Goal: Task Accomplishment & Management: Use online tool/utility

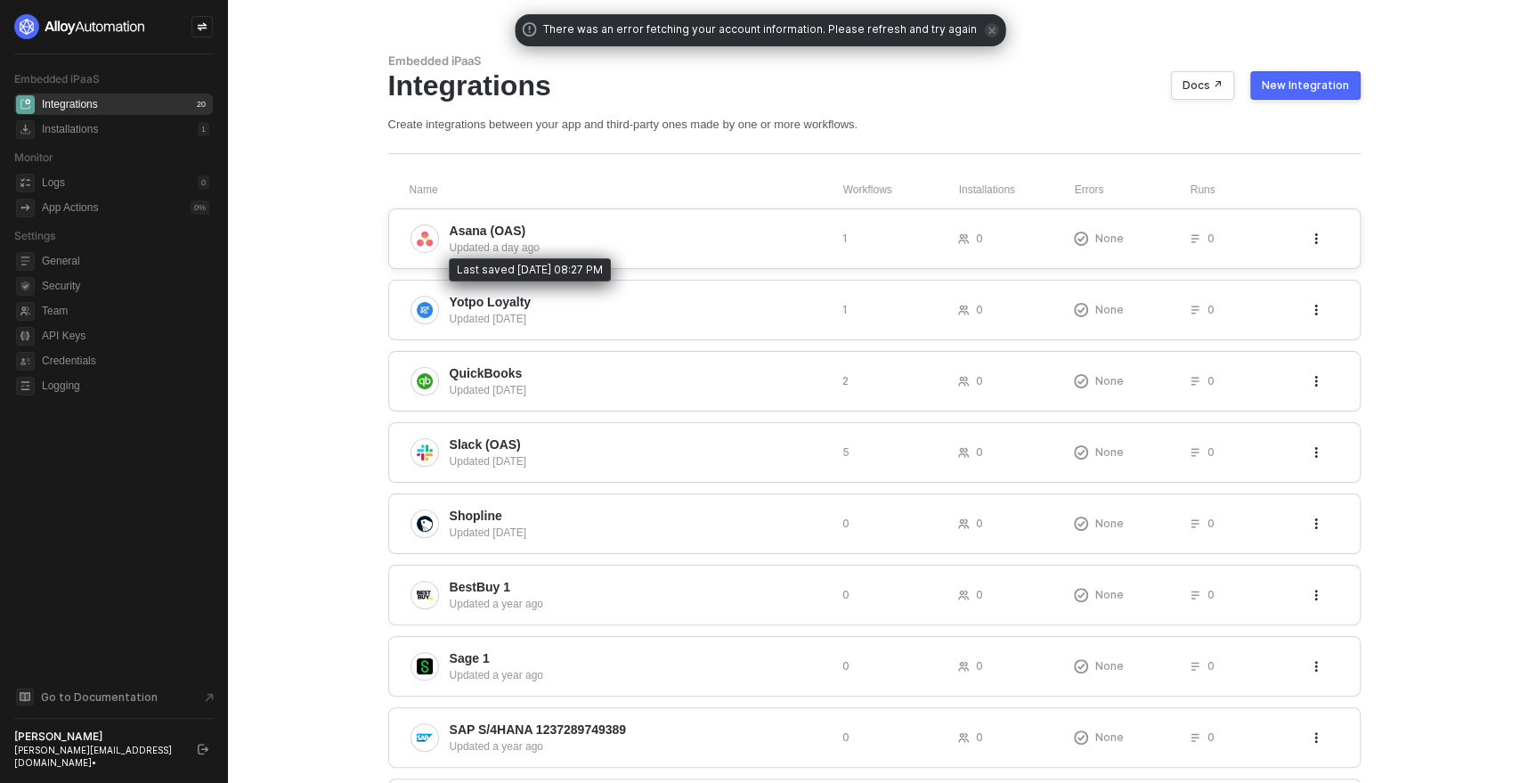
click at [735, 240] on div "Updated a day ago" at bounding box center [639, 248] width 379 height 16
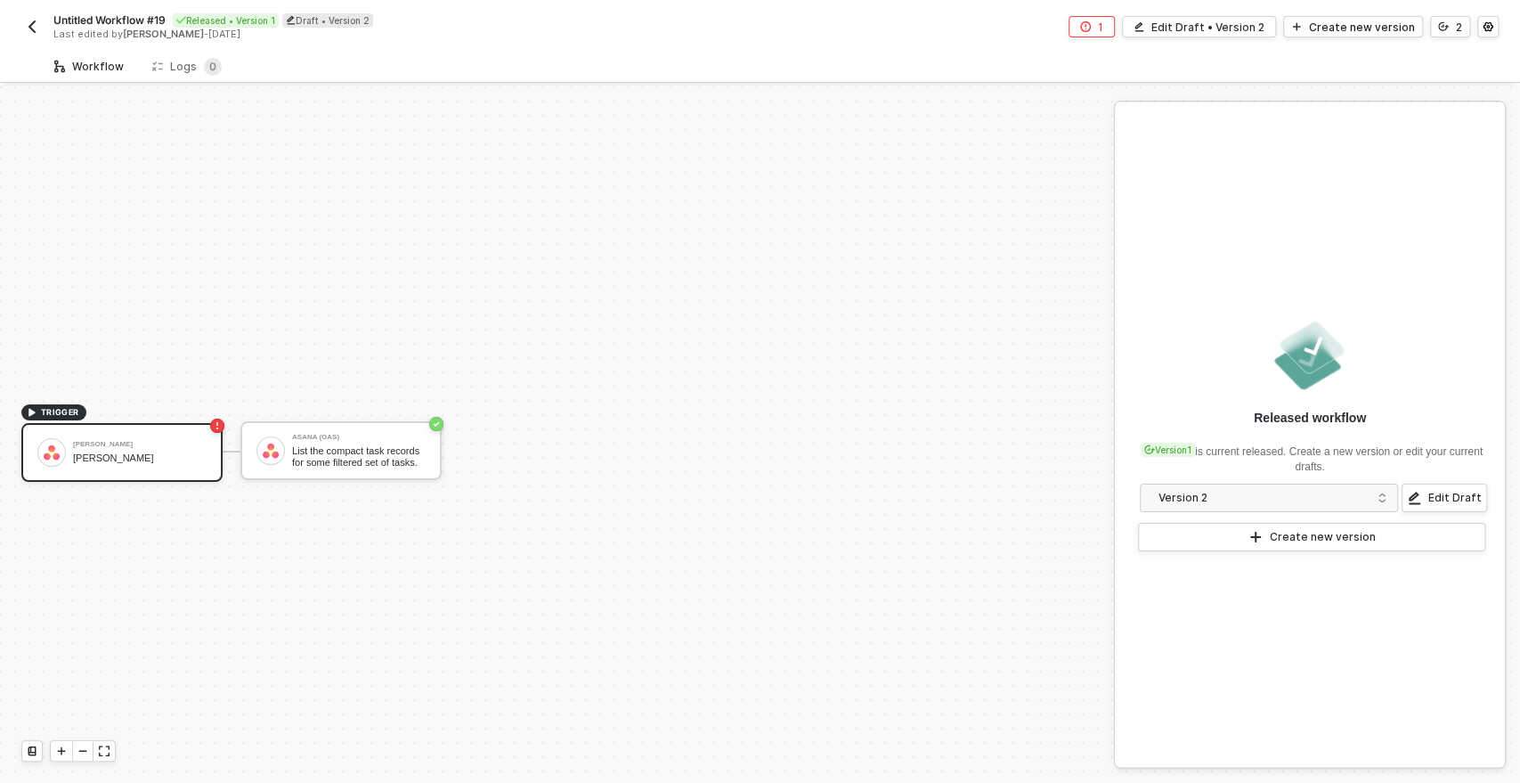
scroll to position [32, 0]
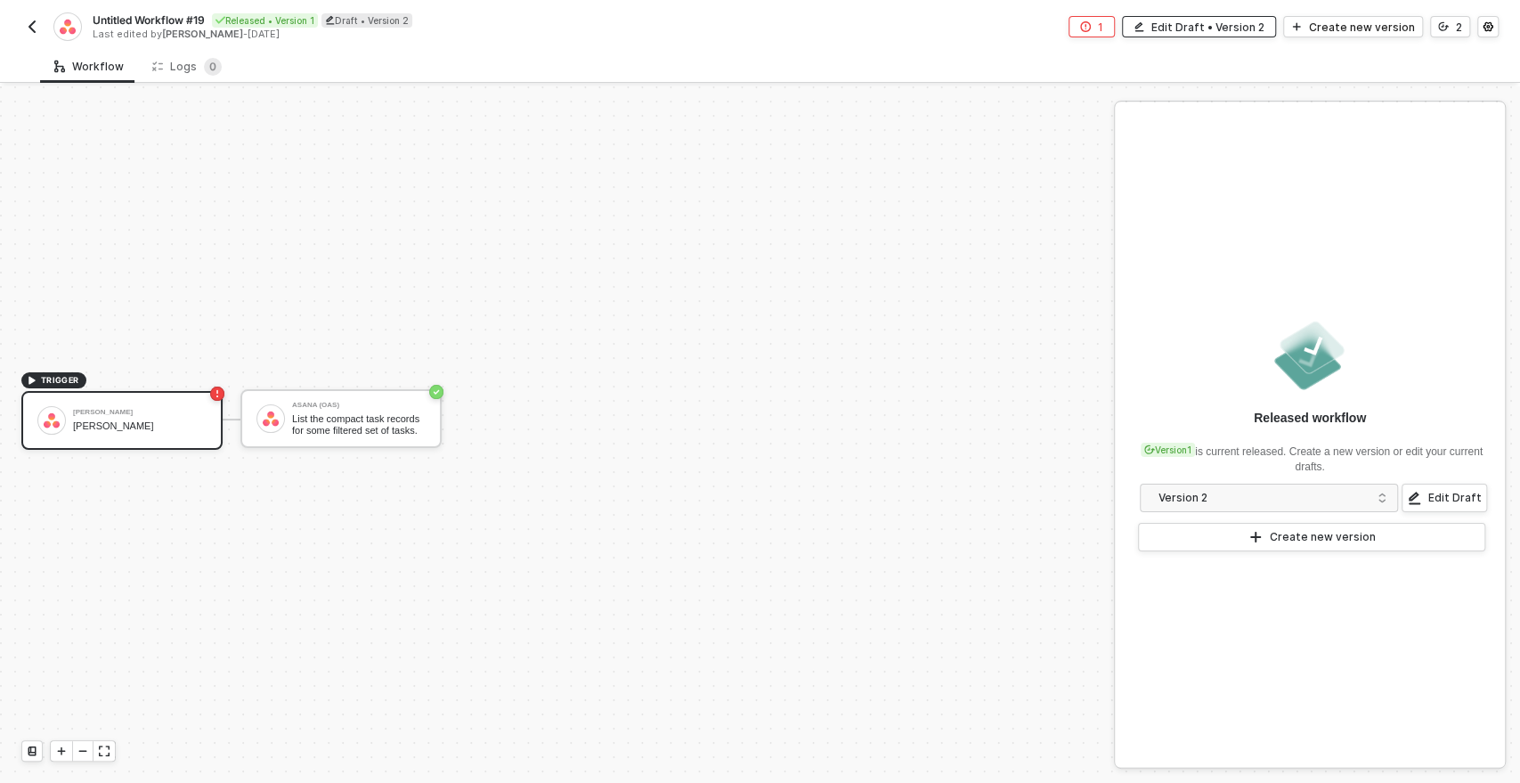
click at [1174, 29] on div "Edit Draft • Version 2" at bounding box center [1208, 27] width 113 height 15
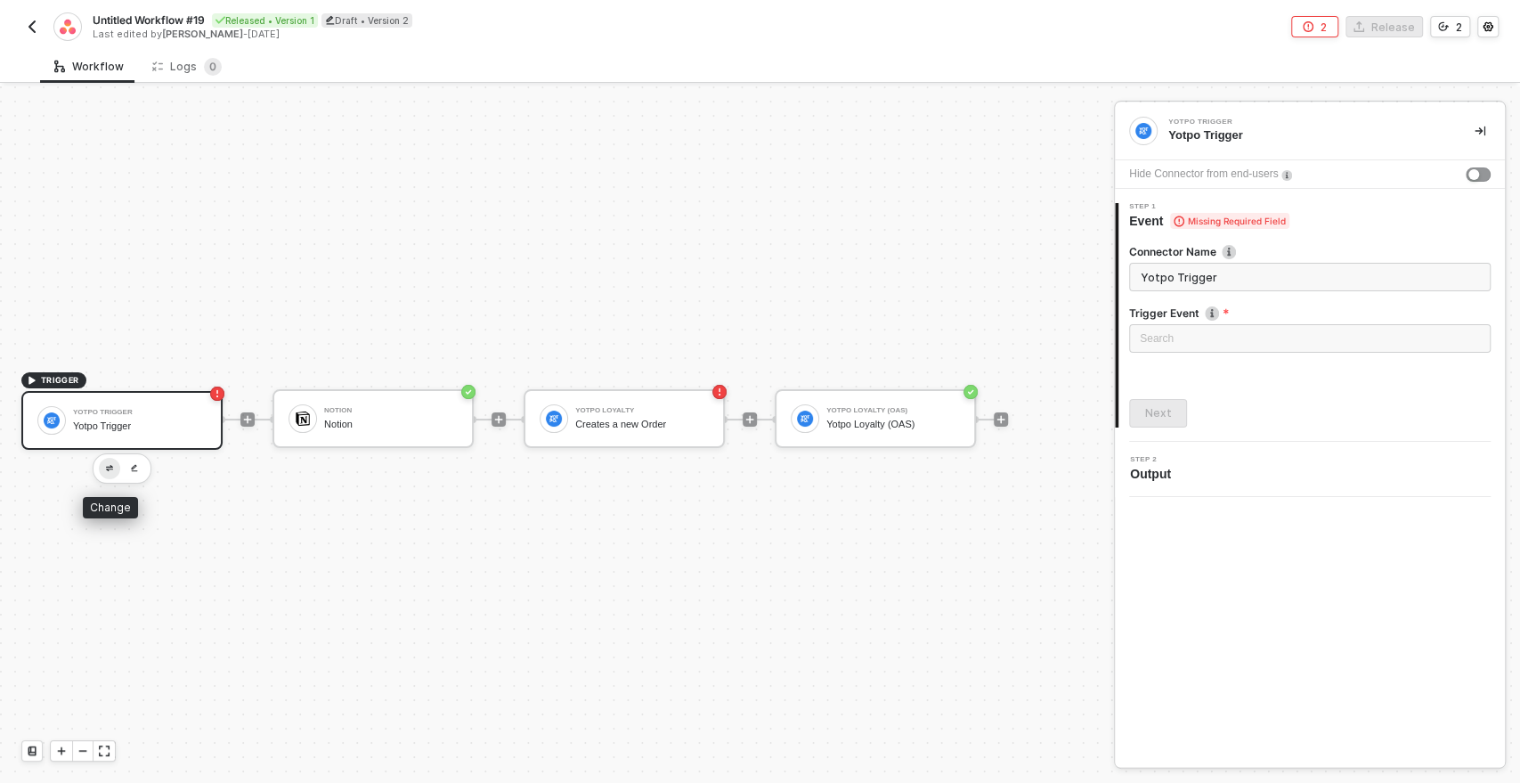
click at [106, 467] on img "button" at bounding box center [109, 468] width 7 height 6
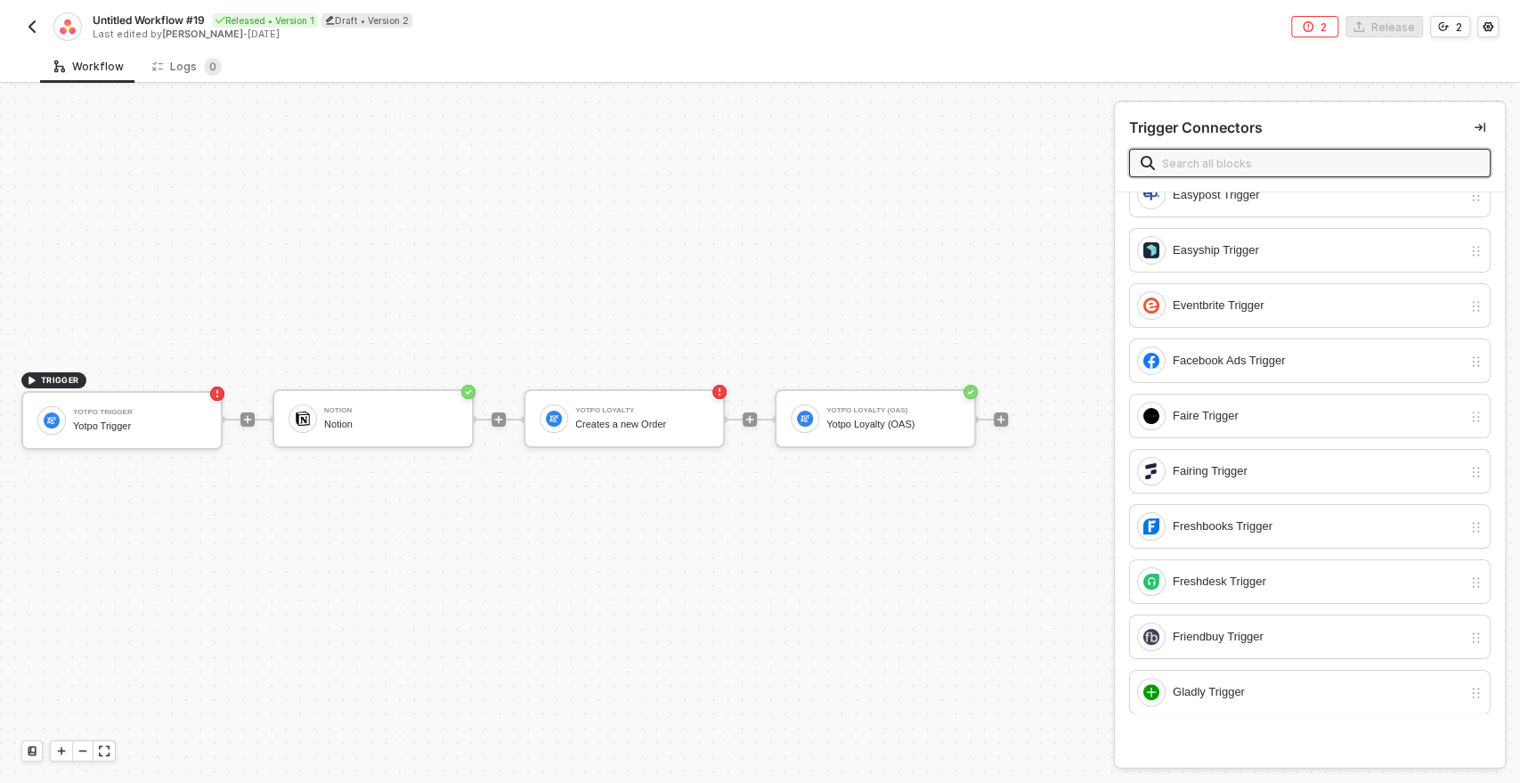
scroll to position [1543, 0]
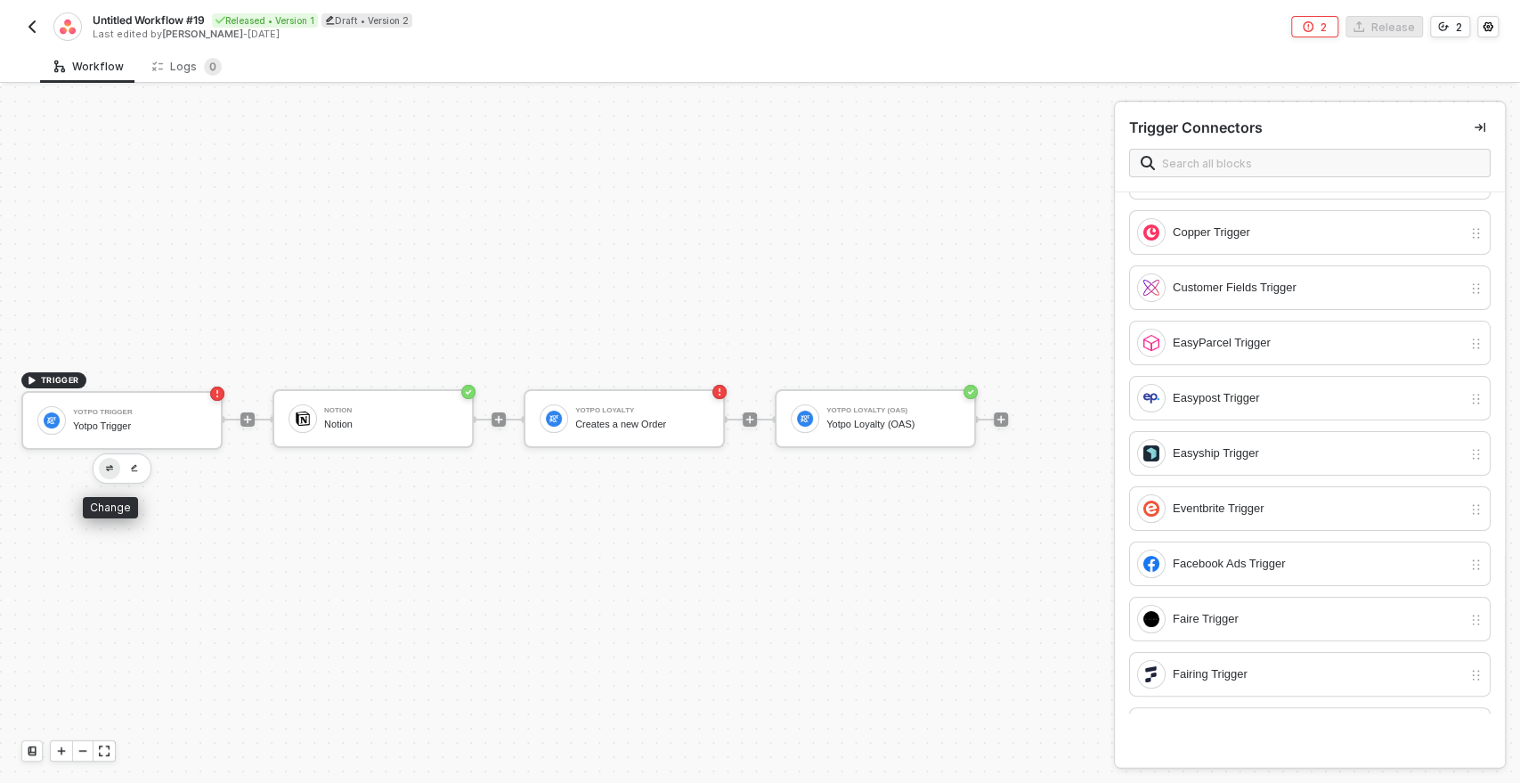
click at [110, 461] on button "button" at bounding box center [109, 468] width 21 height 21
click at [1218, 153] on input "text" at bounding box center [1320, 163] width 317 height 20
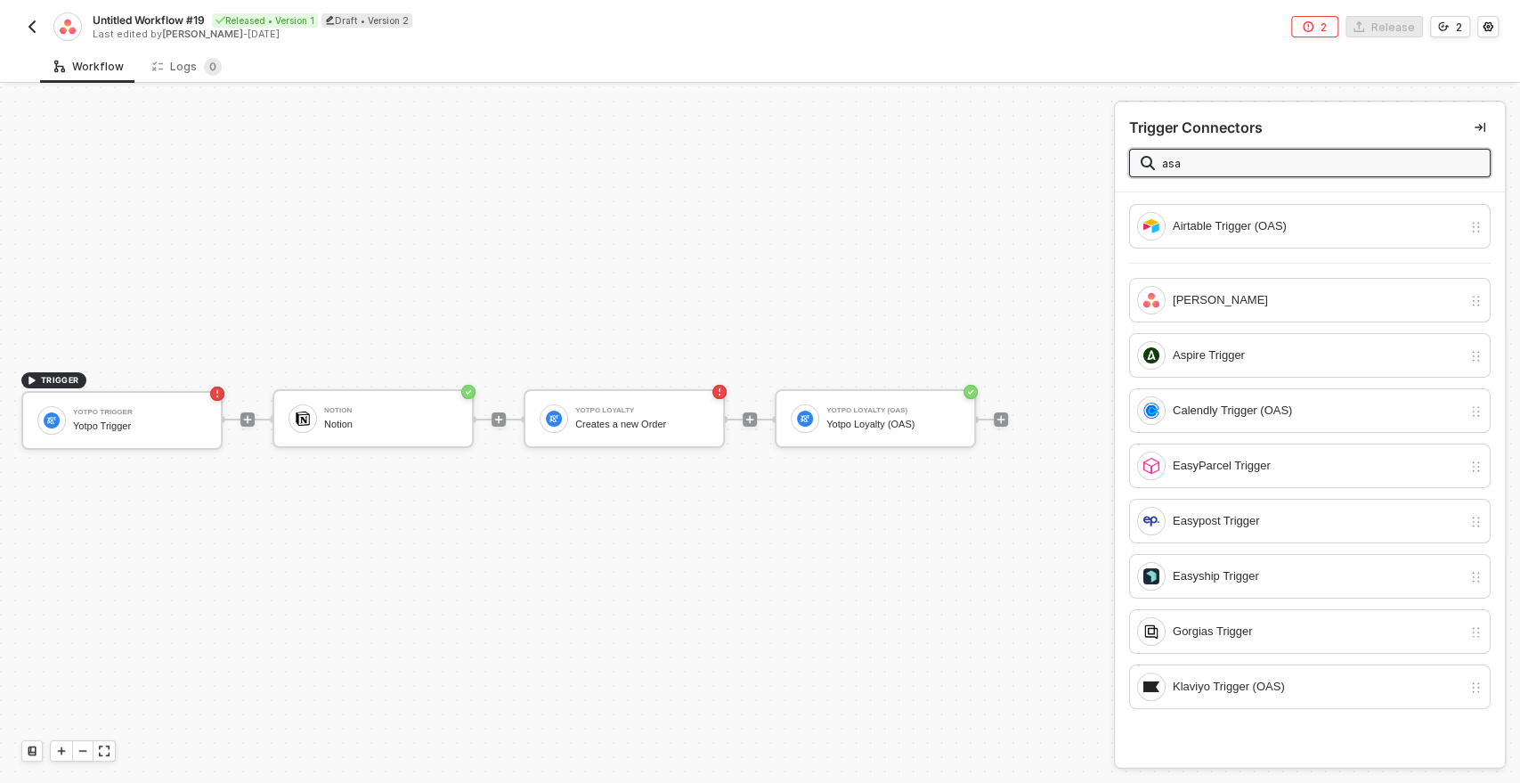
scroll to position [0, 0]
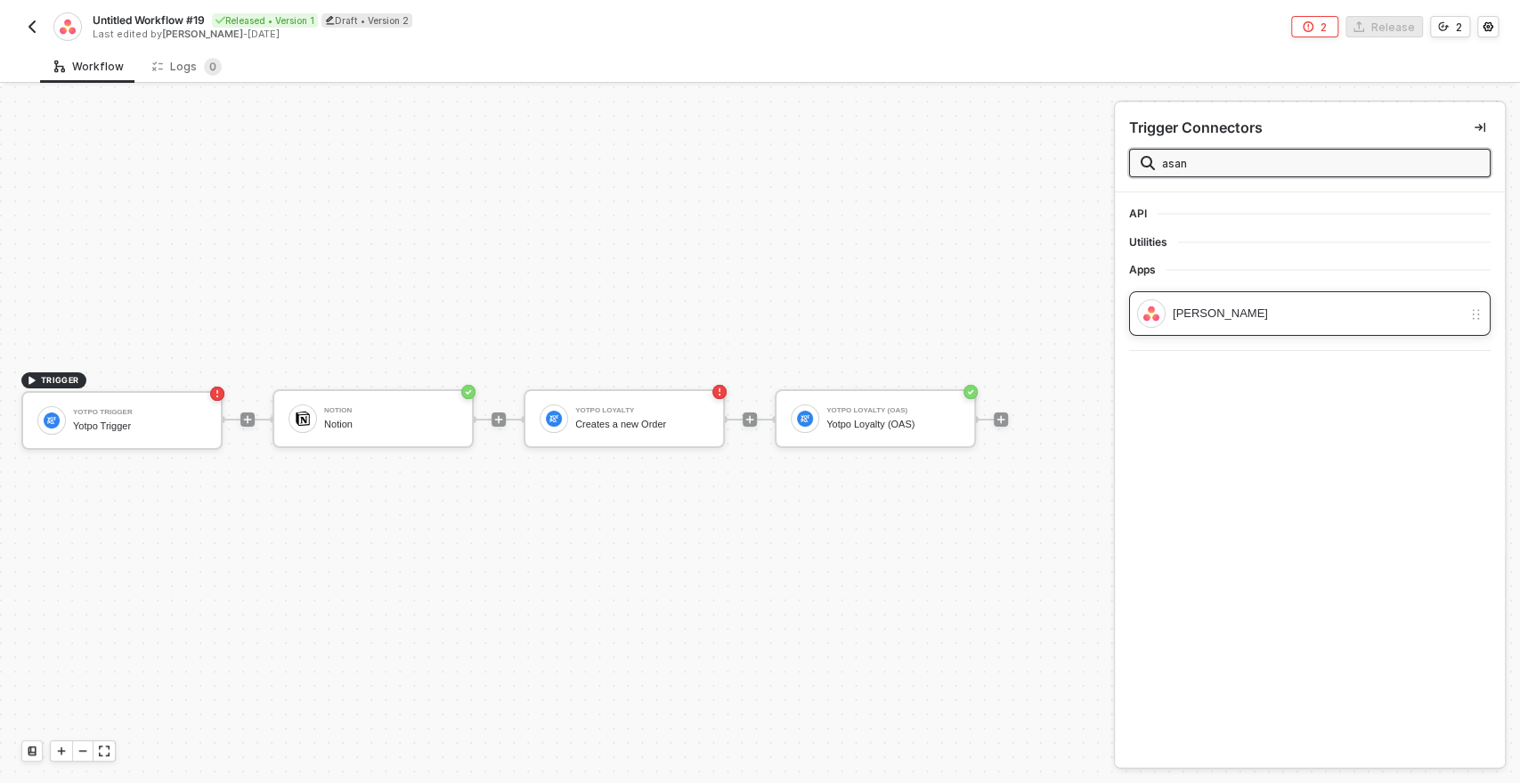
type input "asan"
click at [1228, 299] on div "Asana Trigger" at bounding box center [1299, 313] width 325 height 29
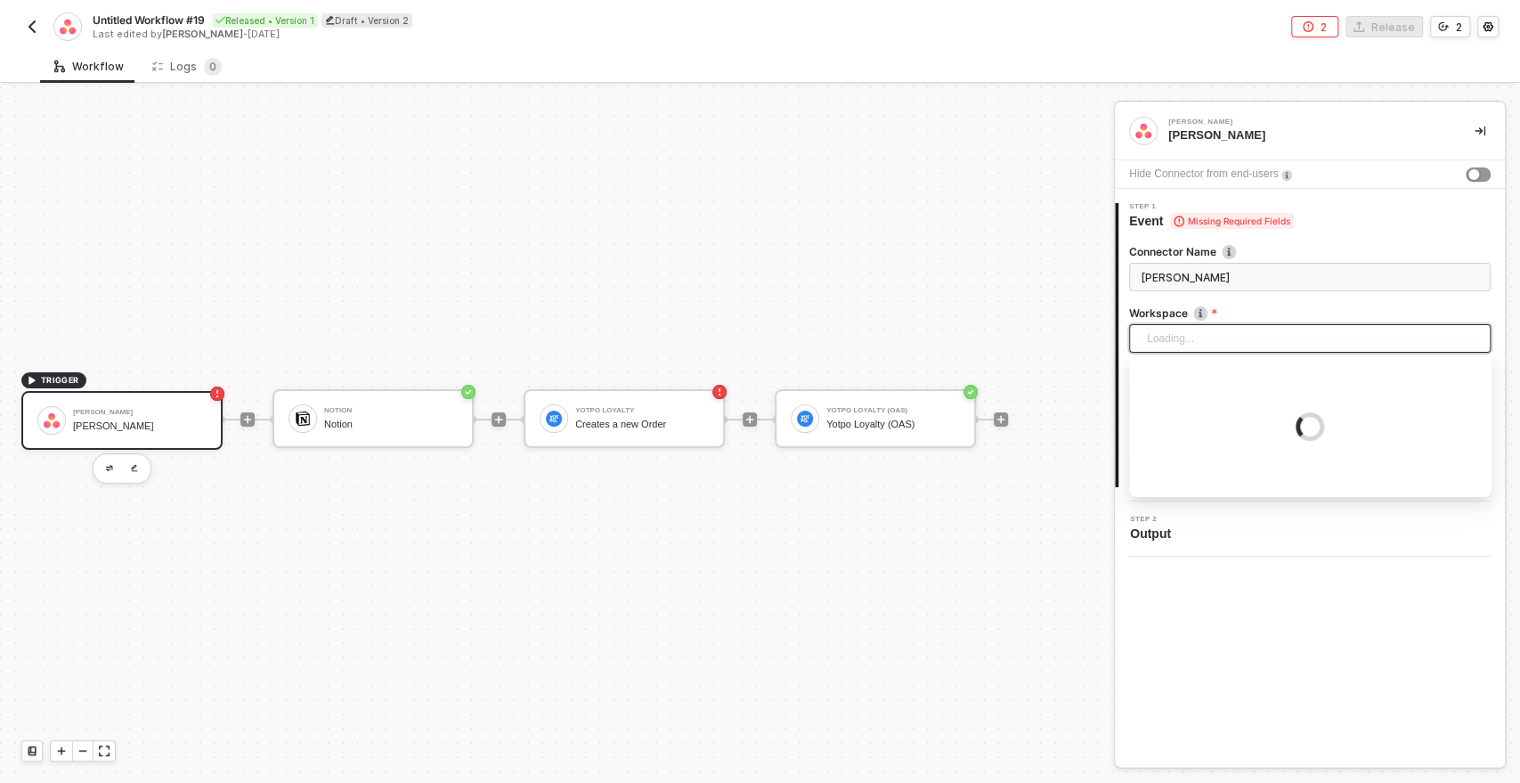
click at [1155, 345] on div "Loading..." at bounding box center [1310, 338] width 362 height 29
click at [1236, 459] on div "Next" at bounding box center [1310, 473] width 362 height 29
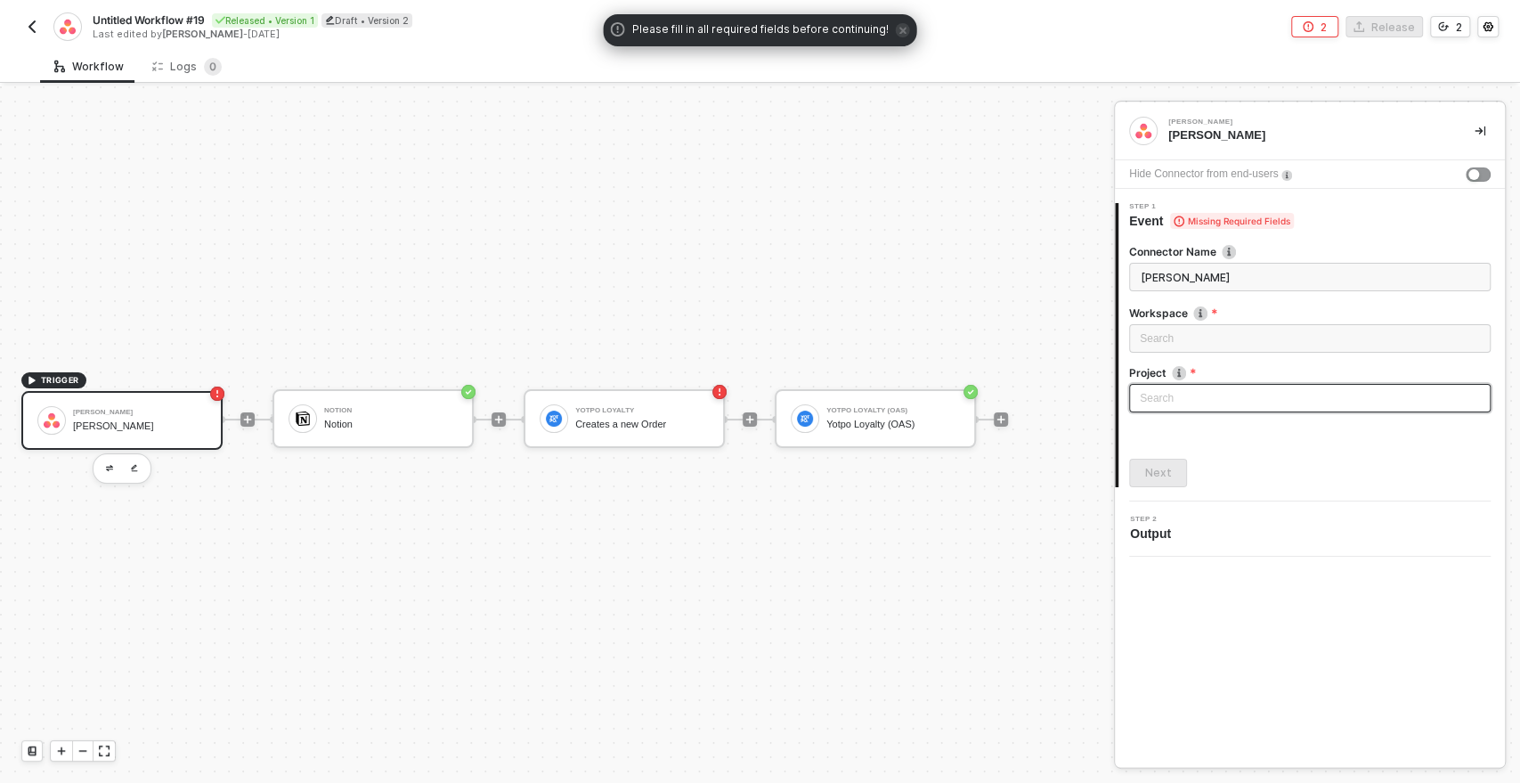
click at [1170, 390] on div "Search" at bounding box center [1310, 398] width 362 height 29
click at [1157, 331] on div "Search" at bounding box center [1310, 338] width 362 height 29
click at [1154, 309] on label "Workspace" at bounding box center [1310, 312] width 362 height 15
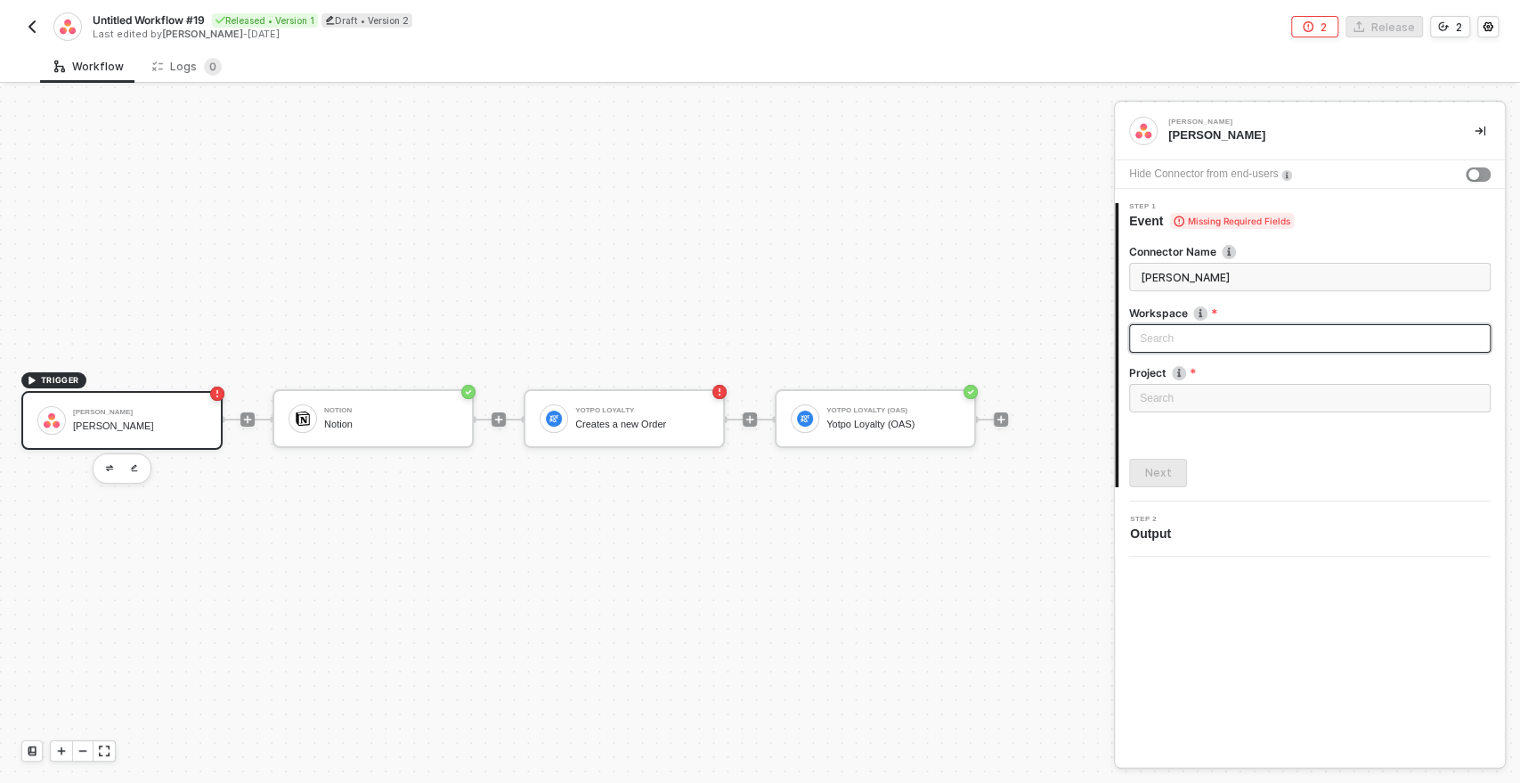
click at [1168, 338] on div "Search" at bounding box center [1310, 338] width 362 height 29
click at [1168, 338] on input "search" at bounding box center [1310, 338] width 340 height 27
click at [1159, 311] on label "Workspace" at bounding box center [1310, 312] width 362 height 15
click at [1165, 403] on div "Search" at bounding box center [1310, 398] width 362 height 29
click at [1159, 314] on label "Workspace" at bounding box center [1310, 312] width 362 height 15
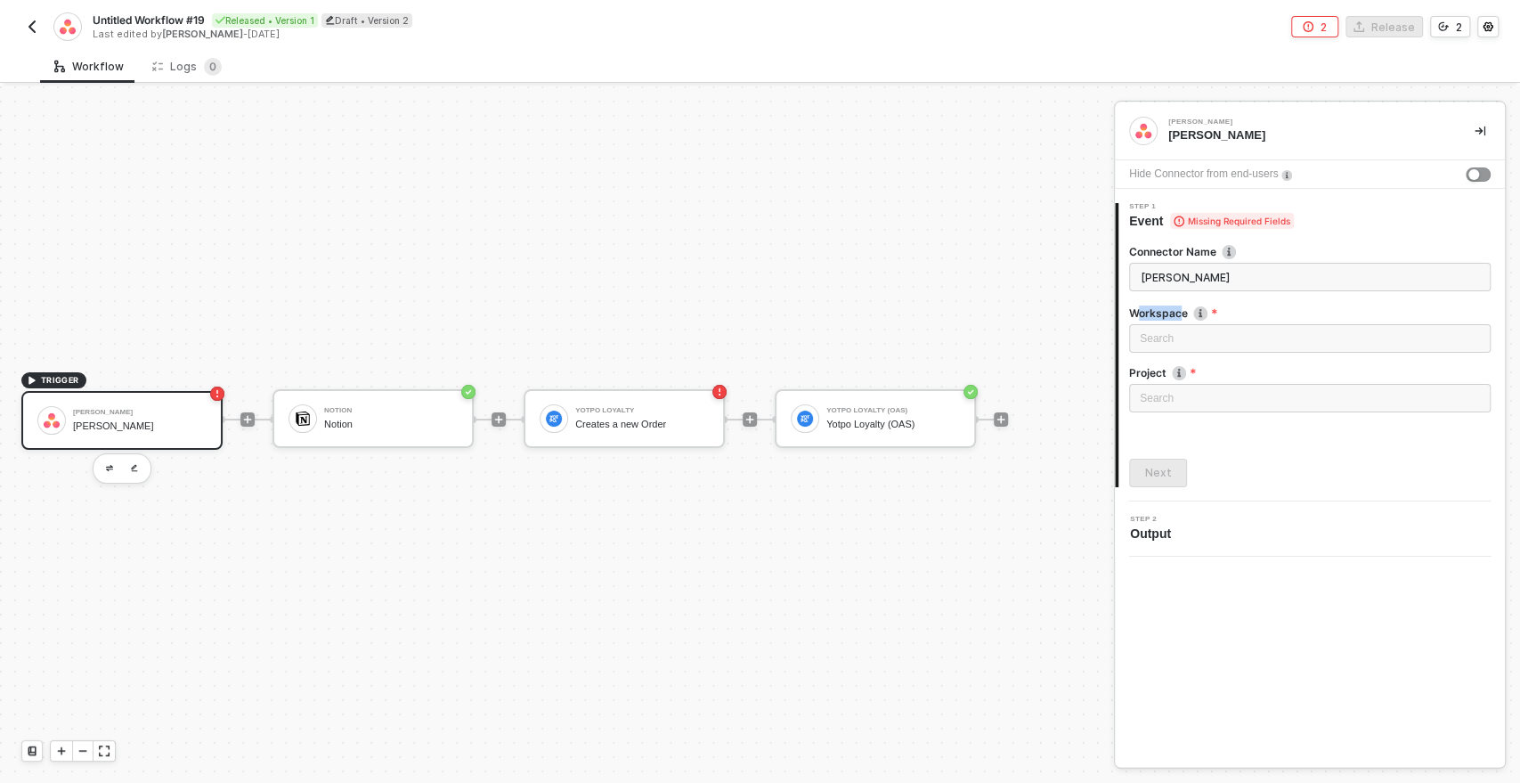
drag, startPoint x: 1135, startPoint y: 311, endPoint x: 1181, endPoint y: 308, distance: 46.4
click at [1181, 308] on label "Workspace" at bounding box center [1310, 312] width 362 height 15
click at [1155, 310] on label "Workspace" at bounding box center [1310, 312] width 362 height 15
click at [1146, 372] on label "Project" at bounding box center [1310, 372] width 362 height 15
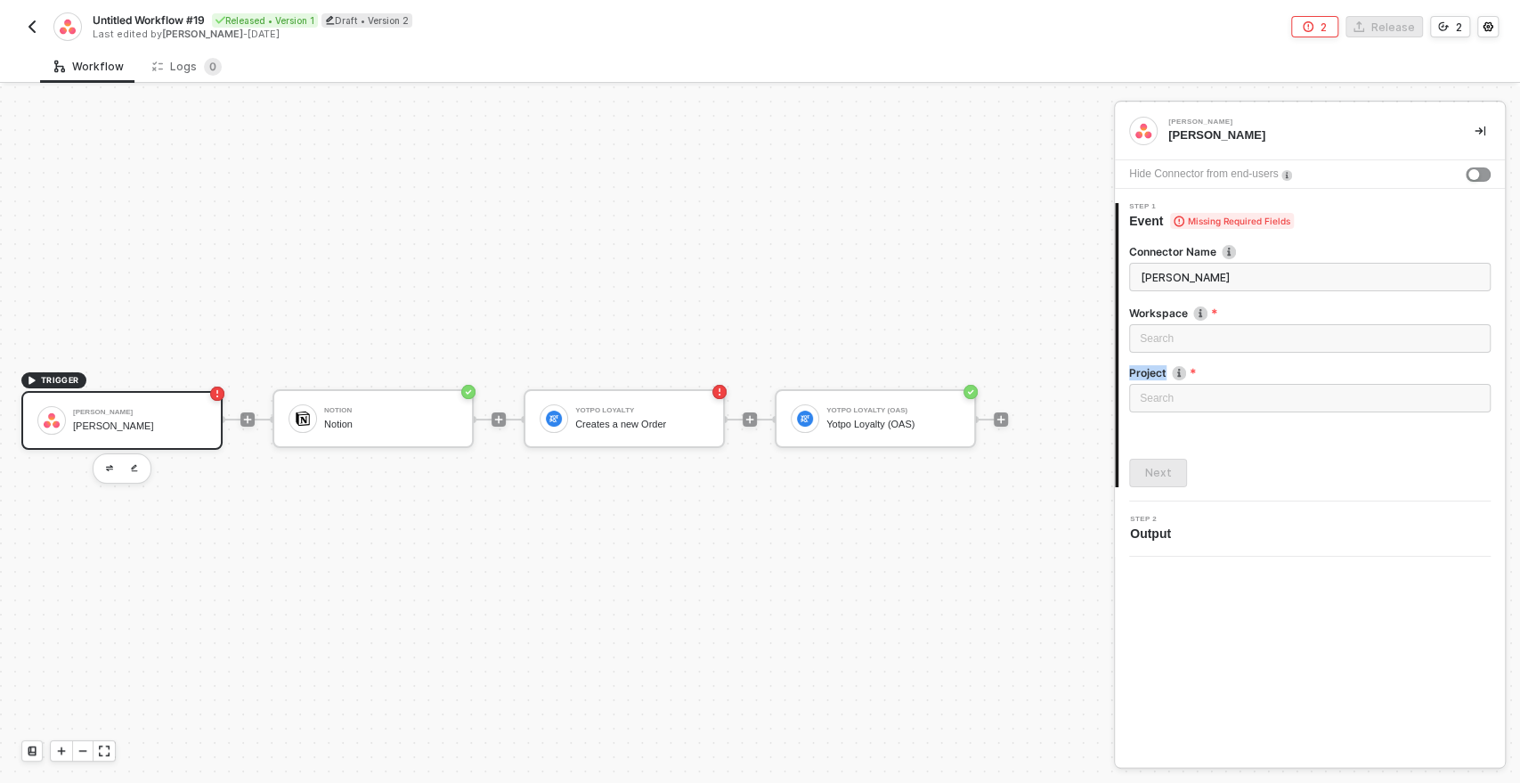
click at [1146, 372] on label "Project" at bounding box center [1310, 372] width 362 height 15
click at [1177, 334] on div "Loading..." at bounding box center [1310, 338] width 362 height 29
click at [1255, 305] on label "Workspace" at bounding box center [1310, 312] width 362 height 15
click at [997, 419] on icon "icon-play" at bounding box center [1001, 419] width 11 height 11
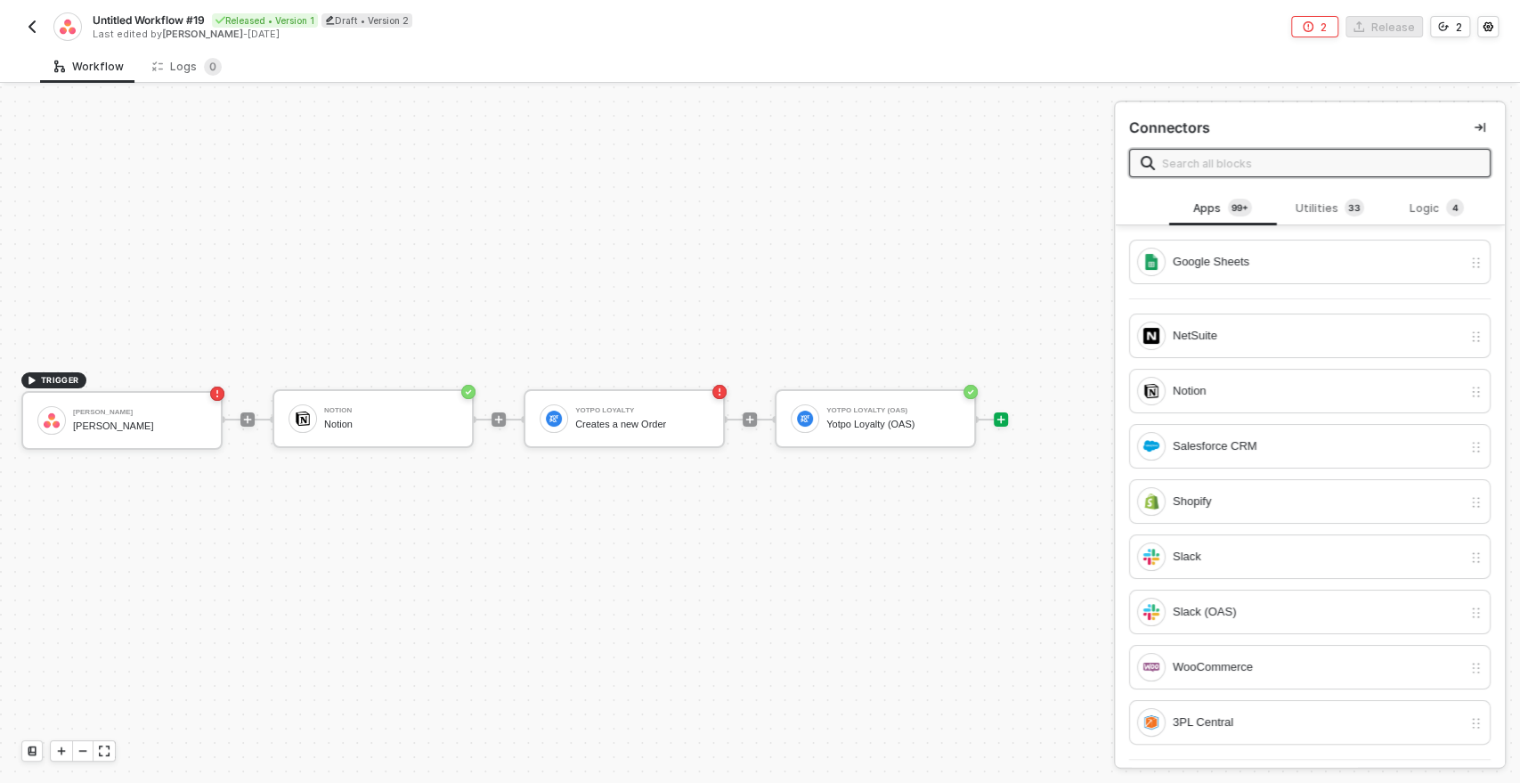
click at [1171, 163] on input "text" at bounding box center [1320, 163] width 317 height 20
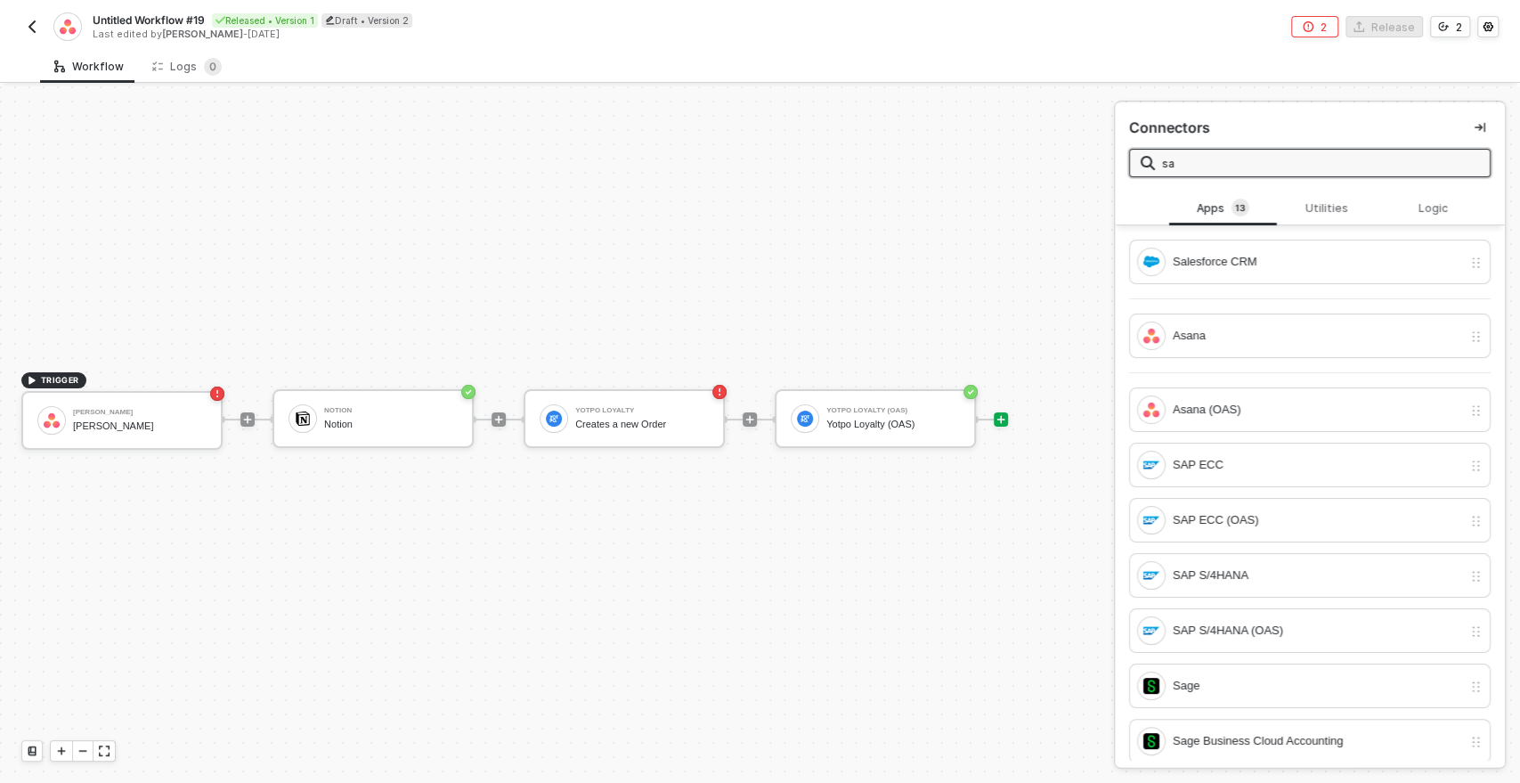
type input "s"
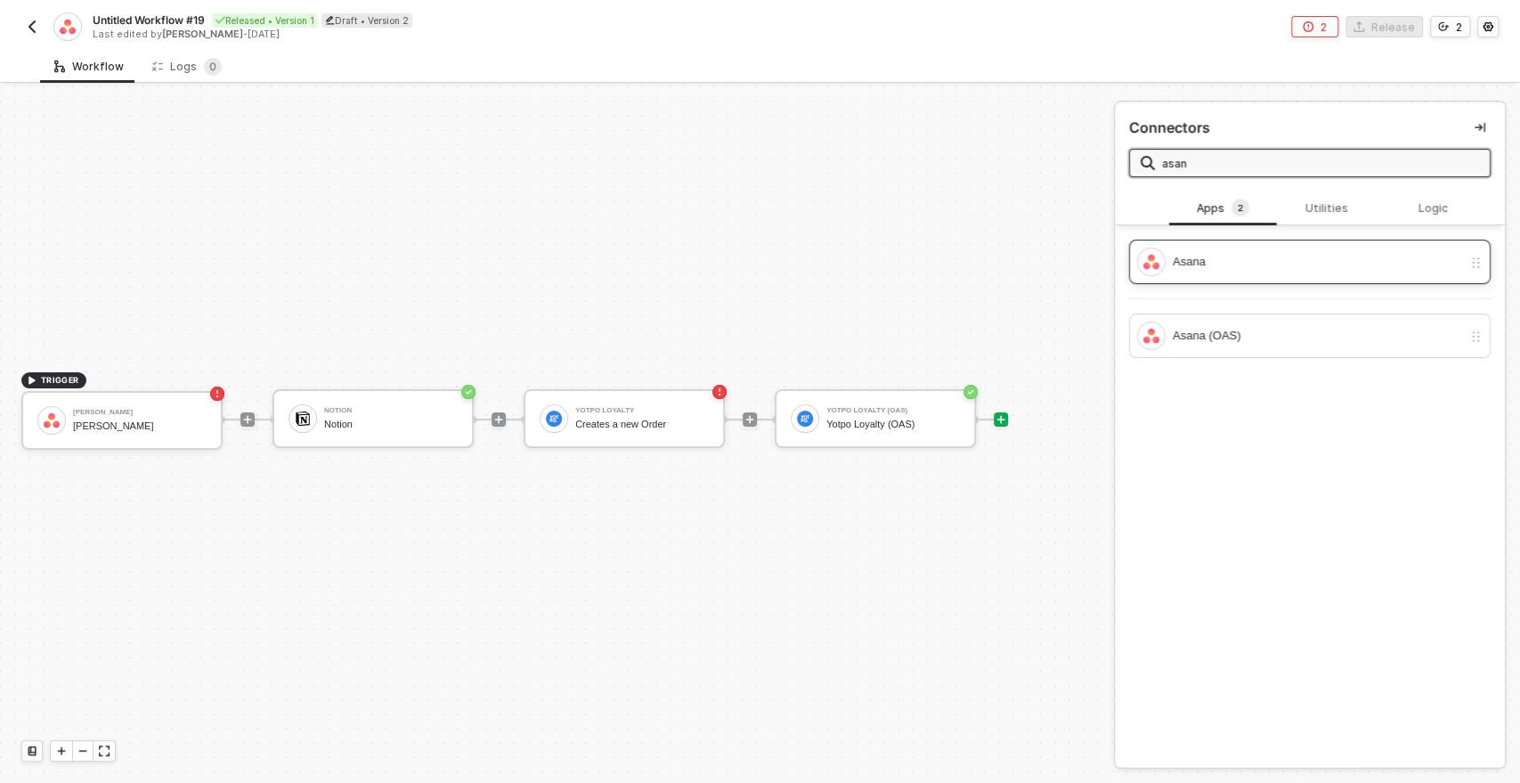
type input "asan"
click at [1193, 259] on div "Asana" at bounding box center [1317, 262] width 289 height 20
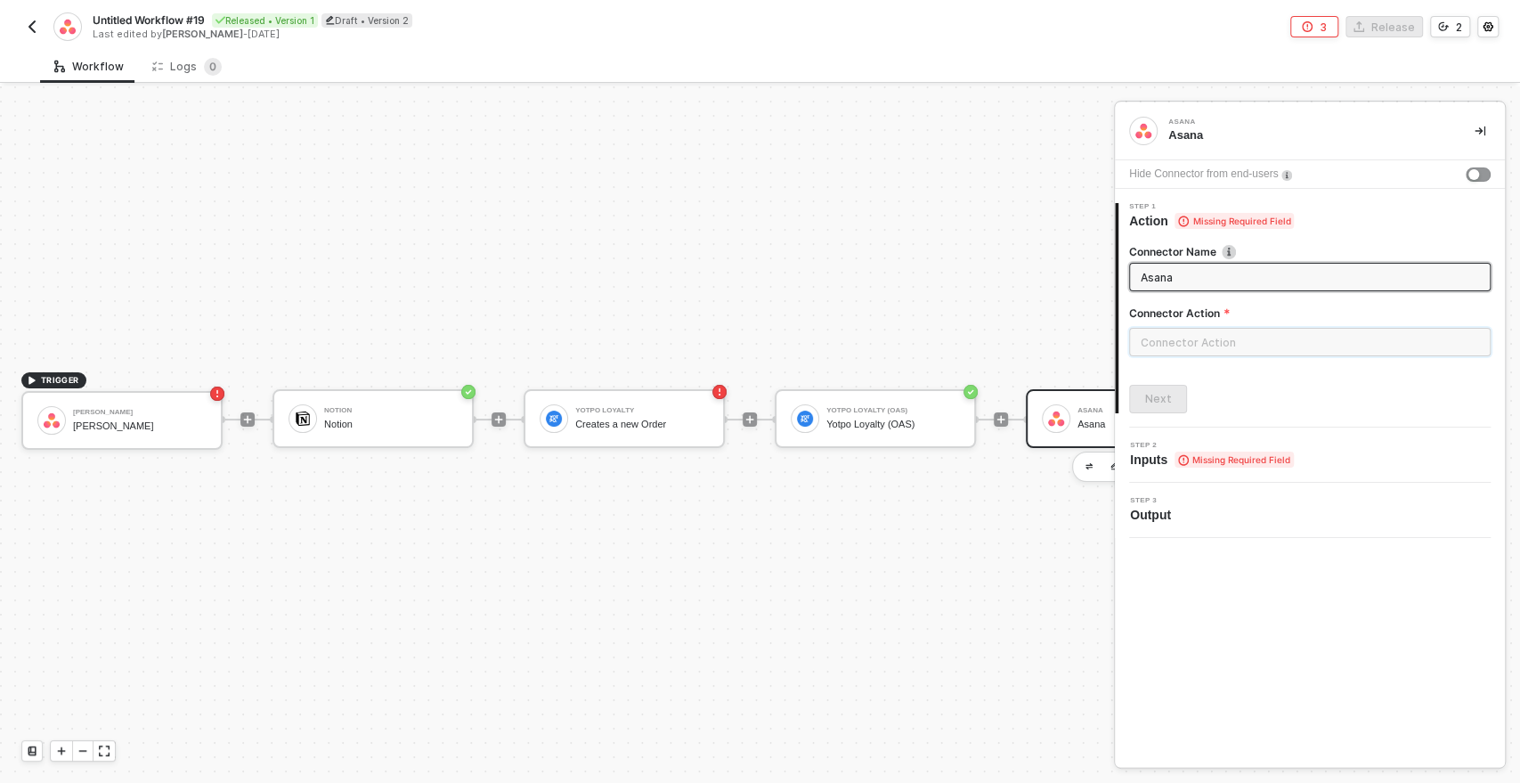
click at [1160, 348] on input "text" at bounding box center [1310, 342] width 362 height 29
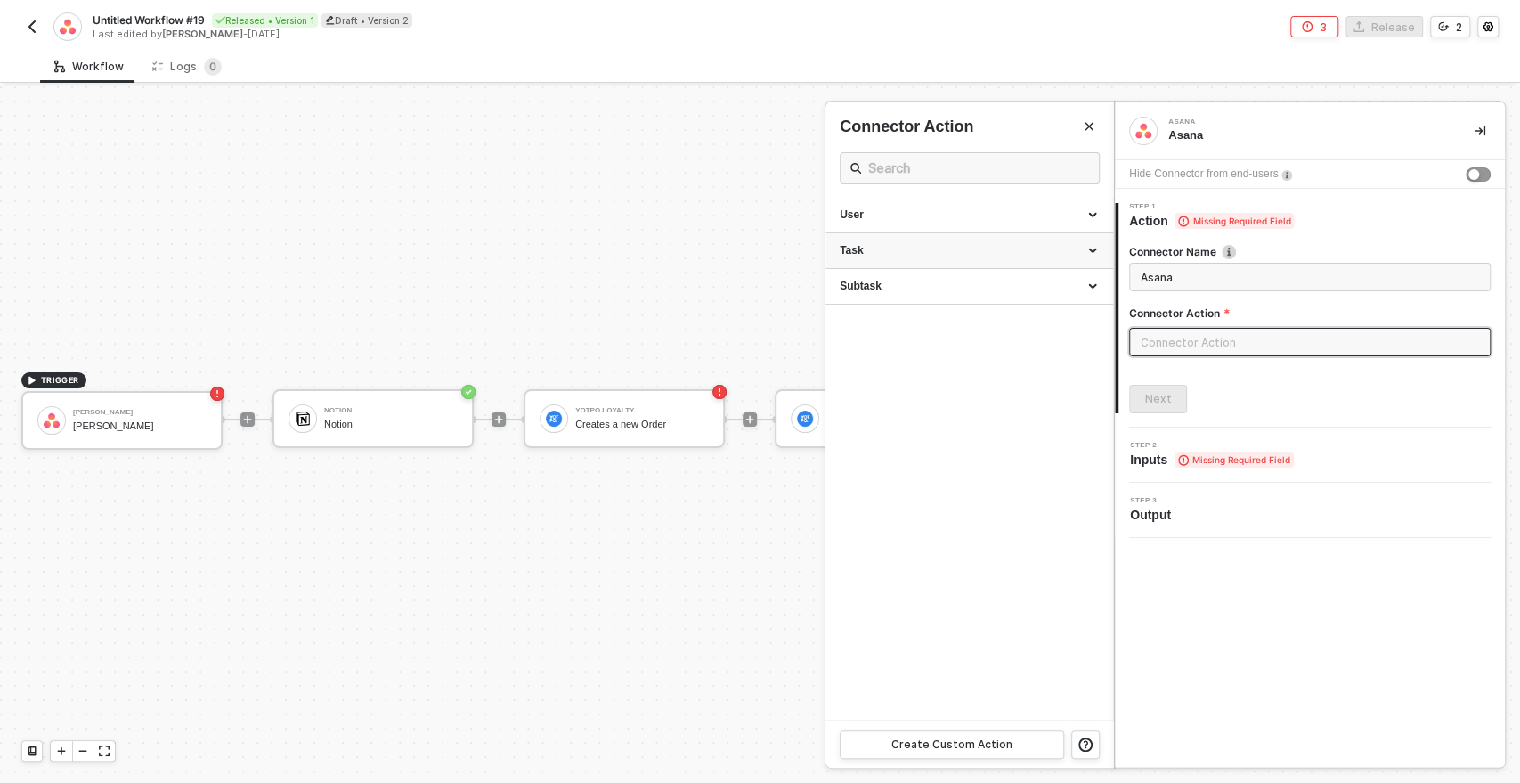
click at [859, 247] on div "Task" at bounding box center [969, 250] width 259 height 15
click at [895, 281] on div "Create a Task" at bounding box center [969, 284] width 259 height 15
type input "Creates a new Task"
type input "Task - Create a Task"
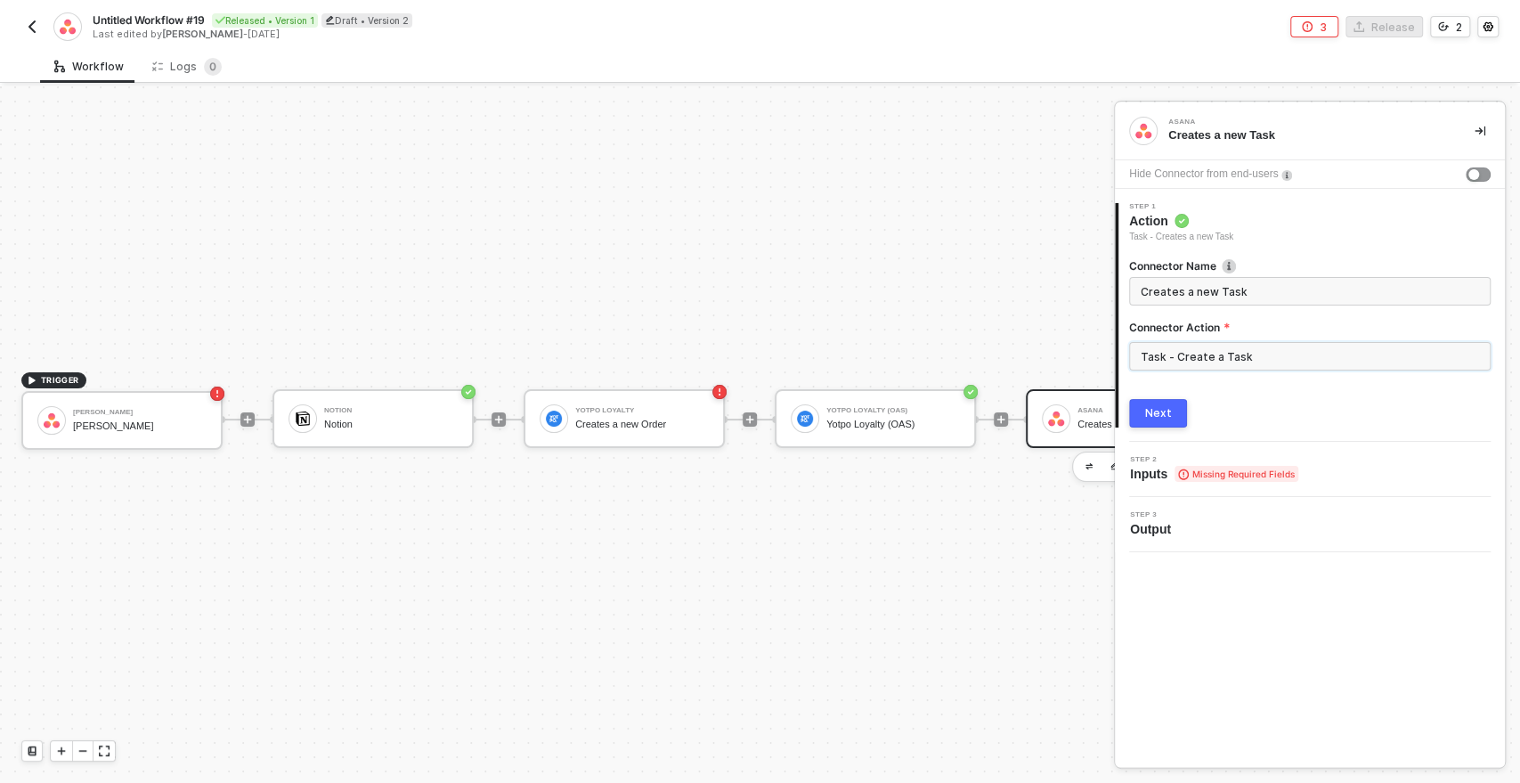
scroll to position [32, 257]
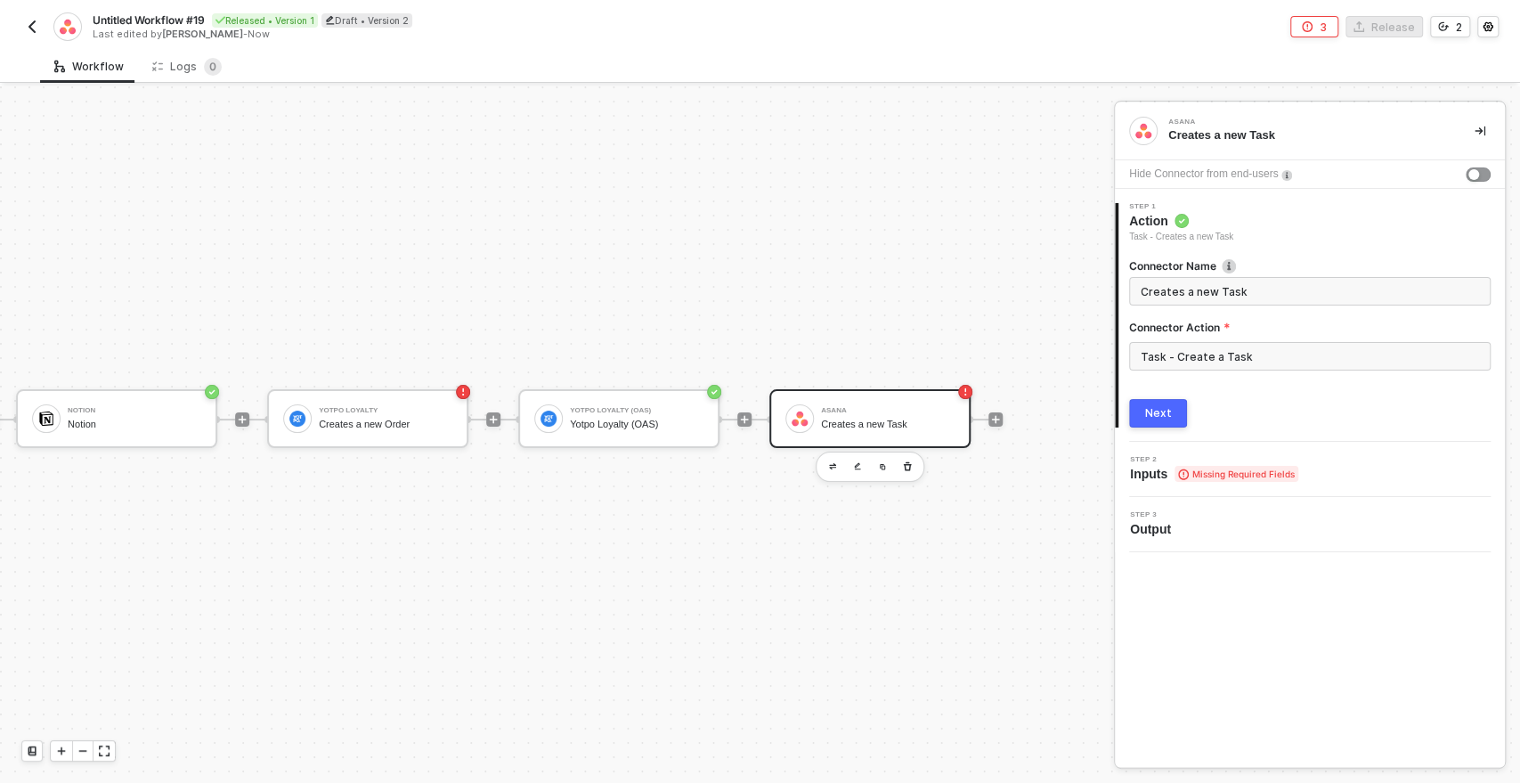
click at [1175, 409] on button "Next" at bounding box center [1158, 413] width 58 height 29
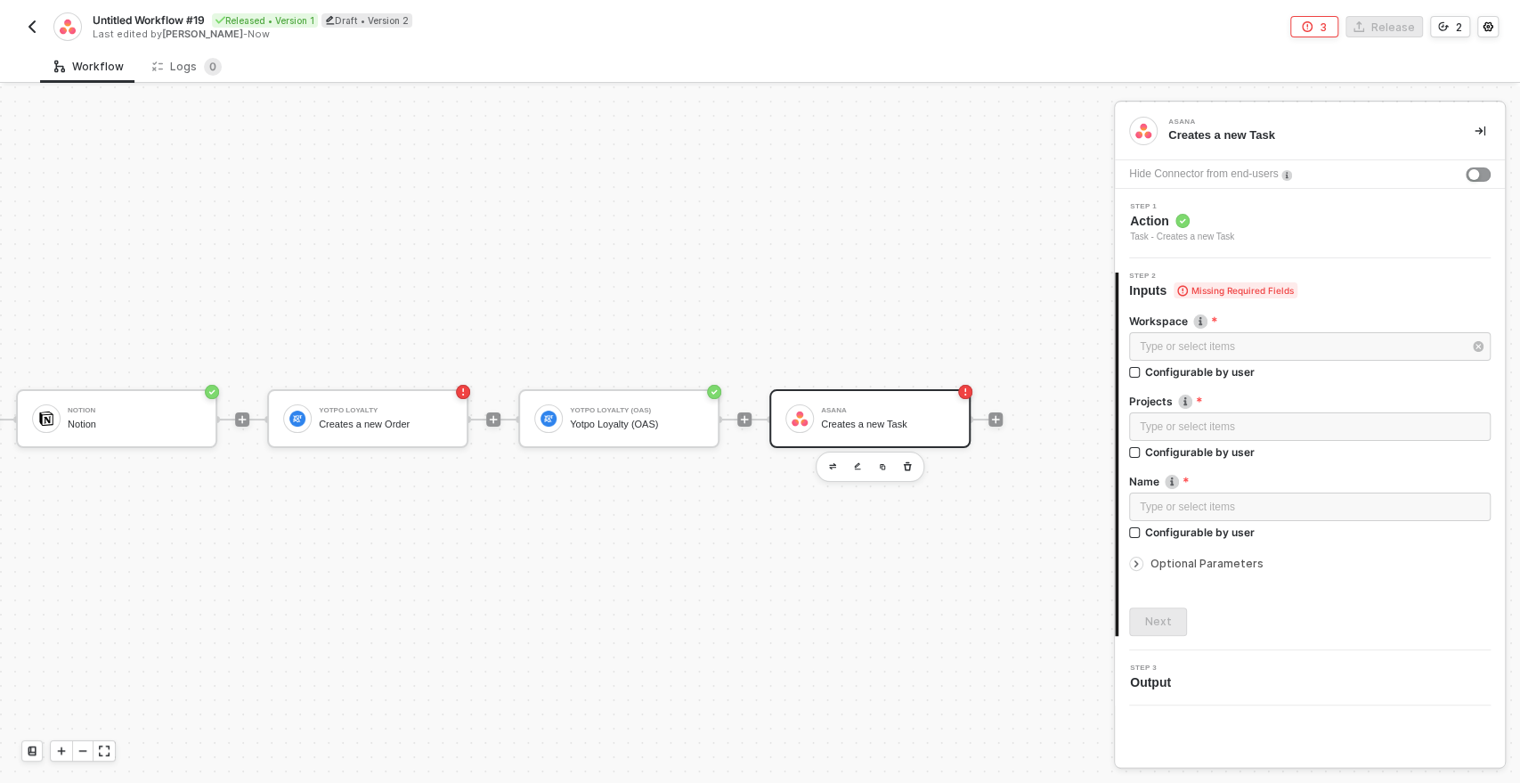
click at [1142, 561] on div at bounding box center [1136, 564] width 14 height 14
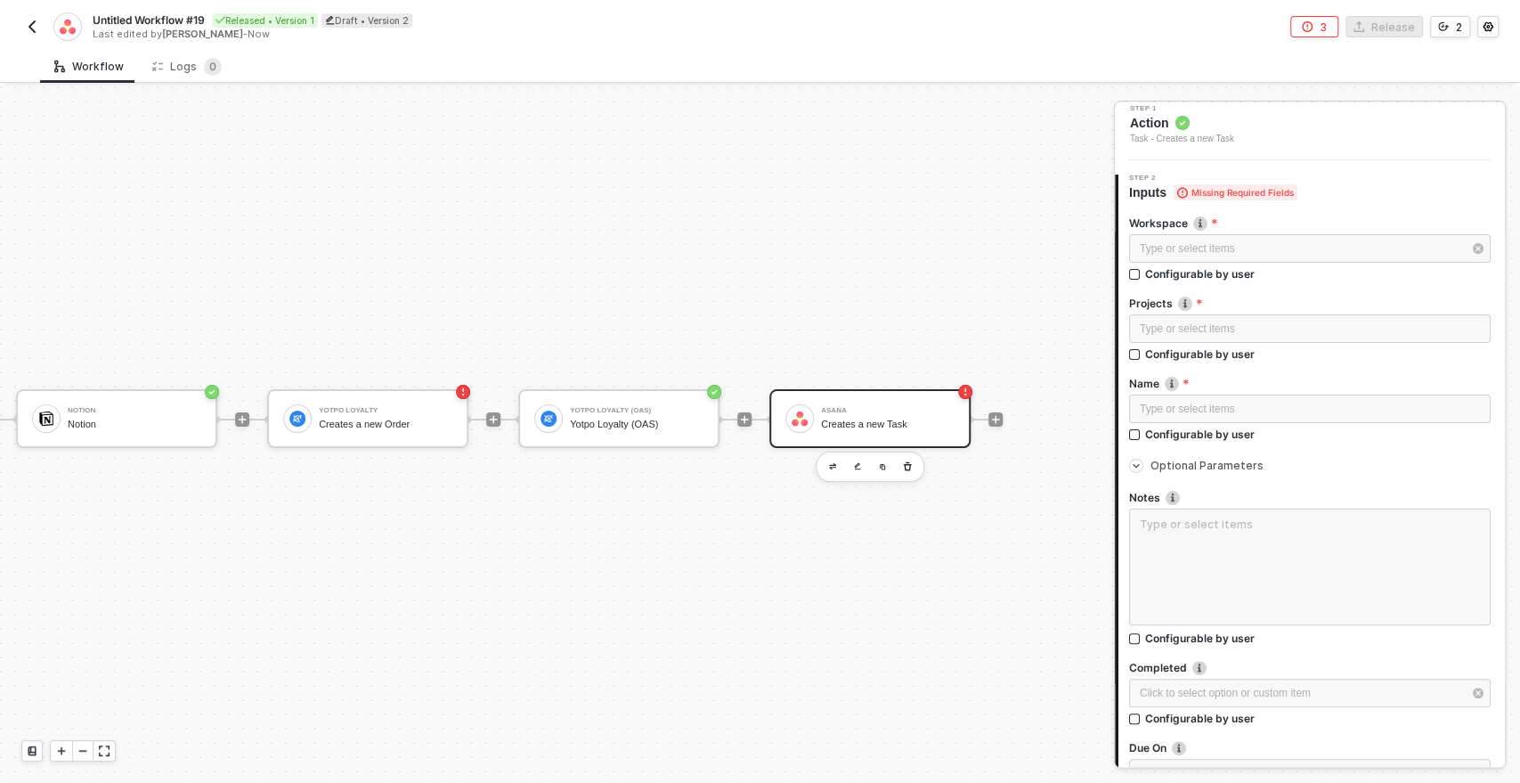
scroll to position [32, 0]
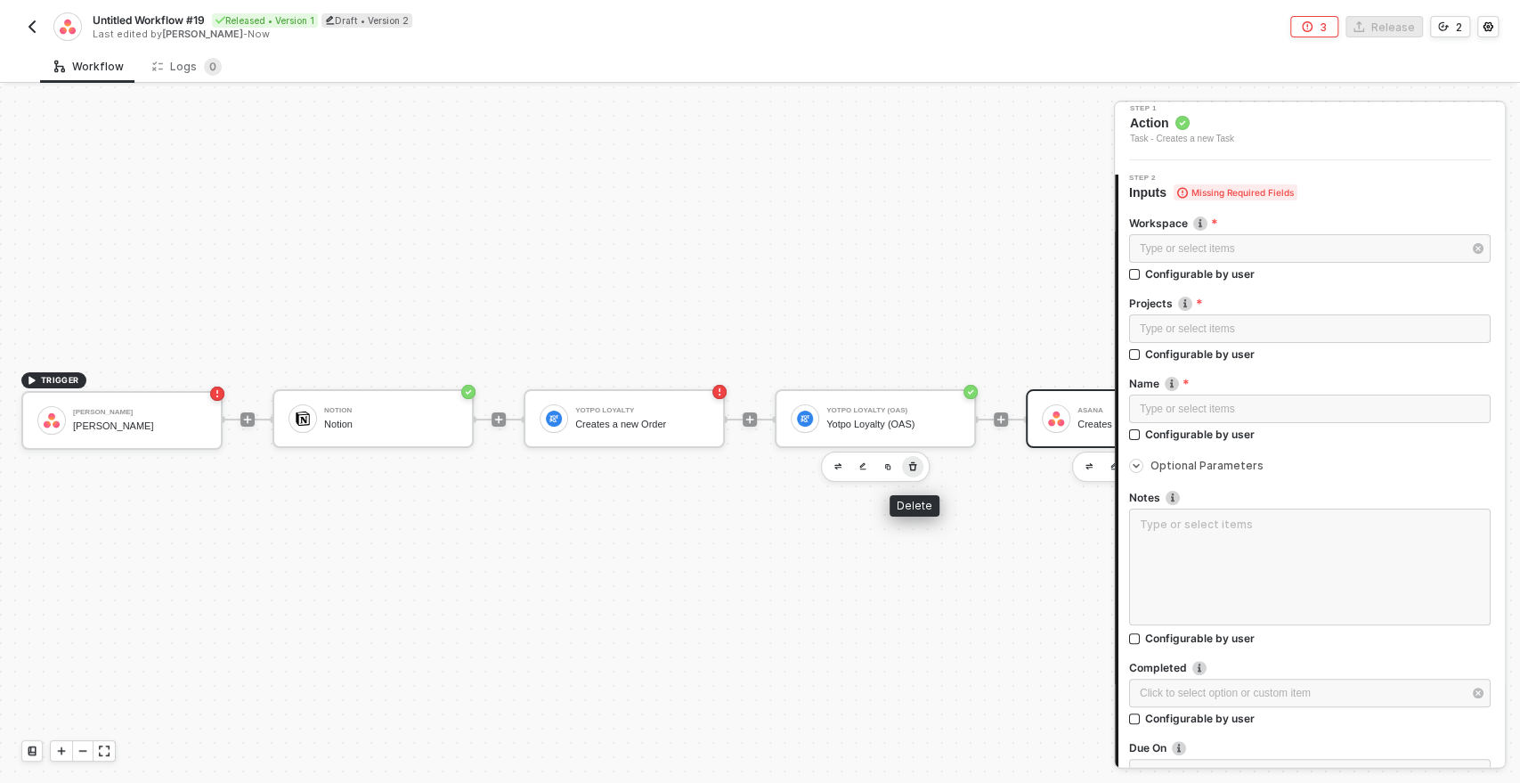
click at [915, 460] on icon "button" at bounding box center [913, 467] width 11 height 14
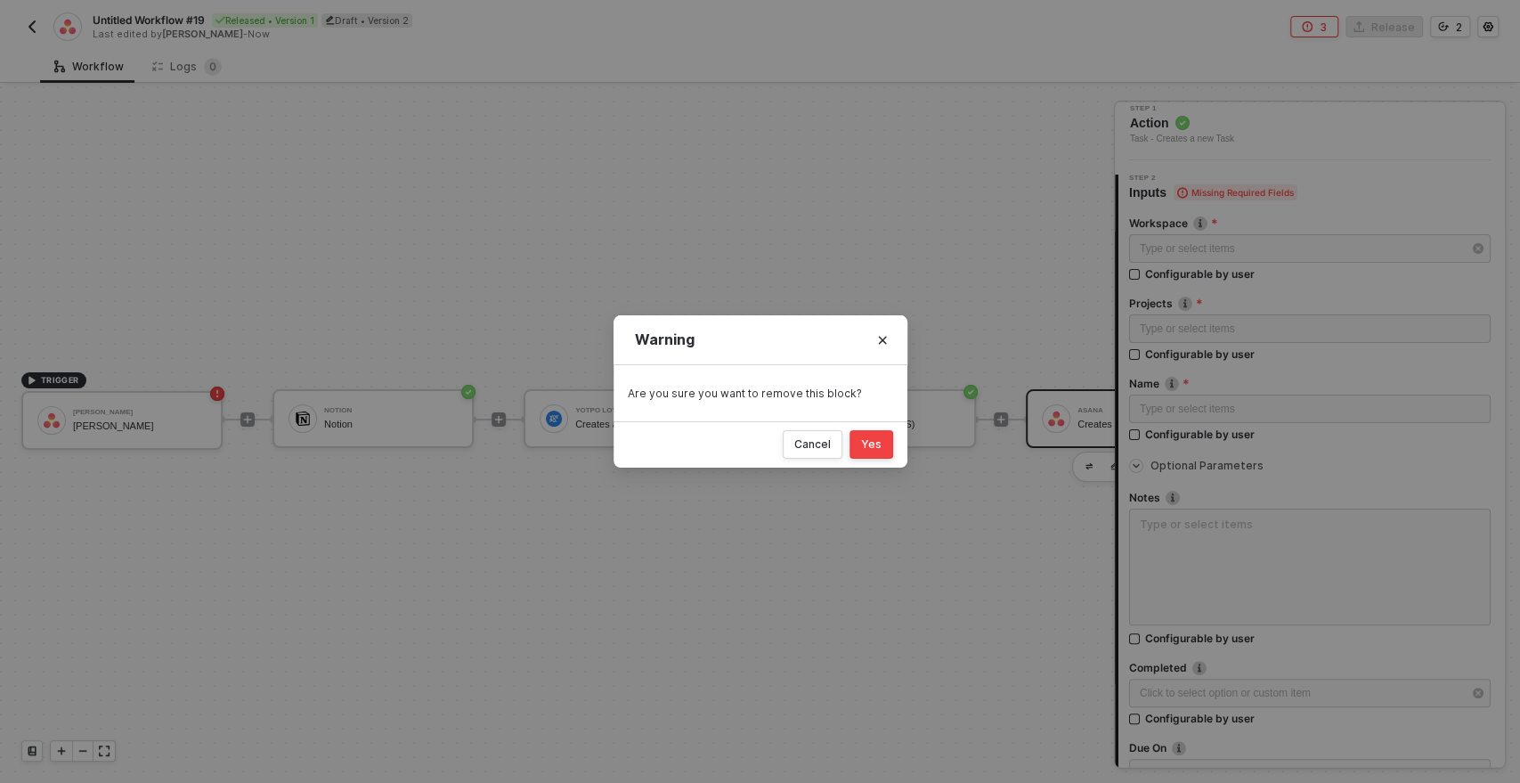
click at [877, 440] on div "Yes" at bounding box center [871, 444] width 20 height 14
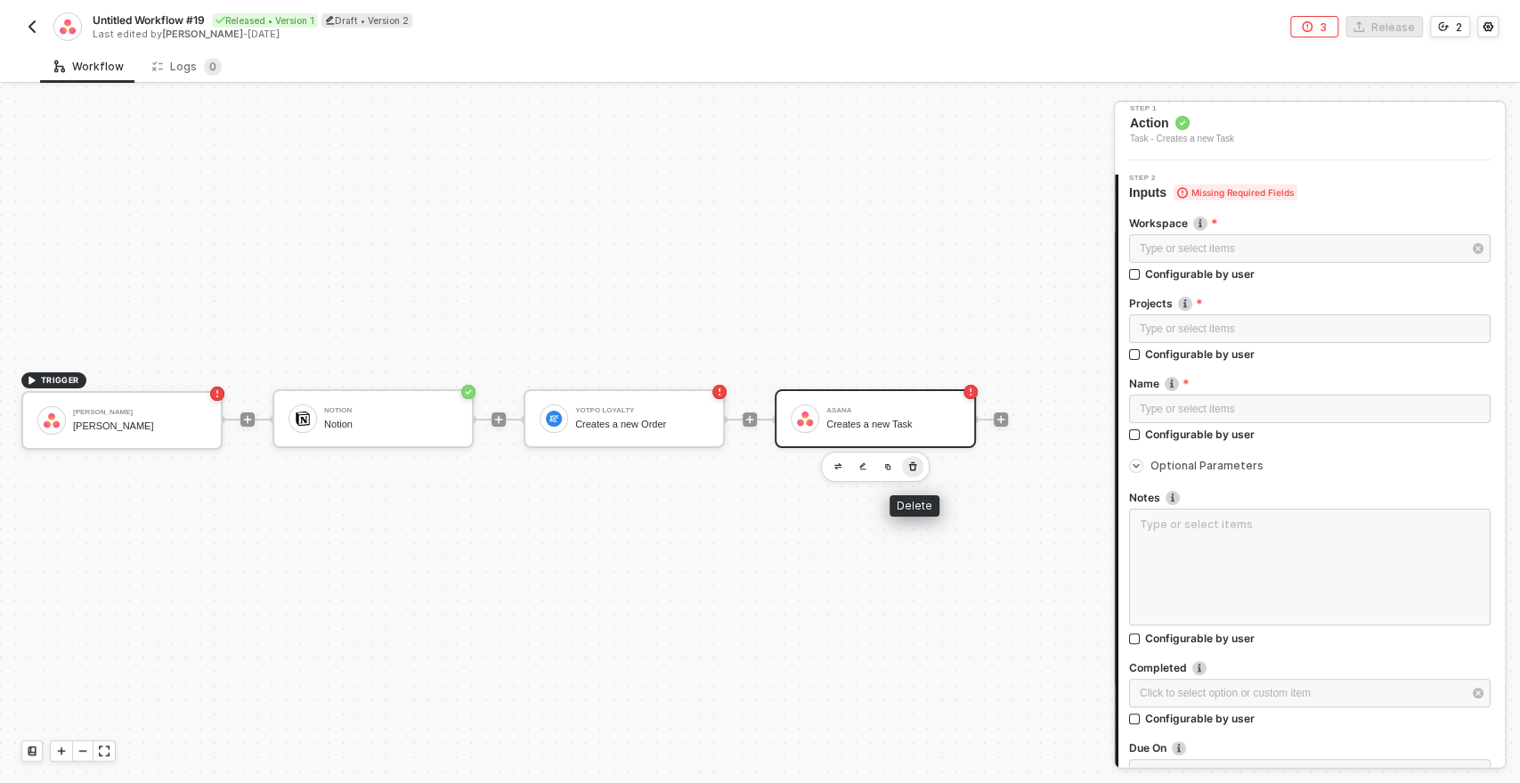
click at [909, 467] on icon "button" at bounding box center [913, 467] width 11 height 14
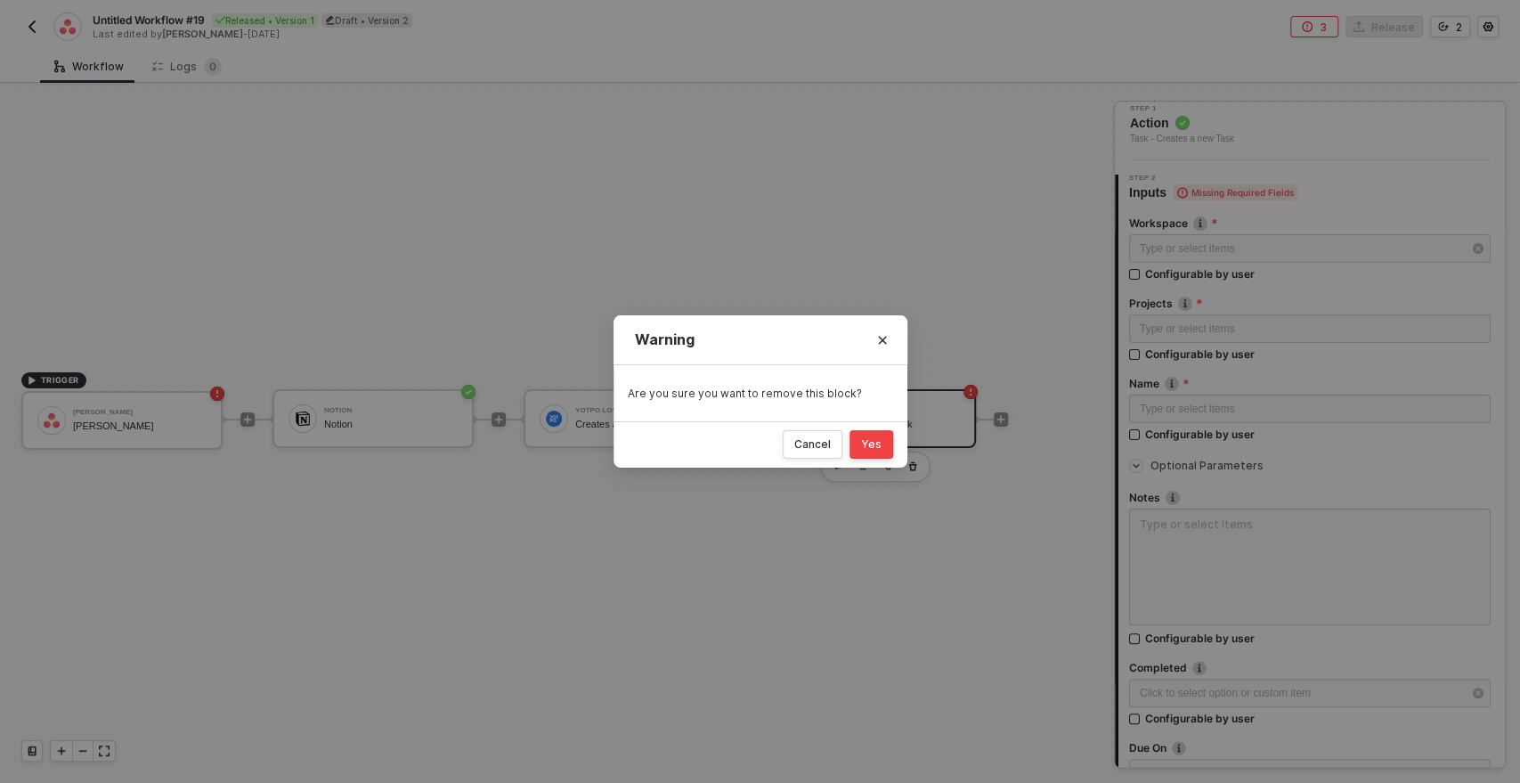
click at [859, 433] on button "Yes" at bounding box center [872, 444] width 44 height 29
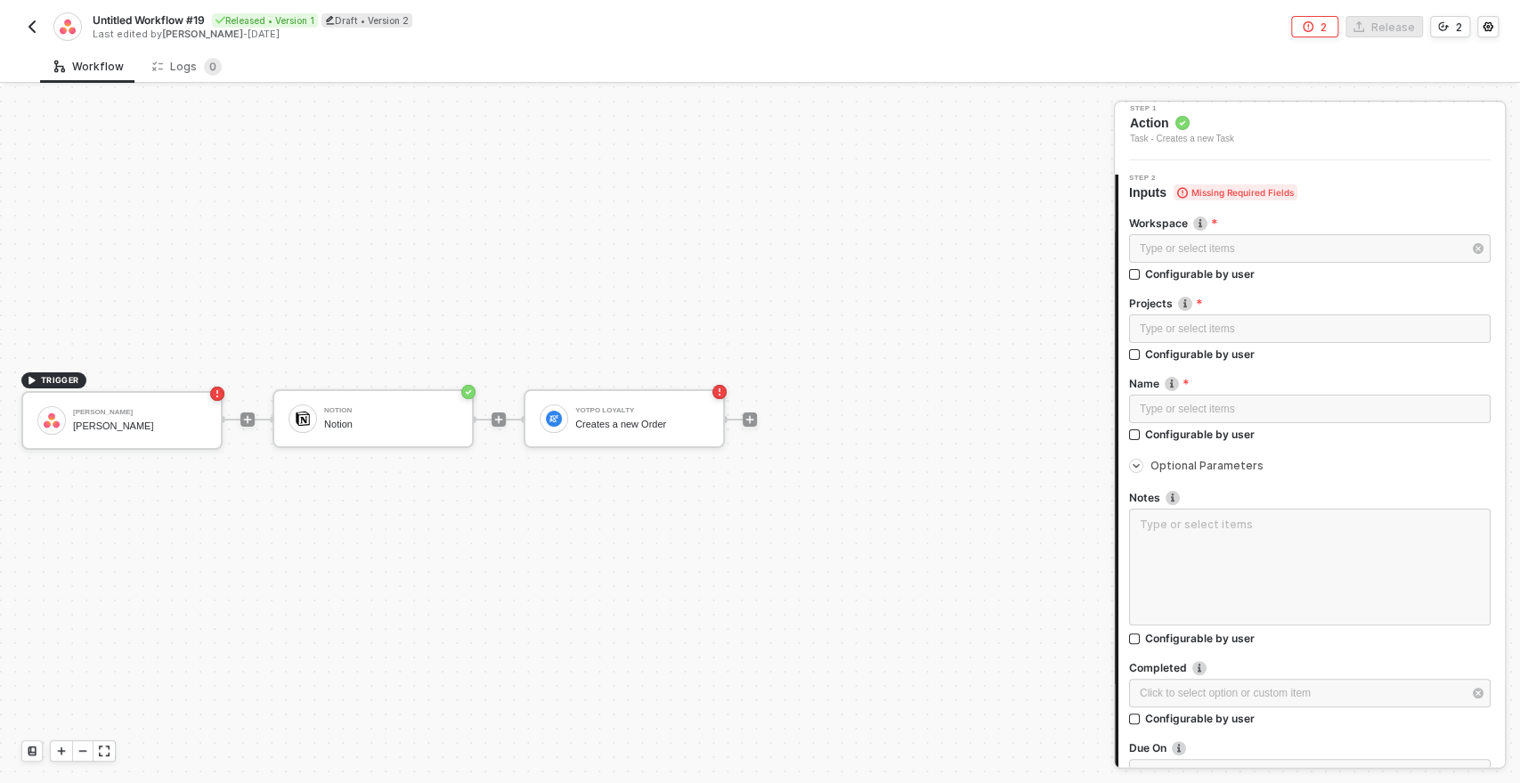
scroll to position [0, 0]
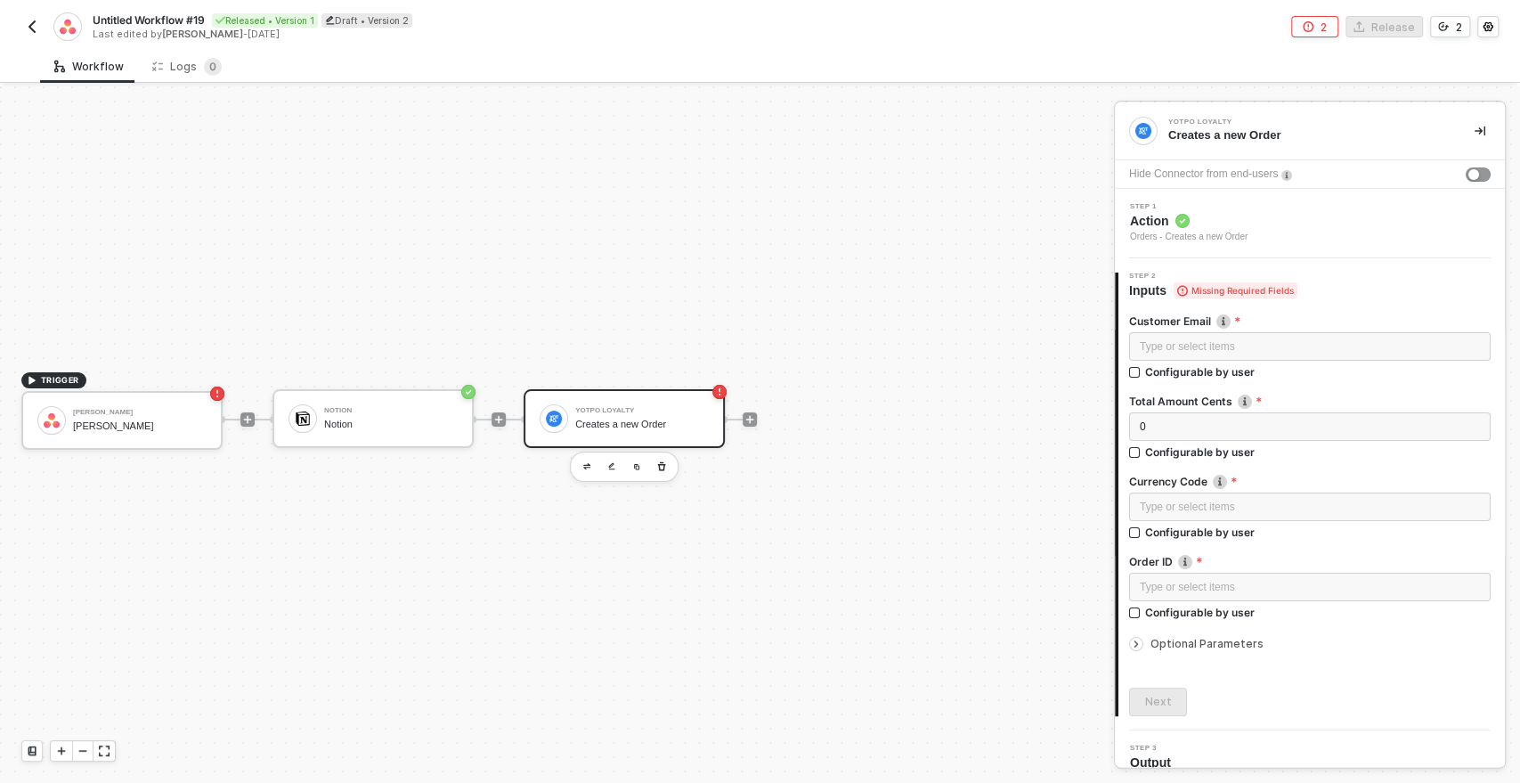
click at [747, 533] on div "TRIGGER Asana Trigger Asana Trigger Notion Notion Yotpo Loyalty Creates a new O…" at bounding box center [552, 418] width 1105 height 729
click at [746, 419] on icon "icon-play" at bounding box center [750, 419] width 11 height 11
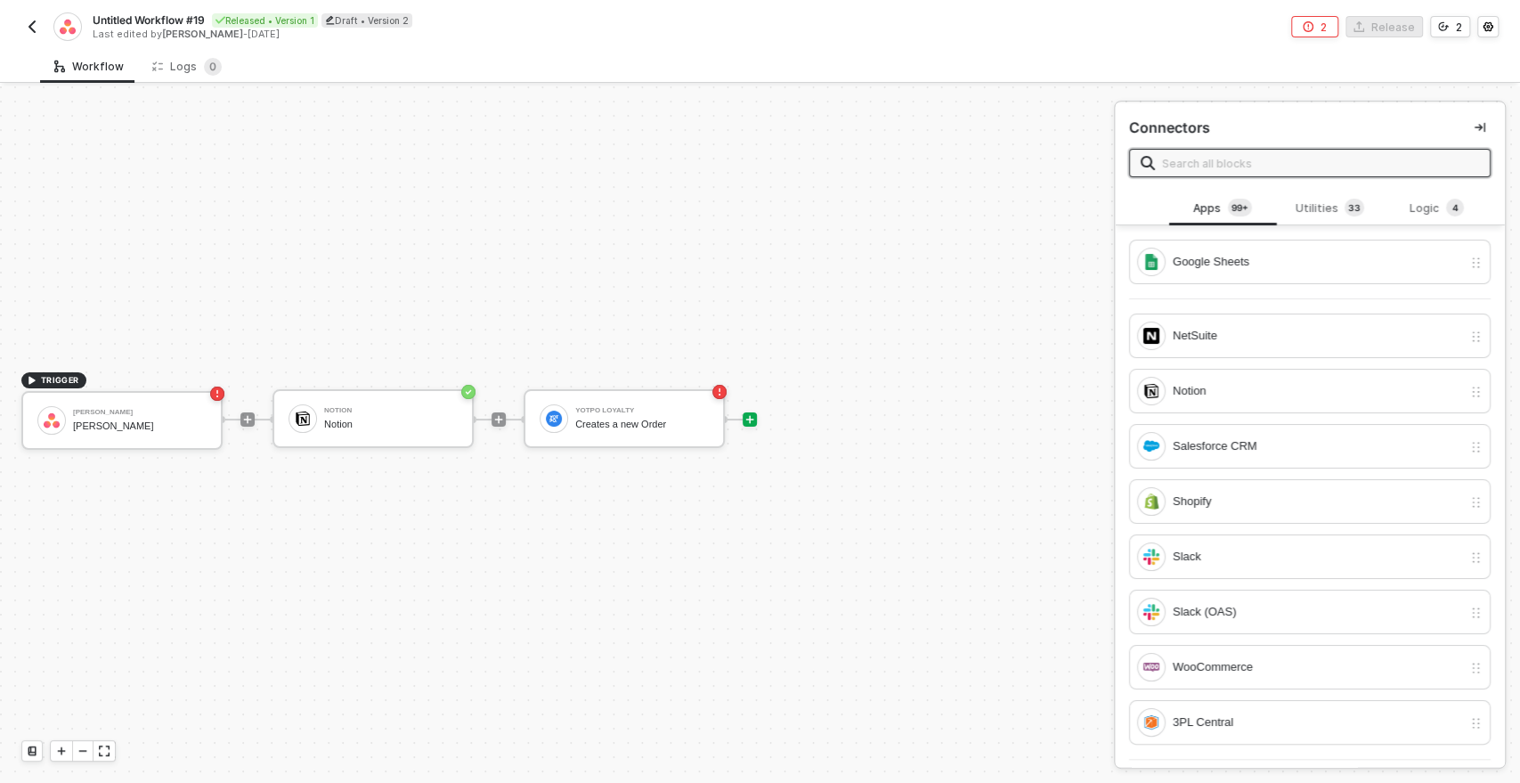
click at [1204, 163] on input "text" at bounding box center [1320, 163] width 317 height 20
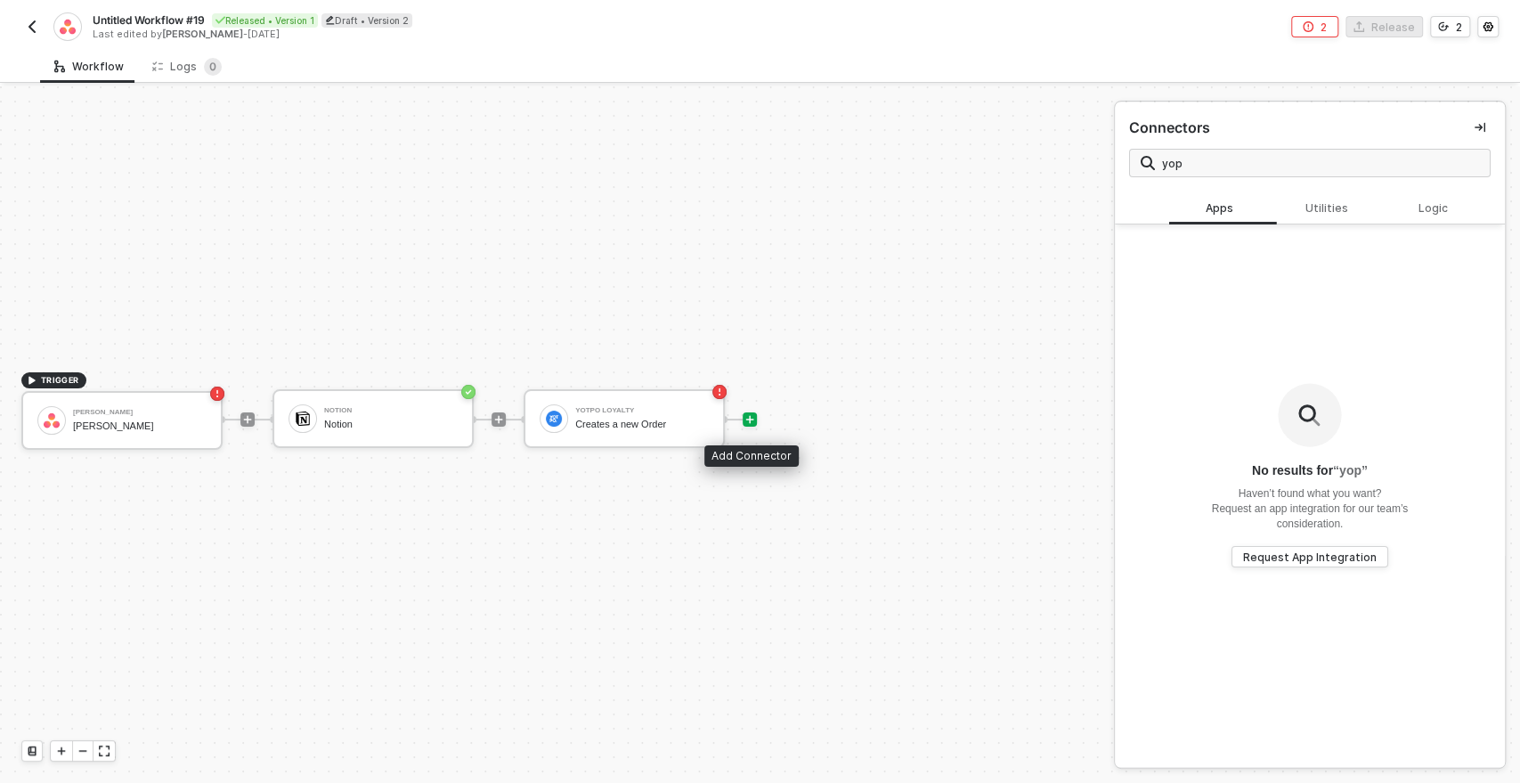
click at [747, 414] on icon "icon-play" at bounding box center [750, 419] width 11 height 11
click at [751, 417] on icon "icon-play" at bounding box center [750, 419] width 11 height 11
click at [751, 416] on icon "icon-play" at bounding box center [750, 419] width 11 height 11
click at [1233, 159] on input "yop" at bounding box center [1320, 163] width 317 height 20
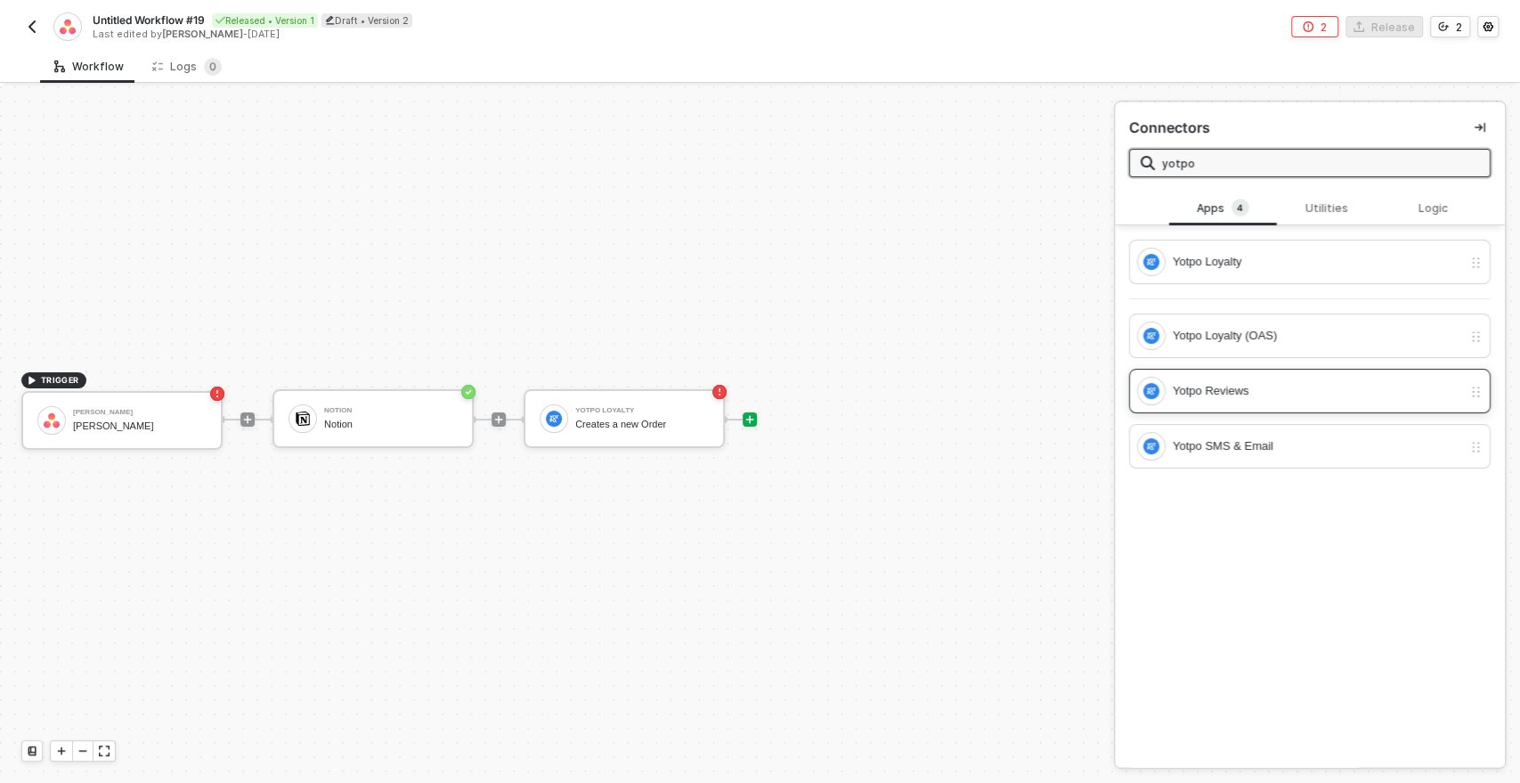
type input "yotpo"
click at [1248, 387] on div "Yotpo Reviews" at bounding box center [1317, 391] width 289 height 20
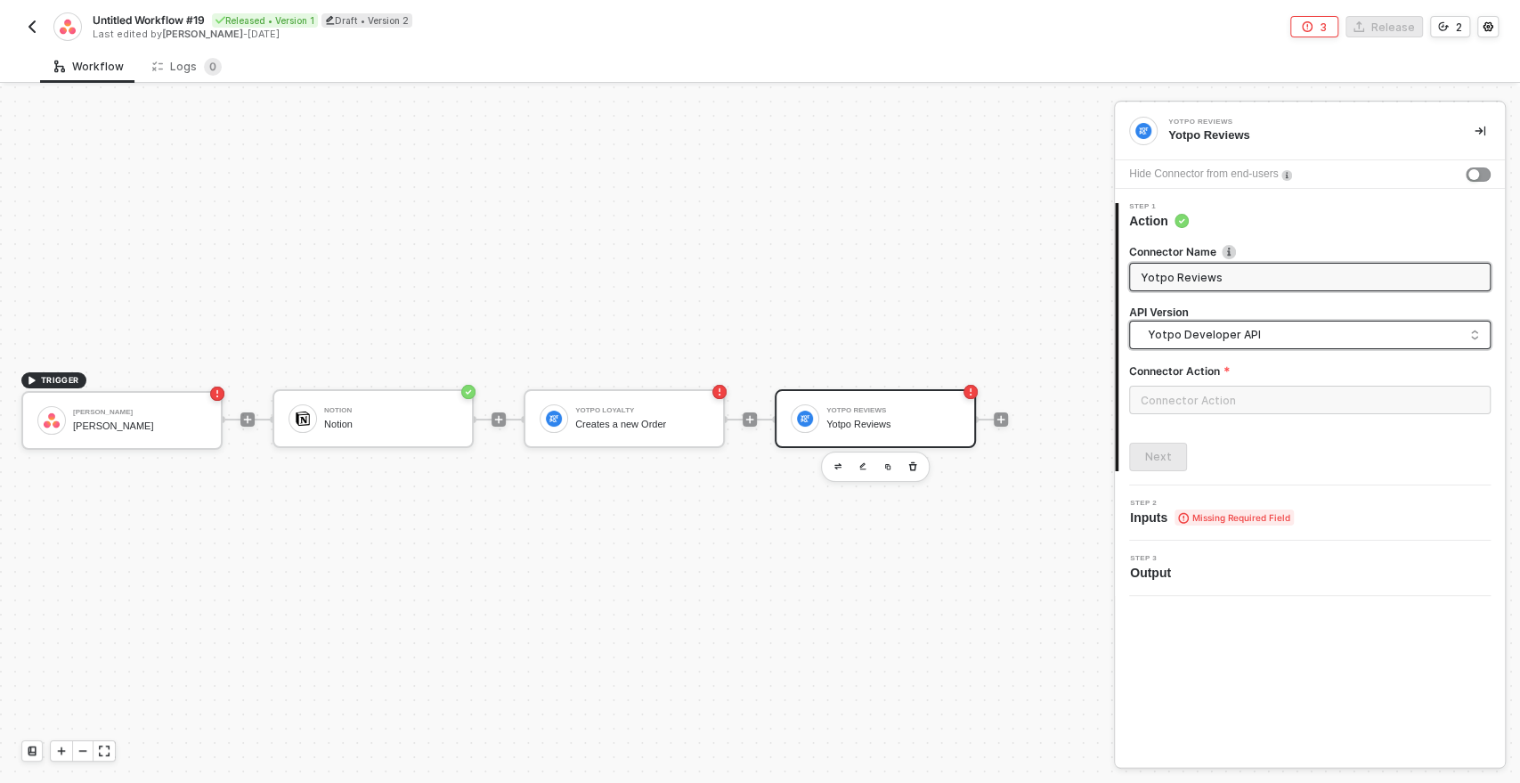
click at [1179, 337] on span "Yotpo Developer API" at bounding box center [1313, 335] width 331 height 20
click at [1176, 371] on div "Yotpo Developer API" at bounding box center [1310, 375] width 332 height 17
click at [1162, 405] on input "text" at bounding box center [1310, 400] width 362 height 29
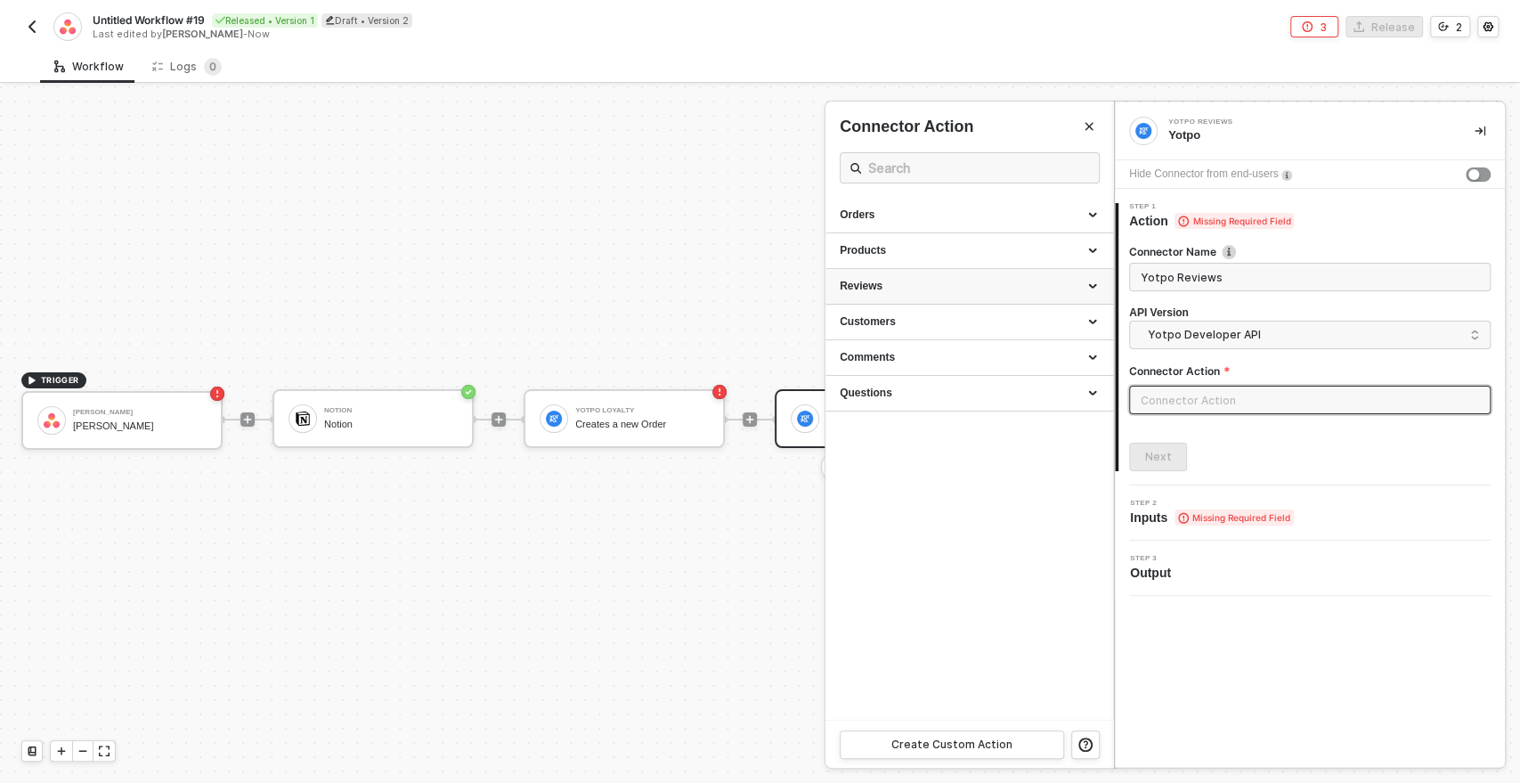
click at [908, 281] on div "Reviews" at bounding box center [969, 286] width 259 height 15
click at [701, 511] on div at bounding box center [760, 434] width 1520 height 696
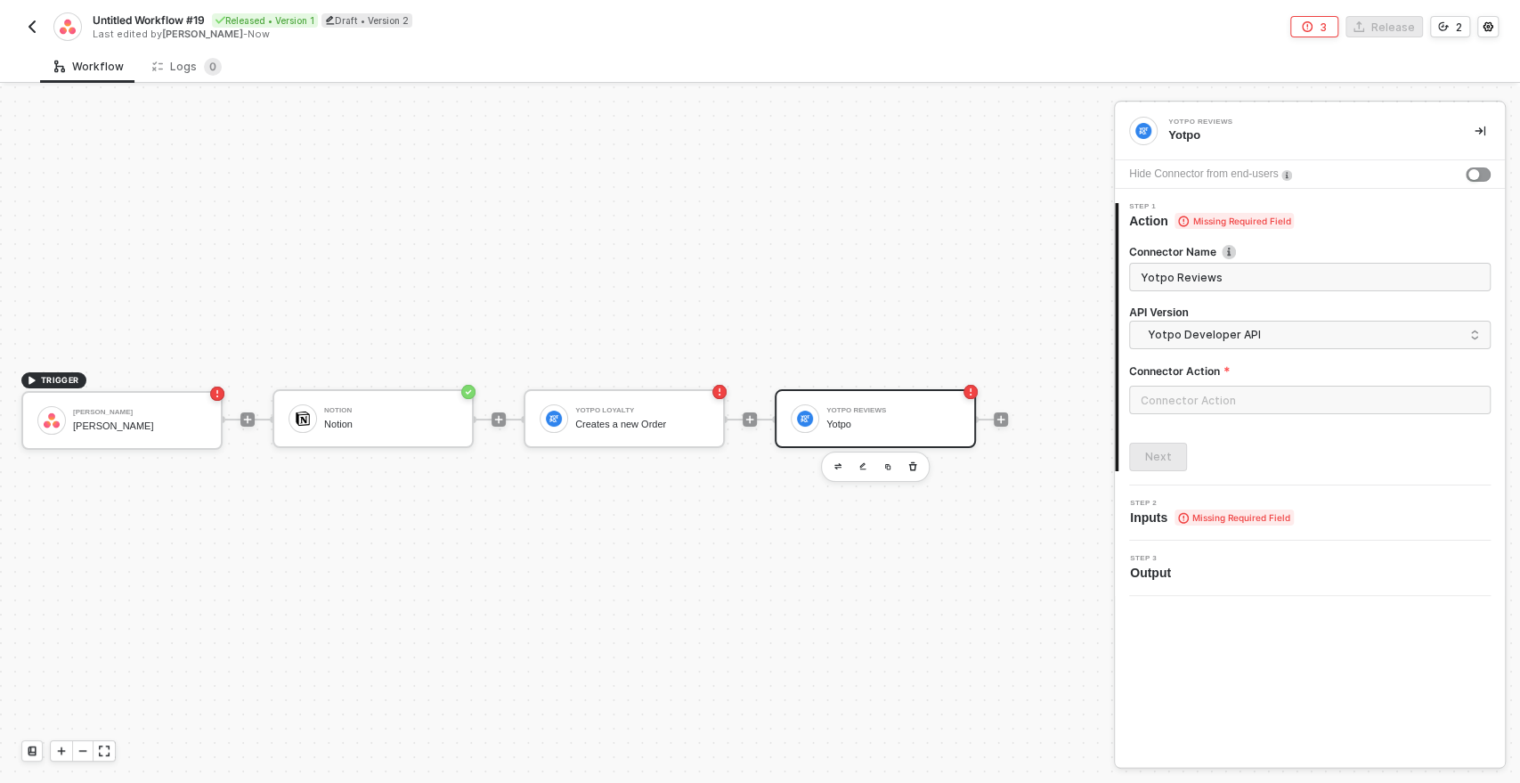
click at [867, 409] on div "Yotpo Reviews" at bounding box center [894, 410] width 134 height 7
click at [922, 410] on div "Yotpo Reviews" at bounding box center [894, 410] width 134 height 7
click at [582, 430] on div "Yotpo Loyalty Creates a new Order" at bounding box center [642, 419] width 134 height 34
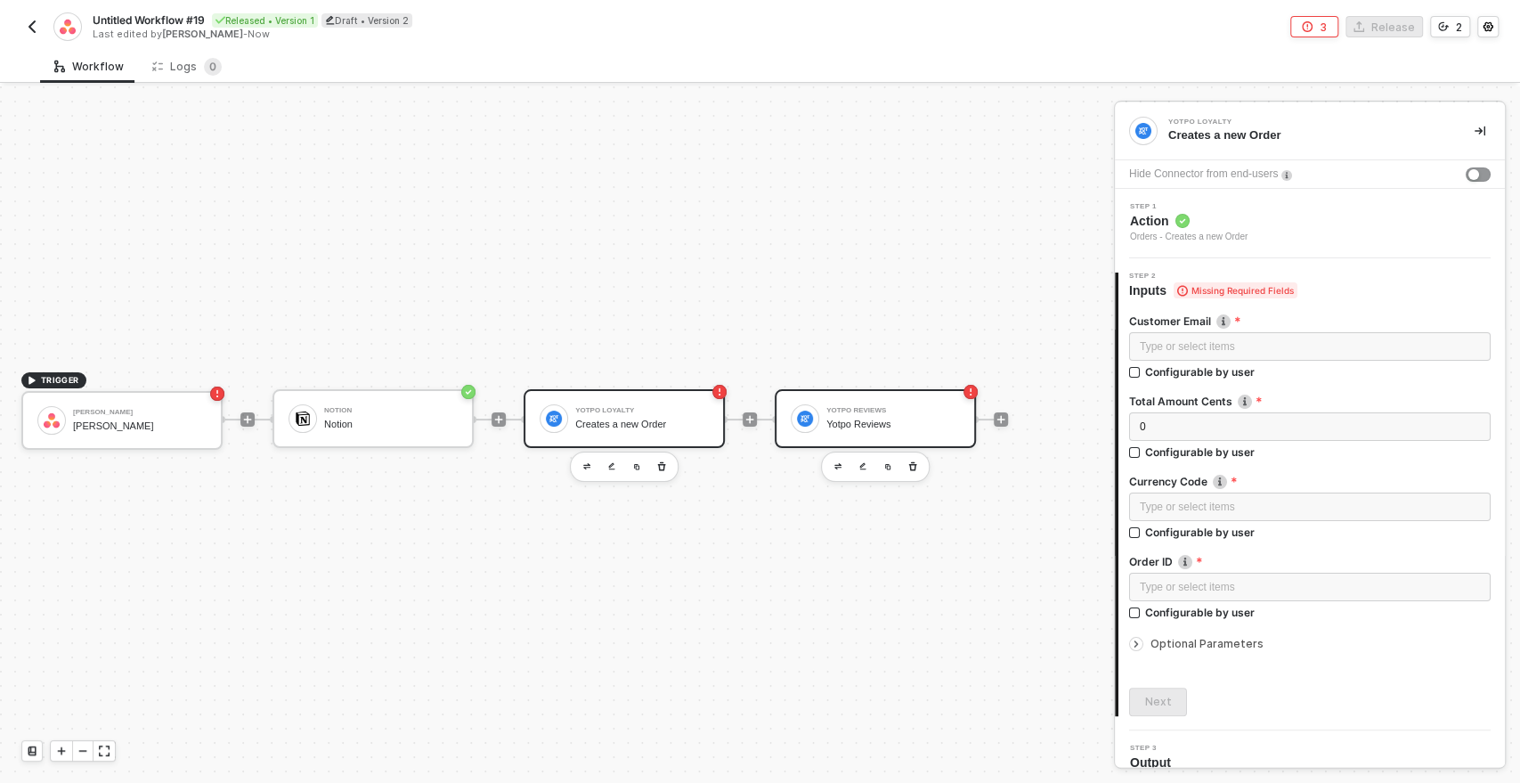
click at [879, 410] on div "Yotpo Reviews" at bounding box center [894, 410] width 134 height 7
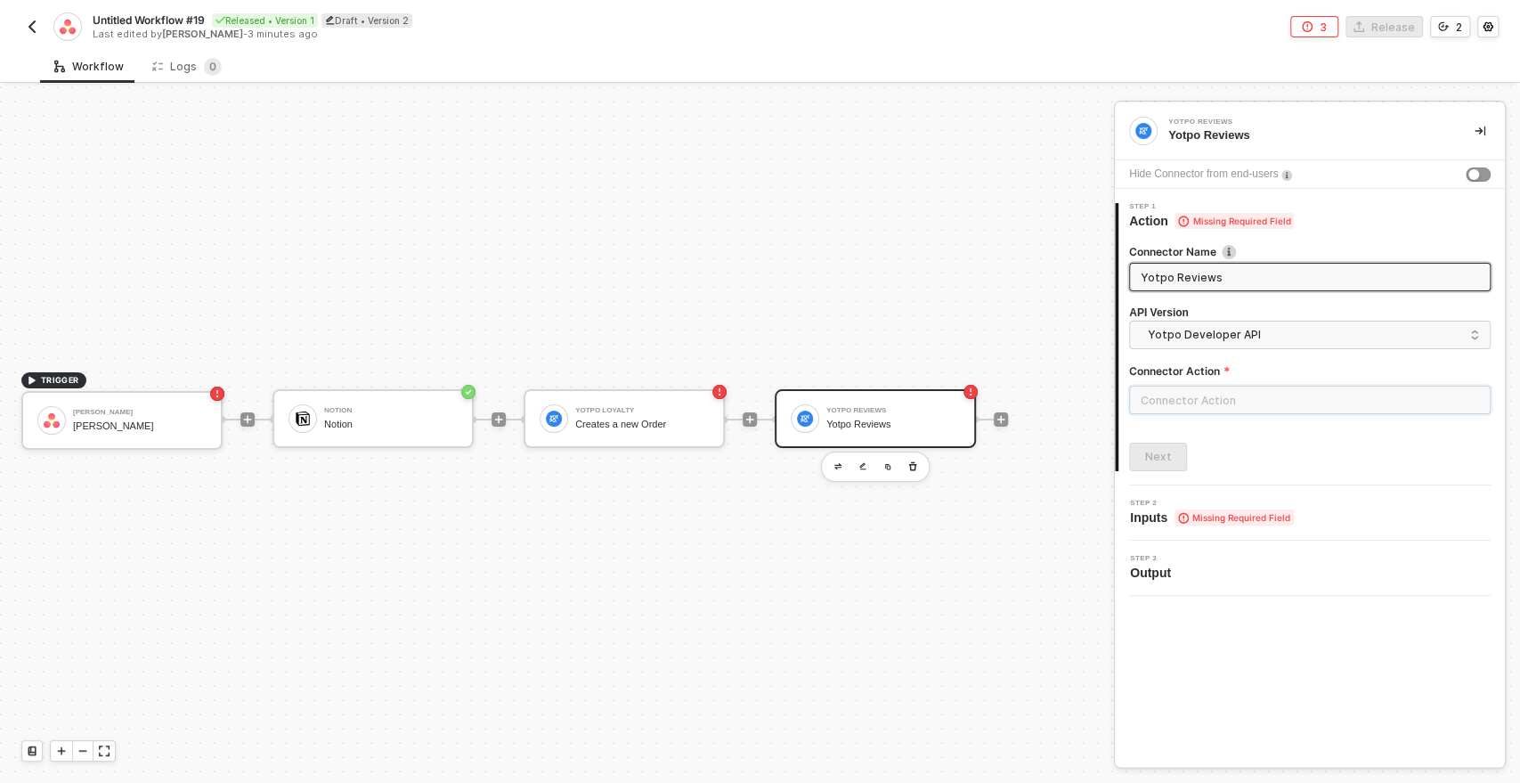
click at [1159, 388] on input "text" at bounding box center [1310, 400] width 362 height 29
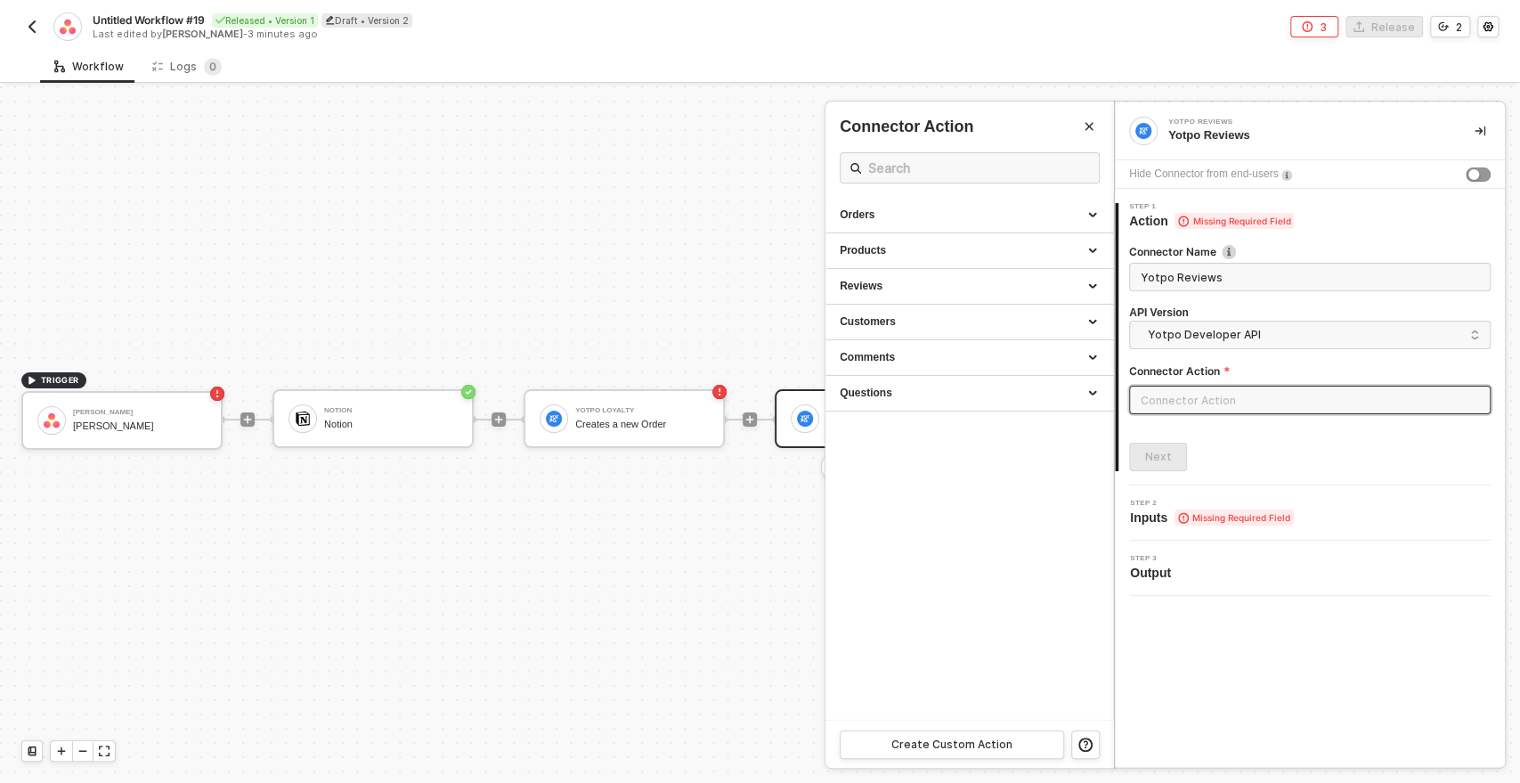
click at [728, 330] on div at bounding box center [760, 434] width 1520 height 696
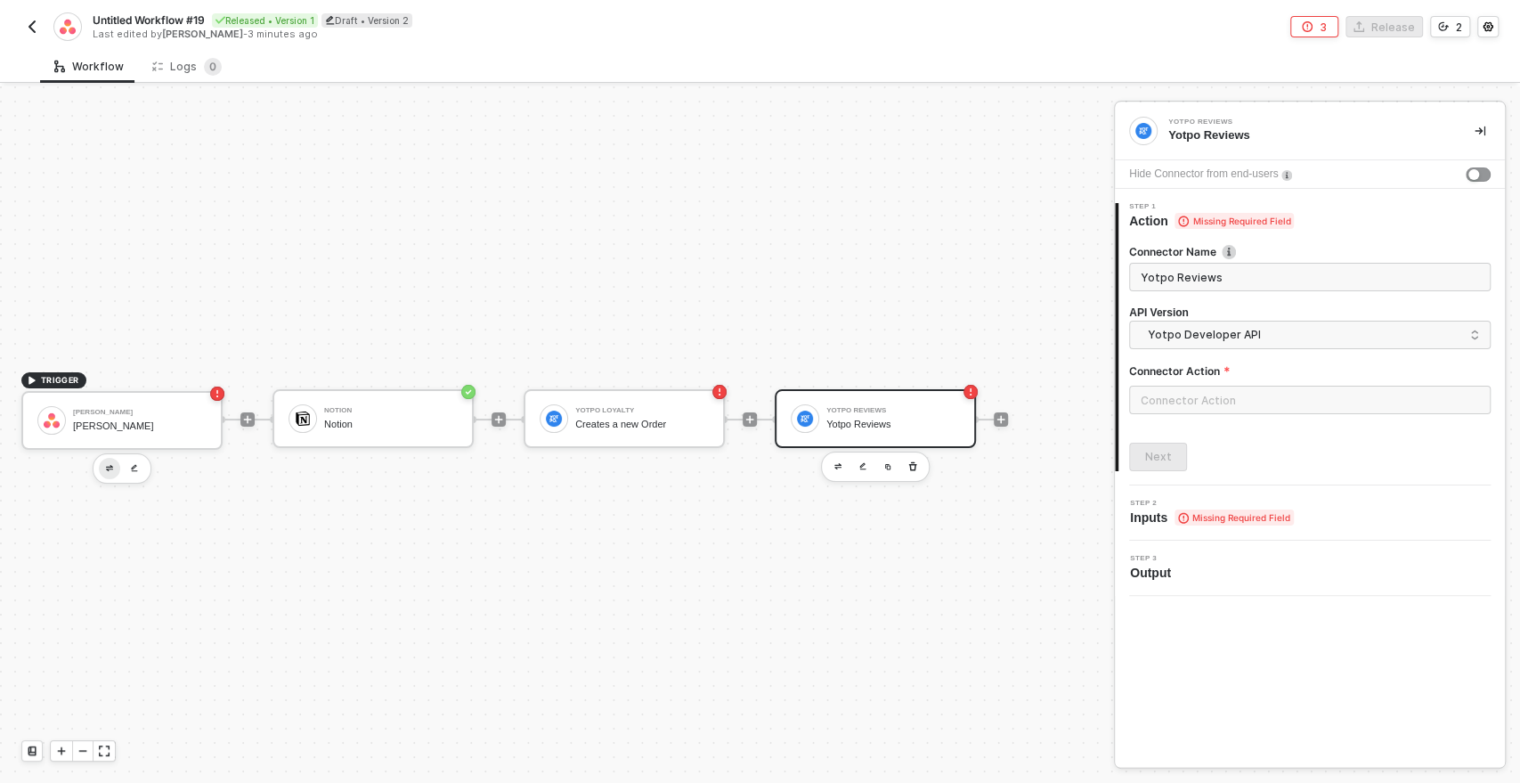
click at [106, 467] on img "button" at bounding box center [109, 468] width 7 height 6
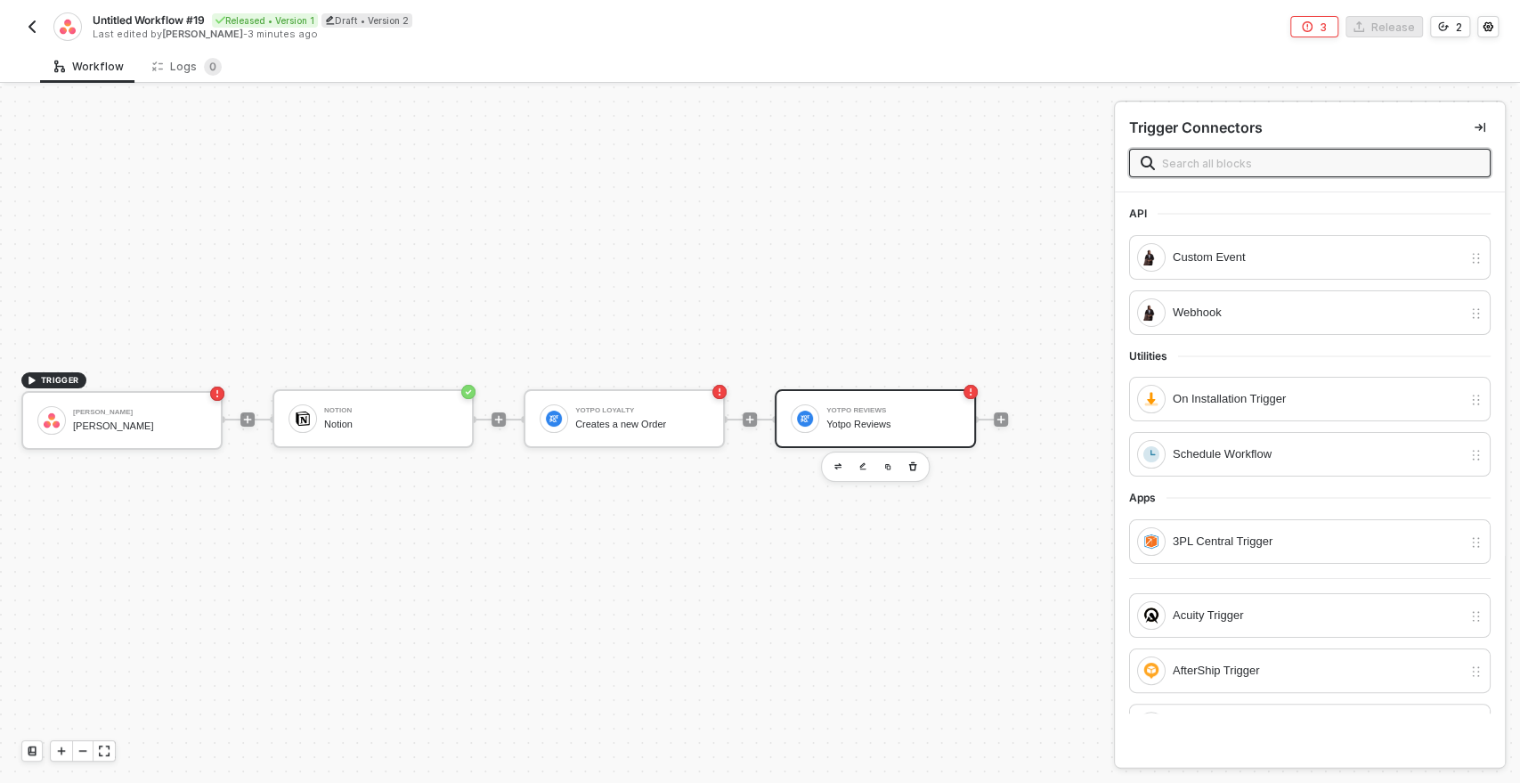
click at [848, 424] on div "Yotpo Reviews" at bounding box center [894, 425] width 134 height 12
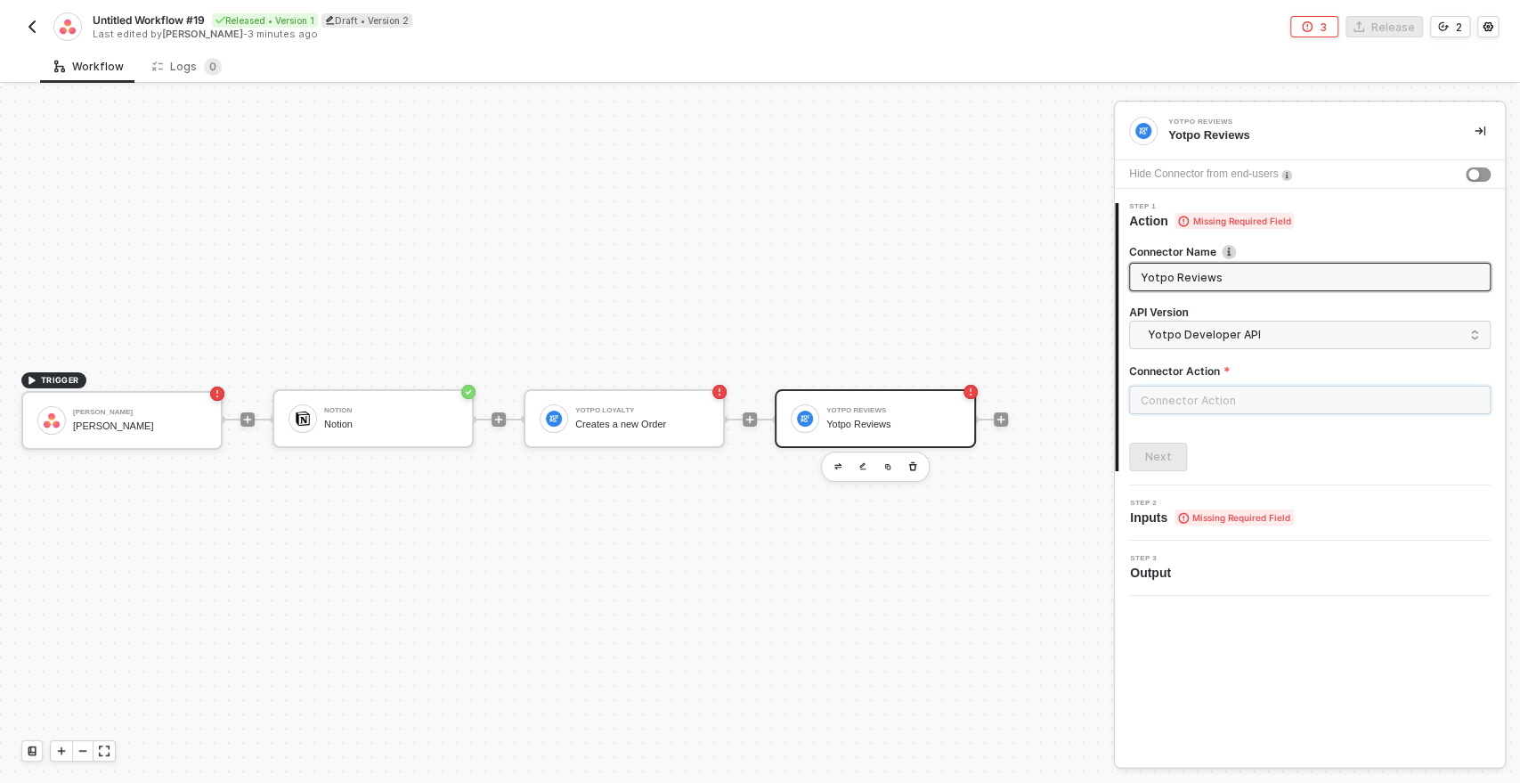
click at [1169, 396] on input "text" at bounding box center [1310, 400] width 362 height 29
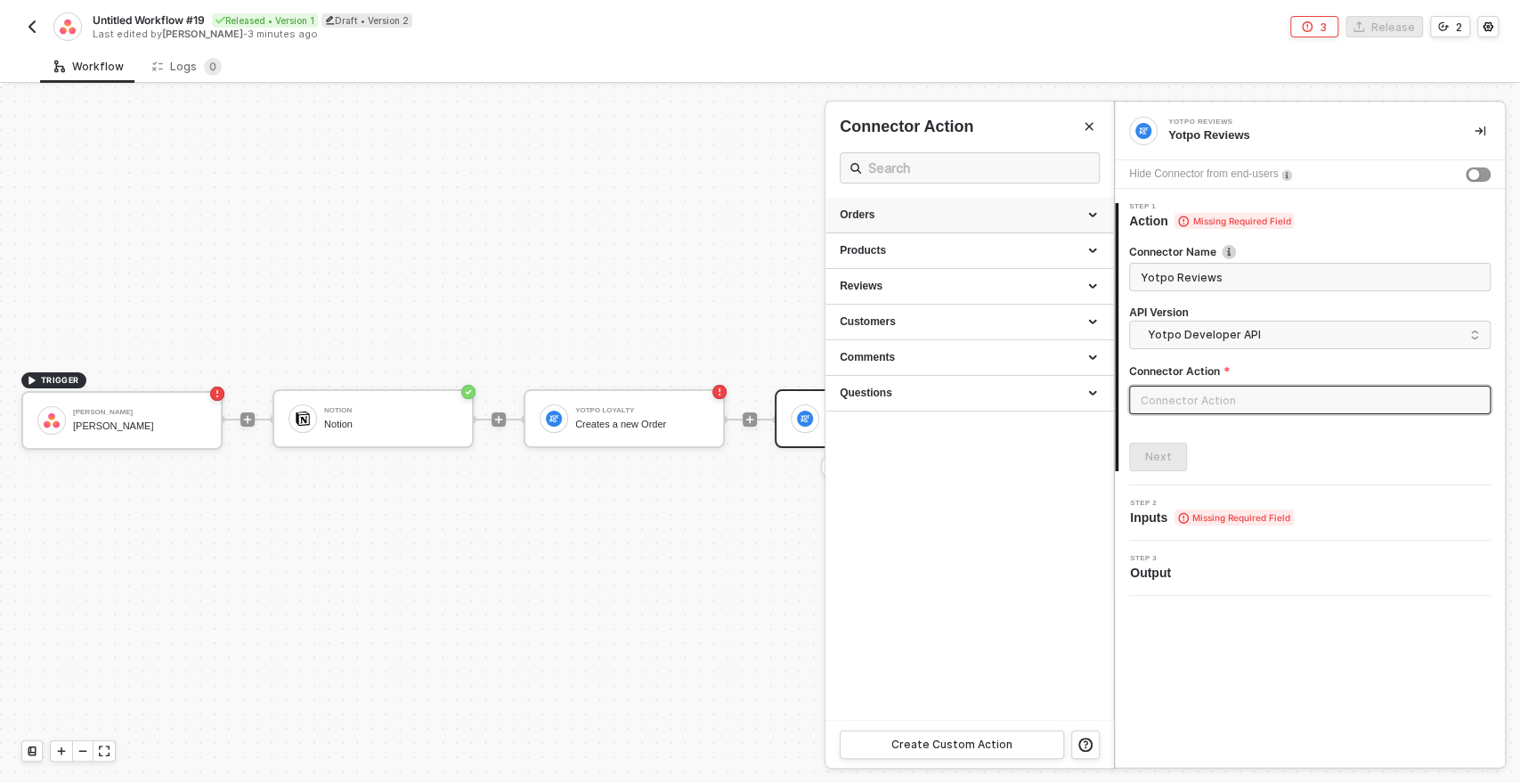
click at [906, 213] on div "Orders" at bounding box center [969, 215] width 259 height 15
click at [886, 258] on span "Gets a list of all Orders" at bounding box center [885, 263] width 91 height 10
type input "Gets a list of all Orders"
type input "Orders - List all Orders"
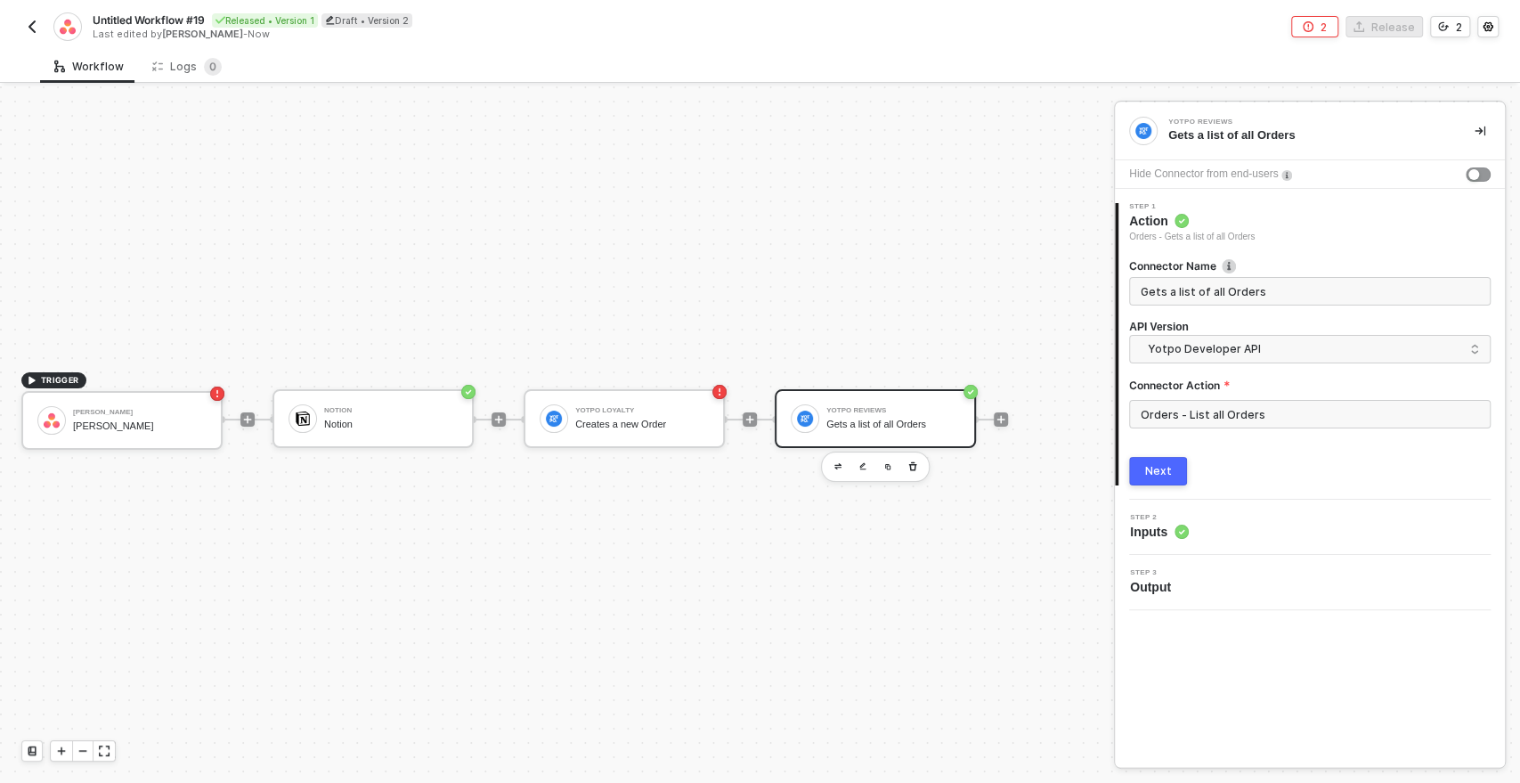
click at [1159, 465] on div "Next" at bounding box center [1158, 471] width 27 height 14
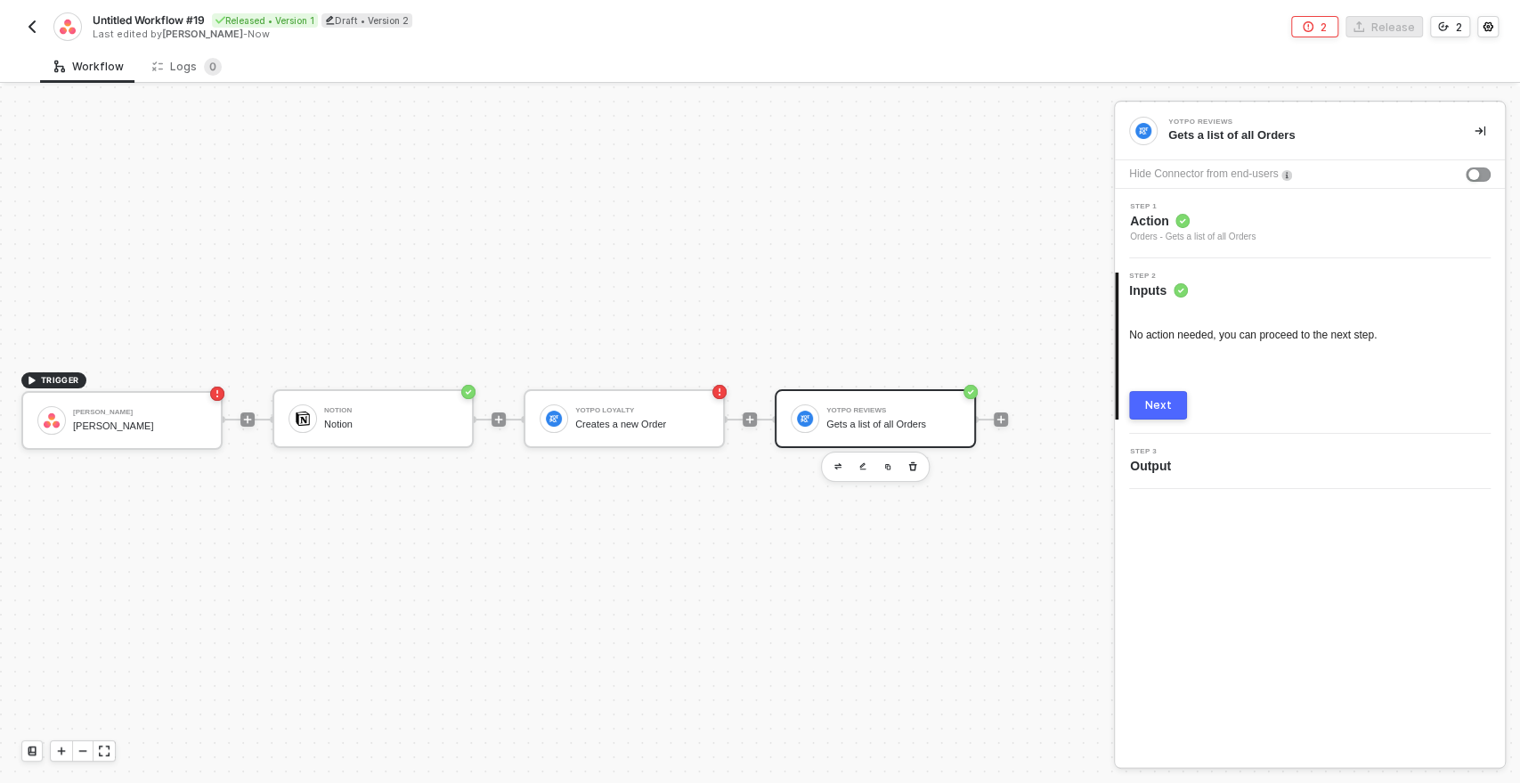
click at [1147, 409] on div "Next" at bounding box center [1158, 405] width 27 height 14
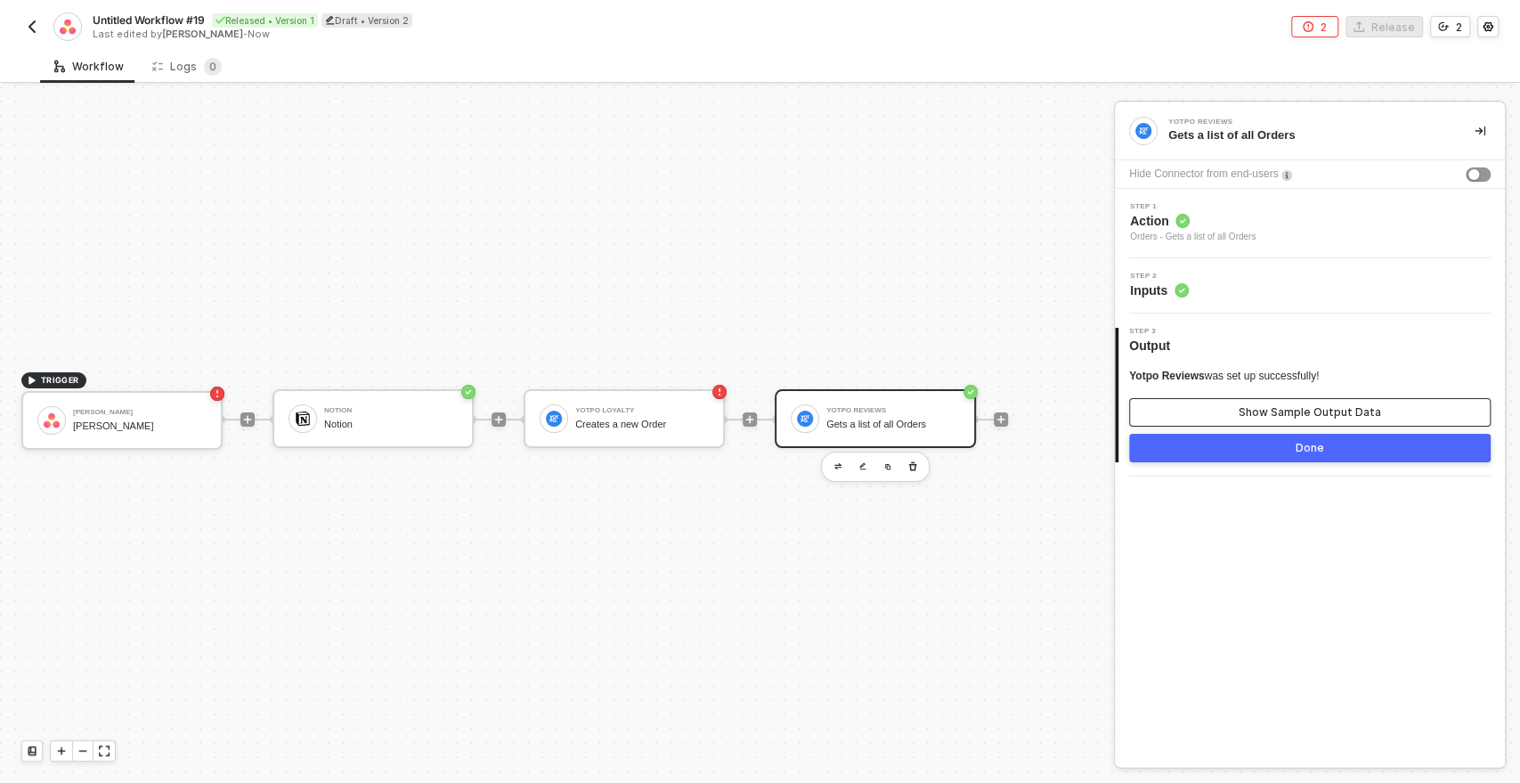
click at [1166, 406] on button "Show Sample Output Data" at bounding box center [1310, 412] width 362 height 29
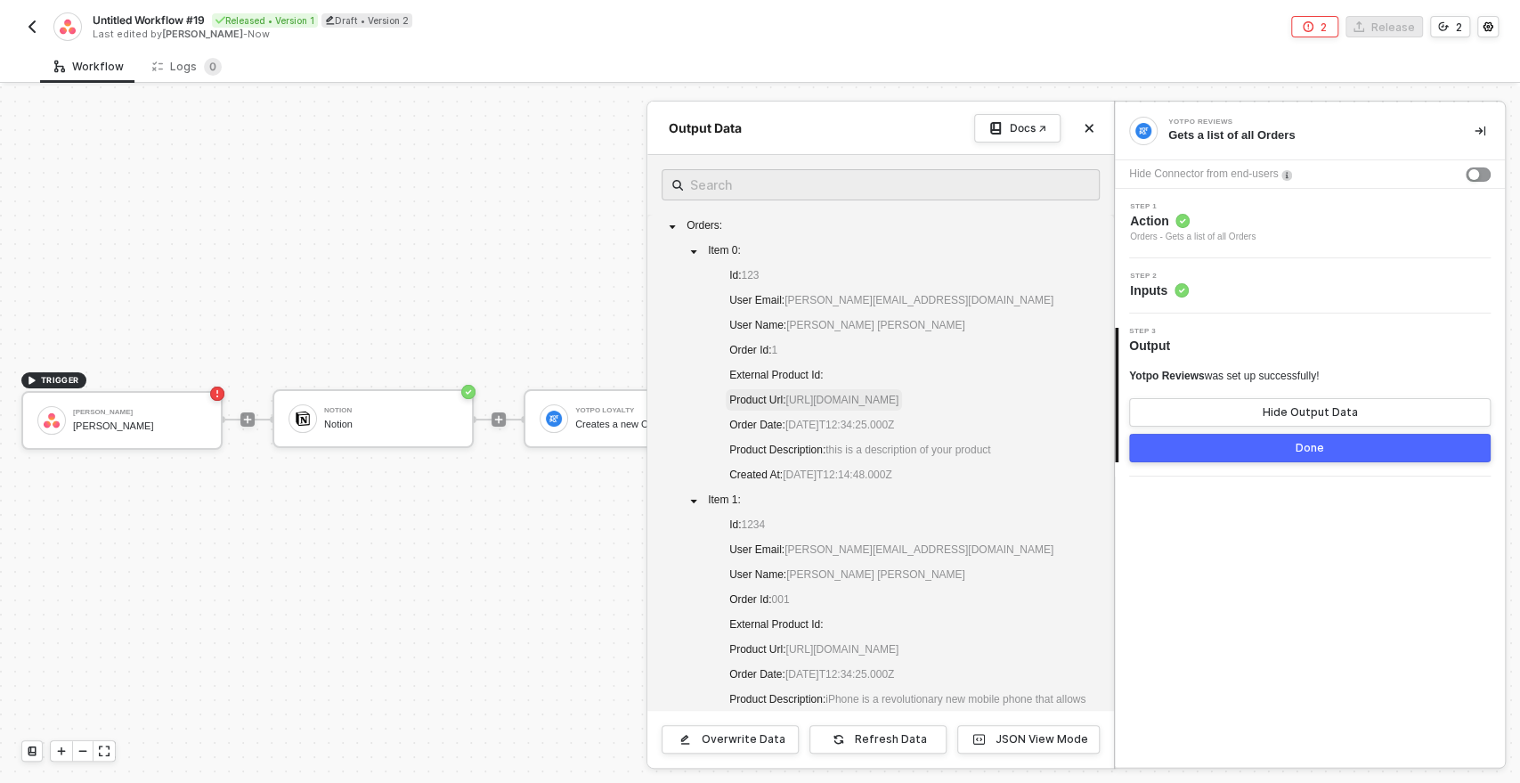
scroll to position [176, 0]
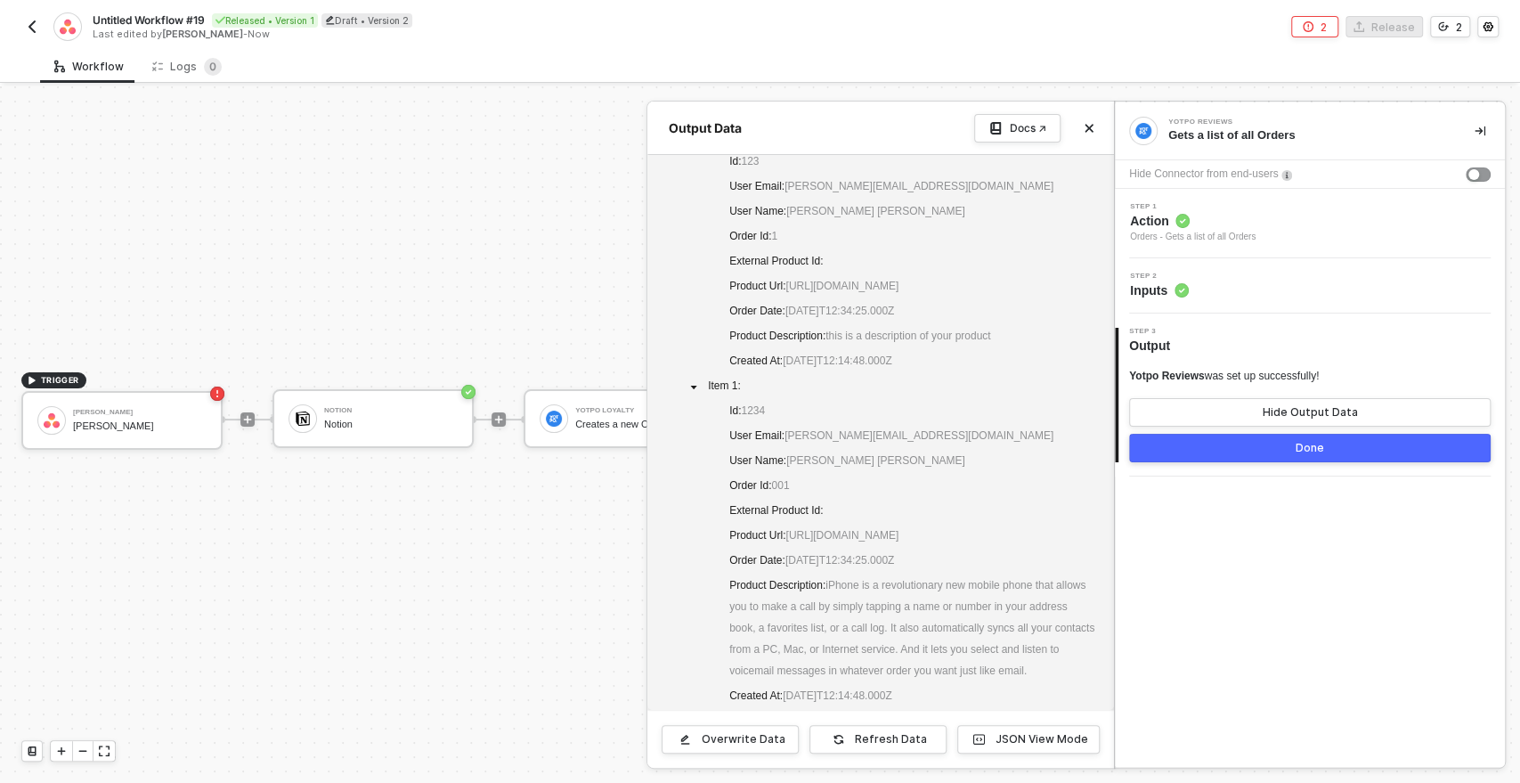
click at [598, 299] on div at bounding box center [760, 434] width 1520 height 696
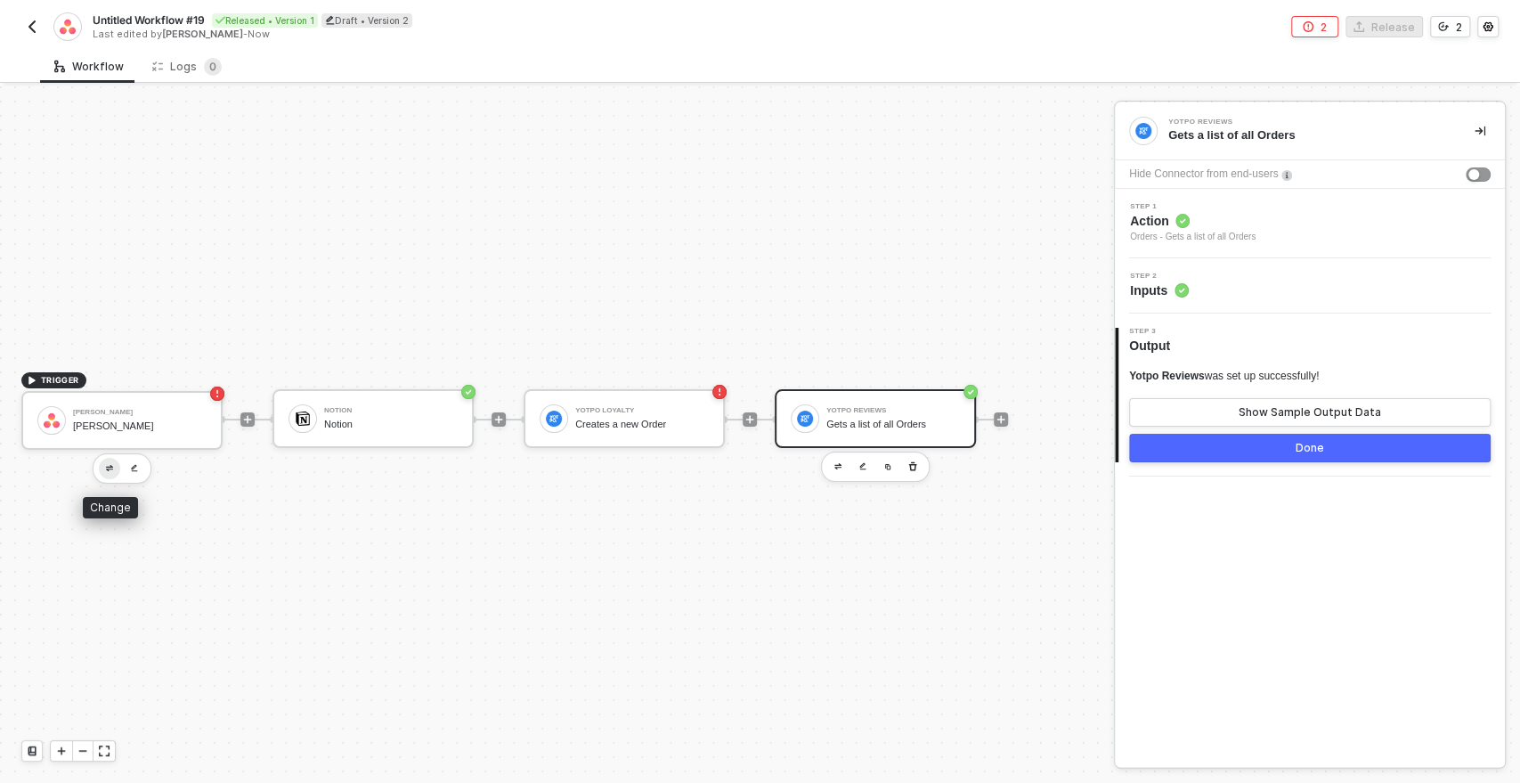
click at [104, 460] on button "button" at bounding box center [109, 468] width 21 height 21
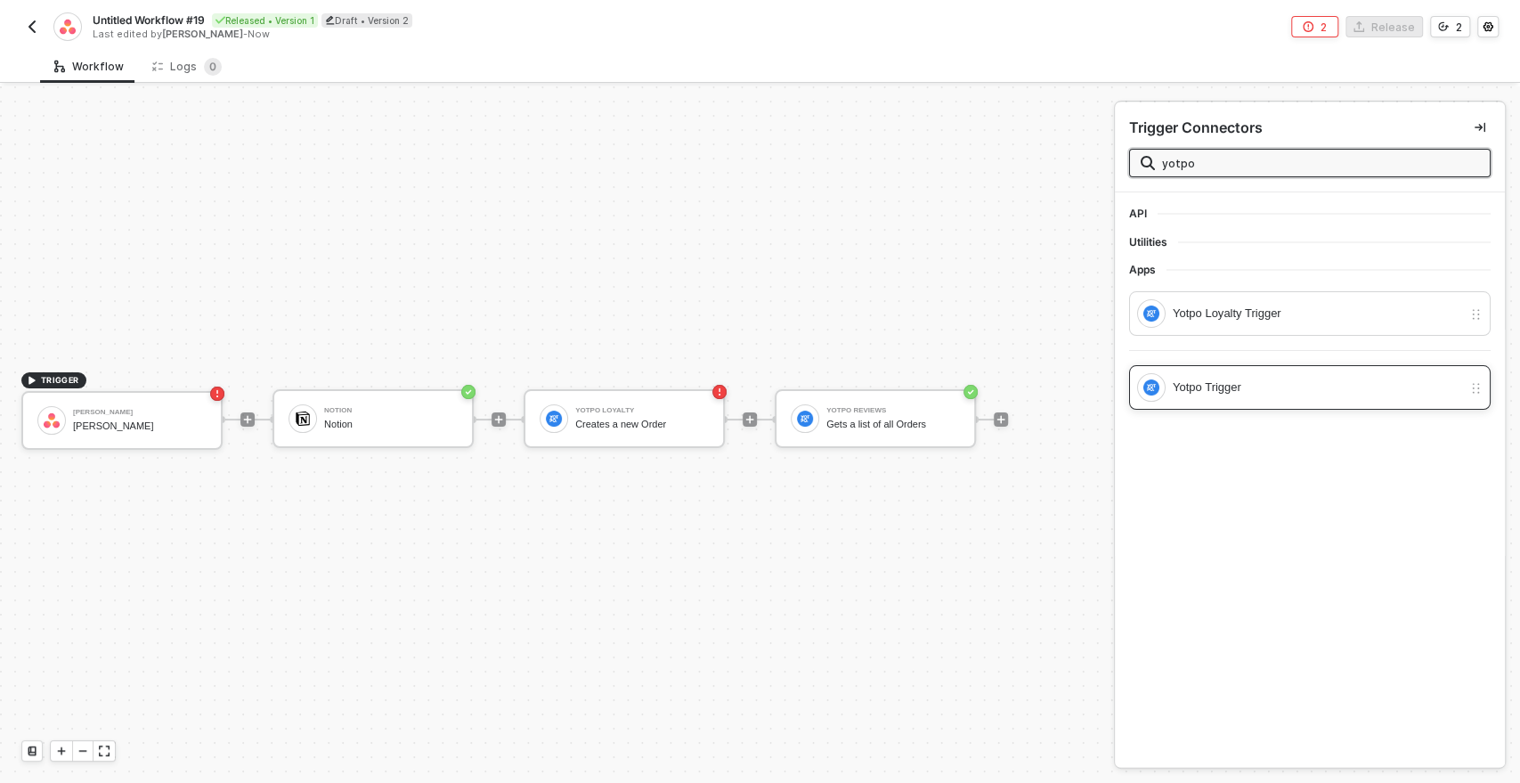
type input "yotpo"
click at [1210, 387] on div "Yotpo Trigger" at bounding box center [1317, 388] width 289 height 20
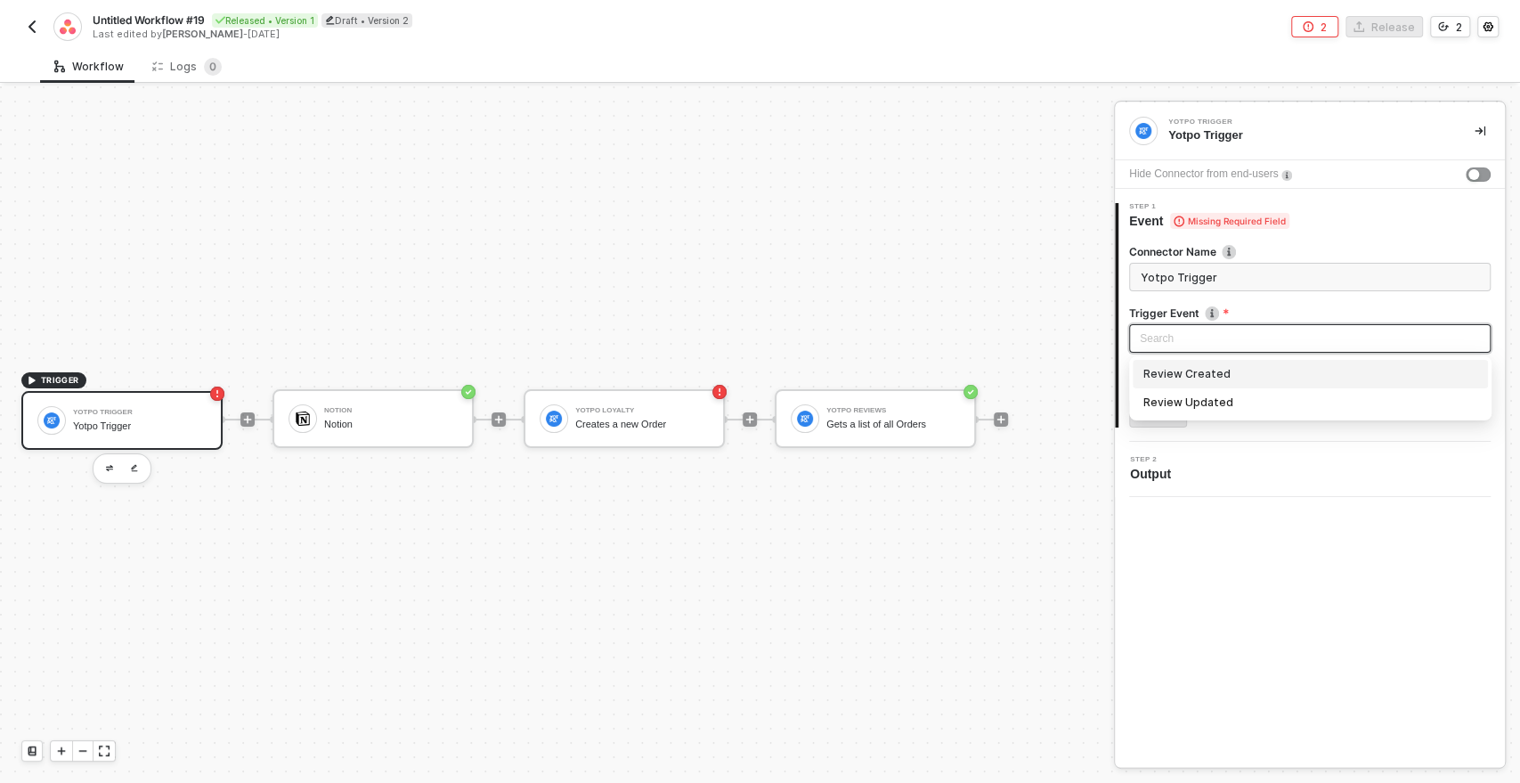
click at [1160, 345] on input "search" at bounding box center [1310, 338] width 340 height 27
click at [851, 533] on div "TRIGGER Yotpo Trigger Yotpo Trigger Notion Notion Yotpo Loyalty Creates a new O…" at bounding box center [552, 418] width 1105 height 729
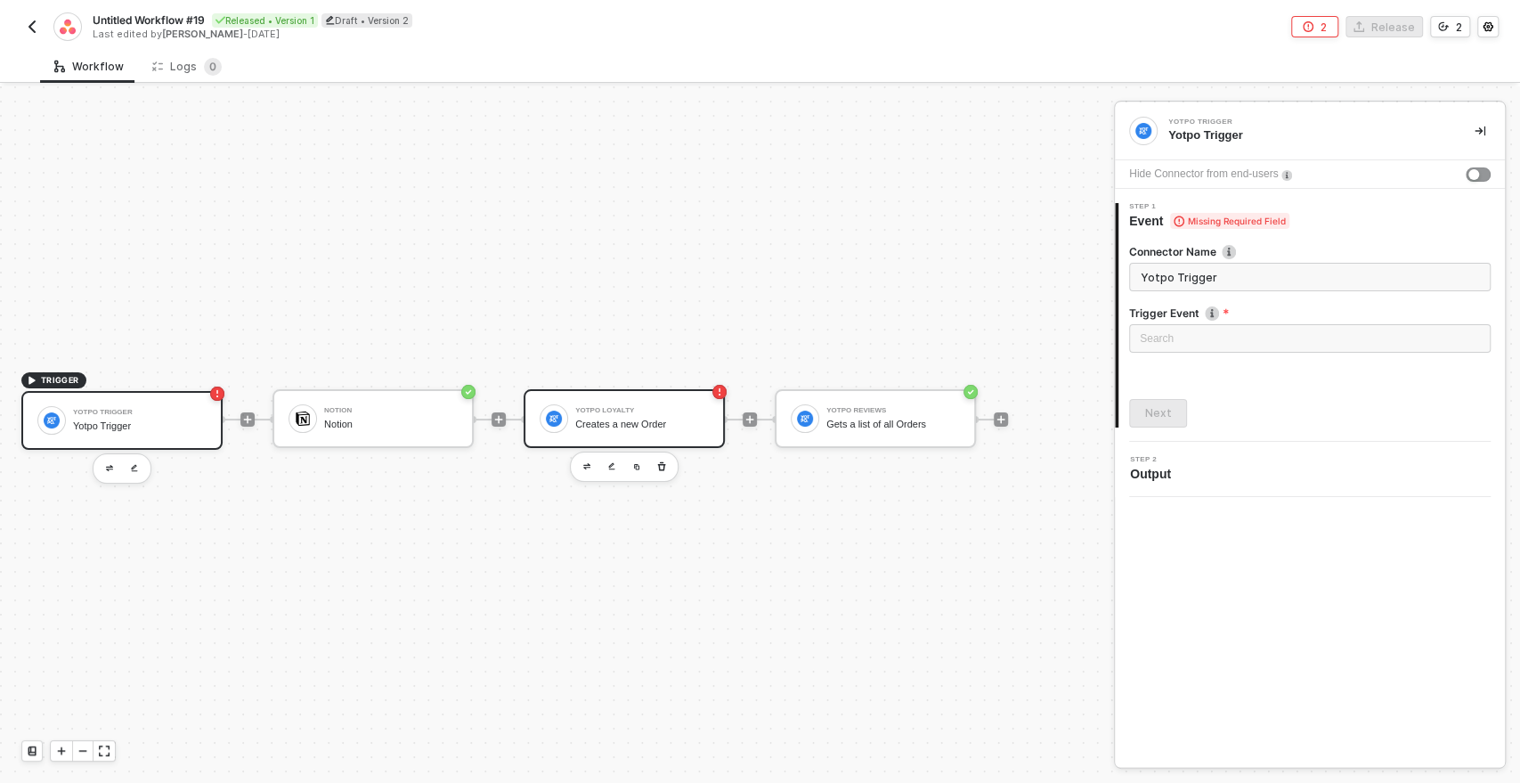
click at [622, 419] on div "Creates a new Order" at bounding box center [642, 425] width 134 height 12
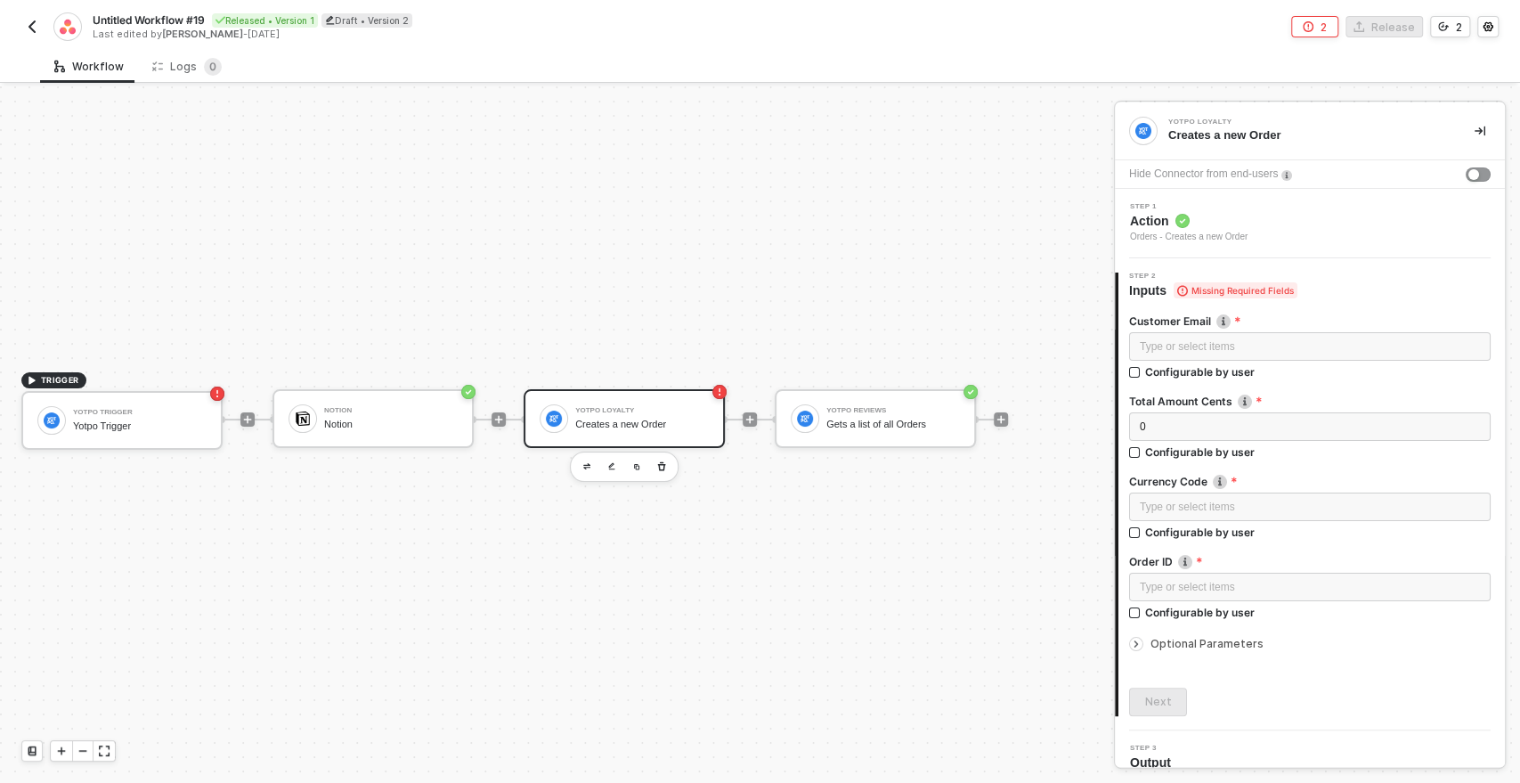
scroll to position [18, 0]
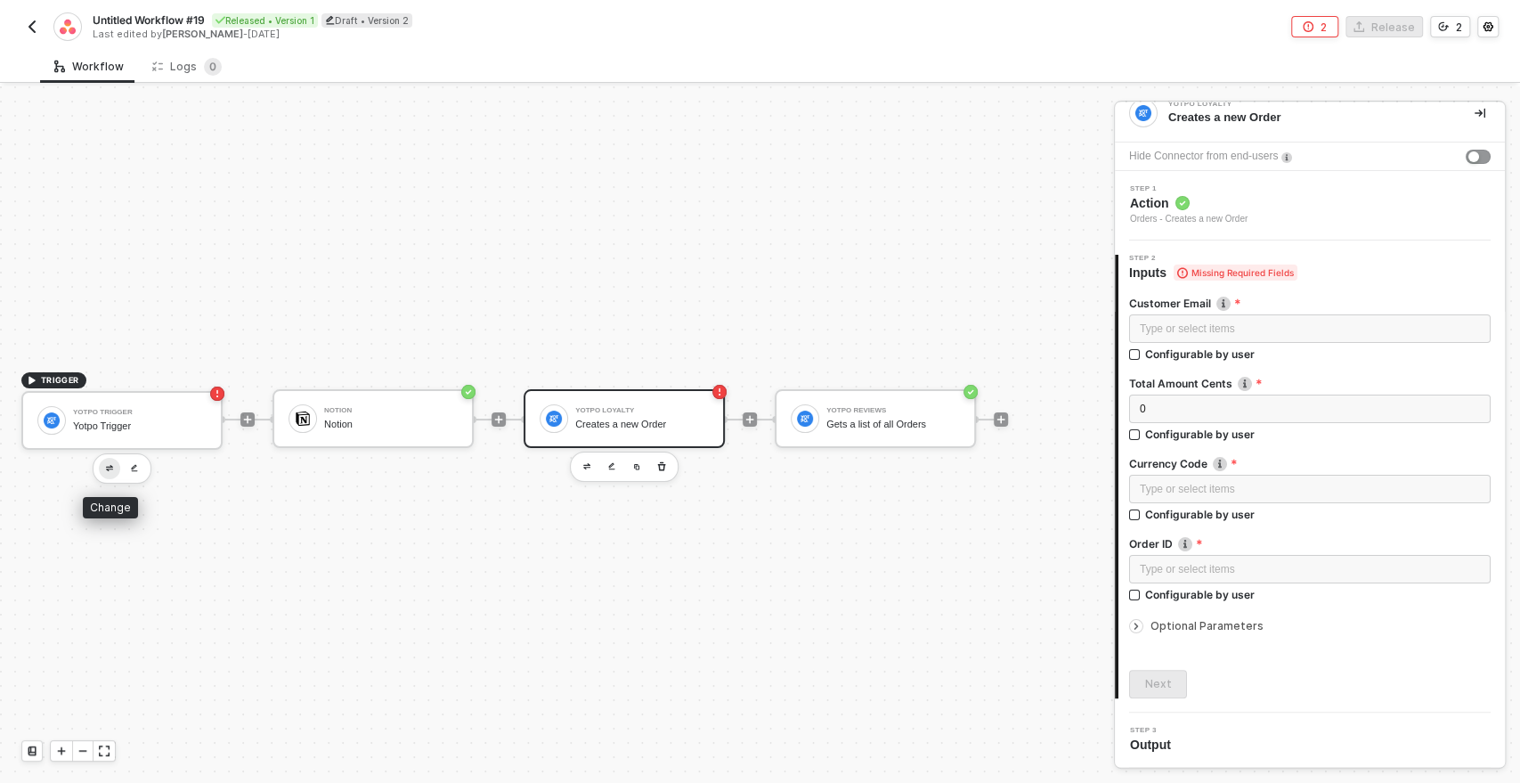
click at [103, 463] on button "button" at bounding box center [109, 468] width 21 height 21
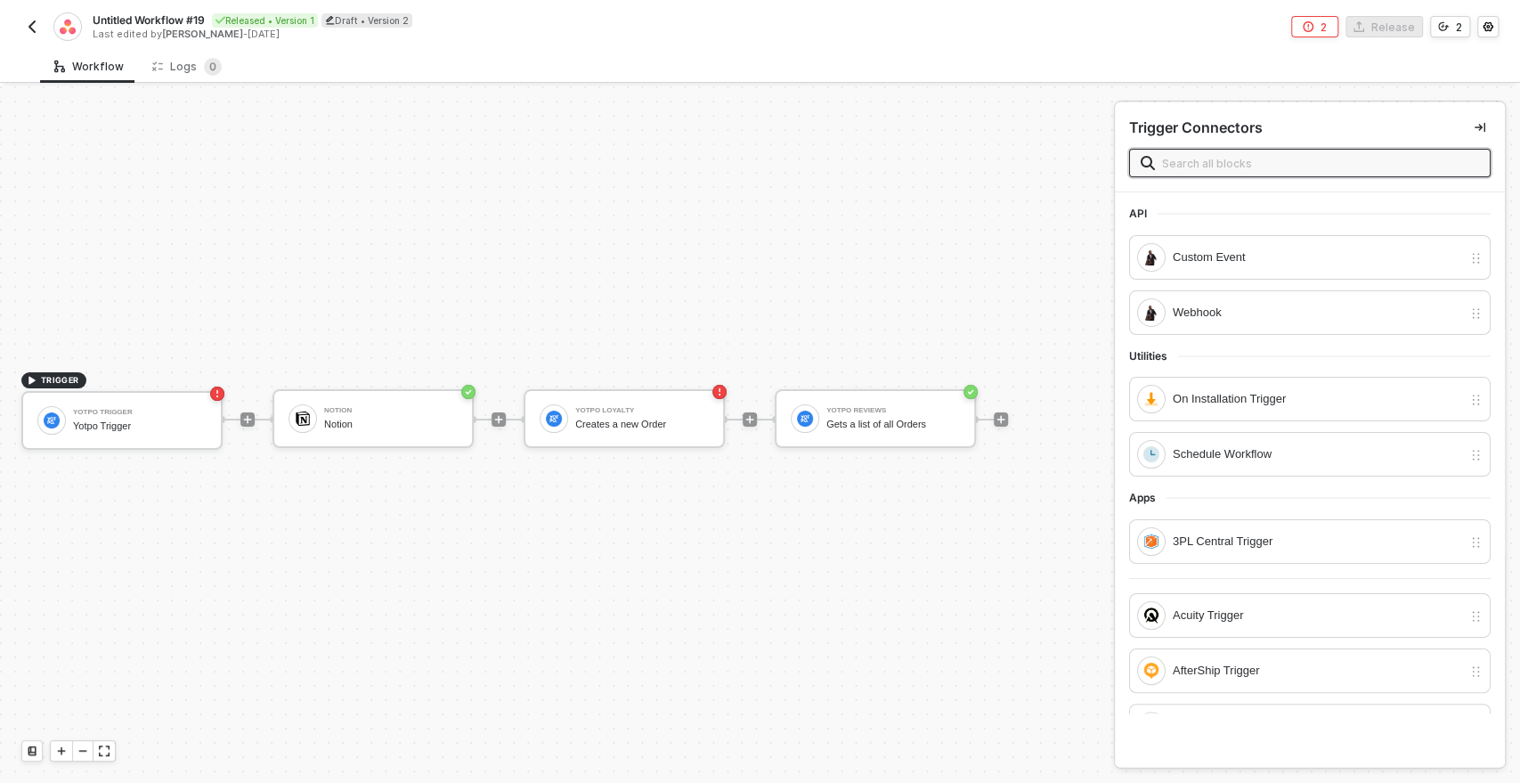
click at [1175, 160] on input "text" at bounding box center [1320, 163] width 317 height 20
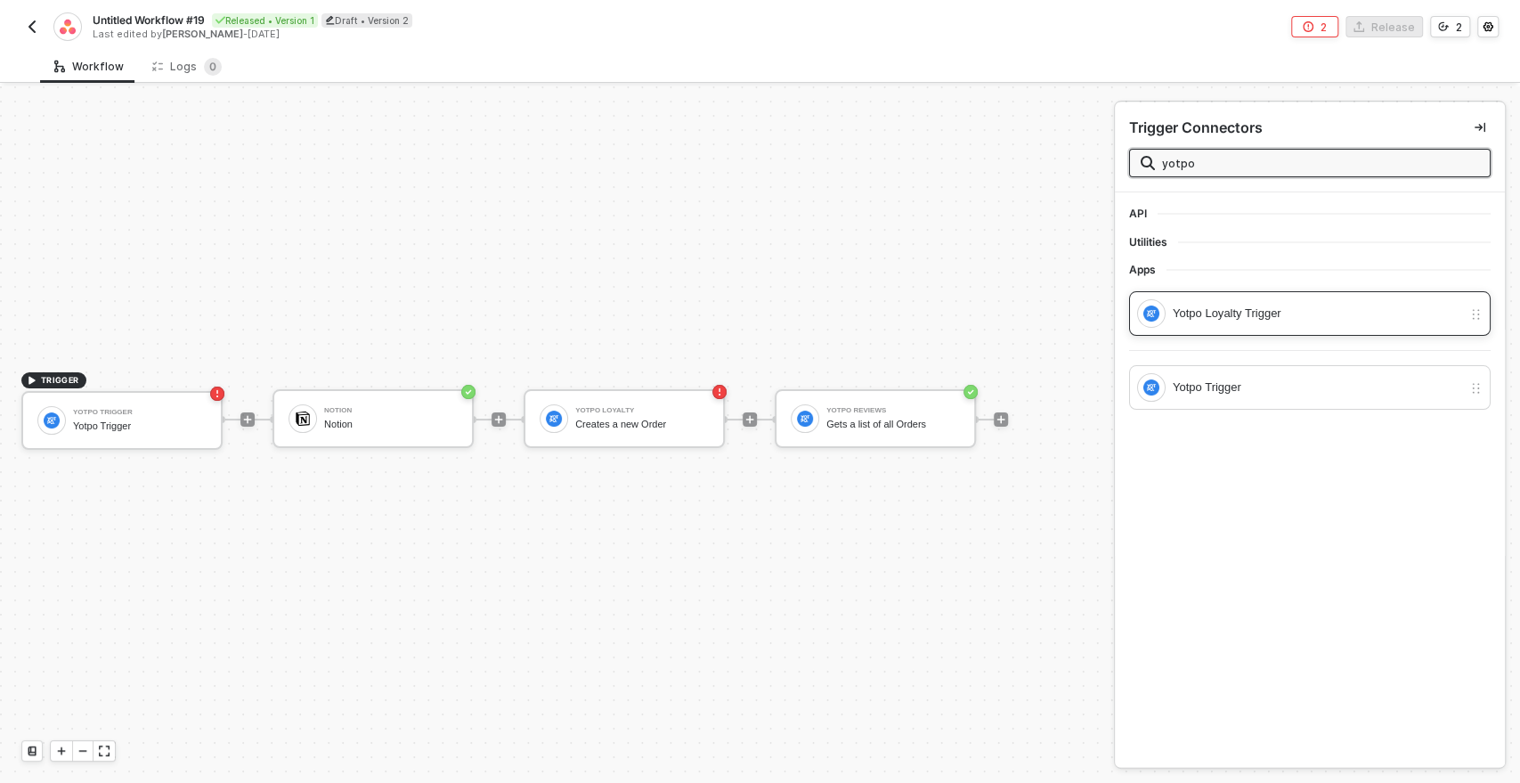
type input "yotpo"
click at [1197, 315] on div "Yotpo Loyalty Trigger" at bounding box center [1317, 314] width 289 height 20
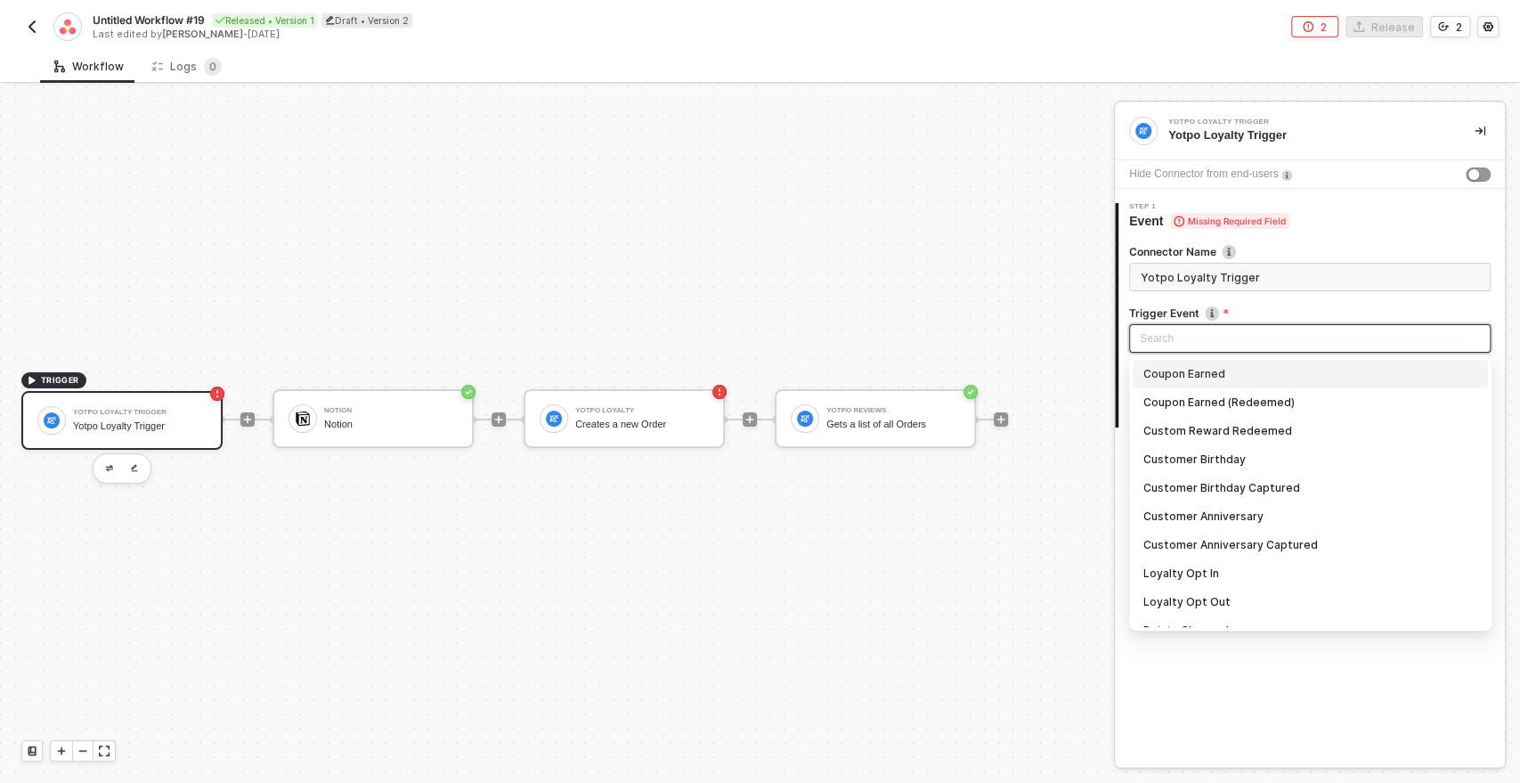
click at [1151, 352] on div "Search" at bounding box center [1310, 338] width 362 height 29
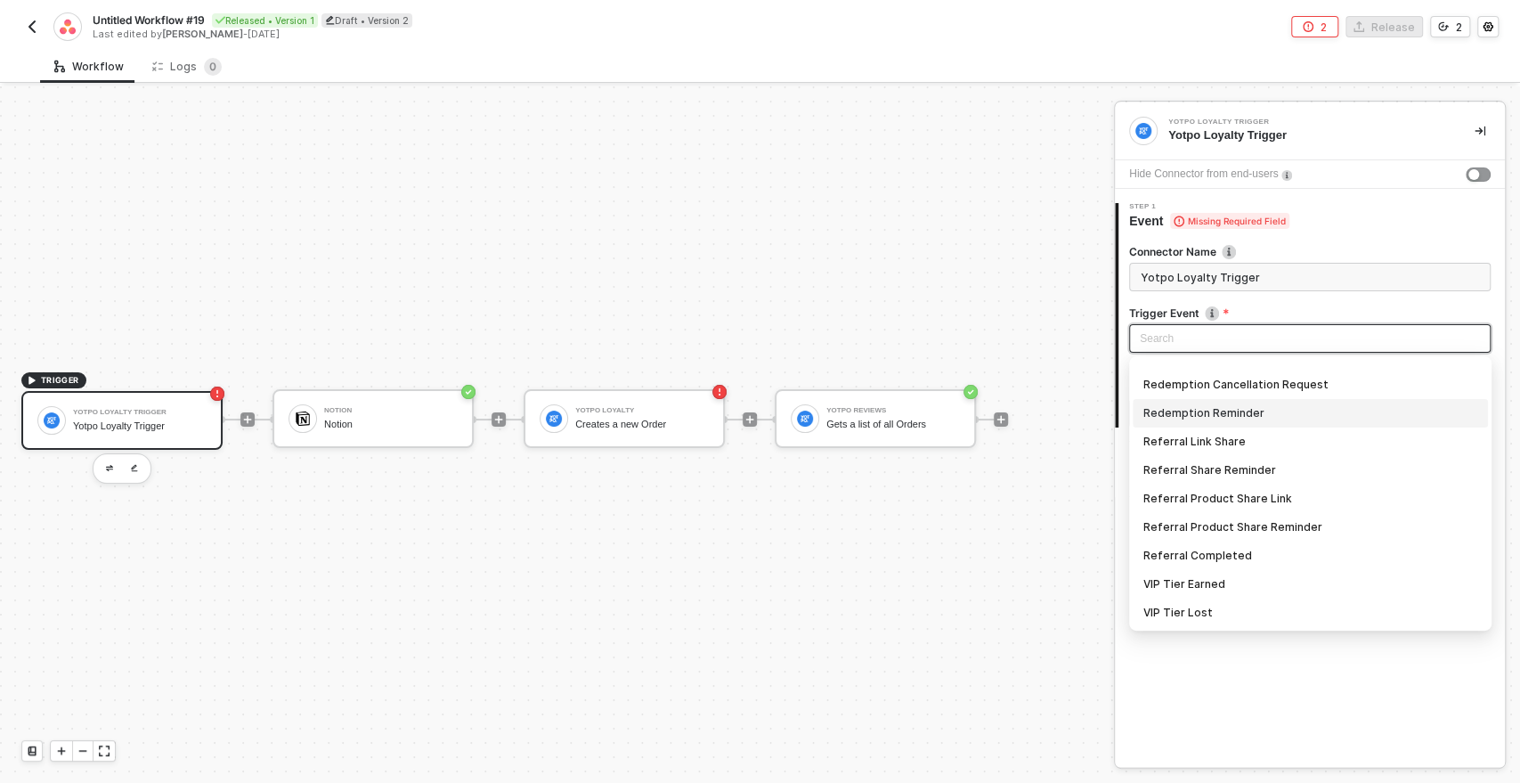
scroll to position [388, 0]
click at [1296, 239] on div "Connector Name Yotpo Loyalty Trigger Trigger Event Search Coupon Earned Coupon …" at bounding box center [1310, 329] width 362 height 198
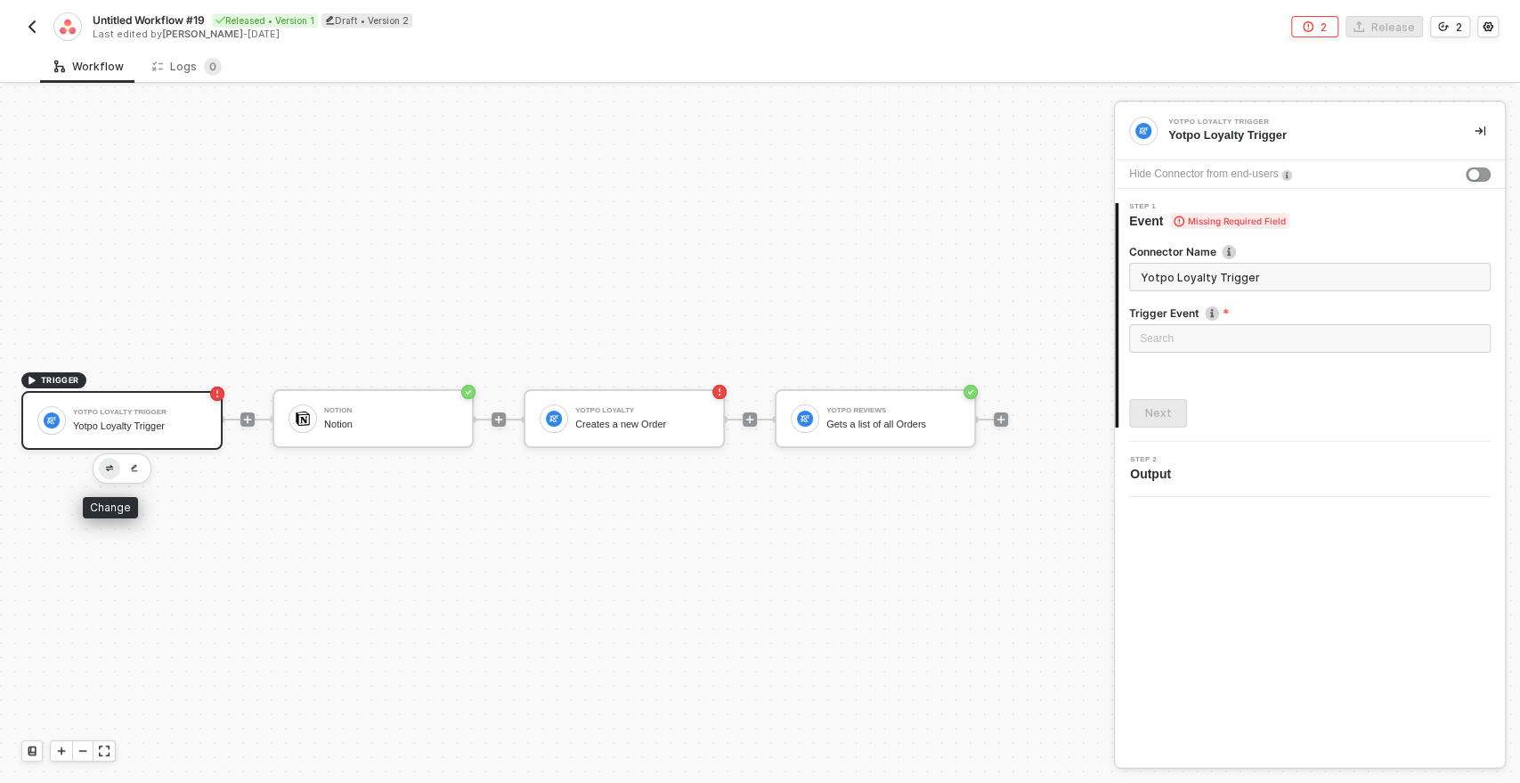
click at [112, 462] on button "button" at bounding box center [109, 468] width 21 height 21
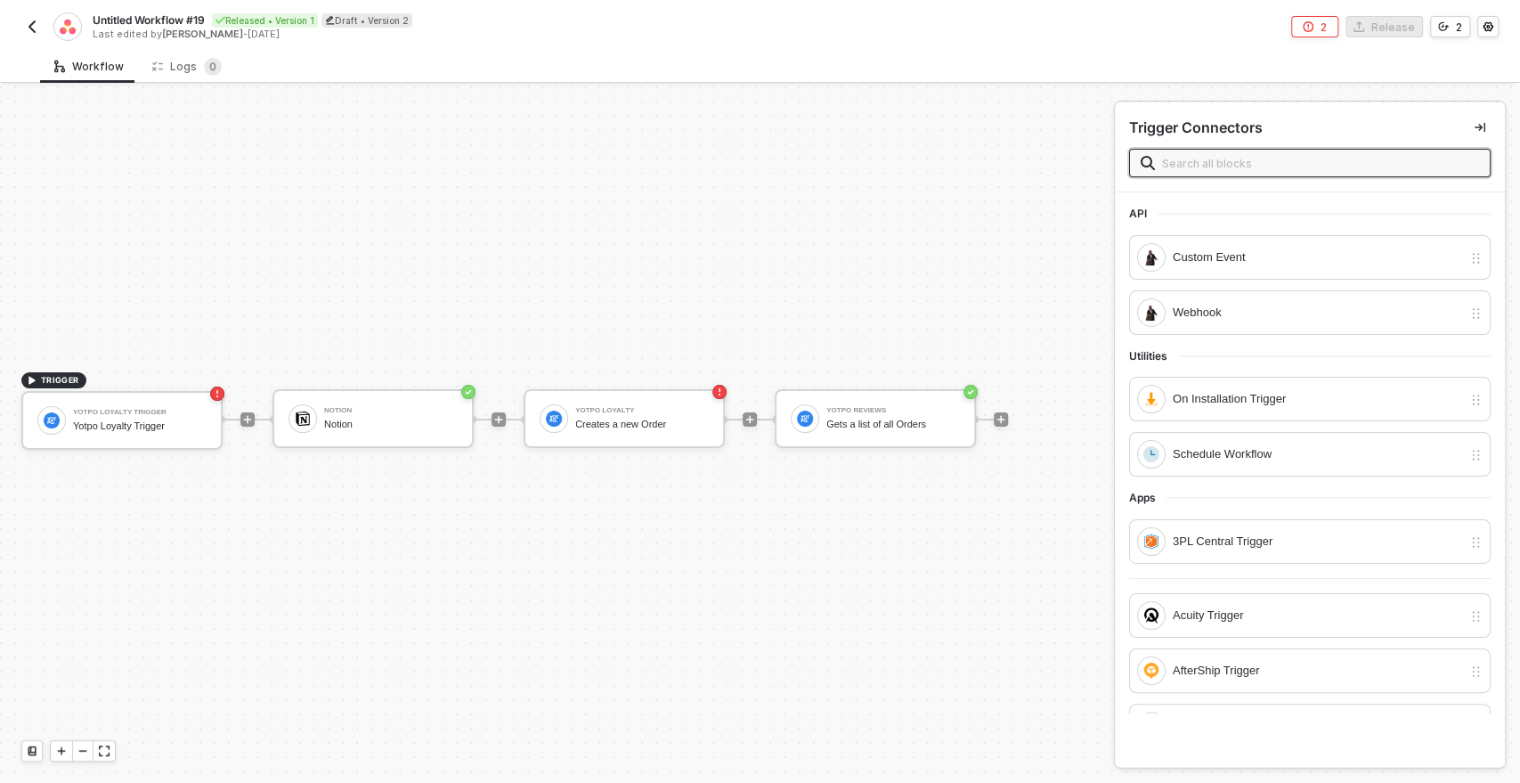
click at [1206, 158] on input "text" at bounding box center [1320, 163] width 317 height 20
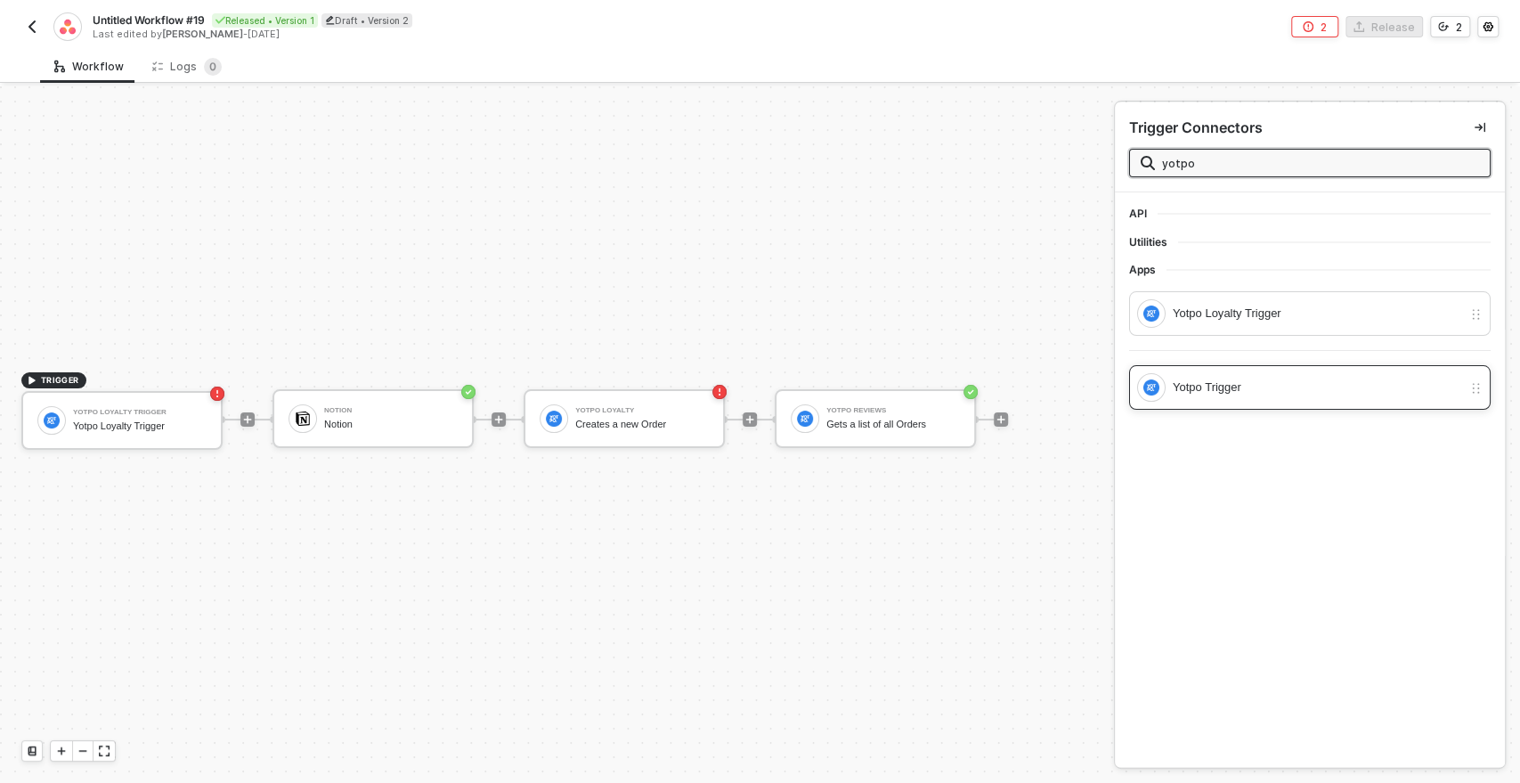
type input "yotpo"
click at [1218, 381] on div "Yotpo Trigger" at bounding box center [1317, 388] width 289 height 20
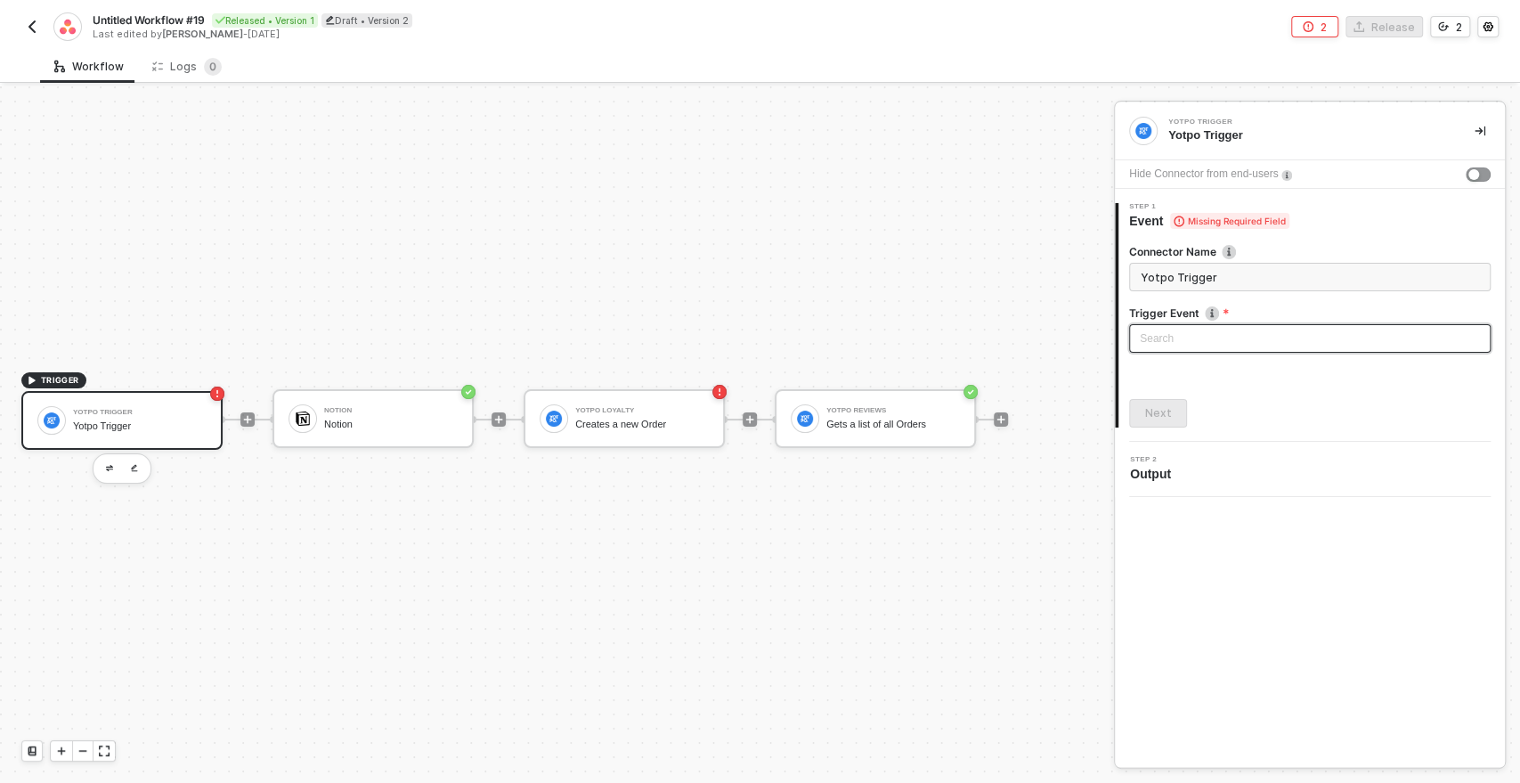
click at [1176, 332] on input "search" at bounding box center [1310, 338] width 340 height 27
click at [639, 421] on div "Creates a new Order" at bounding box center [642, 425] width 134 height 12
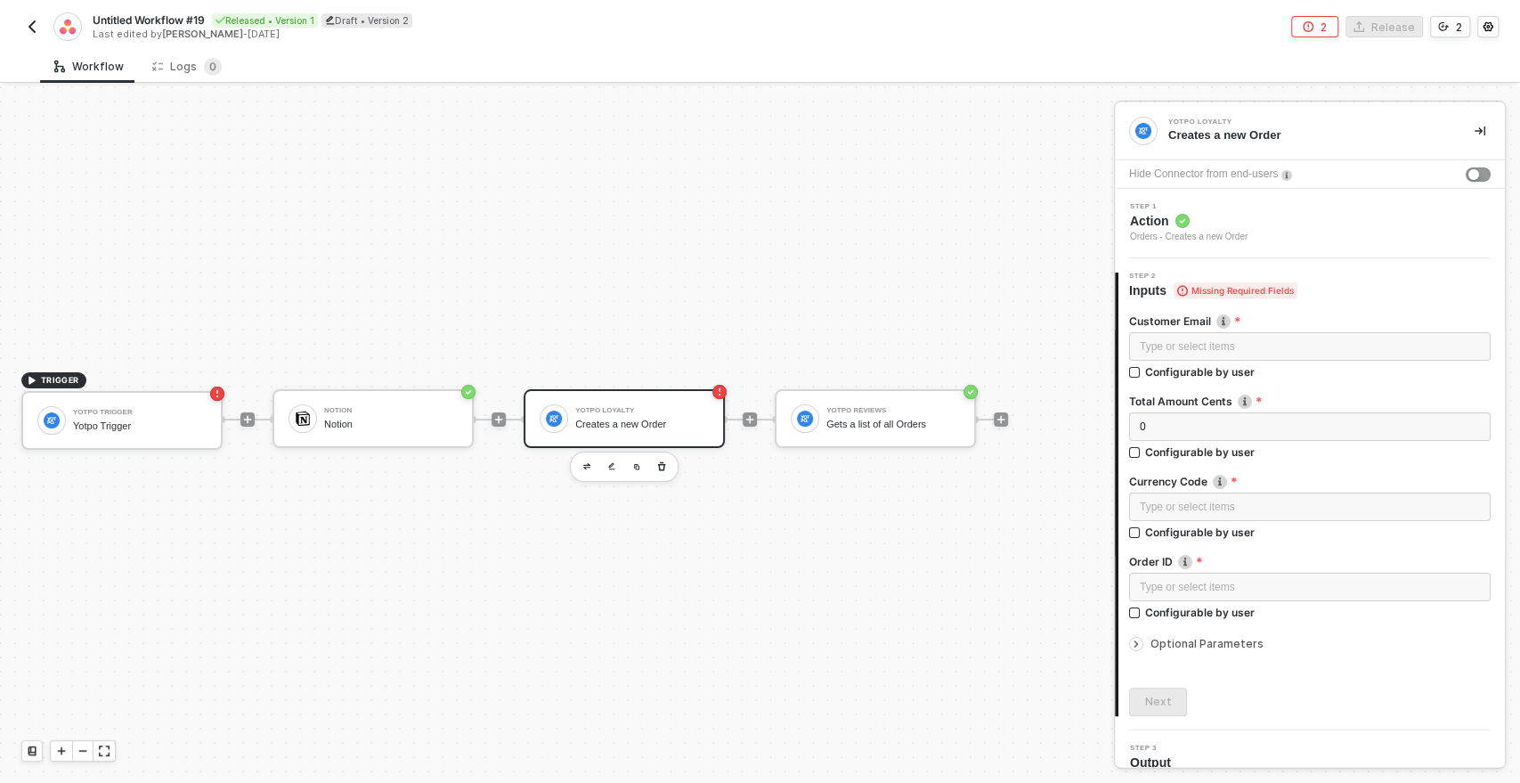
scroll to position [18, 0]
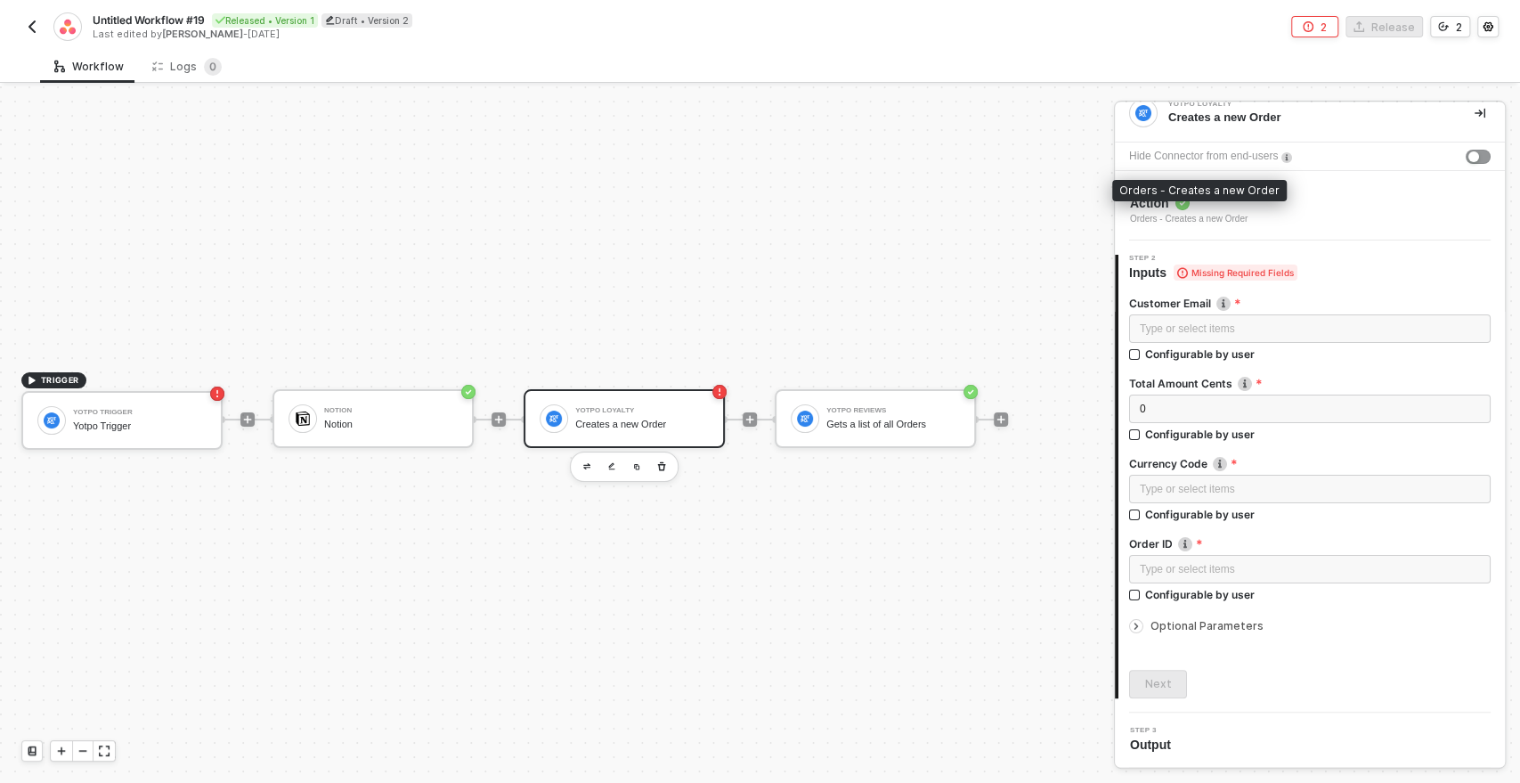
click at [1171, 215] on div "Orders - Creates a new Order" at bounding box center [1189, 219] width 118 height 14
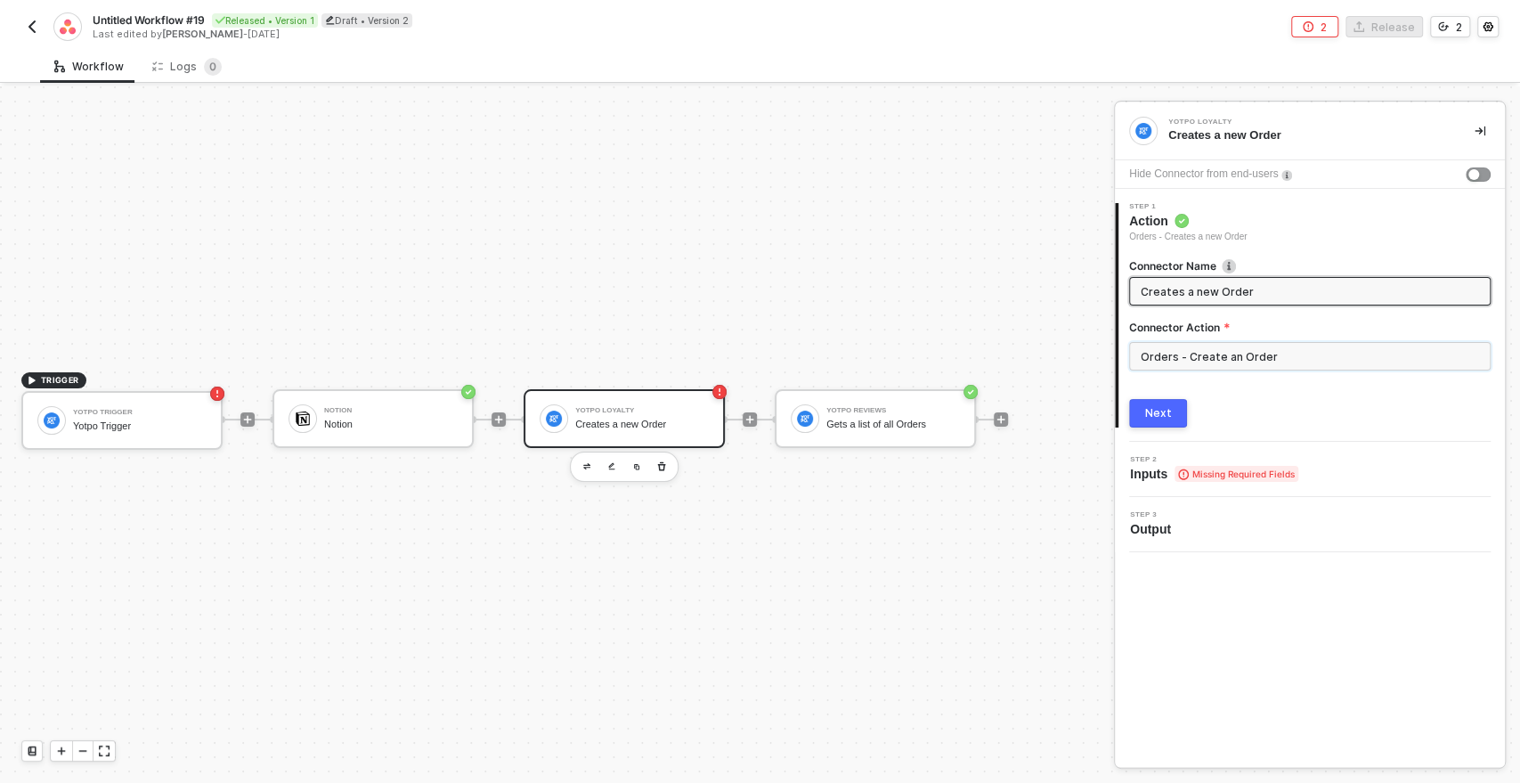
click at [1162, 354] on input "Orders - Create an Order" at bounding box center [1310, 356] width 362 height 29
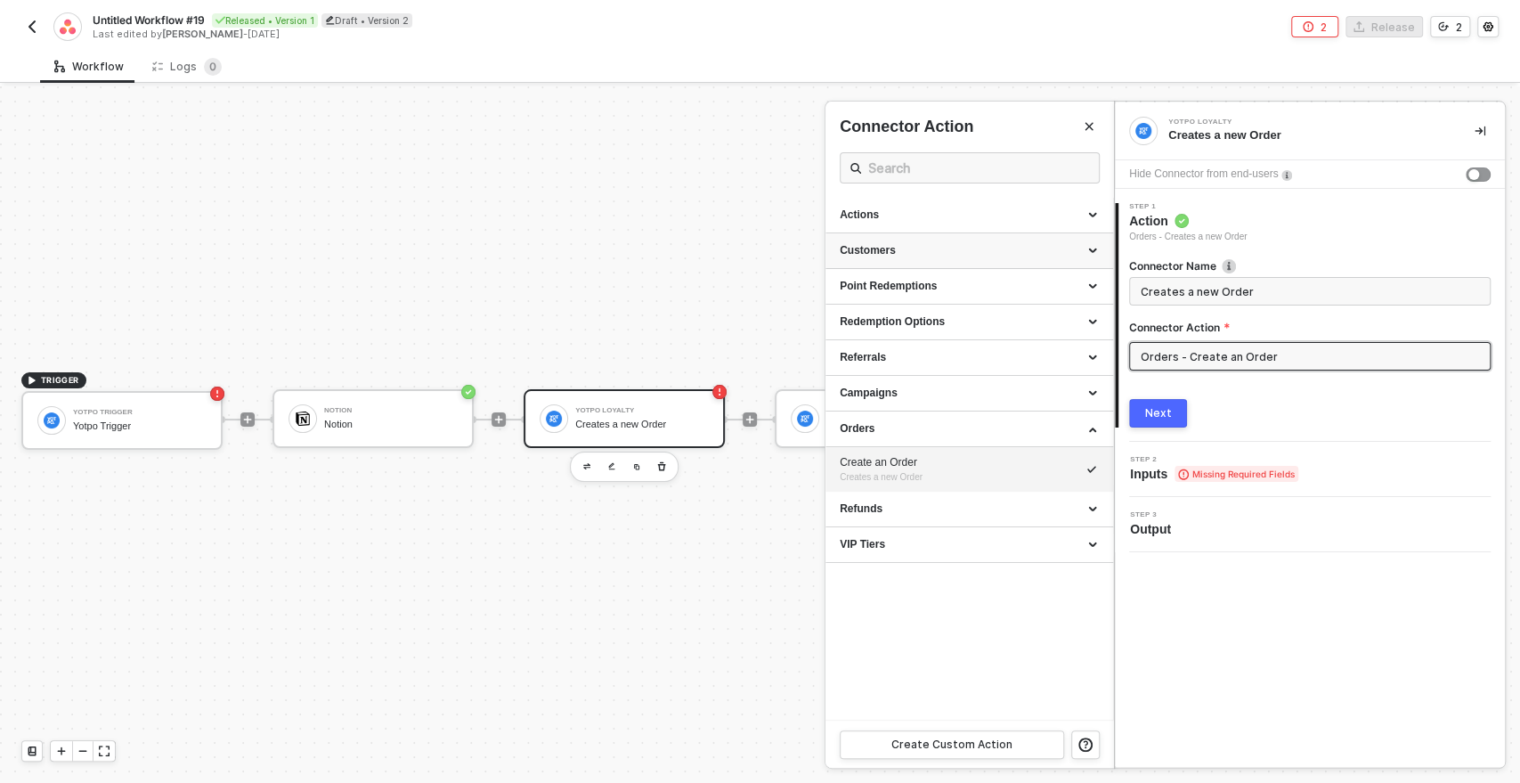
click at [869, 247] on div "Customers" at bounding box center [969, 250] width 259 height 15
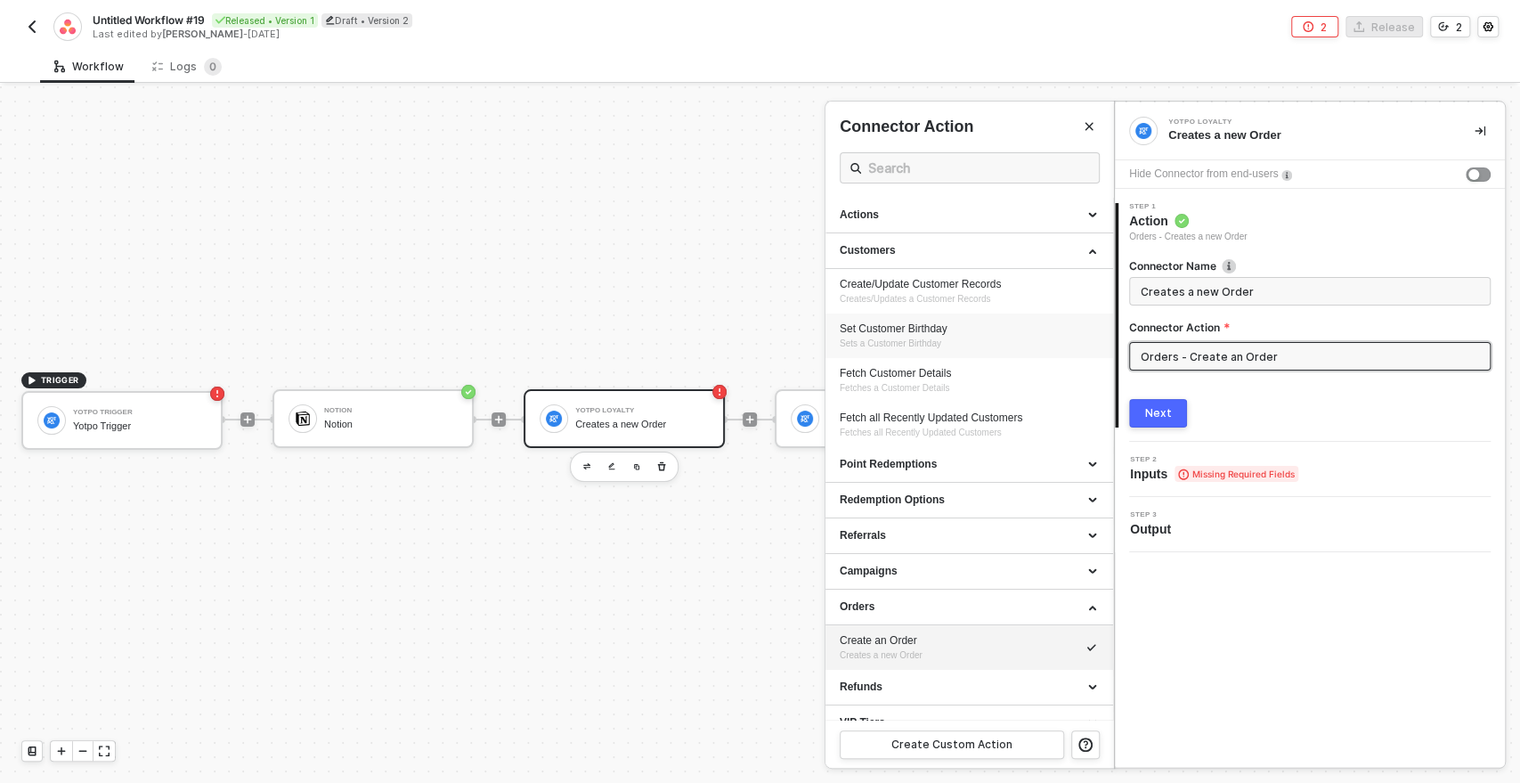
scroll to position [20, 0]
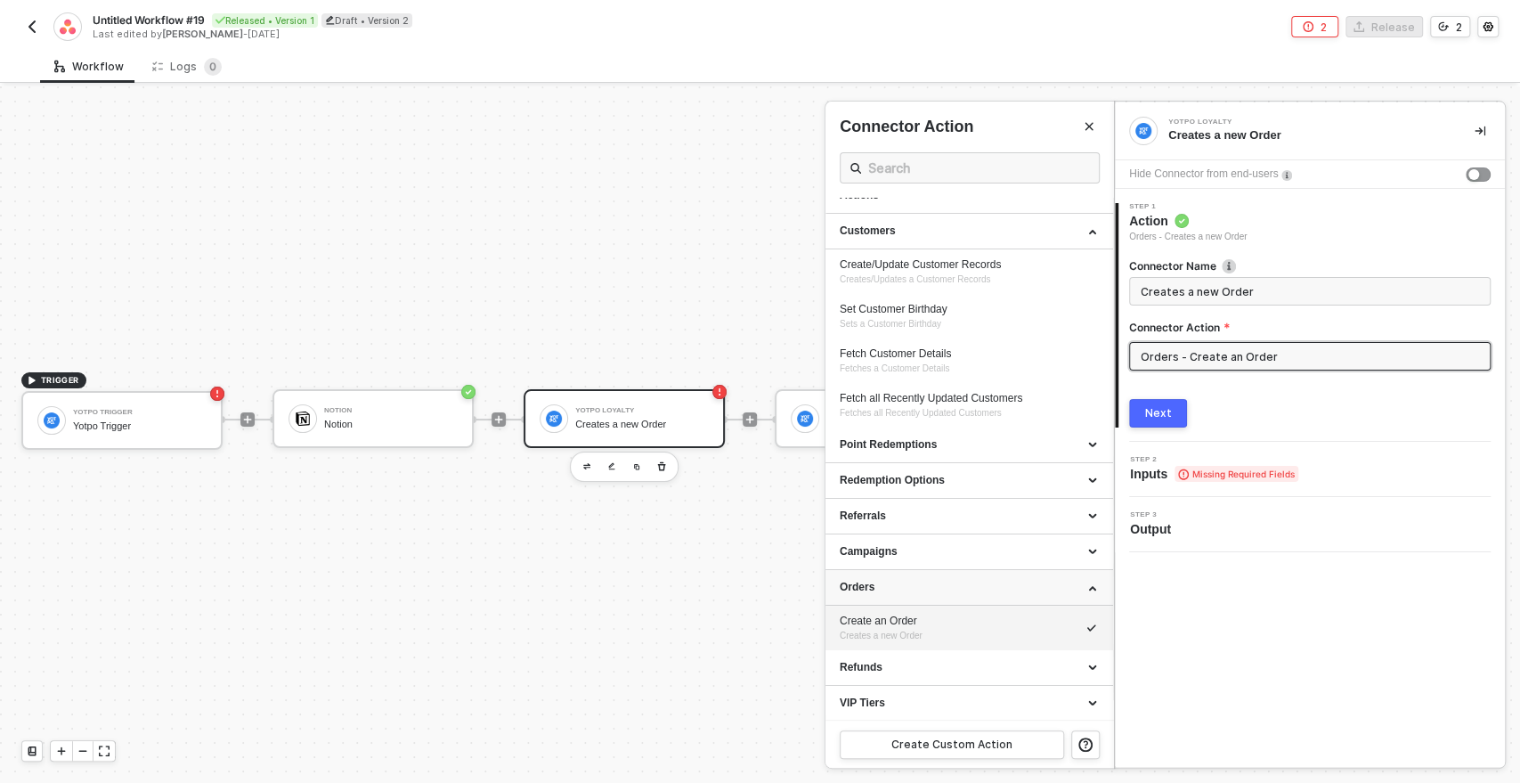
click at [852, 583] on div "Orders" at bounding box center [969, 587] width 259 height 15
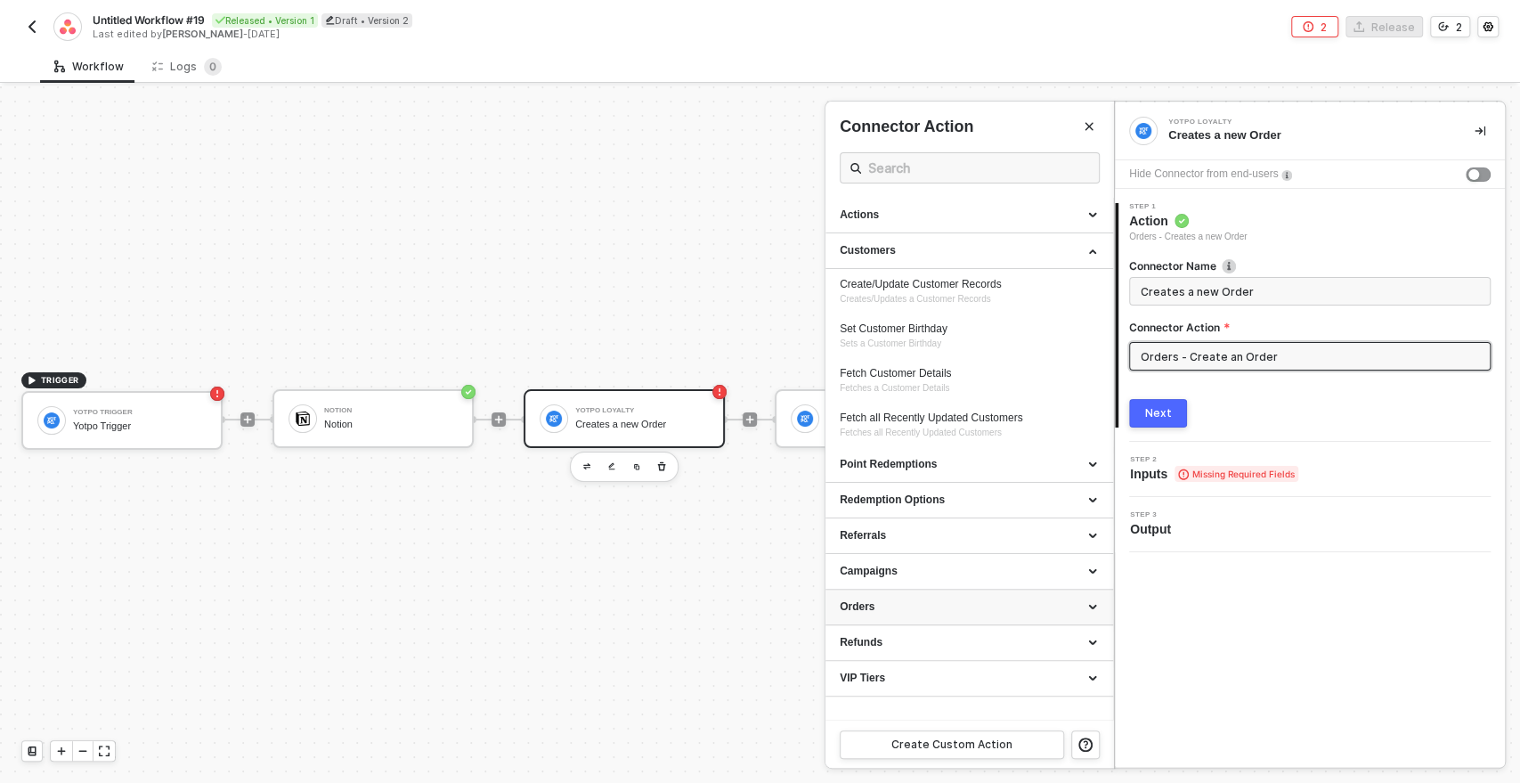
scroll to position [0, 0]
click at [896, 462] on div "Point Redemptions" at bounding box center [969, 464] width 259 height 15
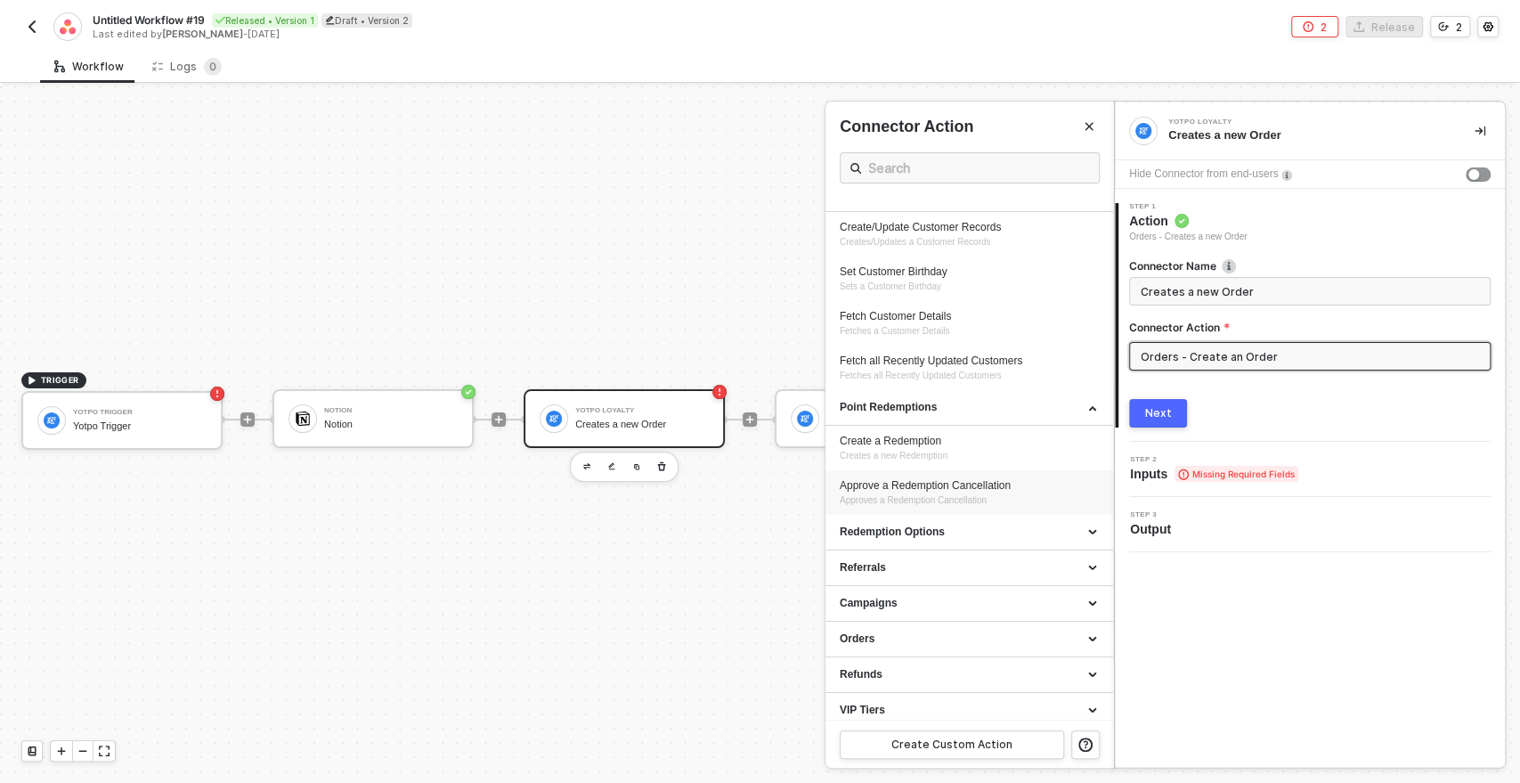
scroll to position [64, 0]
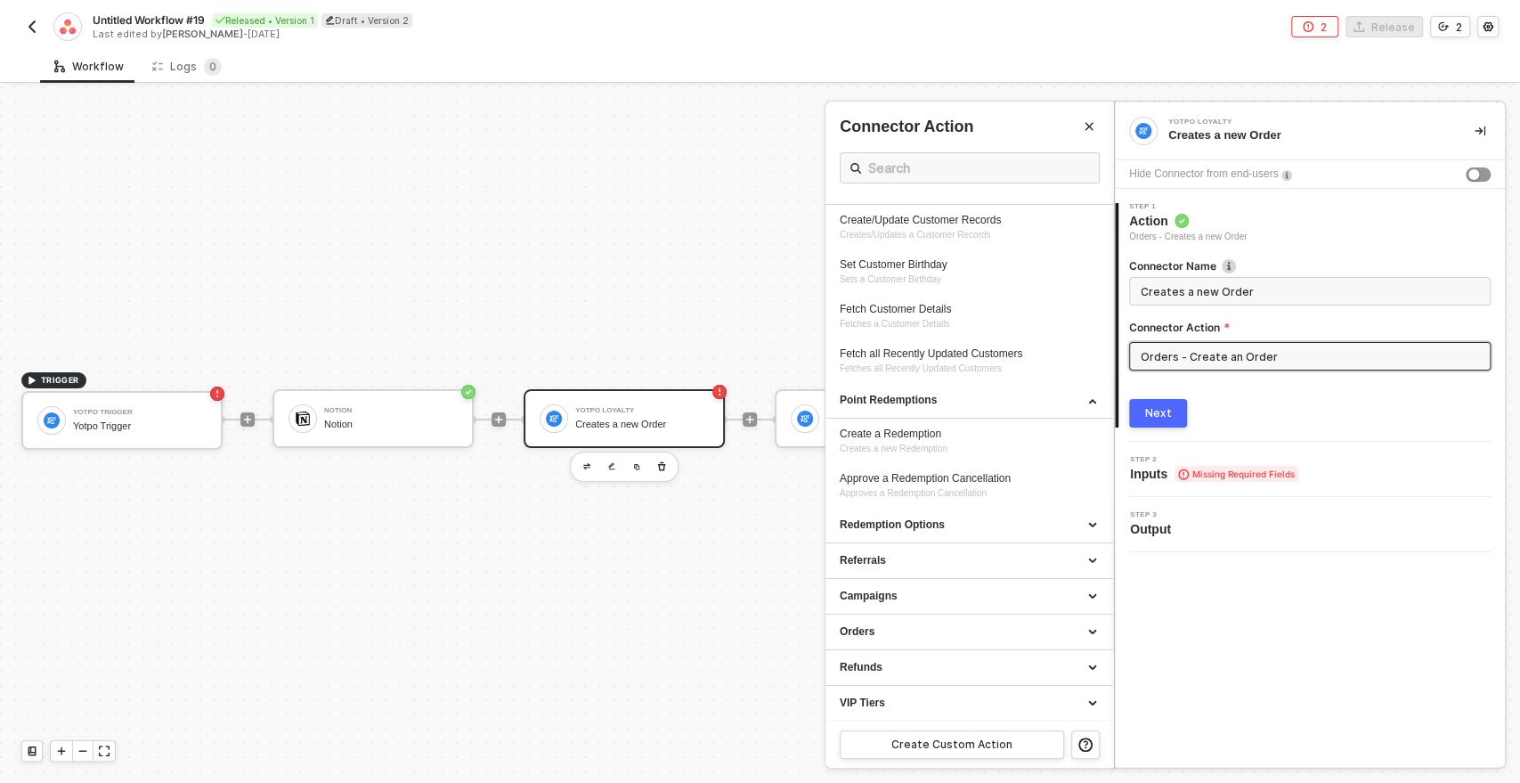
click at [1250, 127] on div "Creates a new Order" at bounding box center [1308, 135] width 278 height 16
click at [1092, 127] on icon "Close" at bounding box center [1089, 126] width 11 height 11
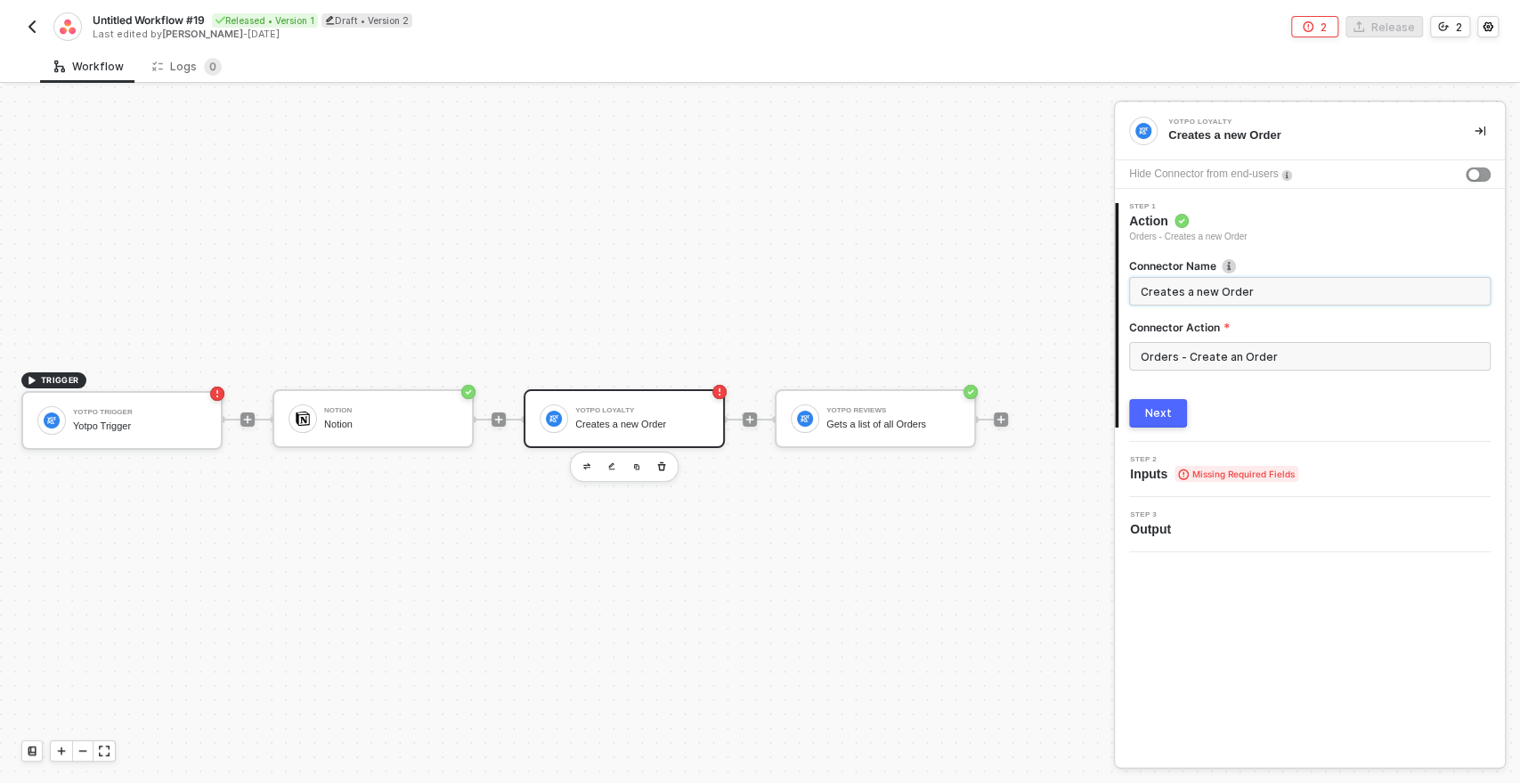
click at [1205, 289] on input "Creates a new Order" at bounding box center [1308, 291] width 335 height 20
click at [1163, 360] on input "Orders - Create an Order" at bounding box center [1310, 356] width 362 height 29
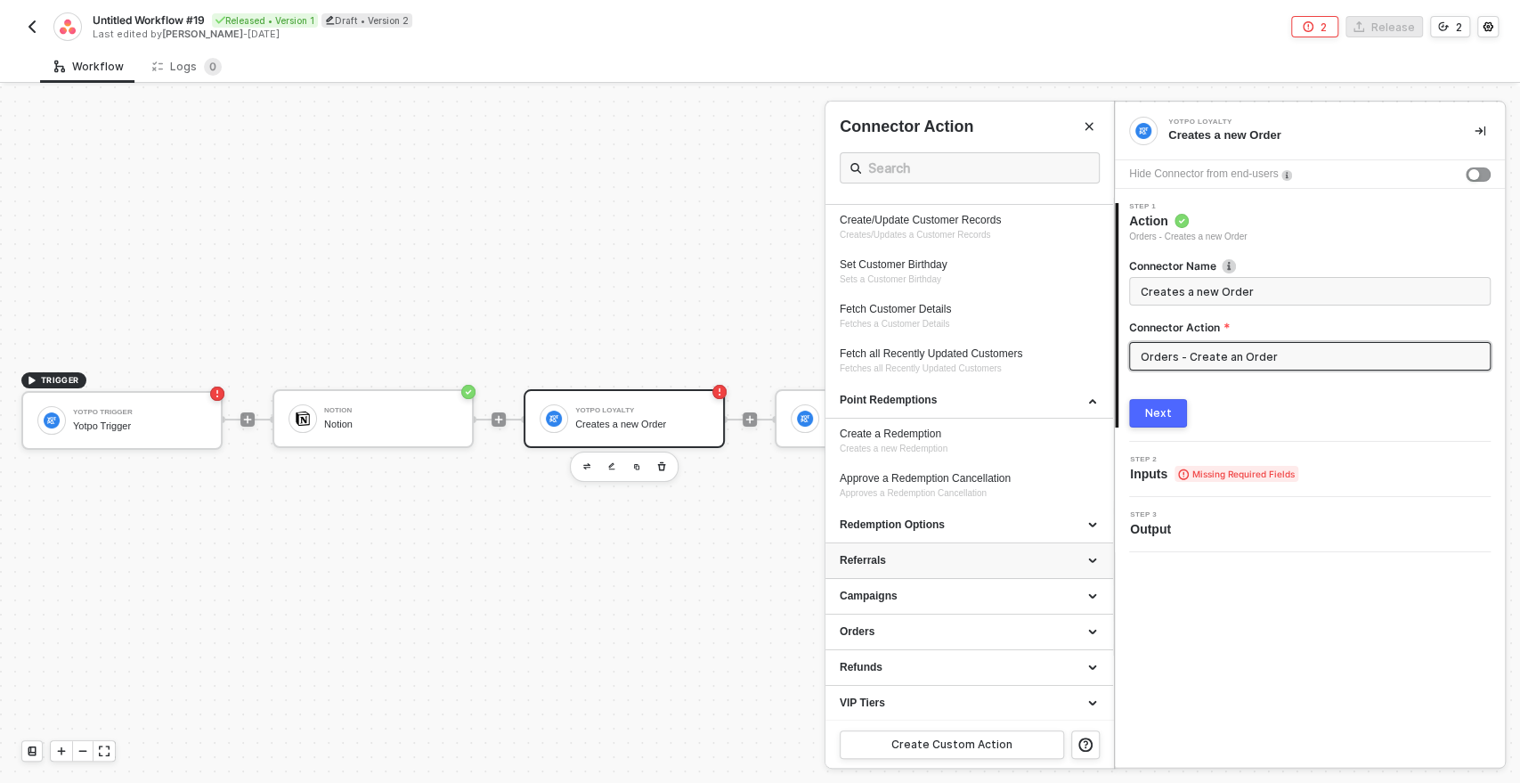
click at [1096, 561] on div "Referrals" at bounding box center [969, 560] width 259 height 15
click at [1096, 559] on icon at bounding box center [1094, 559] width 9 height 0
click at [1090, 597] on icon at bounding box center [1094, 597] width 9 height 0
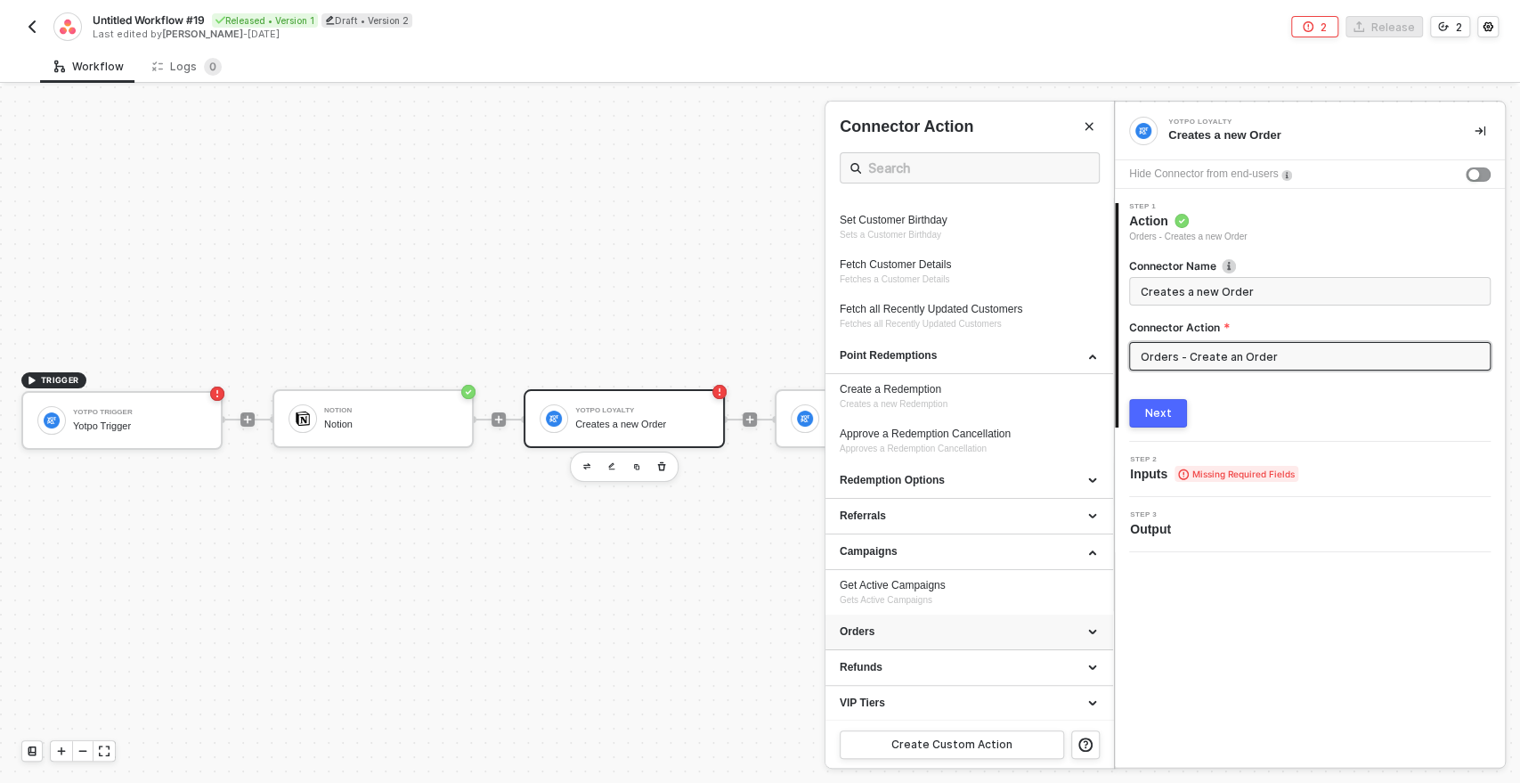
click at [909, 629] on div "Orders" at bounding box center [969, 631] width 259 height 15
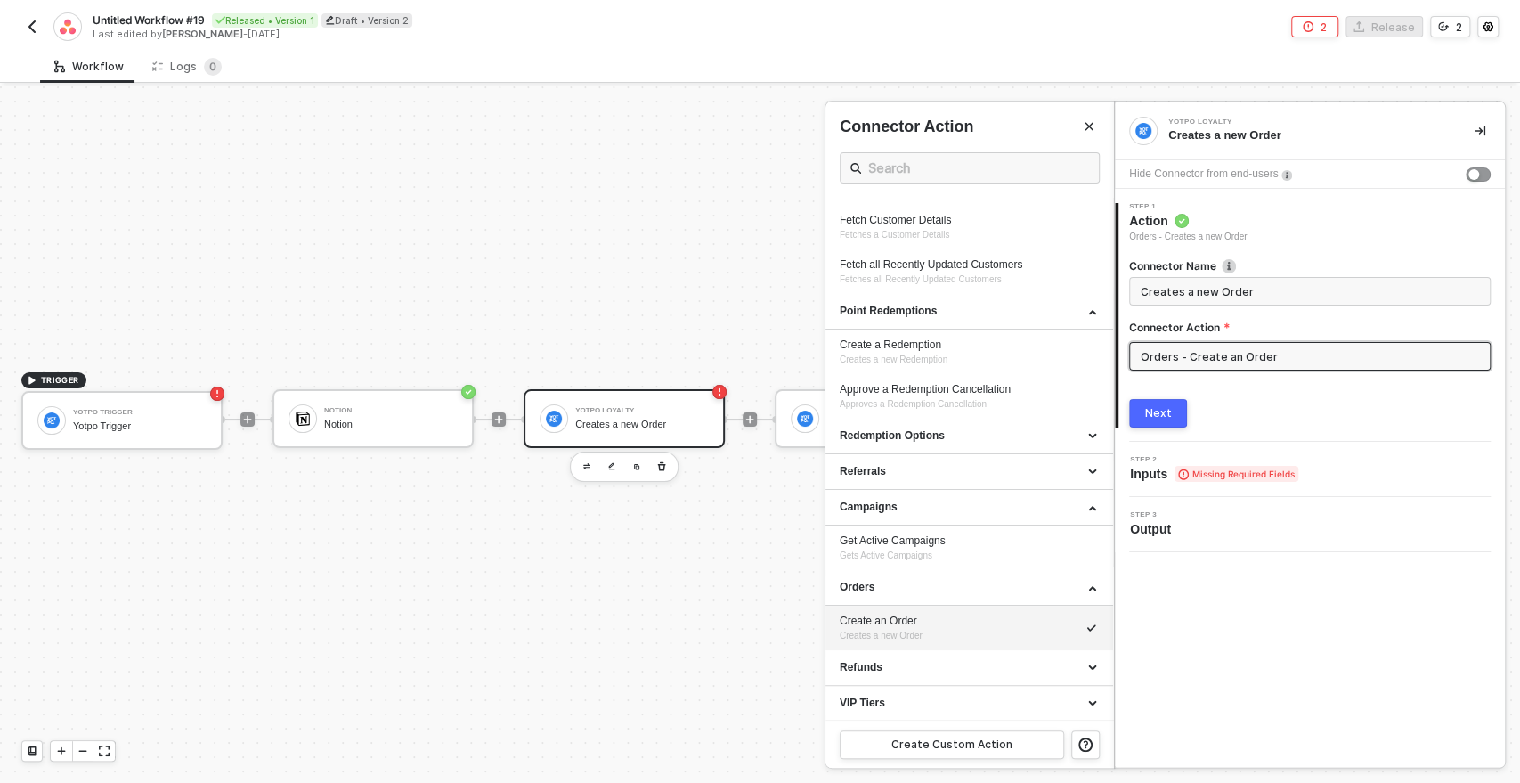
click at [754, 532] on div at bounding box center [760, 434] width 1520 height 696
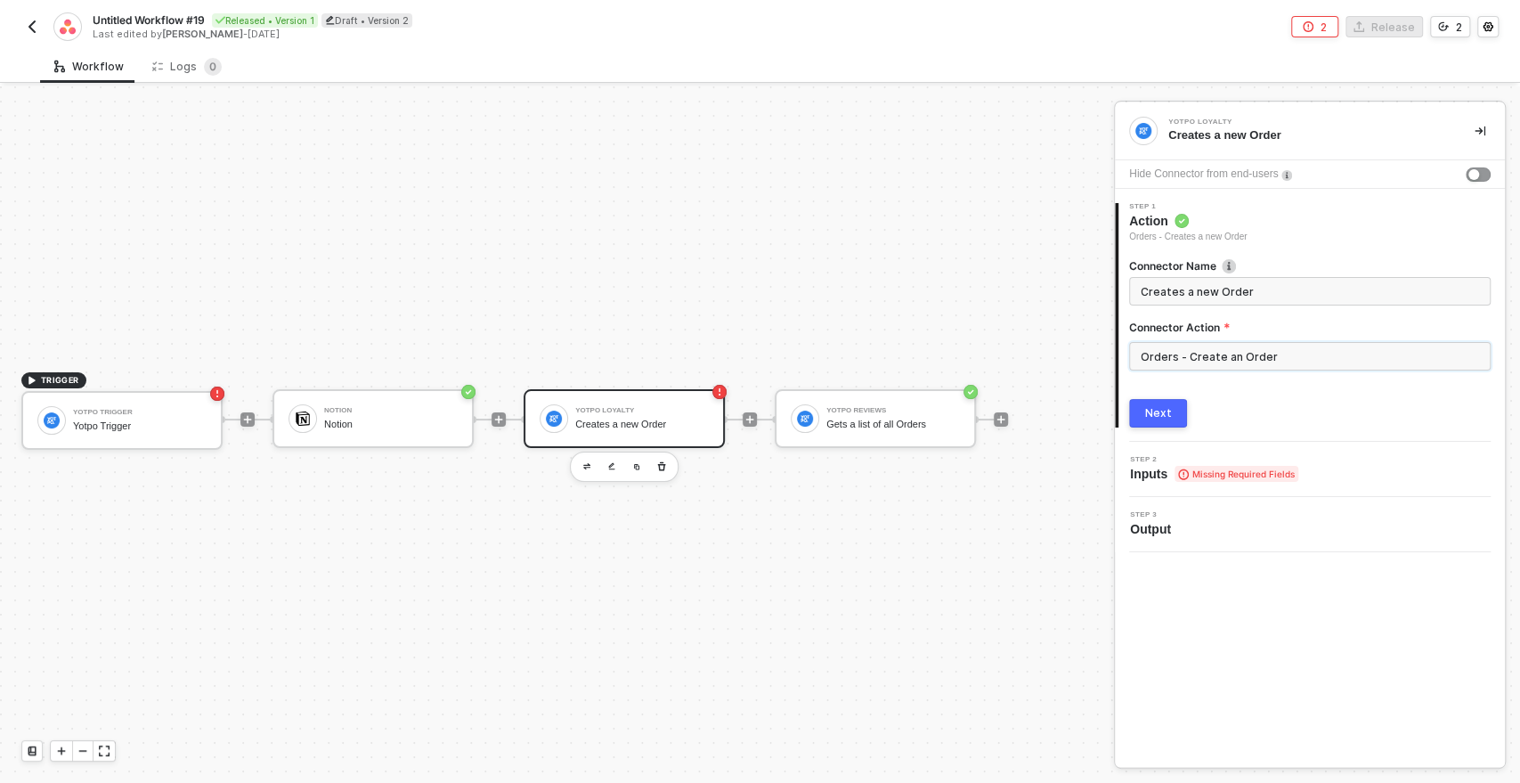
scroll to position [32, 5]
click at [1000, 421] on div at bounding box center [996, 419] width 14 height 14
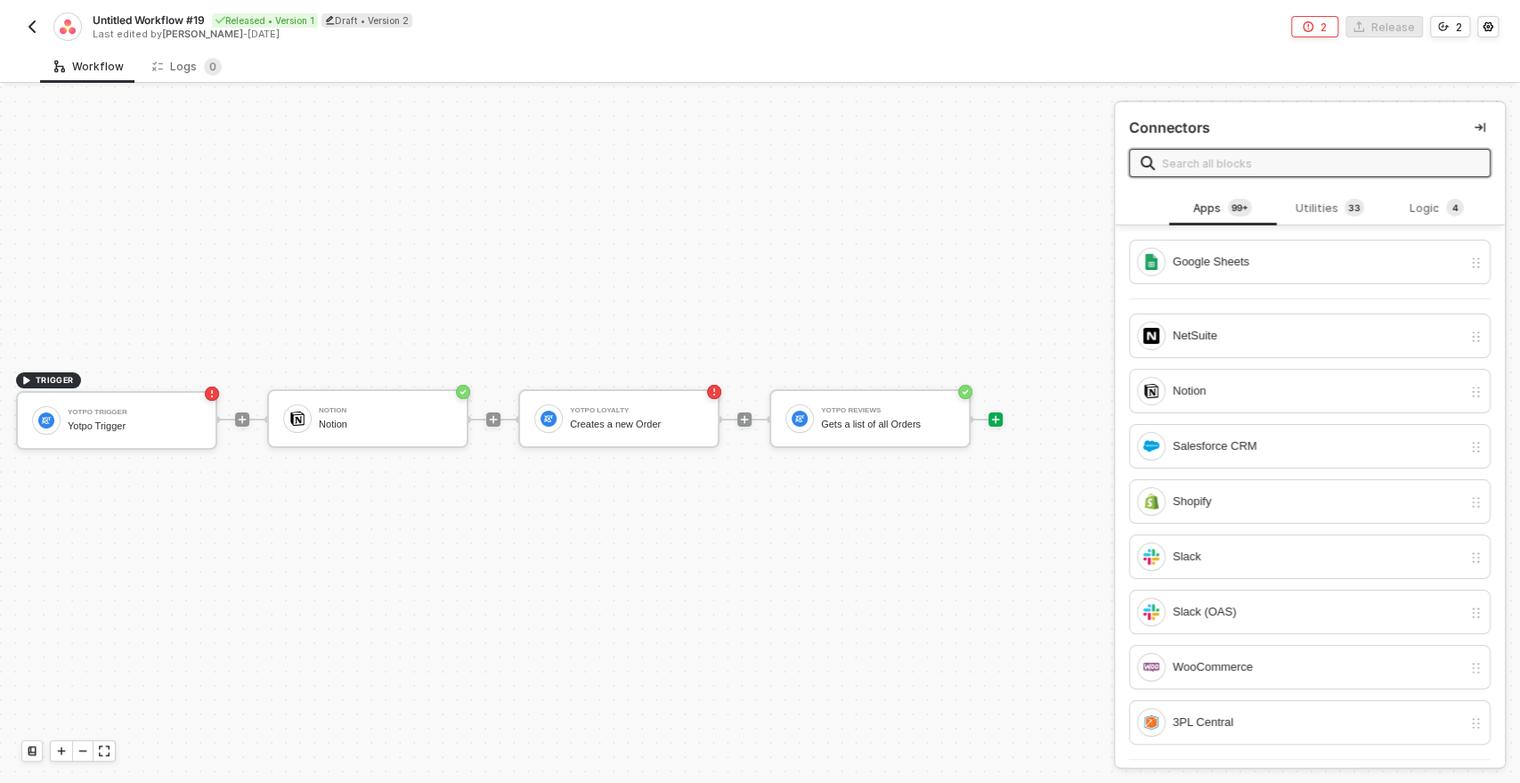
click at [1177, 169] on input "text" at bounding box center [1320, 163] width 317 height 20
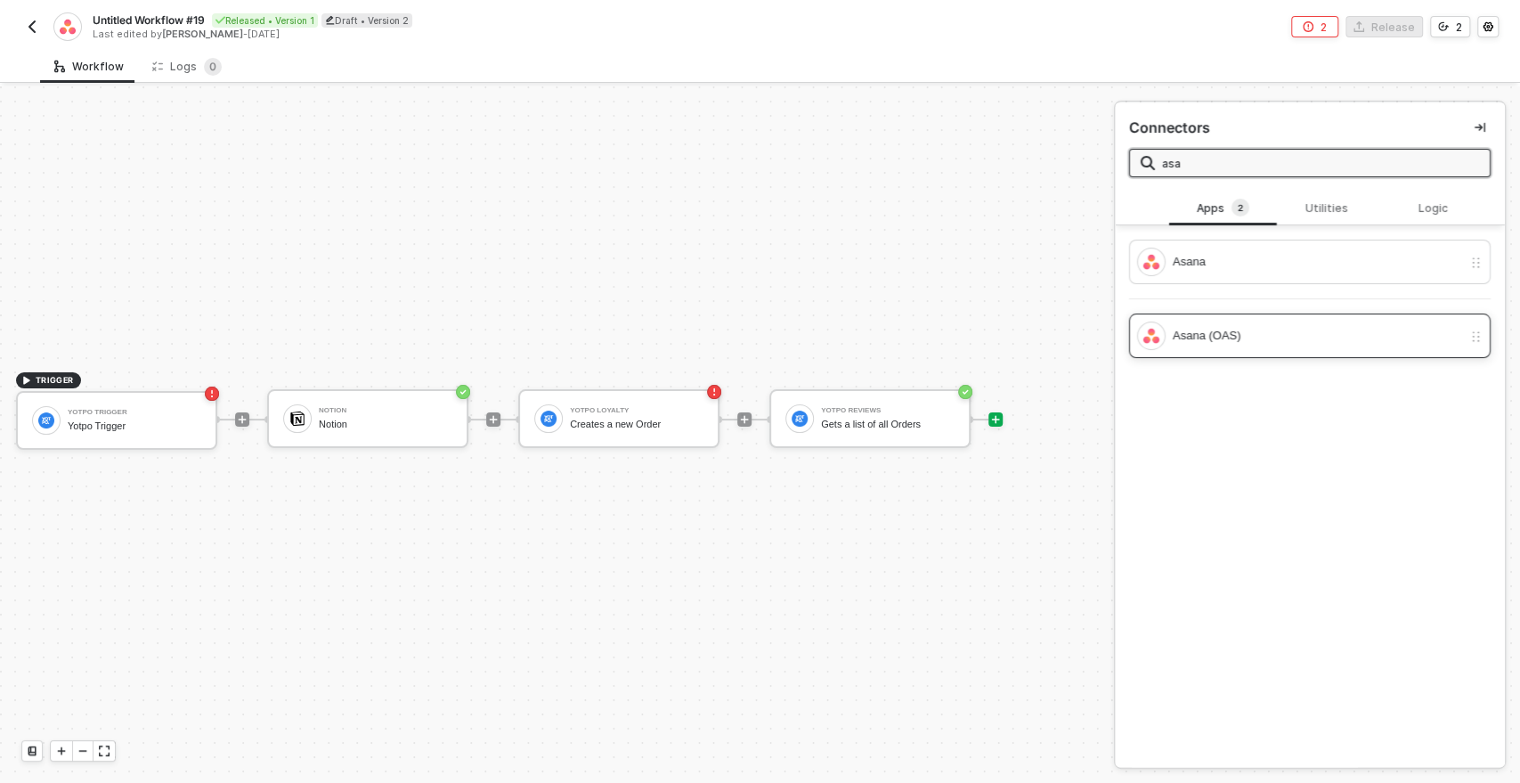
type input "asa"
click at [1232, 339] on div "Asana (OAS)" at bounding box center [1317, 336] width 289 height 20
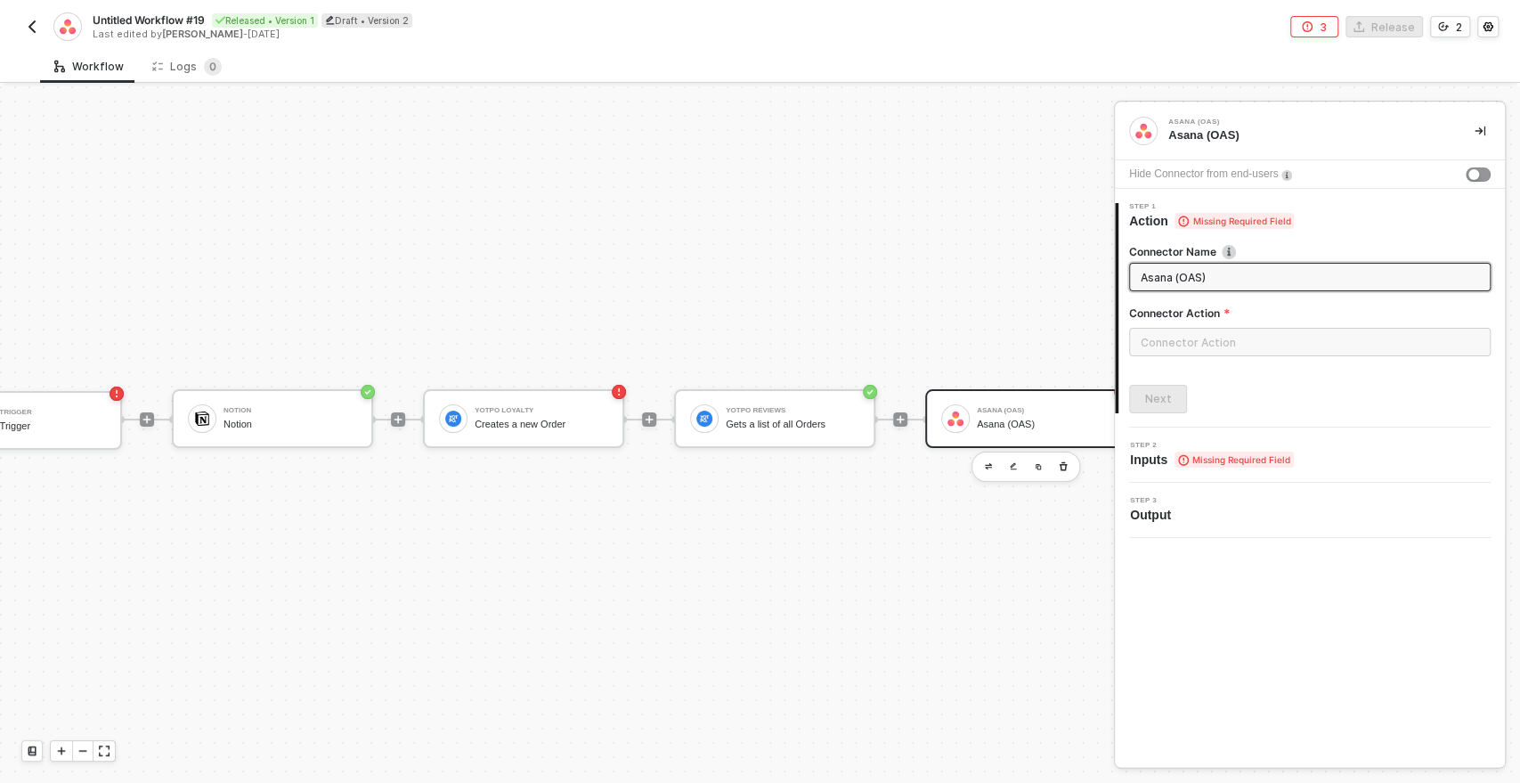
scroll to position [32, 0]
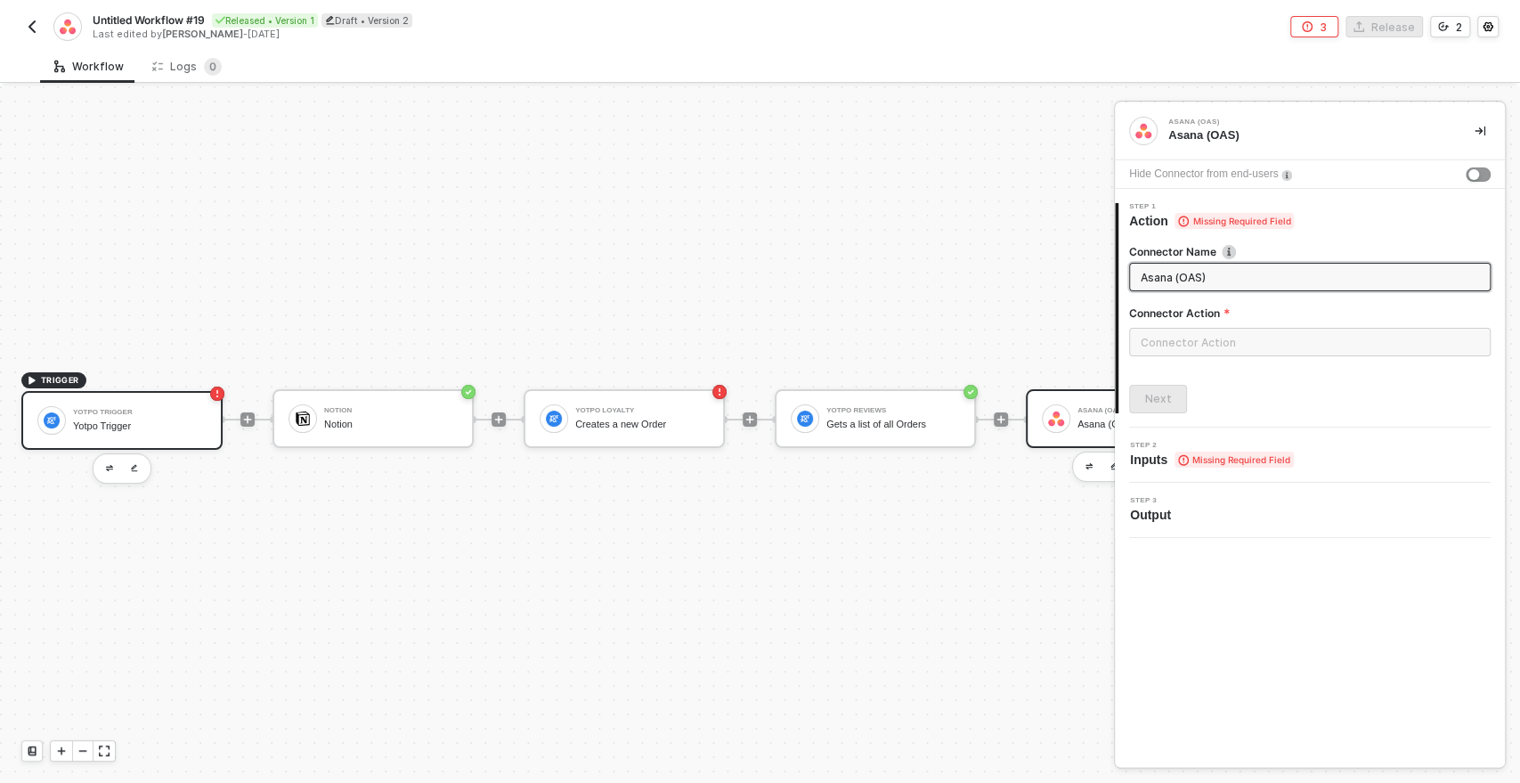
click at [137, 404] on div "Yotpo Trigger Yotpo Trigger" at bounding box center [140, 420] width 134 height 34
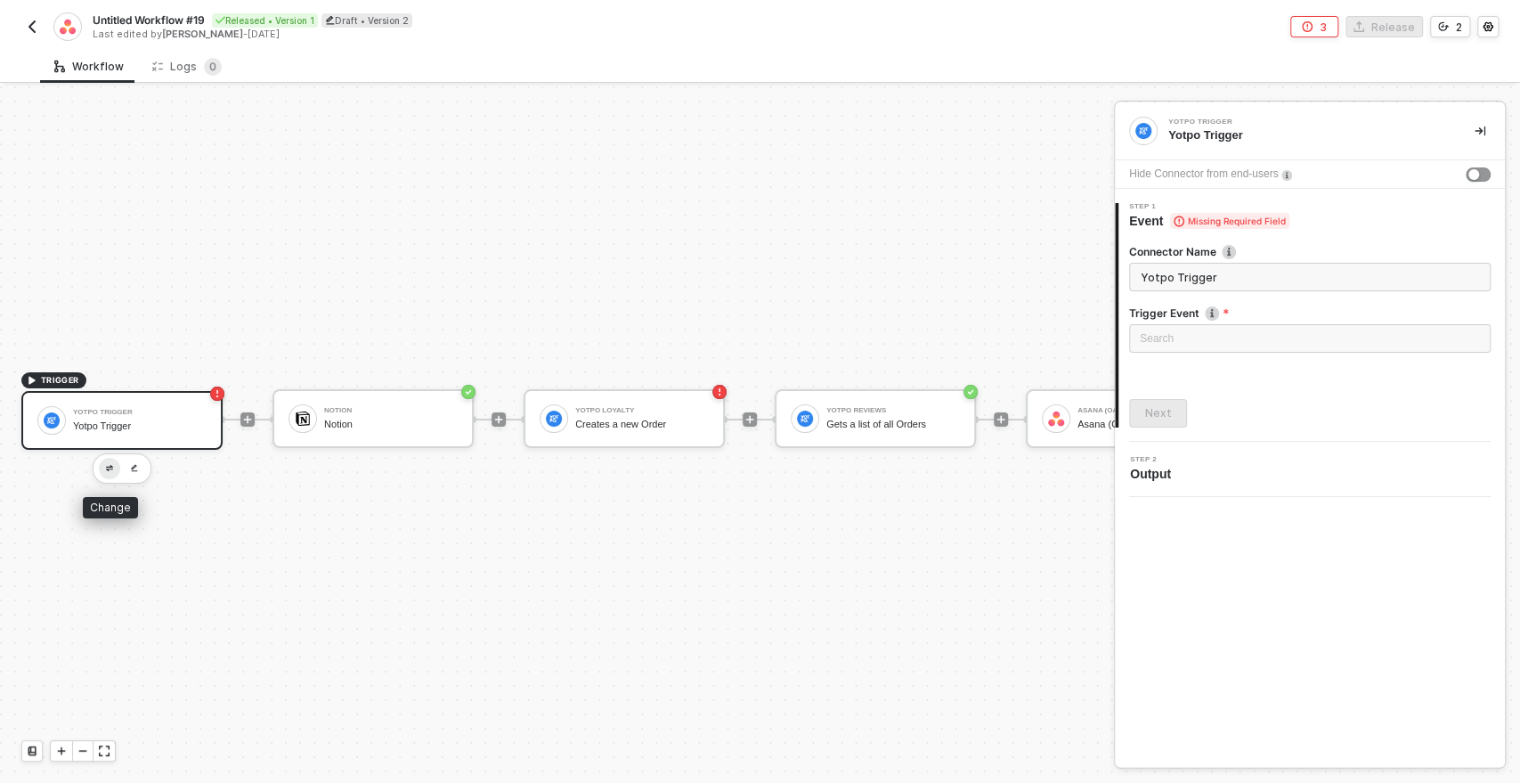
click at [108, 465] on img "button" at bounding box center [109, 468] width 7 height 6
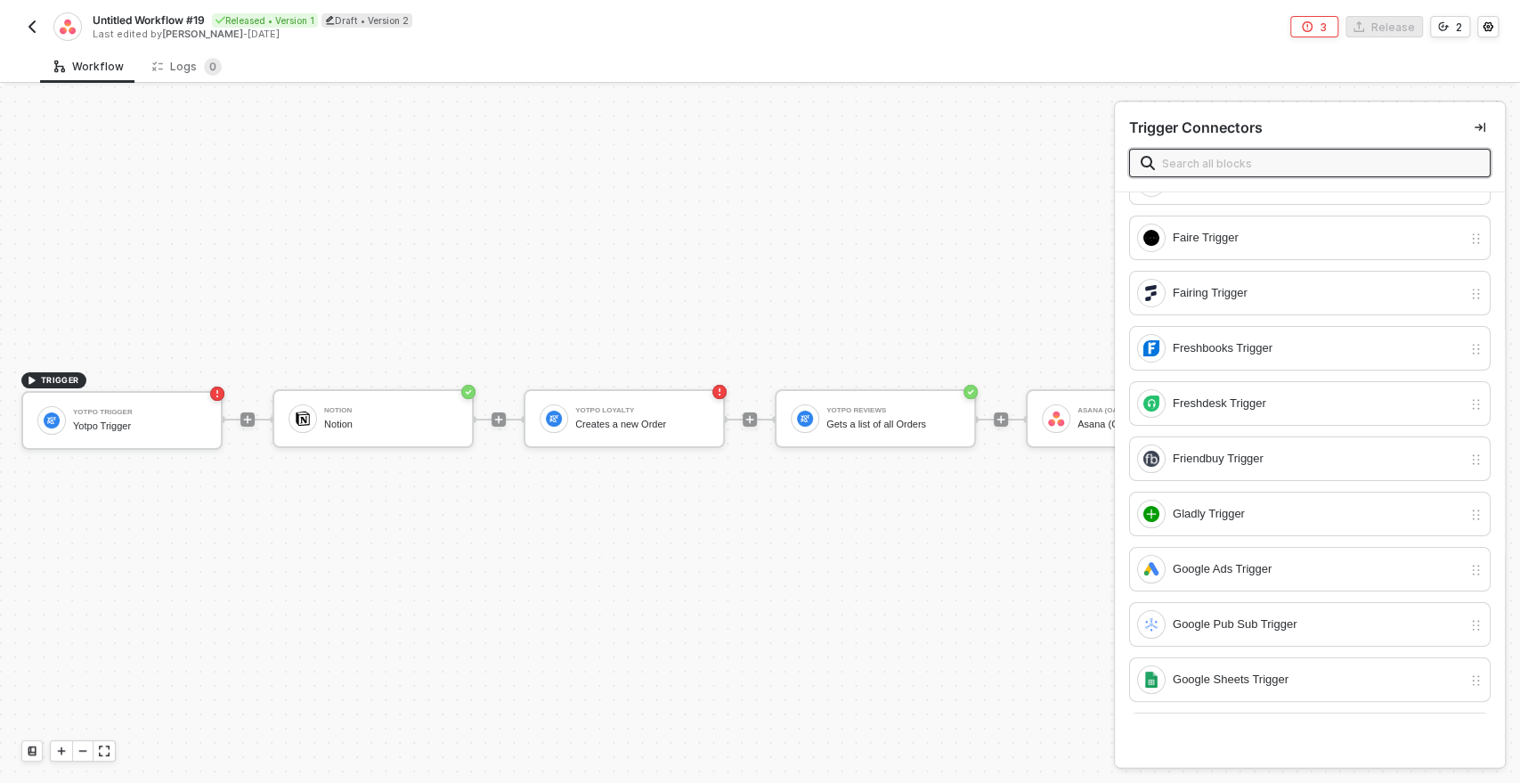
scroll to position [834, 0]
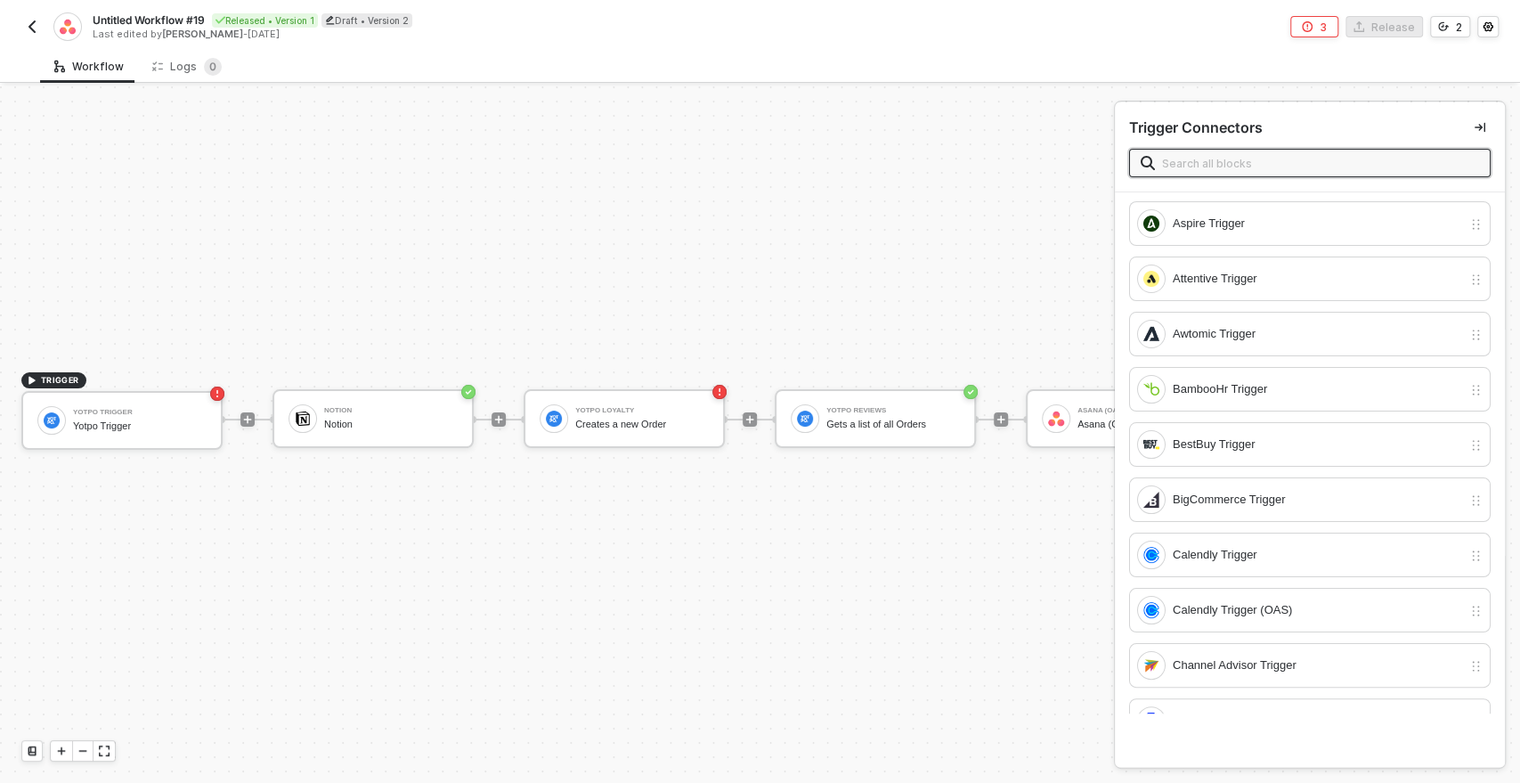
click at [1188, 164] on input "text" at bounding box center [1320, 163] width 317 height 20
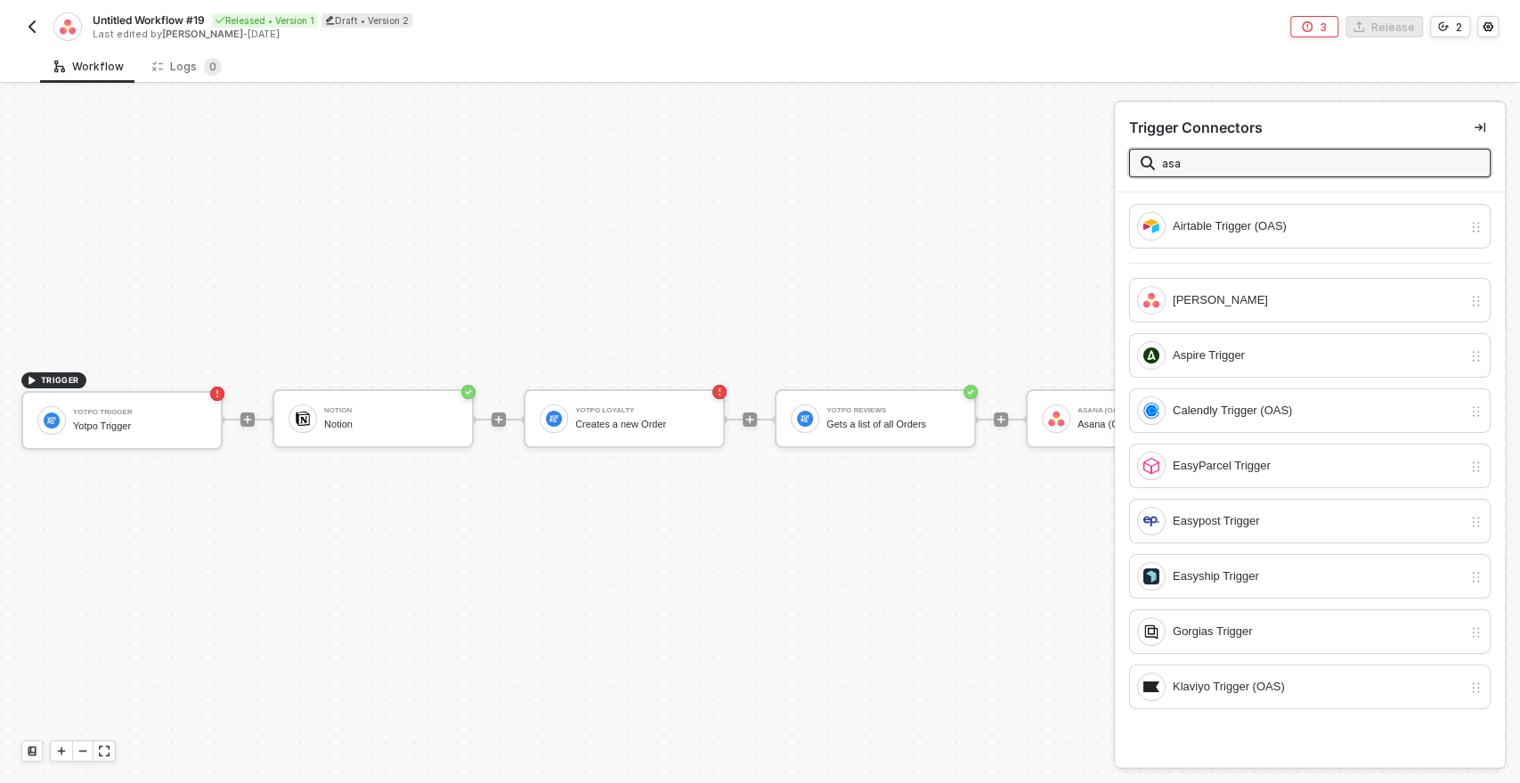
scroll to position [0, 0]
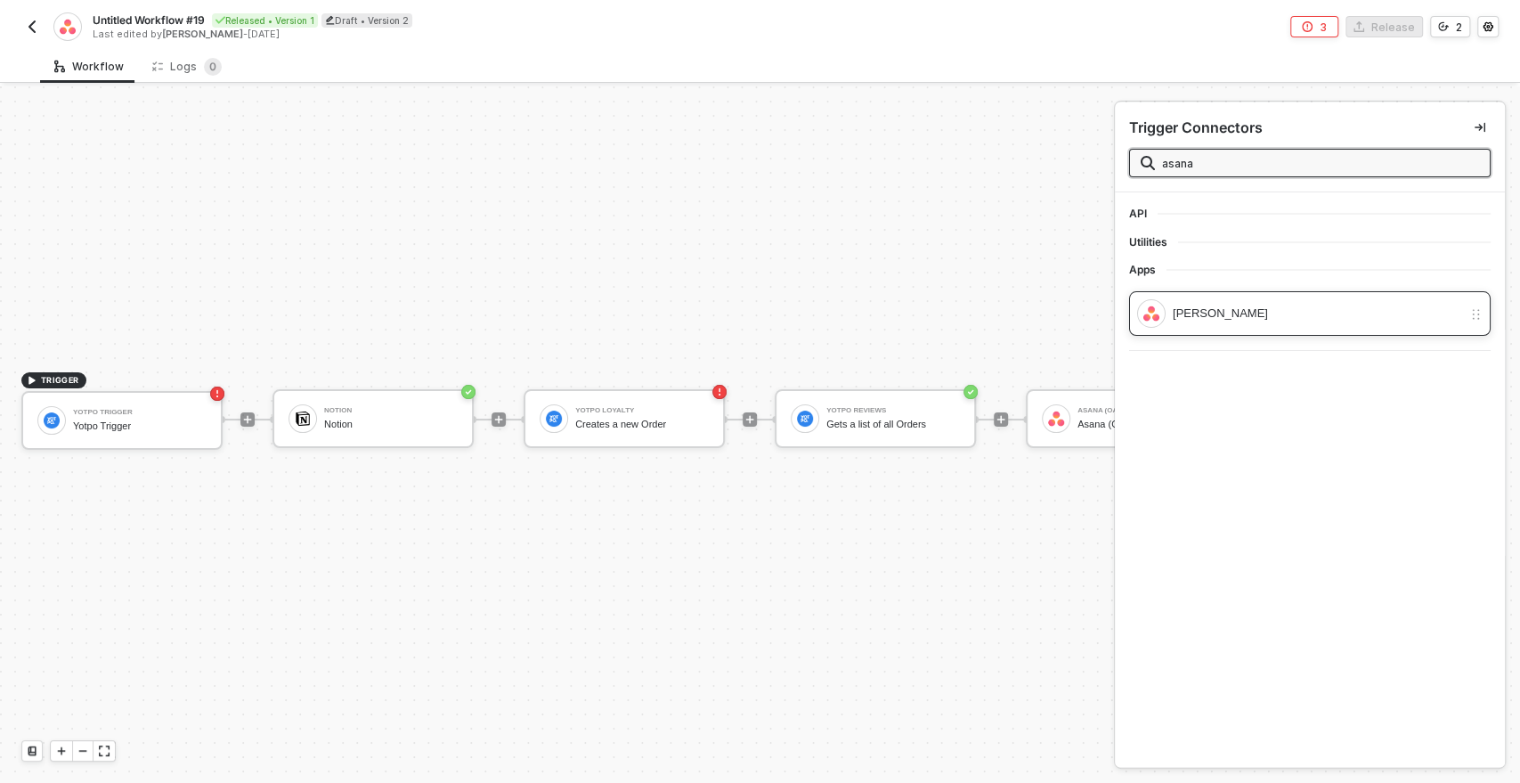
type input "asana"
click at [1217, 330] on div "Asana Trigger" at bounding box center [1310, 313] width 362 height 45
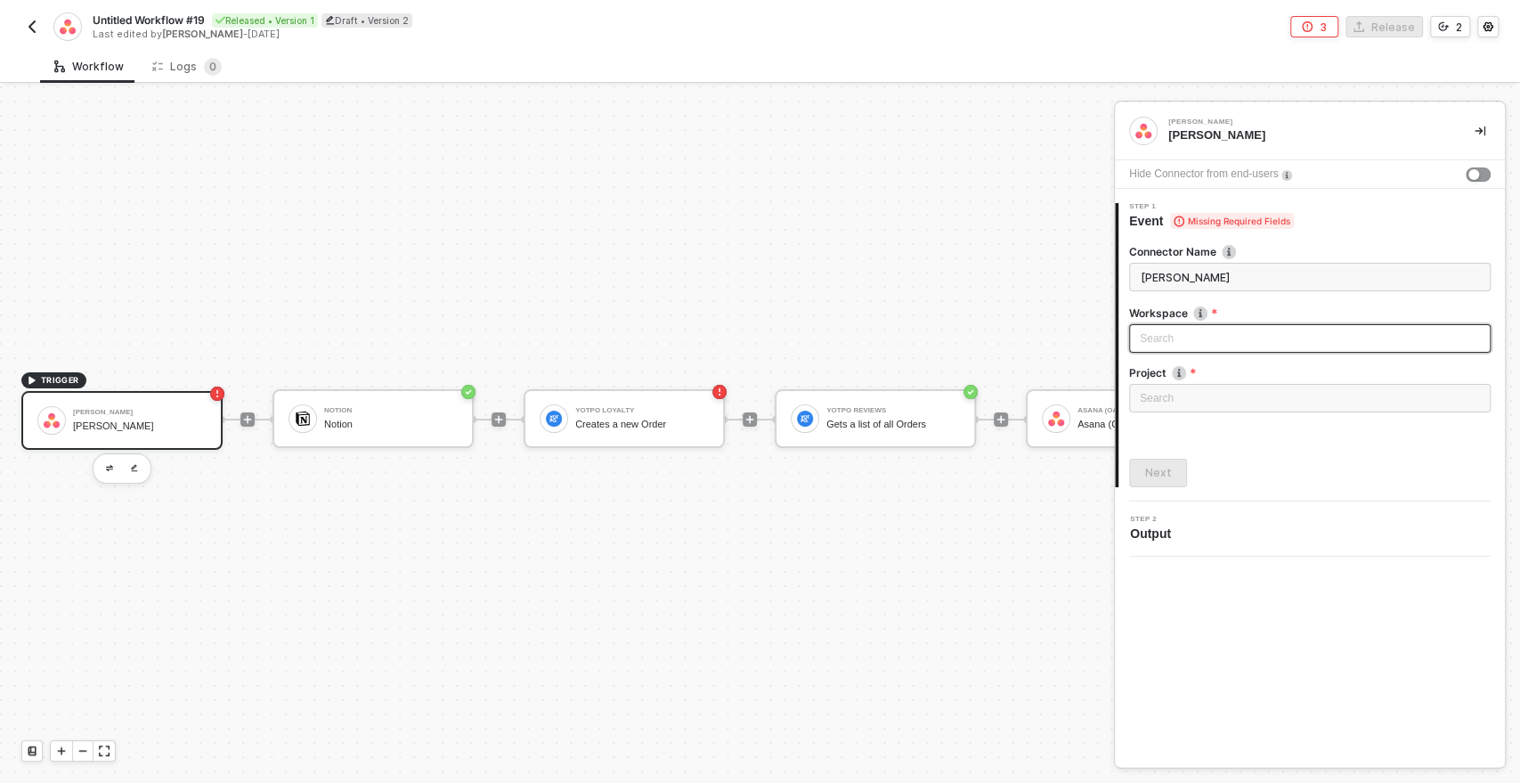
click at [1165, 331] on div "Search" at bounding box center [1310, 338] width 362 height 29
click at [1258, 306] on label "Workspace" at bounding box center [1310, 312] width 362 height 15
drag, startPoint x: 1128, startPoint y: 314, endPoint x: 1306, endPoint y: 433, distance: 213.7
click at [1306, 433] on div "Connector Name Asana Trigger Workspace Search No data Project Search Next" at bounding box center [1310, 358] width 362 height 257
click at [1266, 446] on div "Connector Name Asana Trigger Workspace Search No data Project Search Next" at bounding box center [1310, 358] width 362 height 257
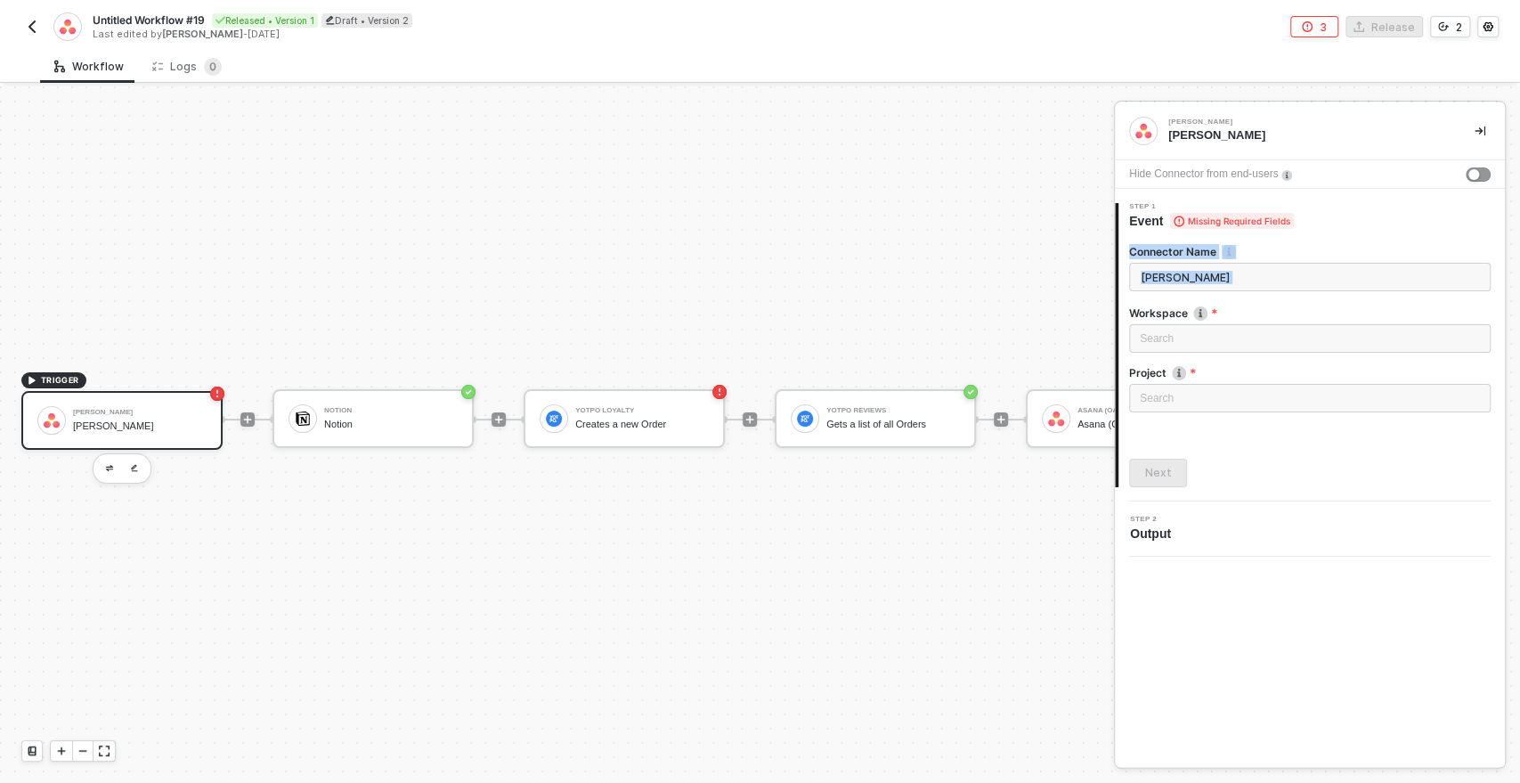
drag, startPoint x: 1131, startPoint y: 311, endPoint x: 1356, endPoint y: 444, distance: 260.7
click at [1356, 444] on div "Connector Name Asana Trigger Workspace Search No data Project Search Next" at bounding box center [1310, 358] width 362 height 257
click at [1238, 346] on input "search" at bounding box center [1310, 338] width 340 height 27
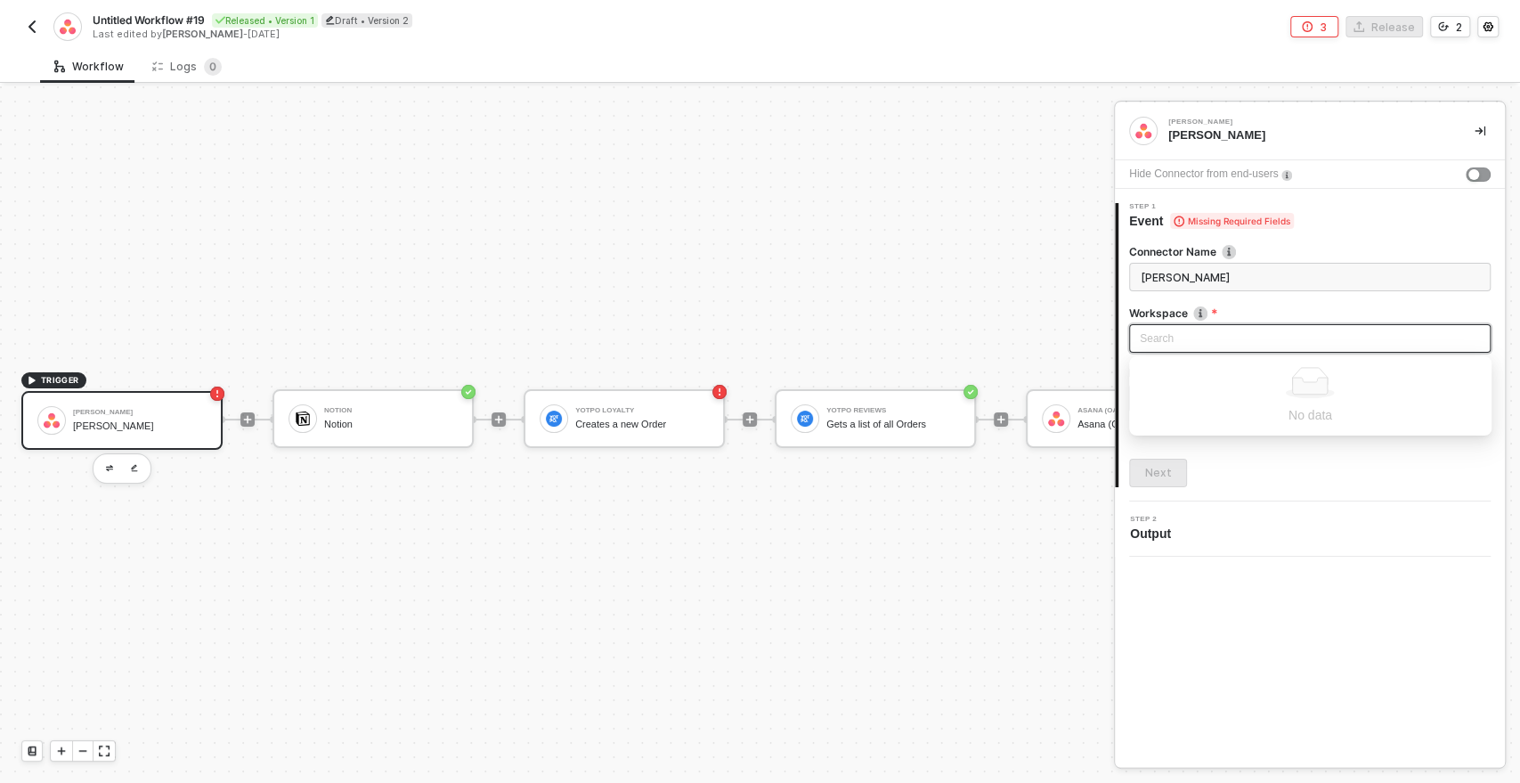
click at [1257, 489] on div "1 Step 1 Event Missing Required Fields Connector Name Asana Trigger Workspace S…" at bounding box center [1310, 345] width 390 height 313
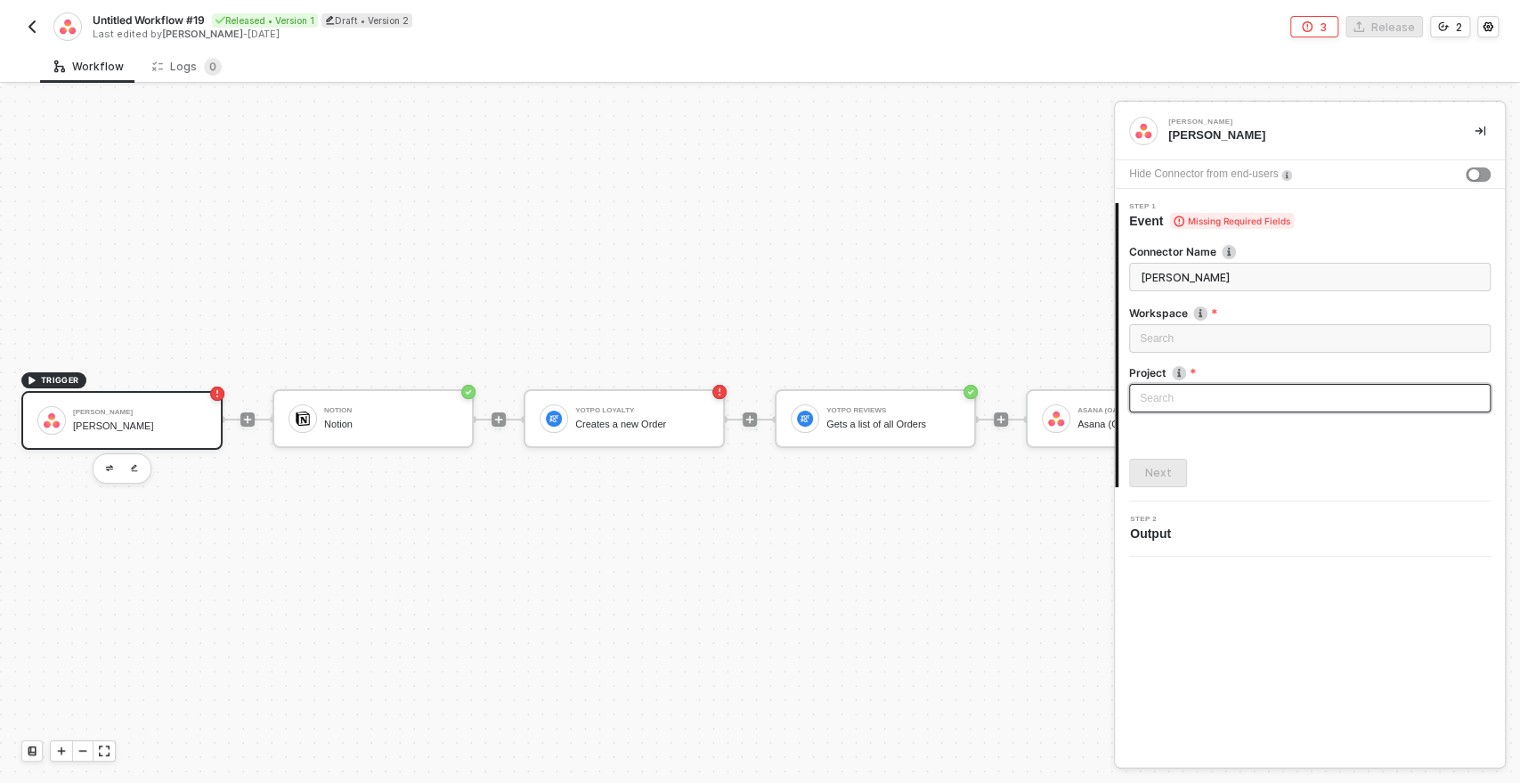
click at [1185, 404] on div "Search" at bounding box center [1310, 398] width 362 height 29
click at [1266, 312] on label "Workspace" at bounding box center [1310, 312] width 362 height 15
click at [1480, 172] on button "button" at bounding box center [1478, 174] width 25 height 14
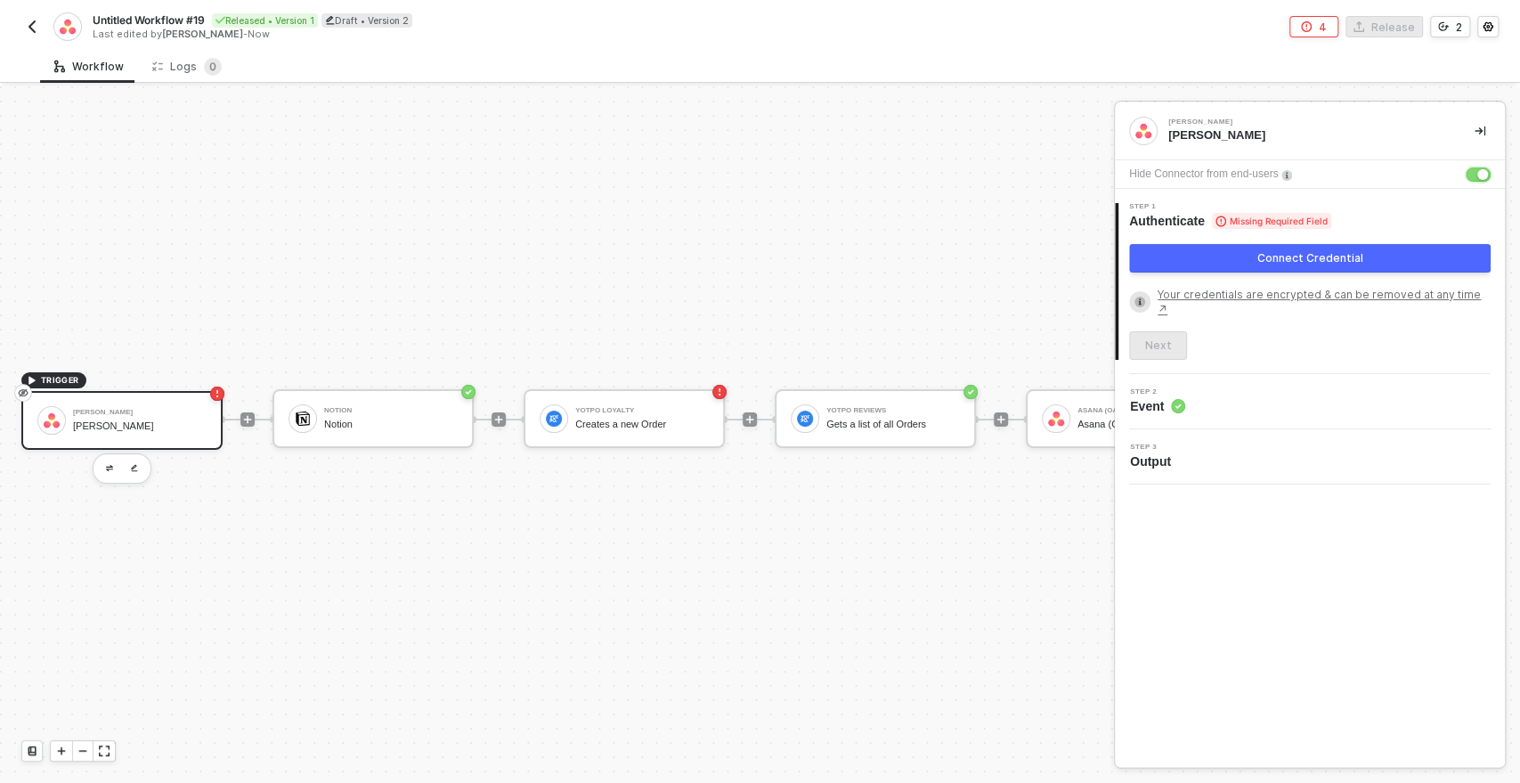
click at [1471, 172] on button "button" at bounding box center [1478, 174] width 25 height 14
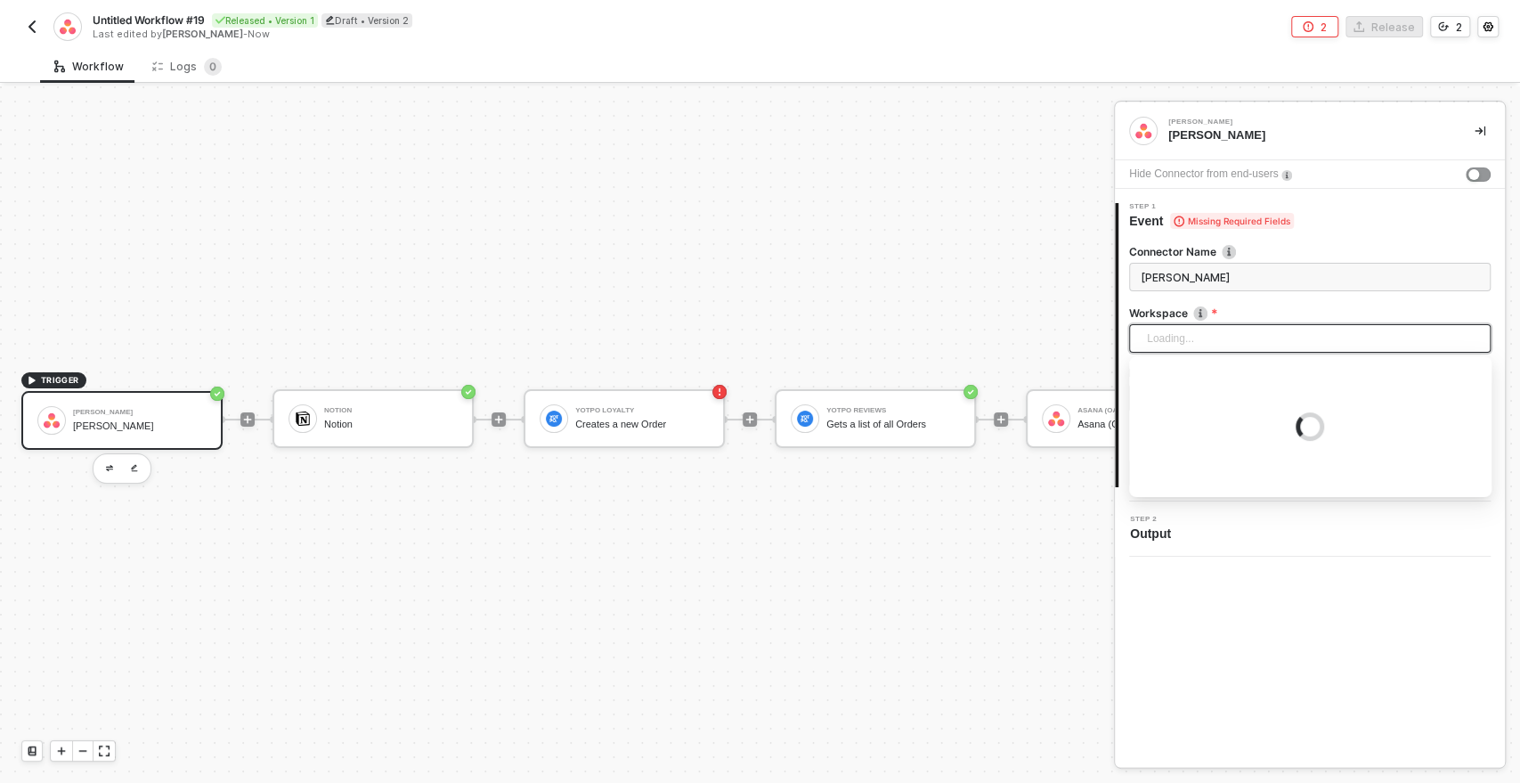
click at [1148, 347] on div "Loading..." at bounding box center [1310, 338] width 362 height 29
click at [1282, 453] on div "Connector Name Asana Trigger Workspace Search No data Project Search Next" at bounding box center [1310, 358] width 362 height 257
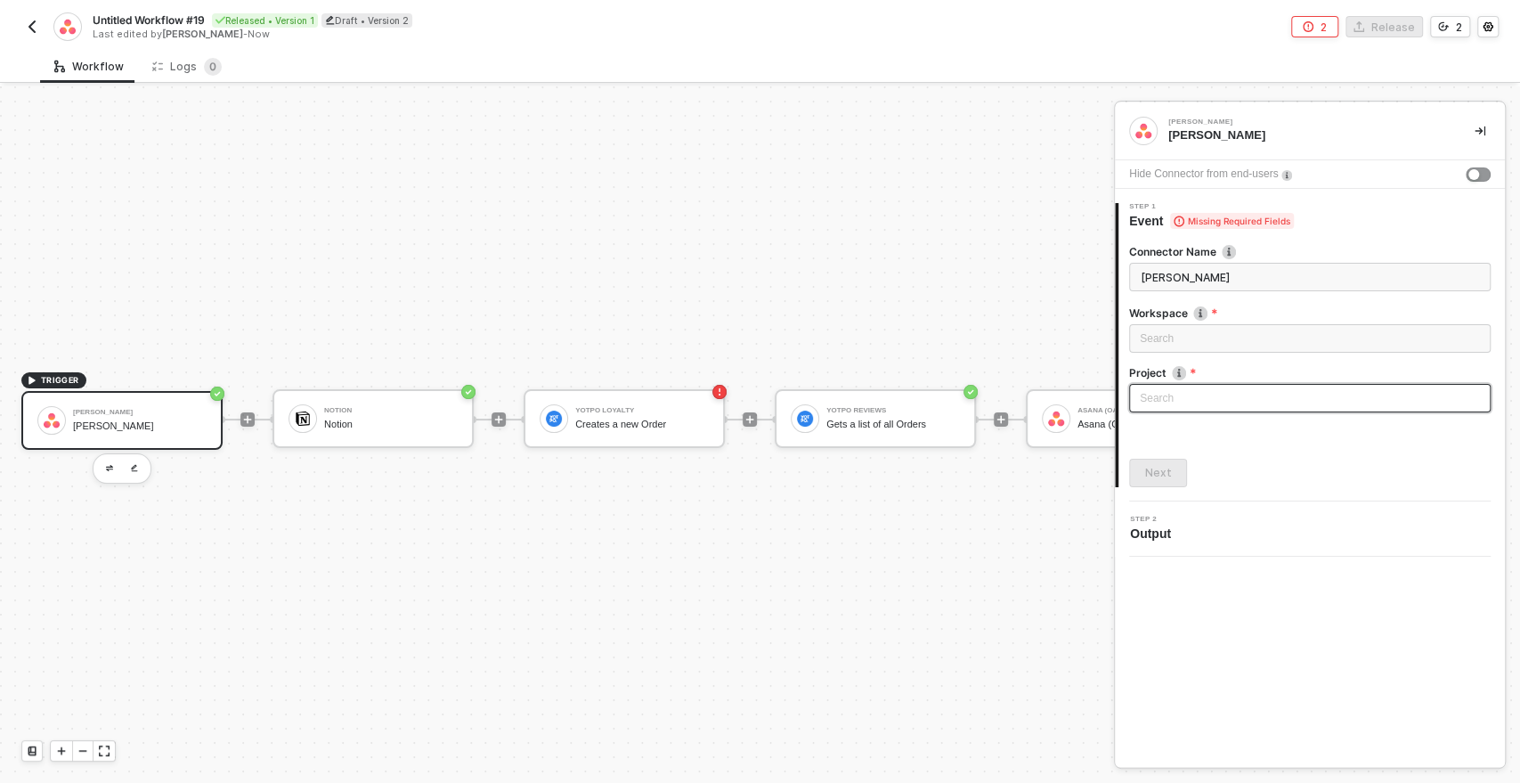
click at [1194, 398] on div "Search" at bounding box center [1310, 398] width 362 height 29
click at [1298, 374] on label "Project" at bounding box center [1310, 372] width 362 height 15
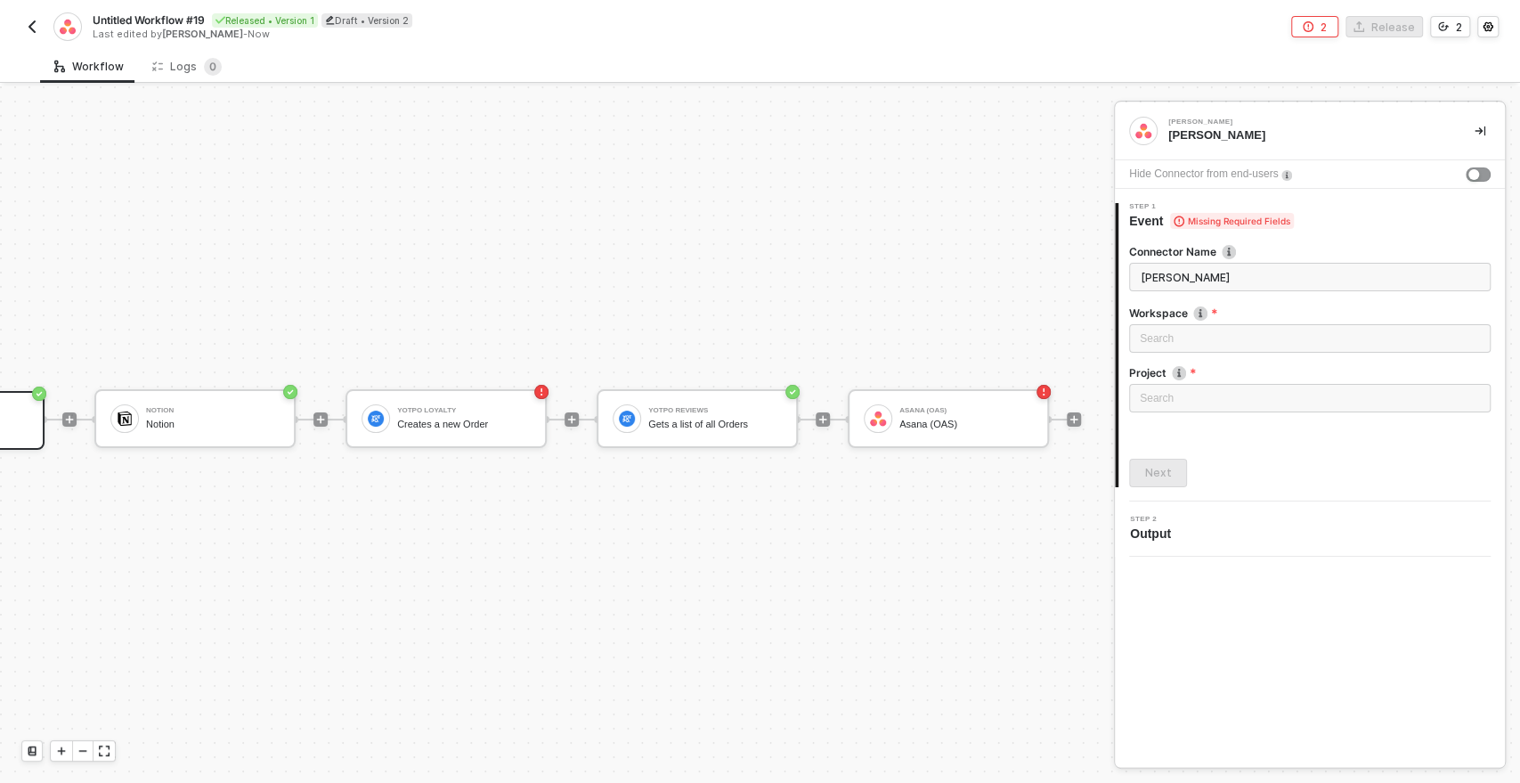
scroll to position [32, 257]
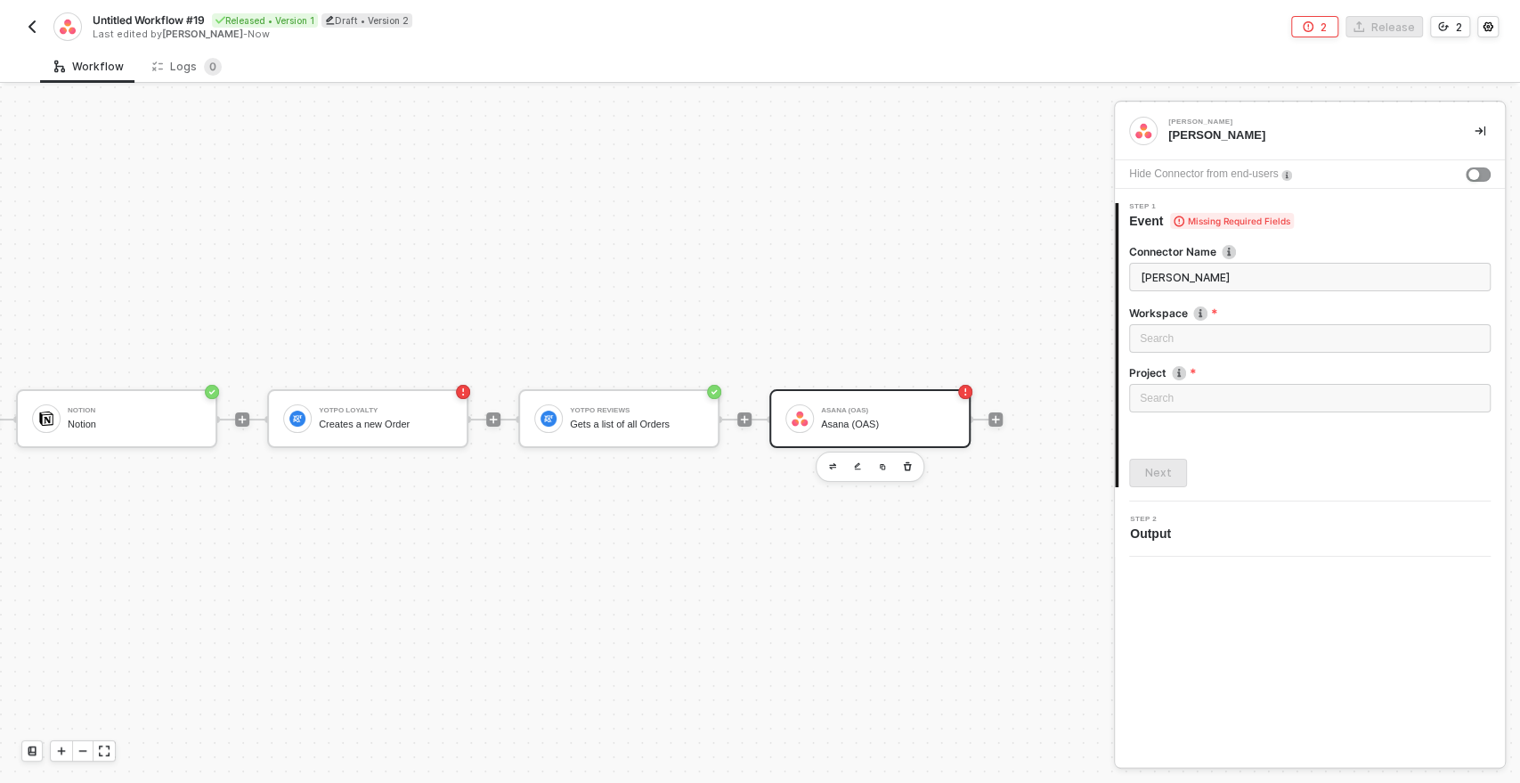
click at [854, 410] on div "Asana (OAS)" at bounding box center [888, 410] width 134 height 7
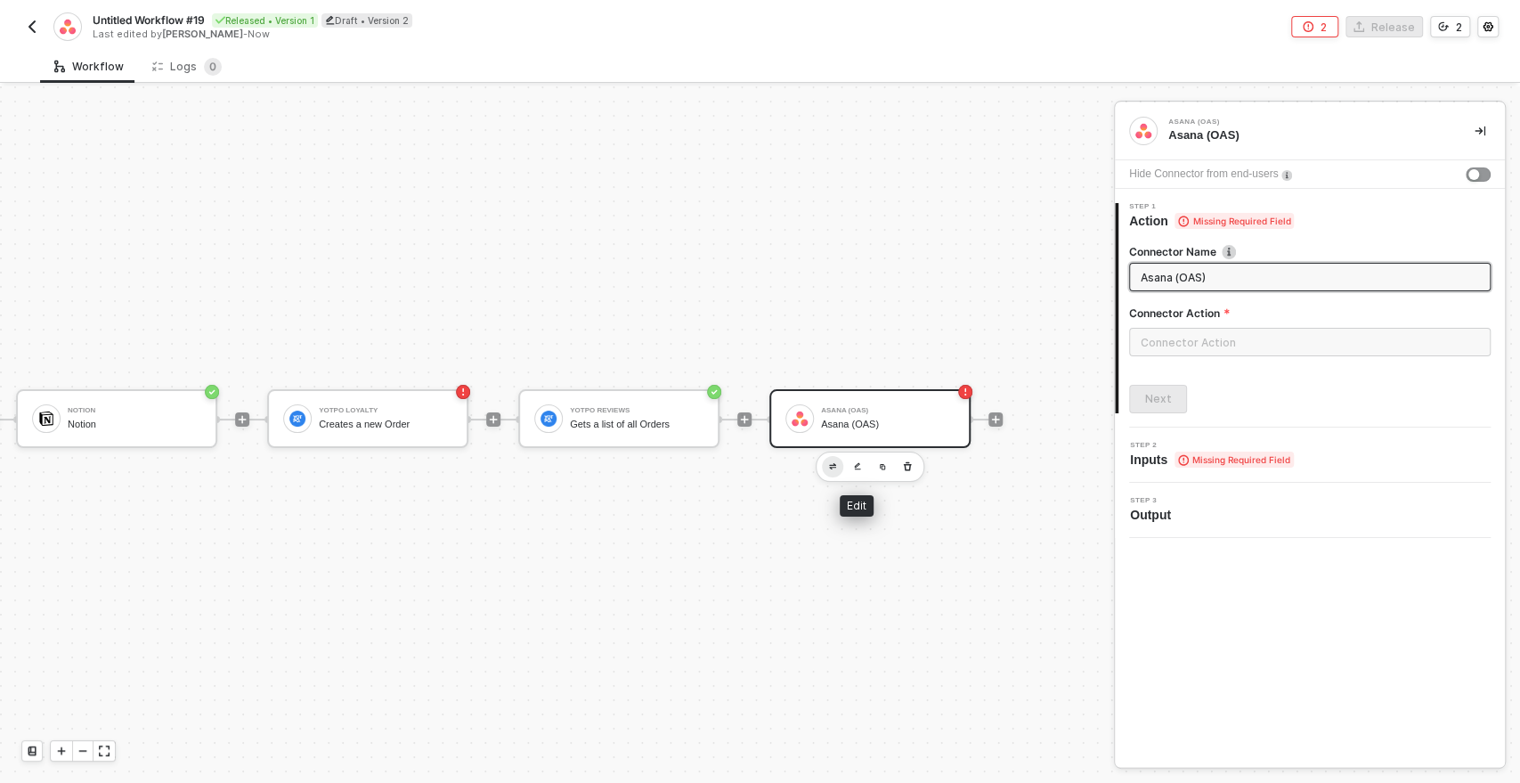
click at [833, 463] on img "button" at bounding box center [832, 466] width 7 height 6
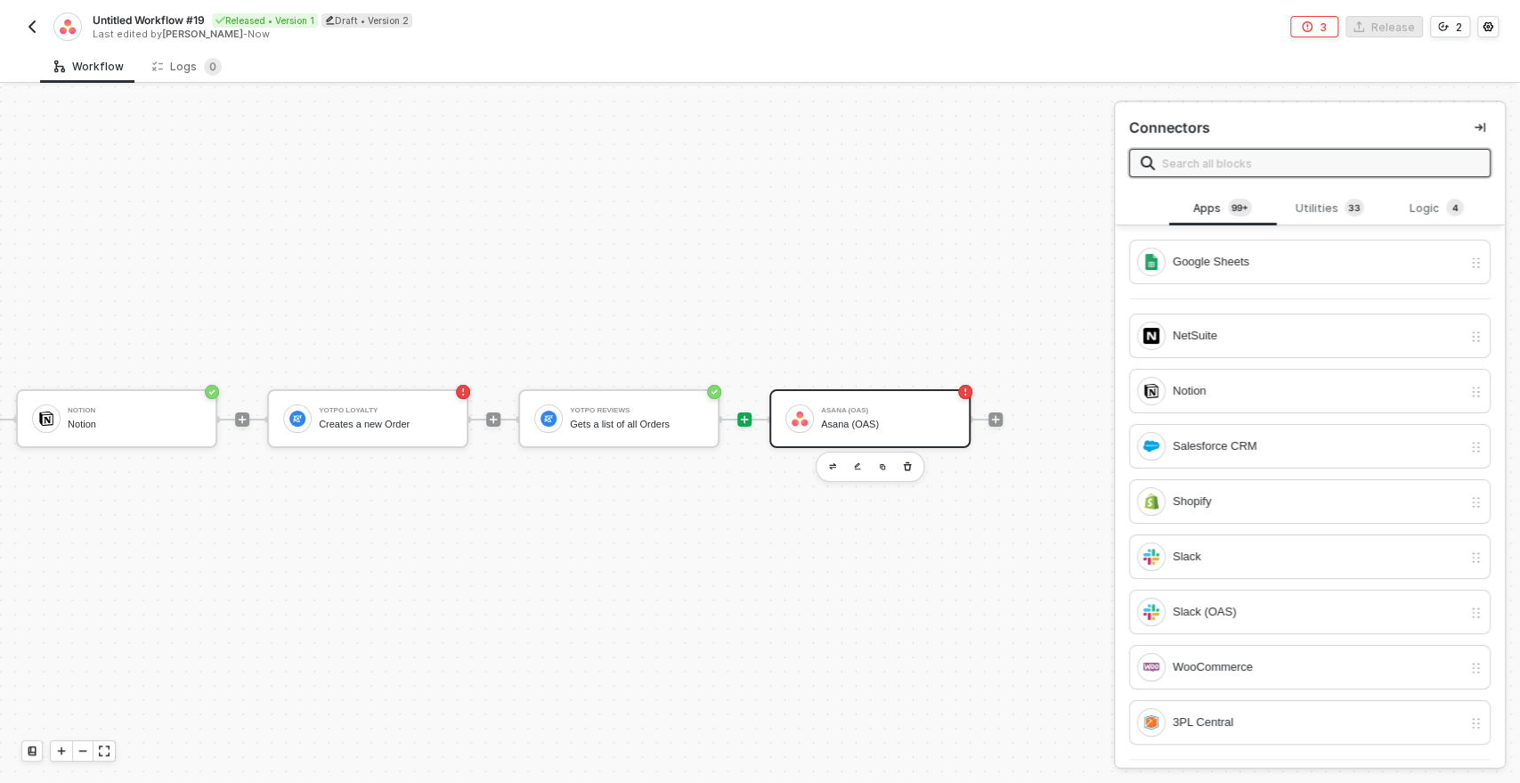
click at [1209, 162] on input "text" at bounding box center [1320, 163] width 317 height 20
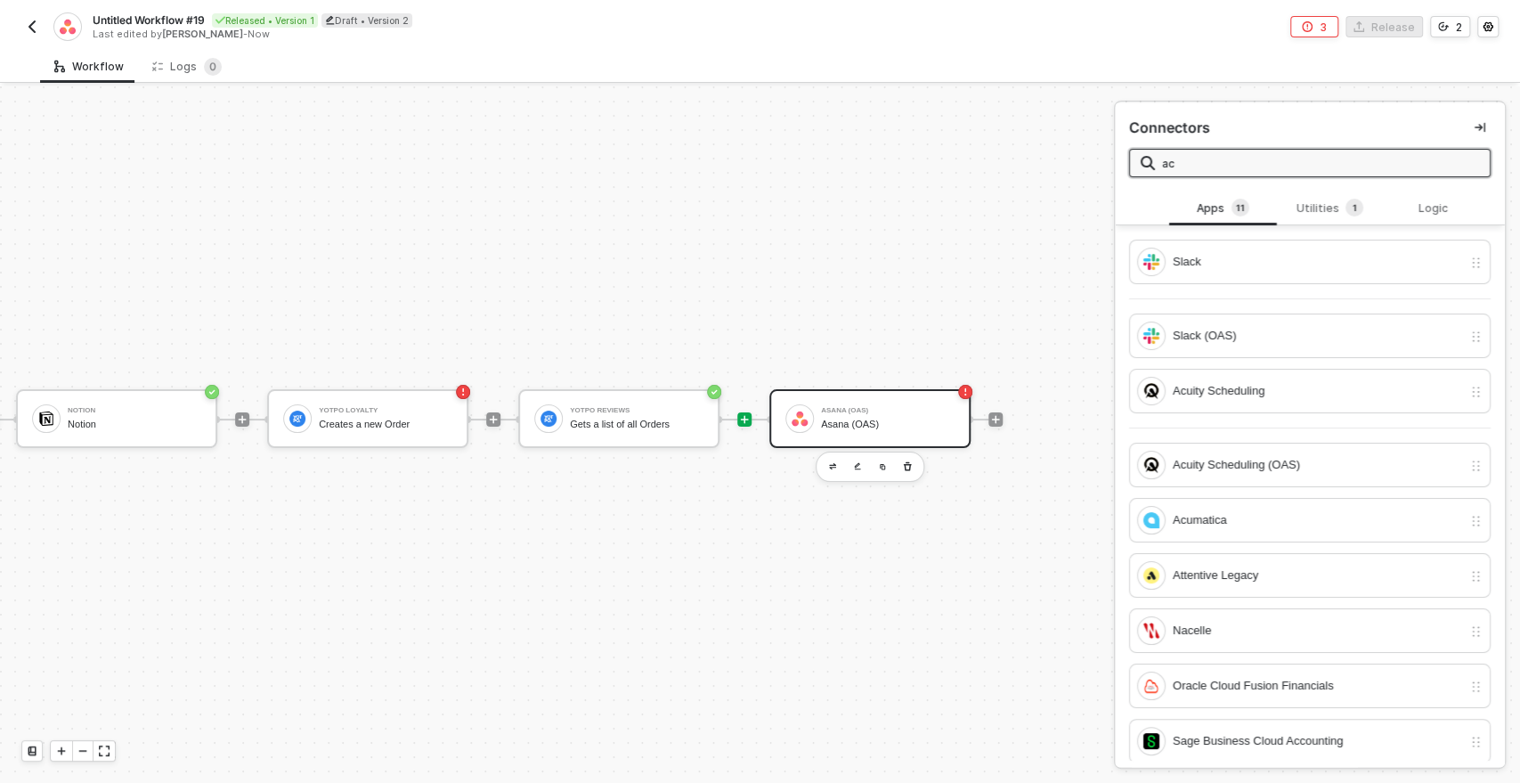
type input "a"
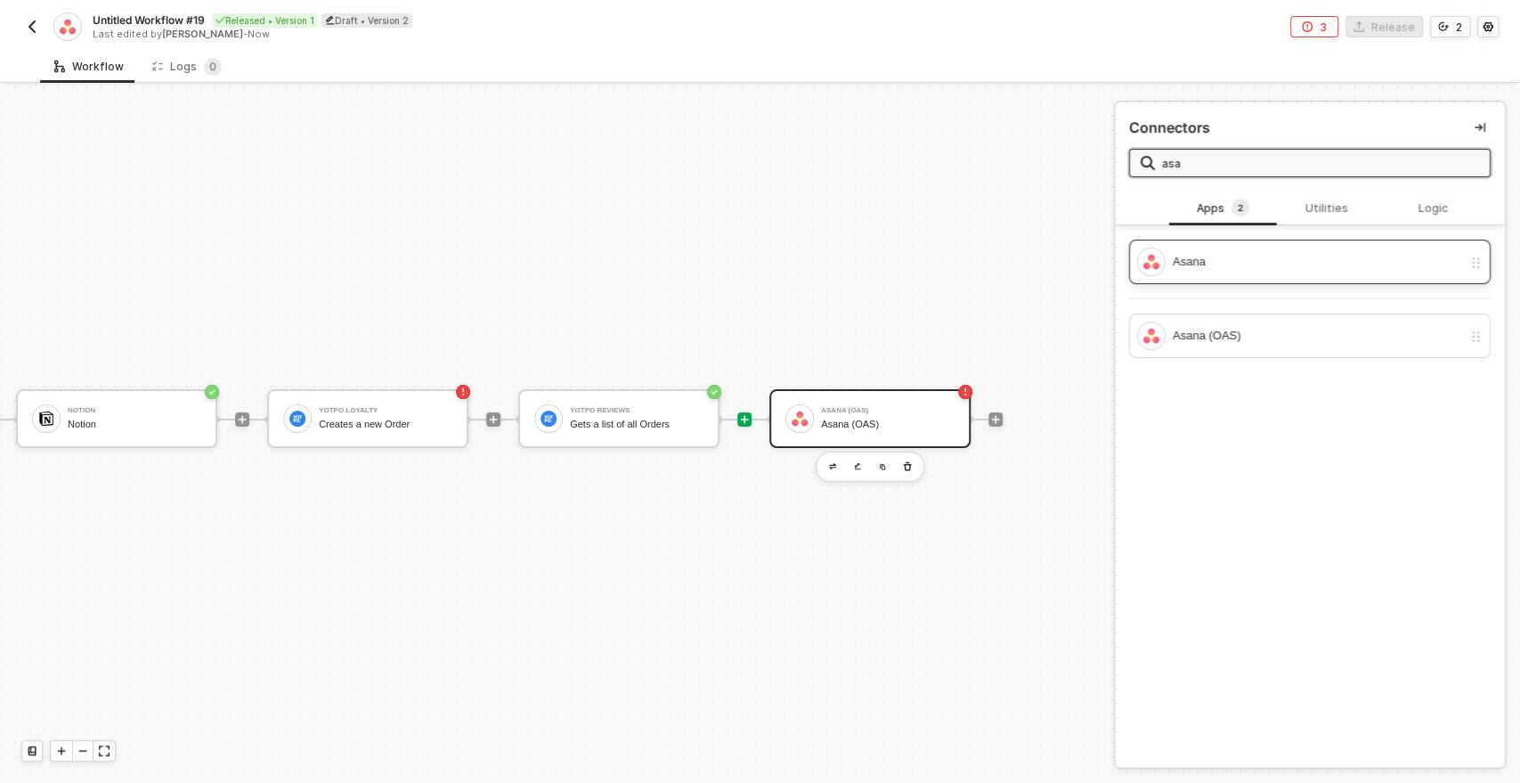
type input "asa"
click at [1198, 250] on div "Asana" at bounding box center [1299, 262] width 325 height 29
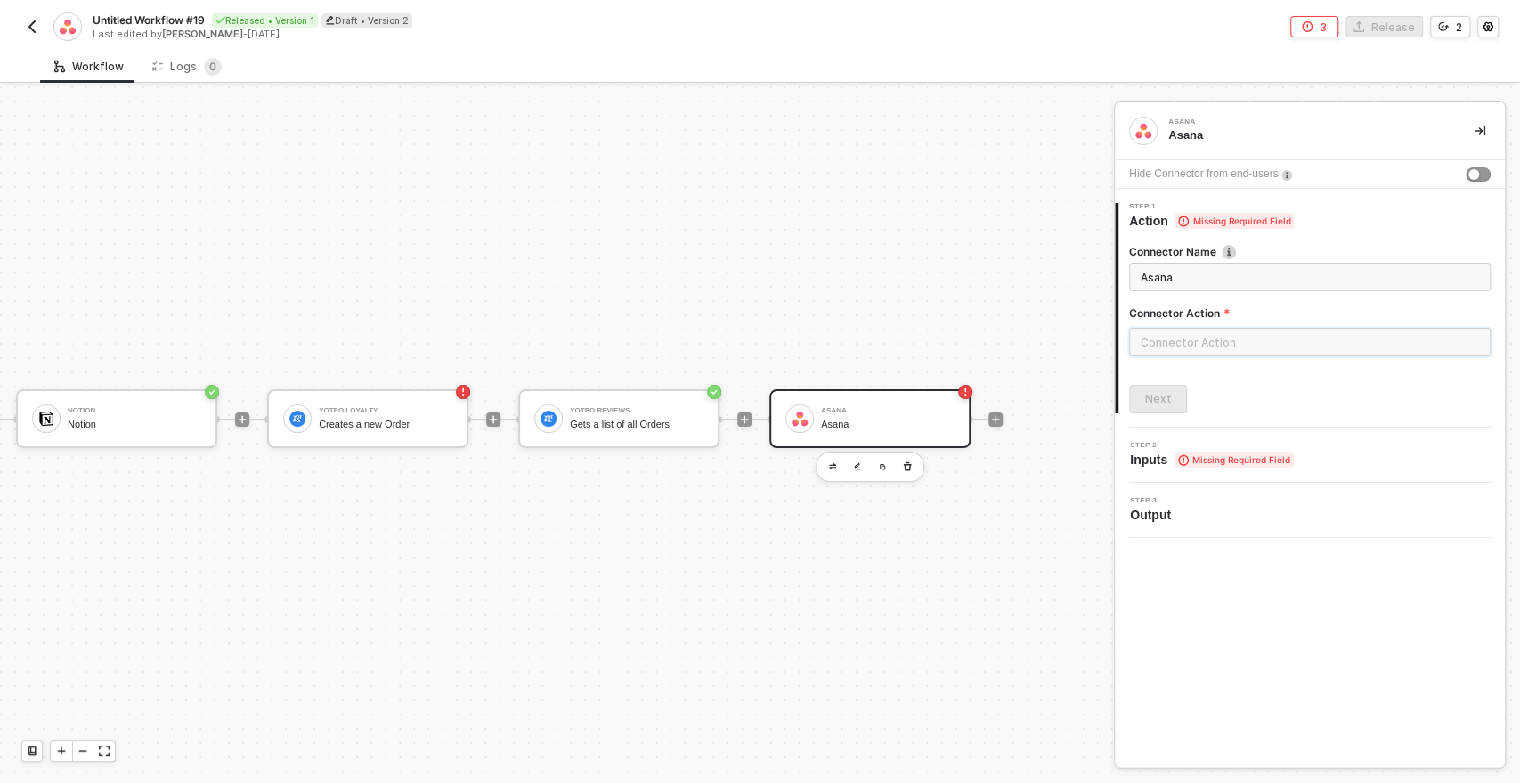
click at [1158, 337] on input "text" at bounding box center [1310, 342] width 362 height 29
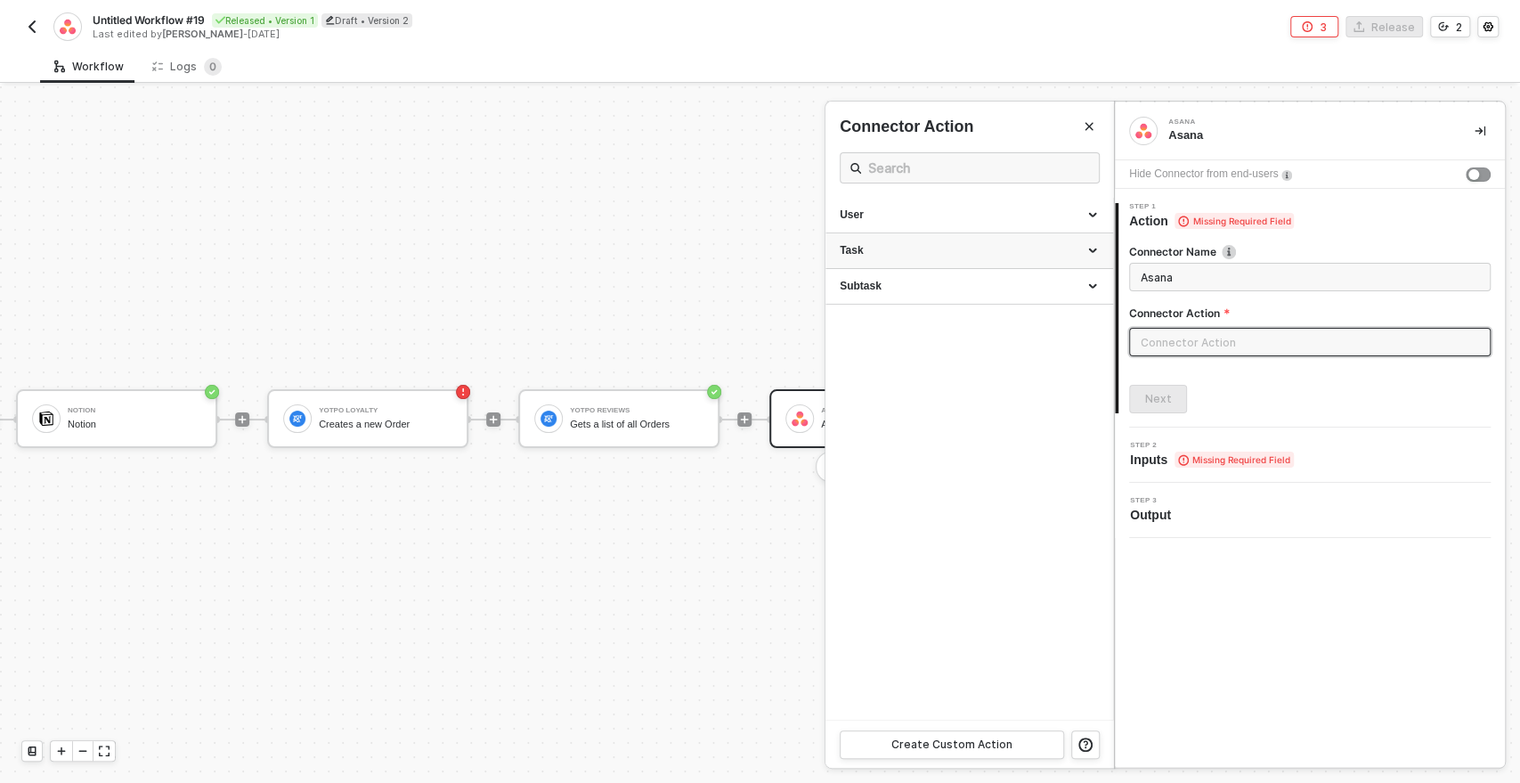
click at [885, 247] on div "Task" at bounding box center [969, 250] width 259 height 15
click at [885, 291] on div "Create a Task Creates a new Task" at bounding box center [969, 291] width 259 height 29
type input "Creates a new Task"
type input "Task - Create a Task"
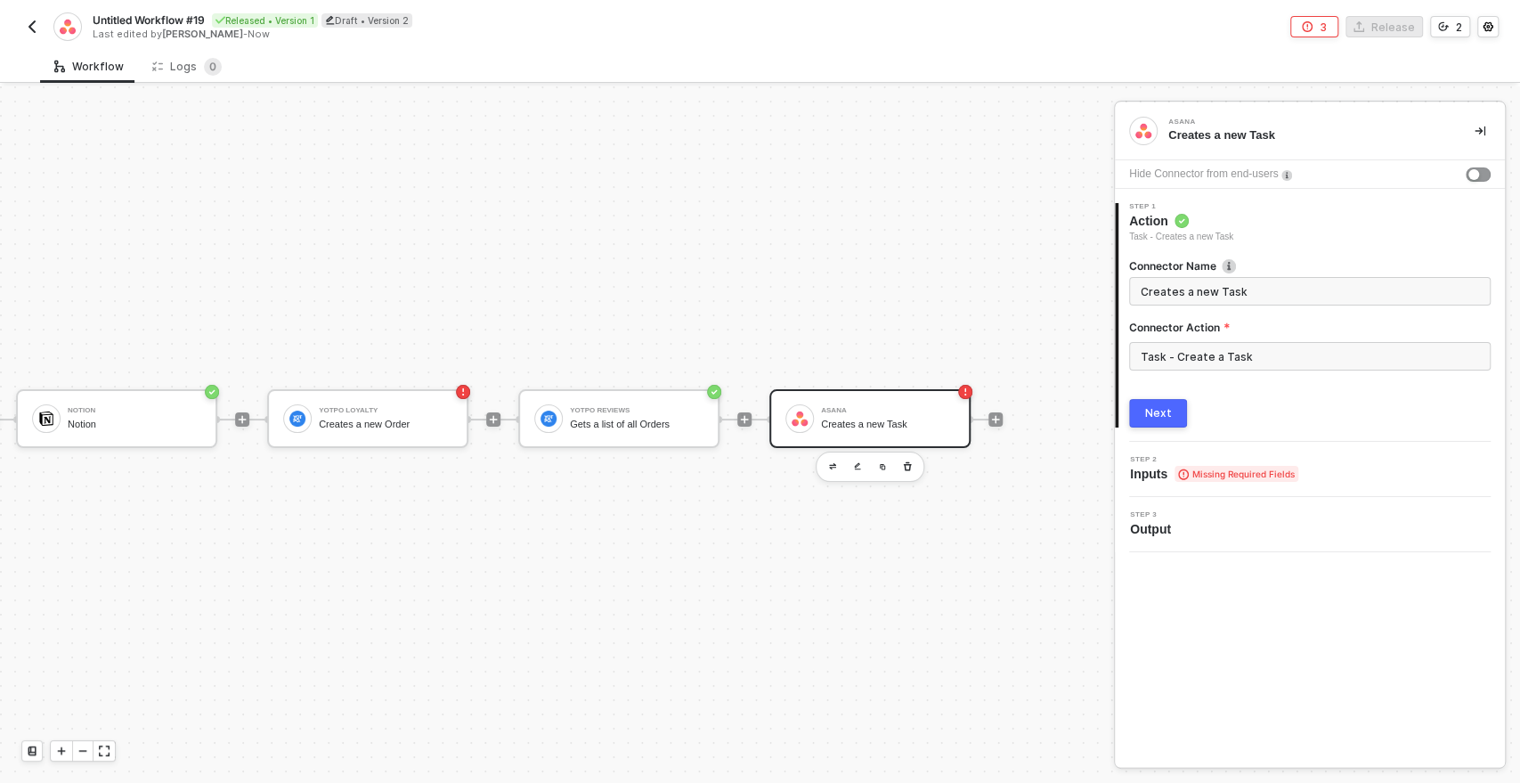
click at [1140, 405] on button "Next" at bounding box center [1158, 413] width 58 height 29
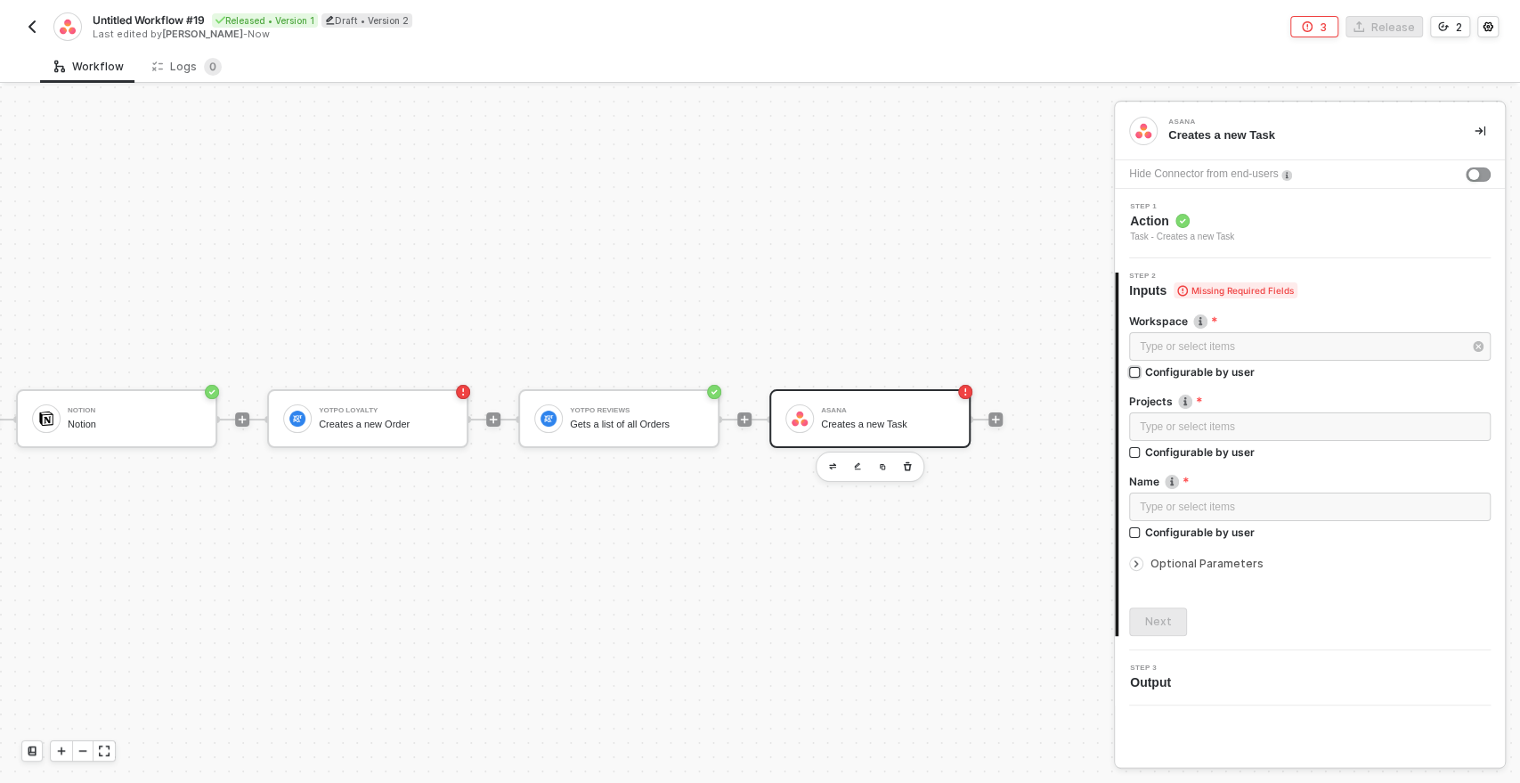
click at [1136, 370] on input "Configurable by user" at bounding box center [1135, 373] width 12 height 12
checkbox input "true"
click at [1141, 452] on input "Configurable by user" at bounding box center [1135, 455] width 12 height 12
checkbox input "true"
click at [401, 434] on div "Yotpo Loyalty Creates a new Order" at bounding box center [386, 419] width 134 height 34
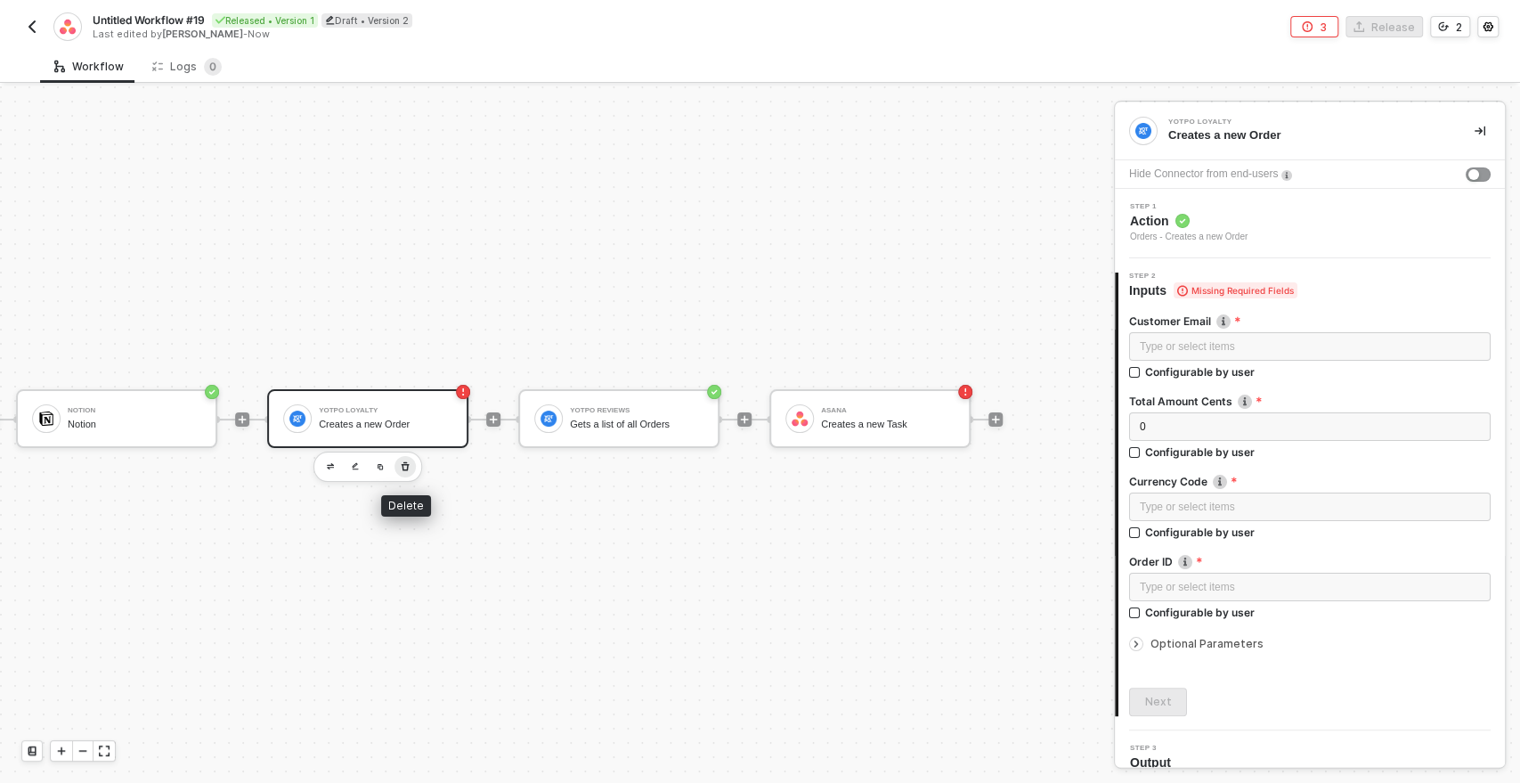
click at [403, 464] on icon "button" at bounding box center [406, 465] width 8 height 9
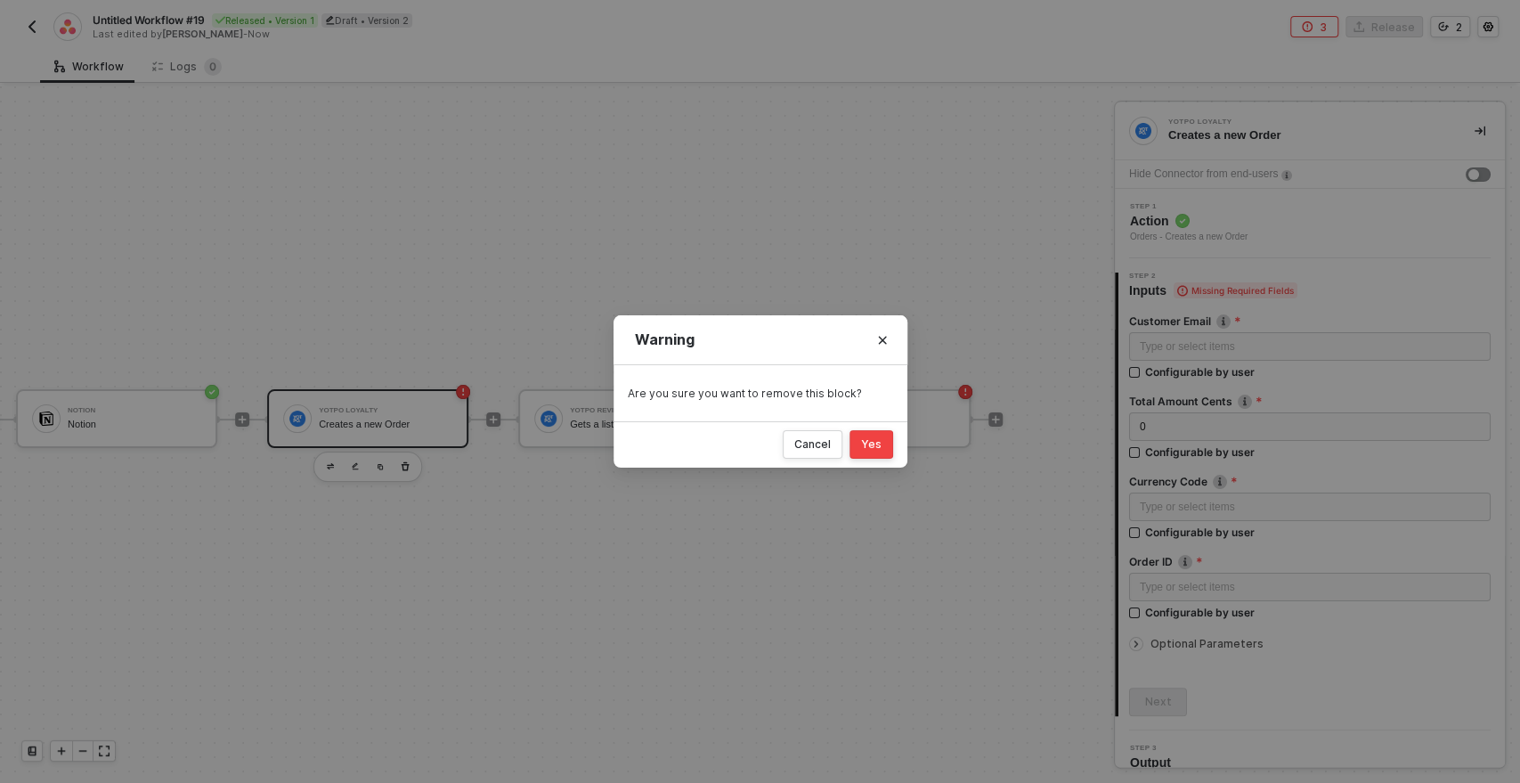
click at [872, 448] on div "Yes" at bounding box center [871, 444] width 20 height 14
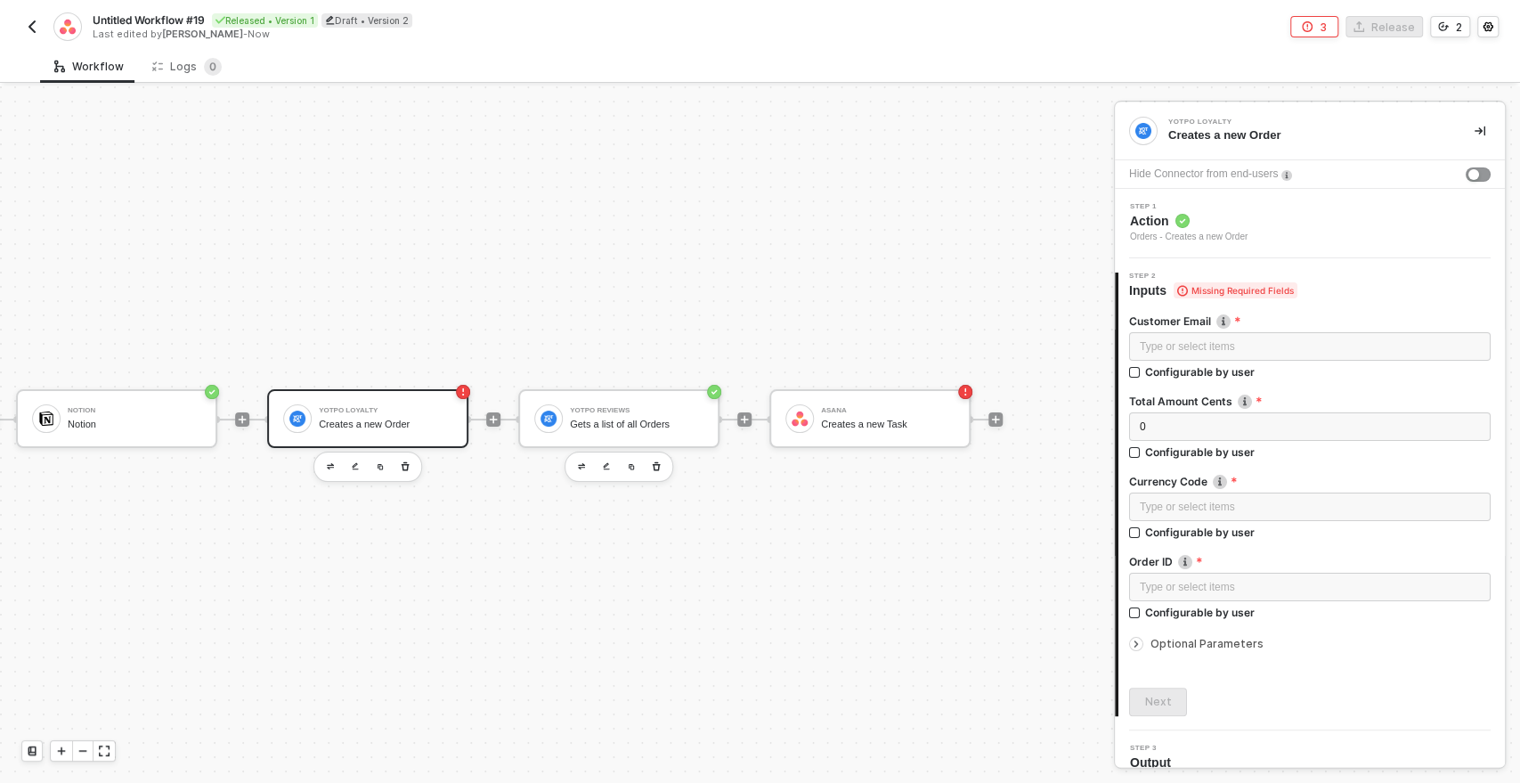
scroll to position [32, 5]
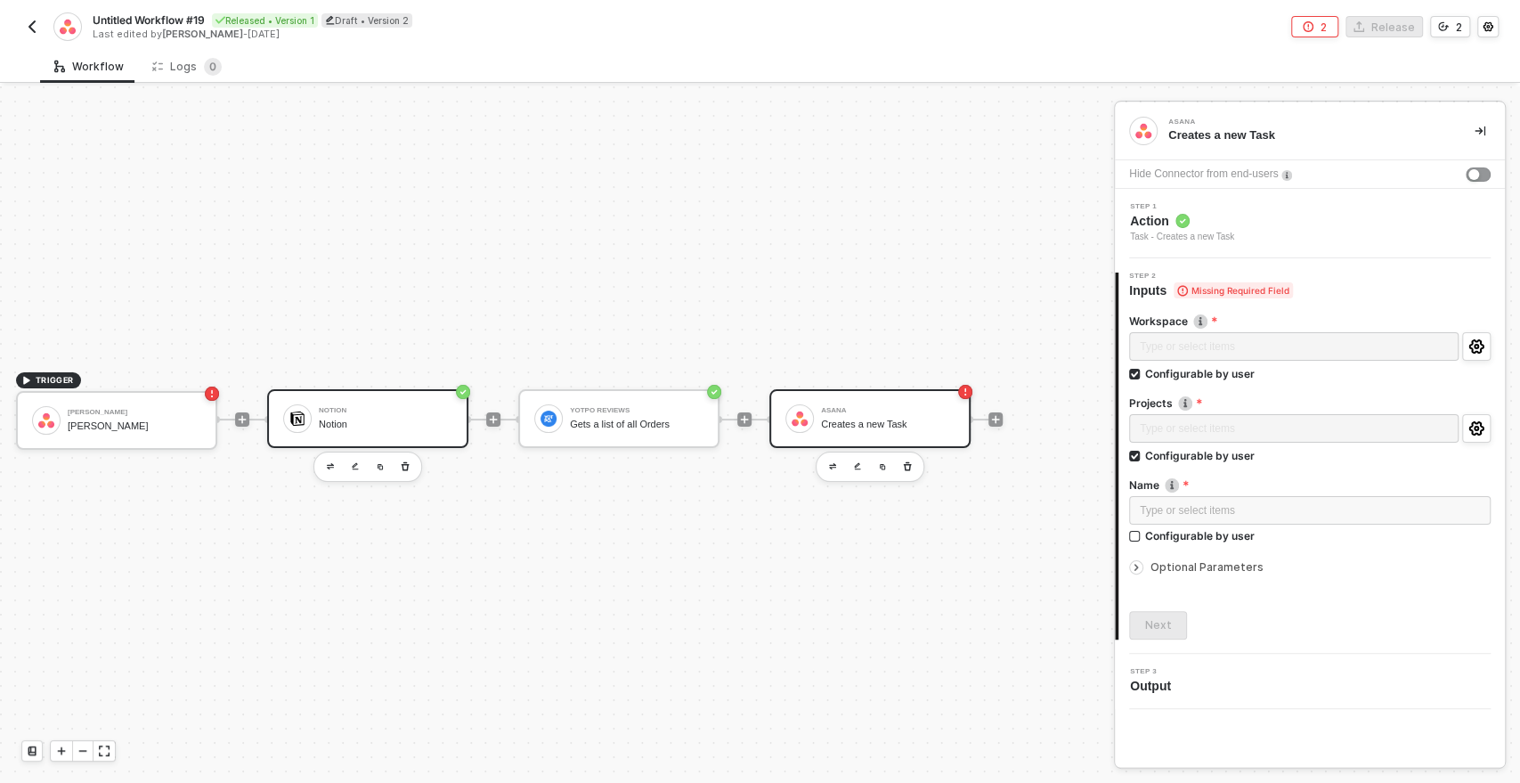
click at [412, 419] on div "Notion" at bounding box center [386, 425] width 134 height 12
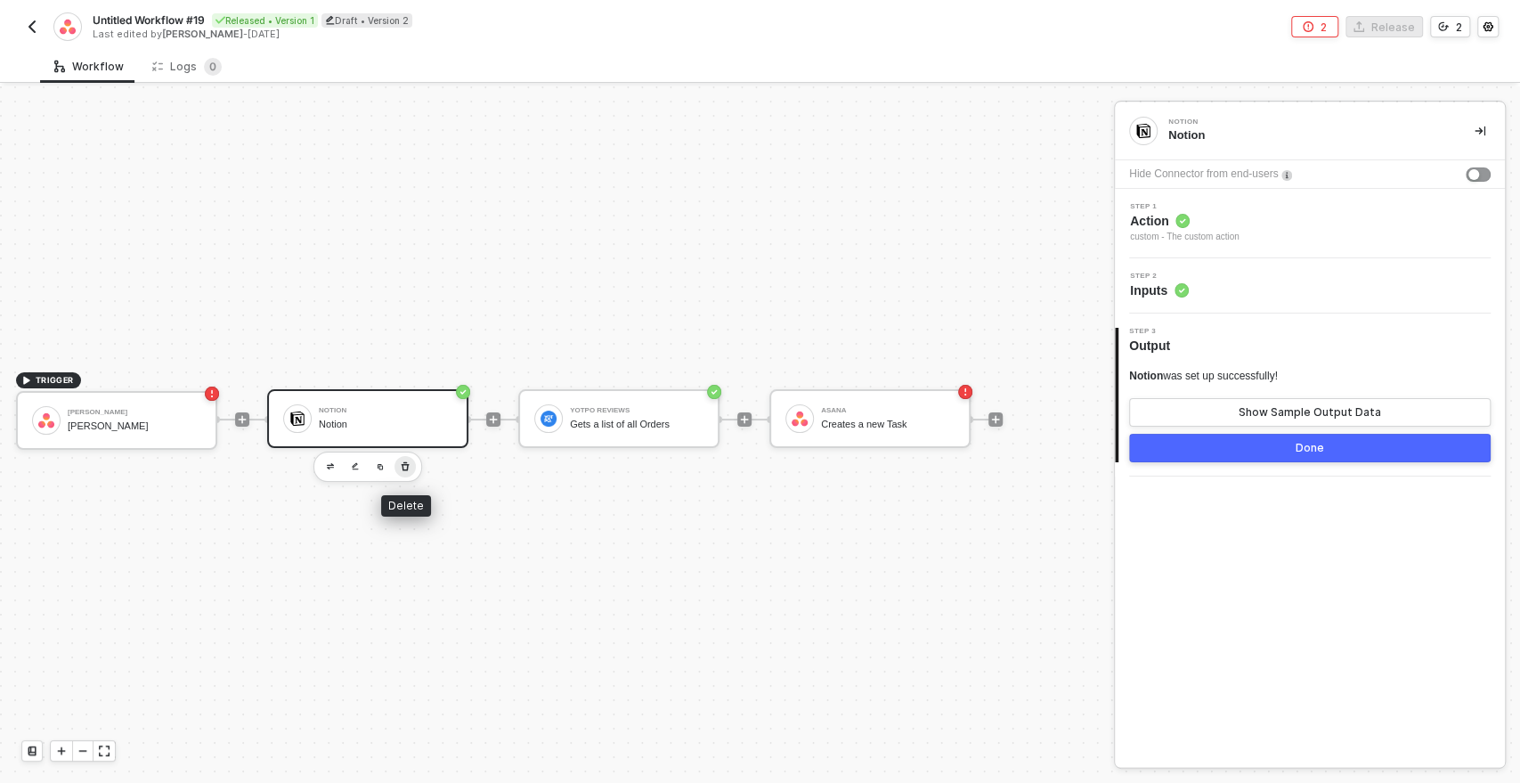
click at [403, 466] on icon "button" at bounding box center [405, 467] width 11 height 14
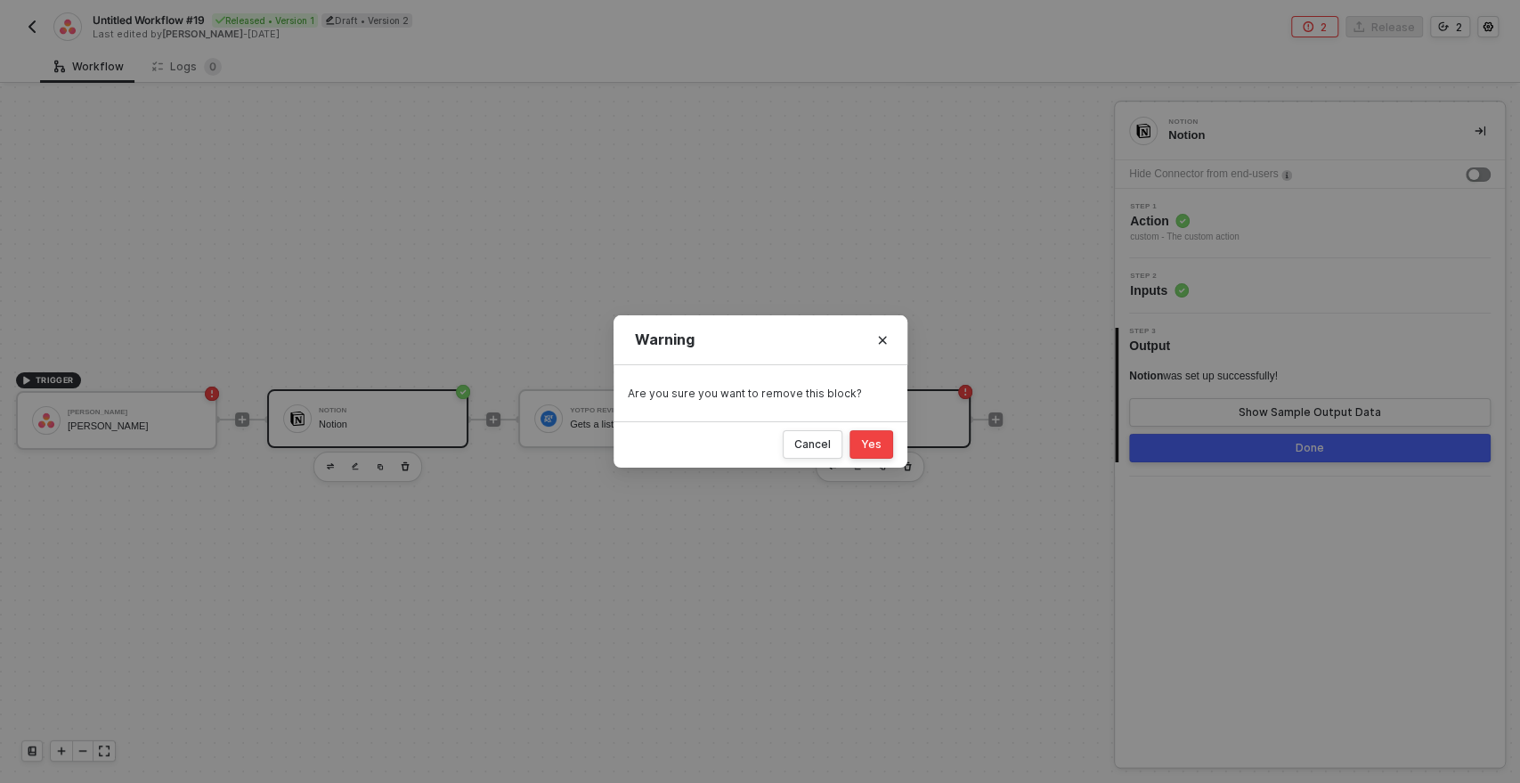
click at [881, 436] on button "Yes" at bounding box center [872, 444] width 44 height 29
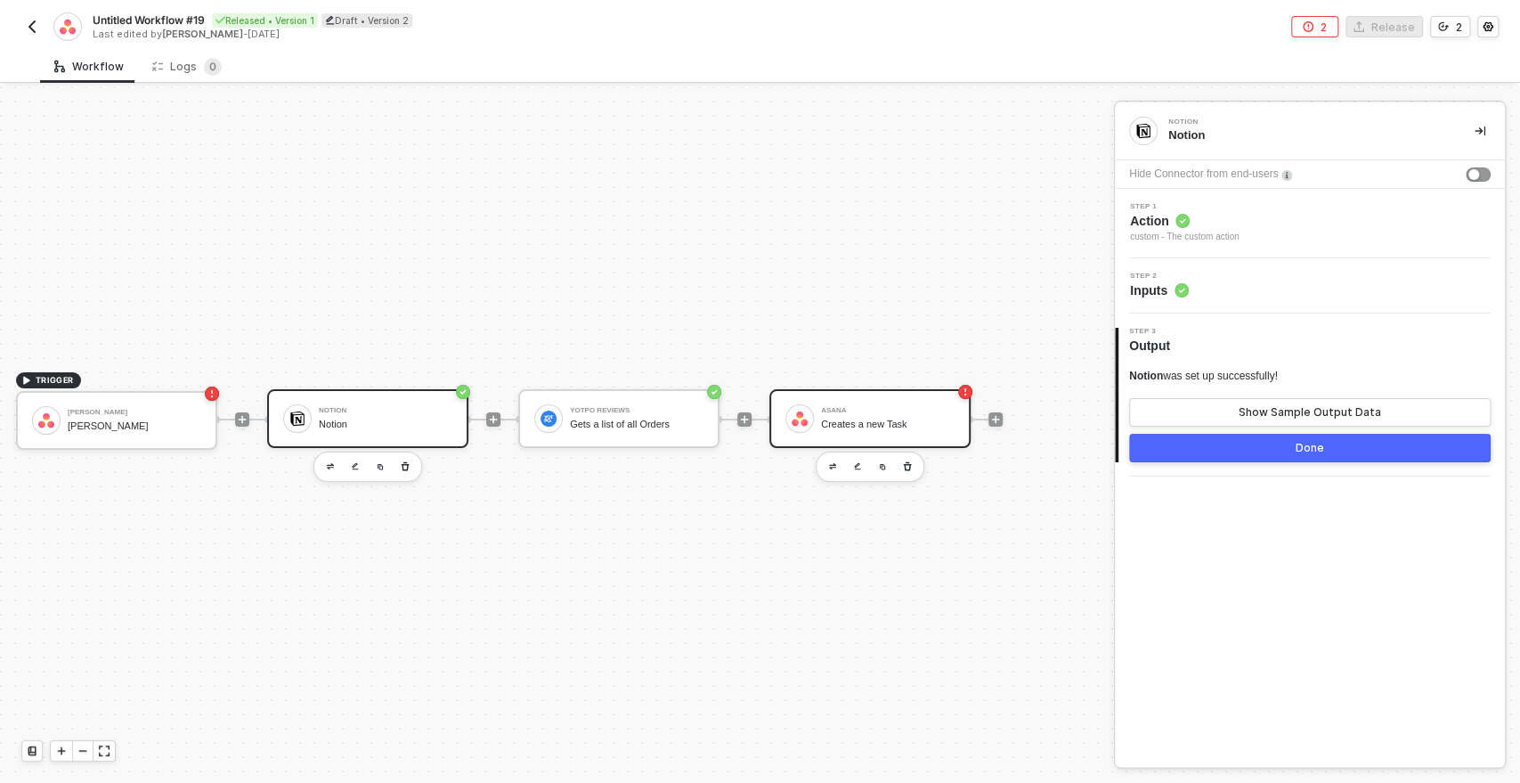
scroll to position [32, 0]
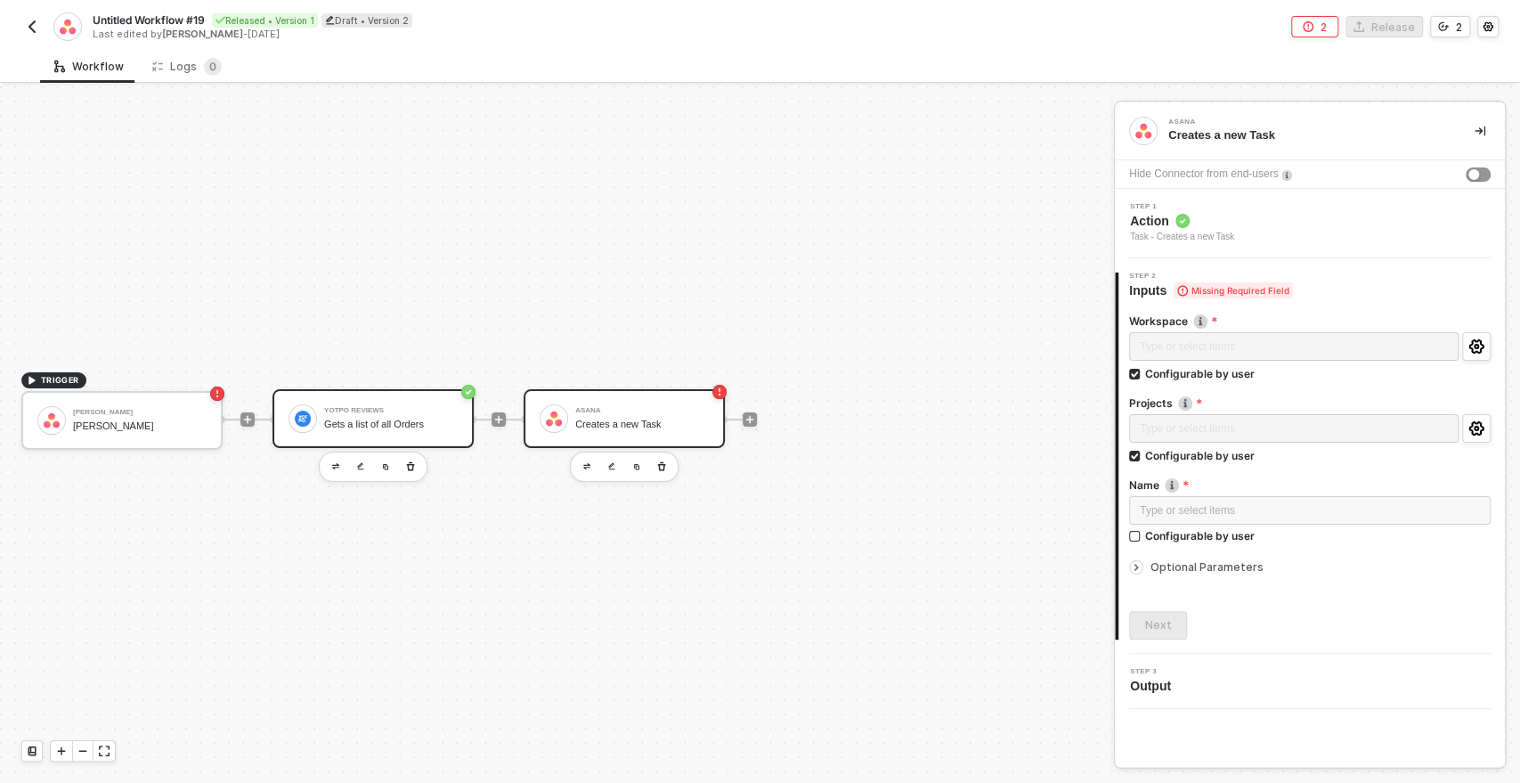
click at [419, 419] on div "Gets a list of all Orders" at bounding box center [391, 425] width 134 height 12
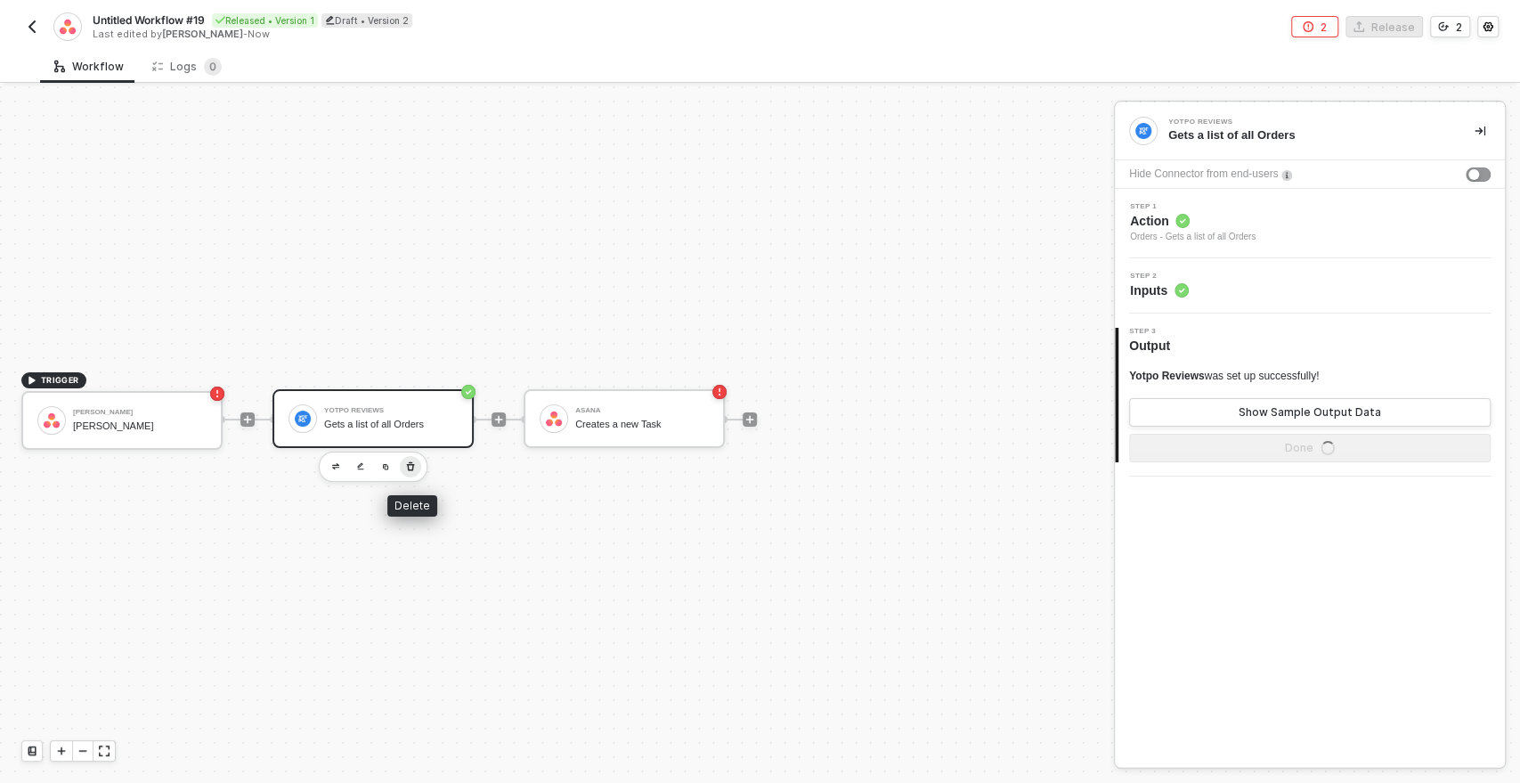
click at [414, 460] on icon "button" at bounding box center [410, 467] width 11 height 14
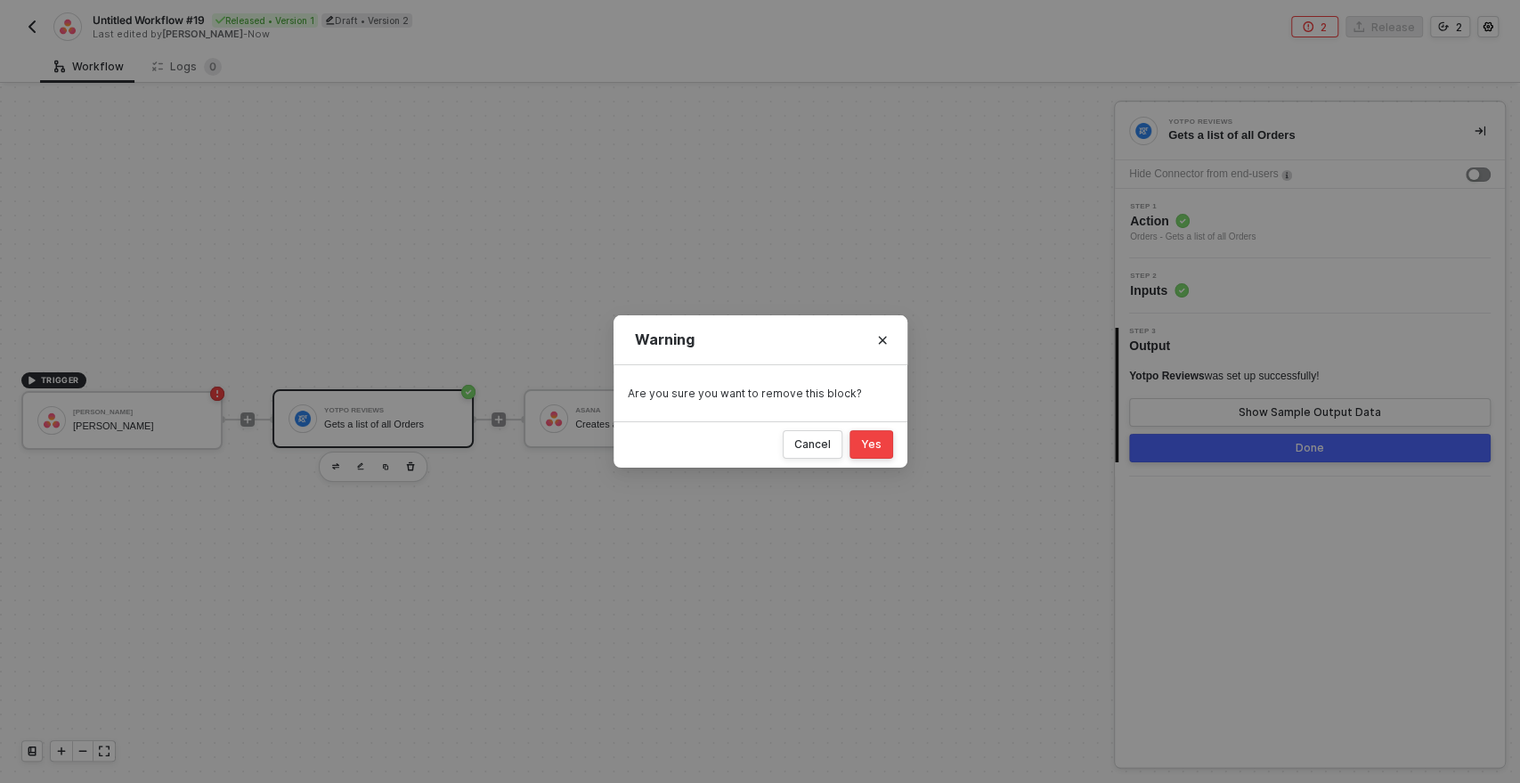
click at [857, 441] on button "Yes" at bounding box center [872, 444] width 44 height 29
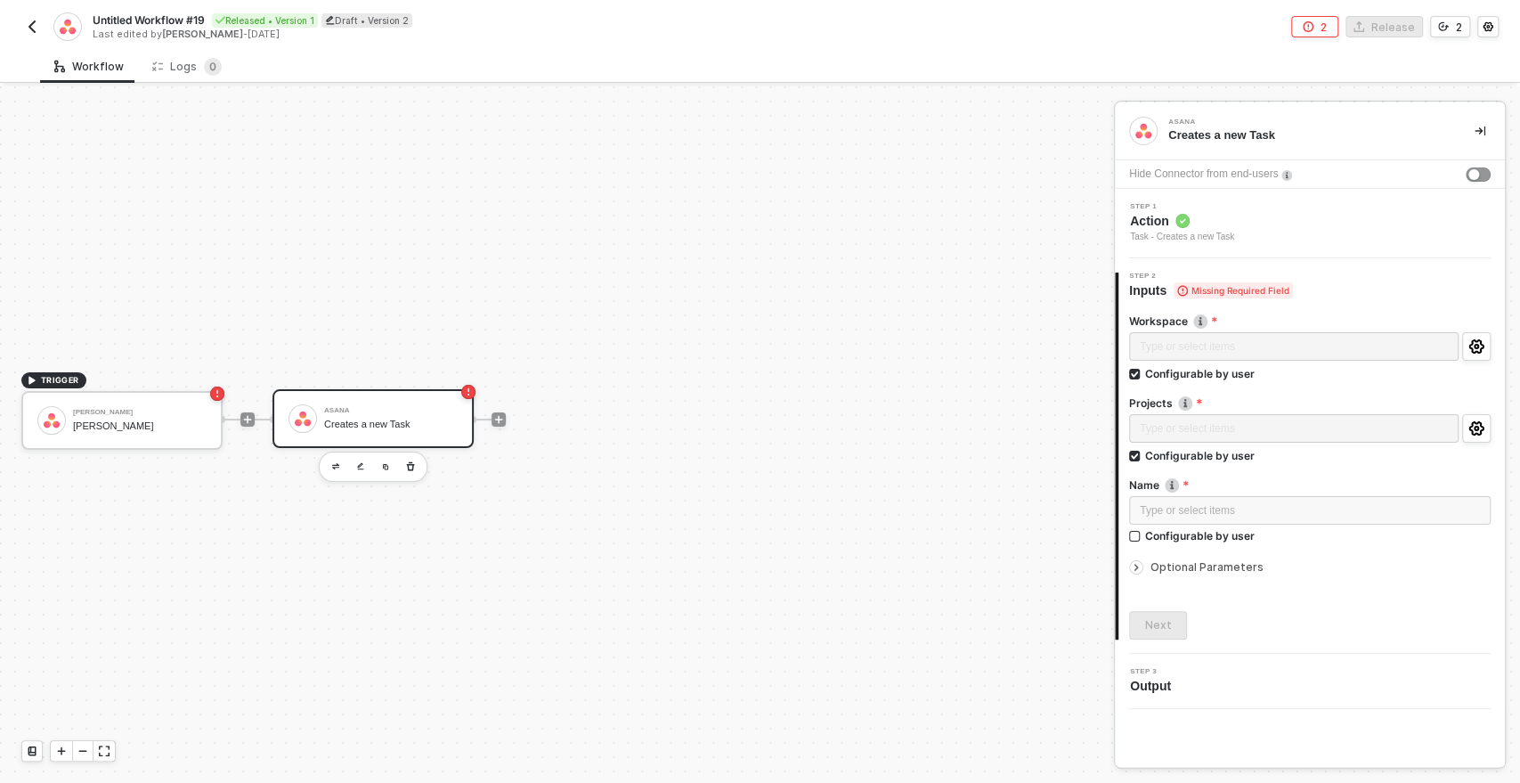
click at [423, 438] on div "Asana Creates a new Task" at bounding box center [373, 418] width 201 height 59
click at [1163, 605] on div "Workspace Type or select items ﻿ Configurable by user Projects Type or select i…" at bounding box center [1310, 469] width 362 height 340
click at [1158, 515] on div "Type or select items ﻿" at bounding box center [1310, 510] width 340 height 17
click at [1133, 532] on input "Configurable by user" at bounding box center [1135, 537] width 12 height 12
checkbox input "true"
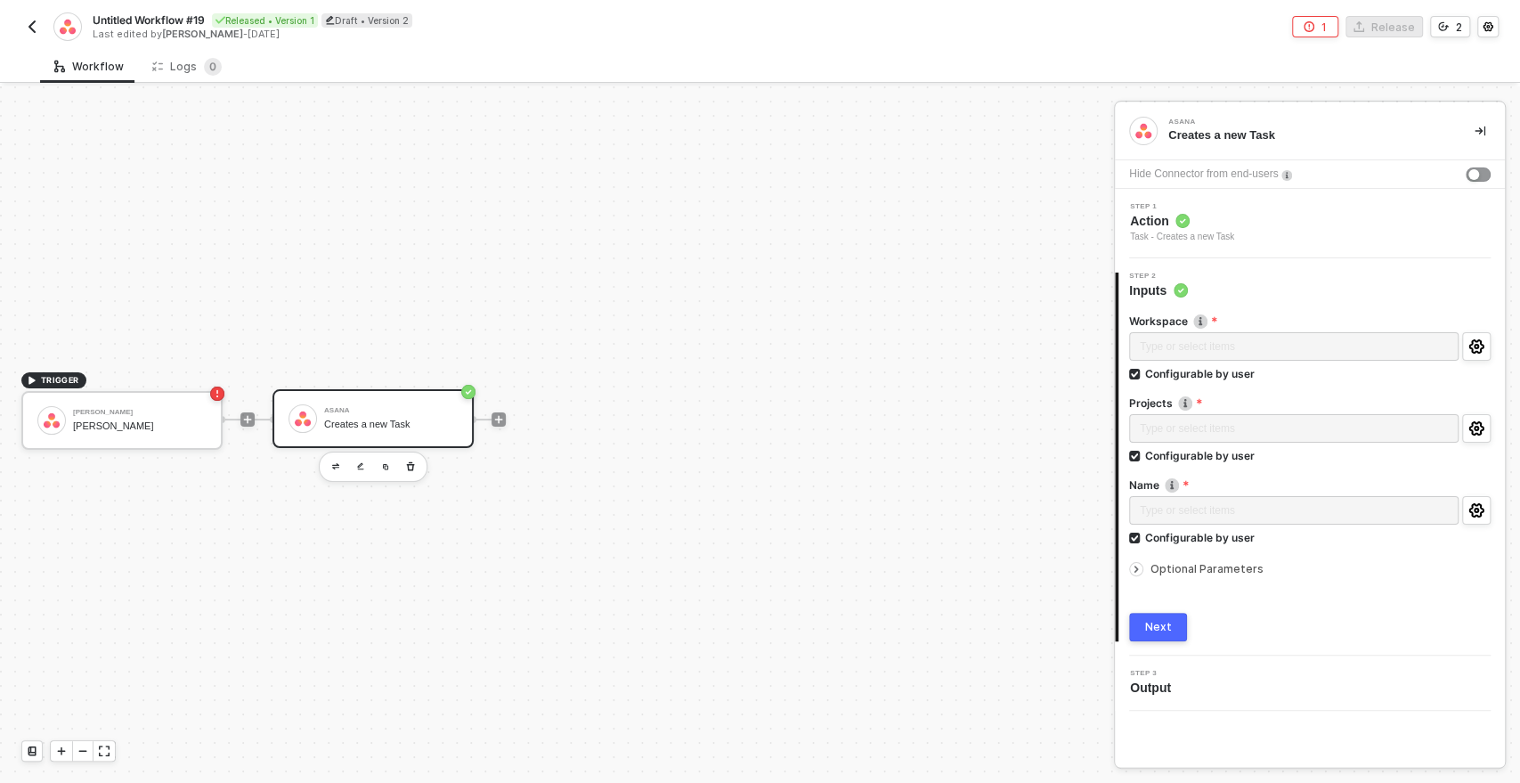
click at [1158, 623] on div "Next" at bounding box center [1158, 627] width 27 height 14
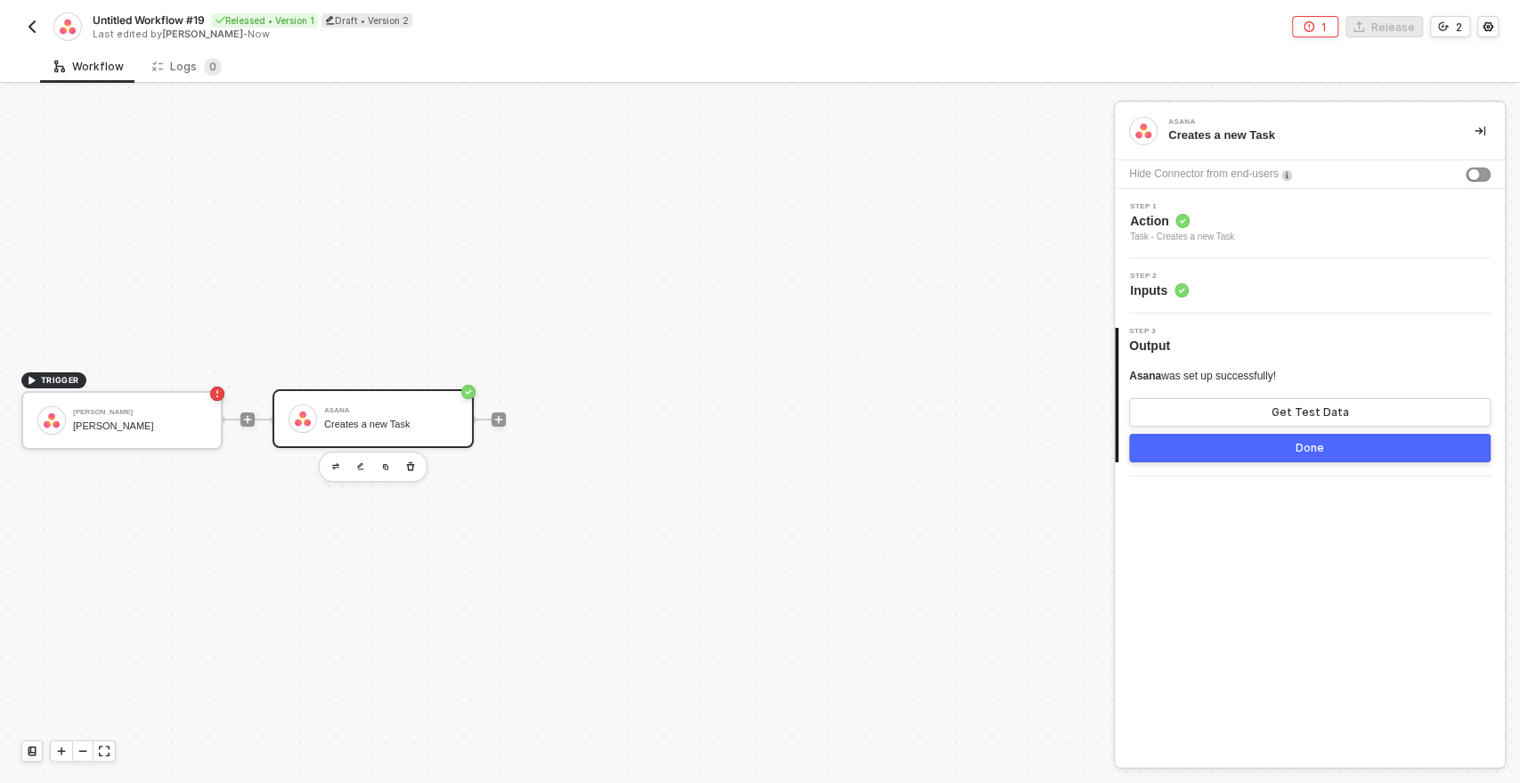
click at [1211, 437] on button "Done" at bounding box center [1310, 448] width 362 height 29
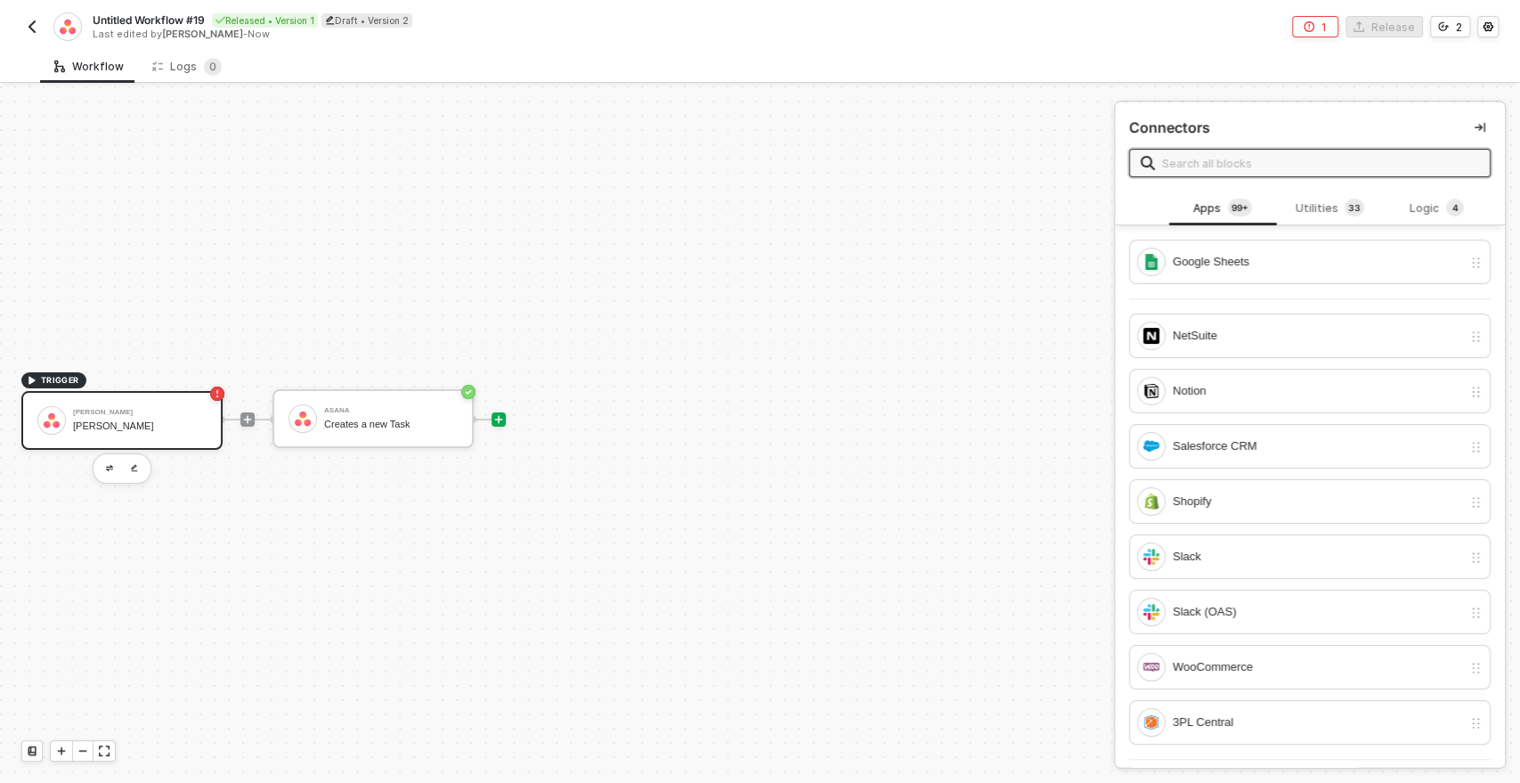
click at [143, 437] on div "Asana Trigger Asana Trigger" at bounding box center [121, 420] width 201 height 59
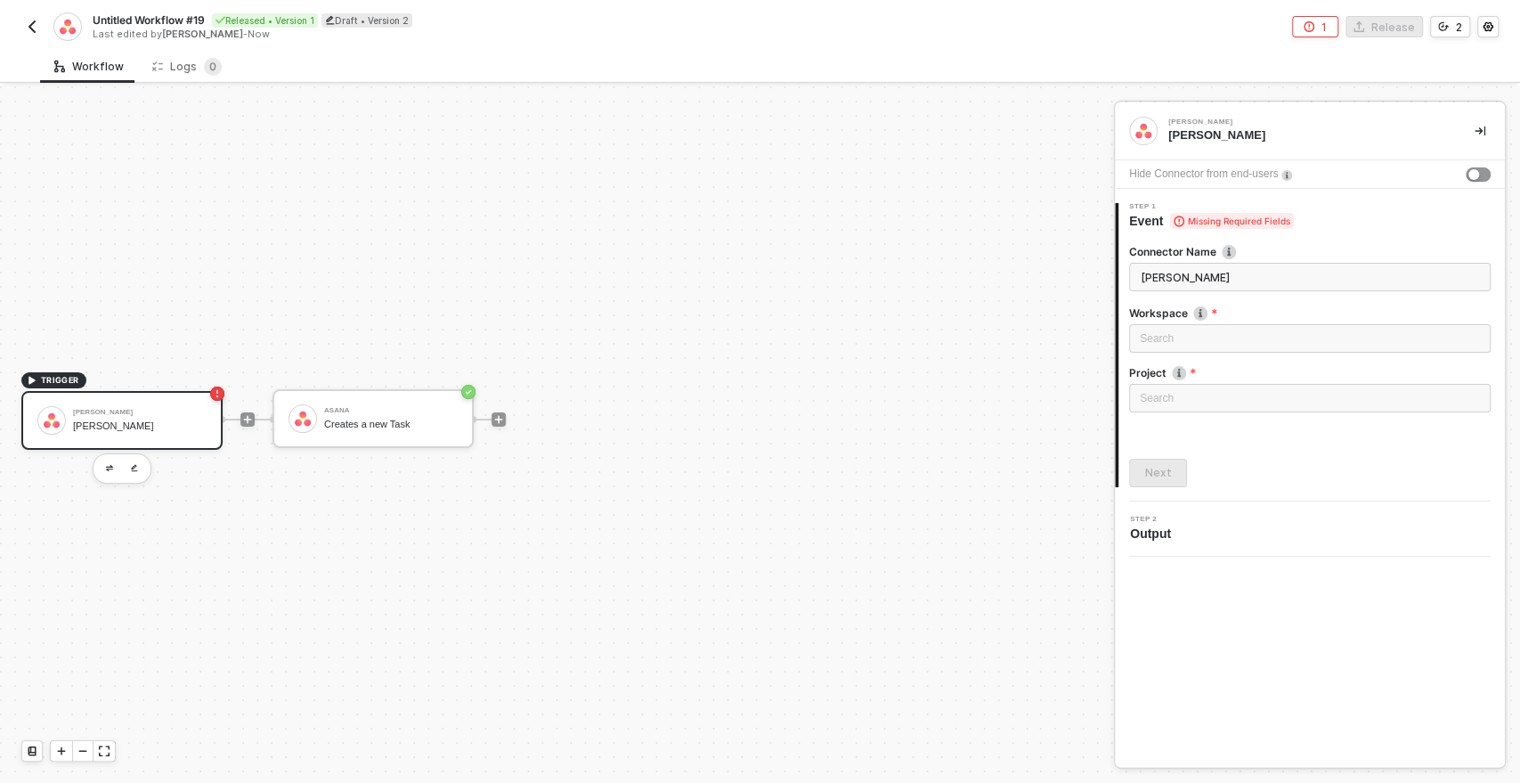
click at [809, 405] on div "TRIGGER Asana Trigger Asana Trigger Asana Creates a new Task" at bounding box center [552, 418] width 1105 height 729
click at [1184, 307] on label "Workspace" at bounding box center [1310, 312] width 362 height 15
click at [1167, 339] on div "Search" at bounding box center [1310, 338] width 362 height 29
type input "ddd"
click at [1246, 391] on div "Search" at bounding box center [1310, 398] width 362 height 29
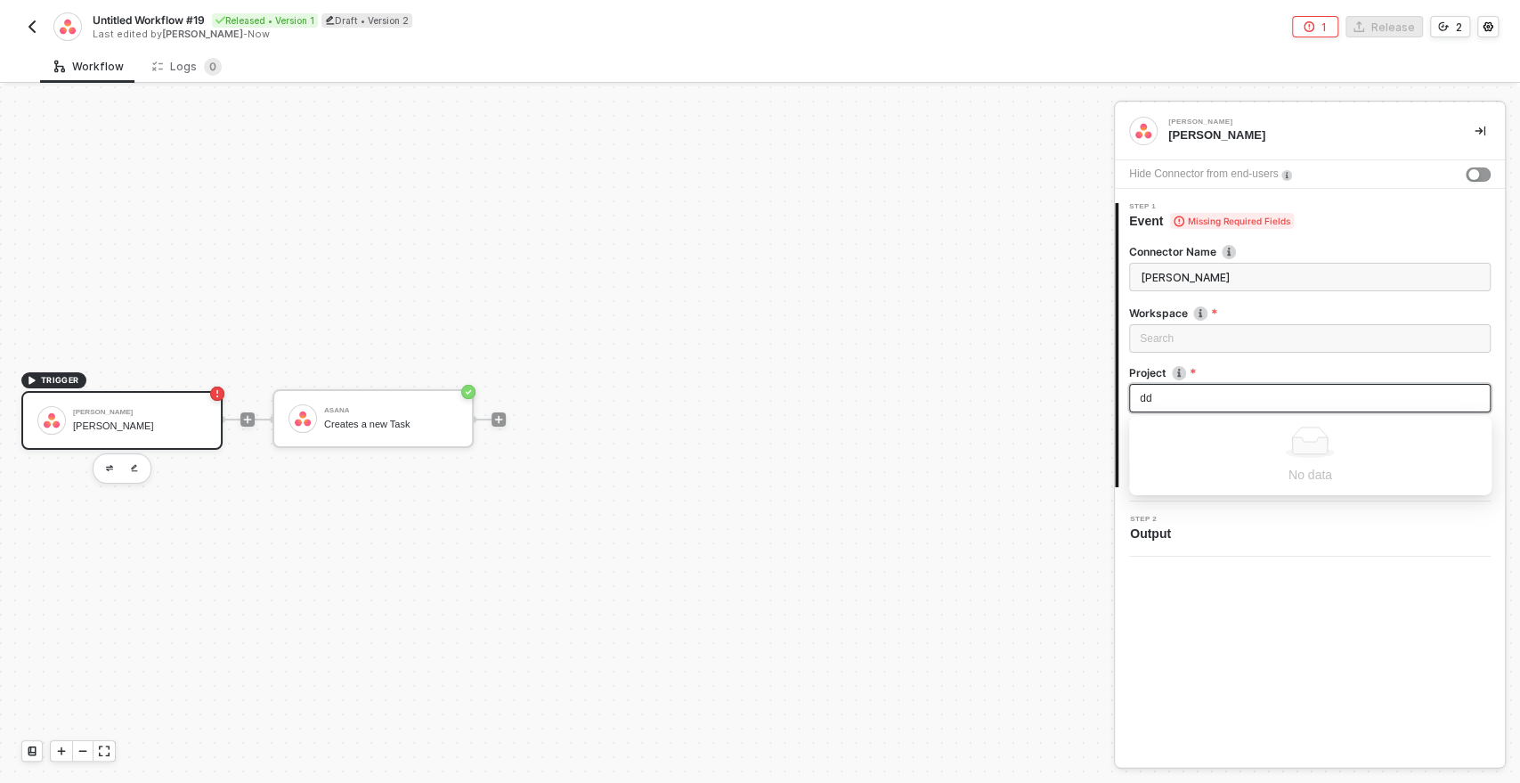
type input "ddd"
click at [1274, 452] on div "Connector Name Asana Trigger Workspace Search No data Project Search No data Ne…" at bounding box center [1310, 358] width 362 height 257
click at [485, 496] on div "TRIGGER Asana Trigger Asana Trigger Asana Creates a new Task" at bounding box center [552, 418] width 1105 height 729
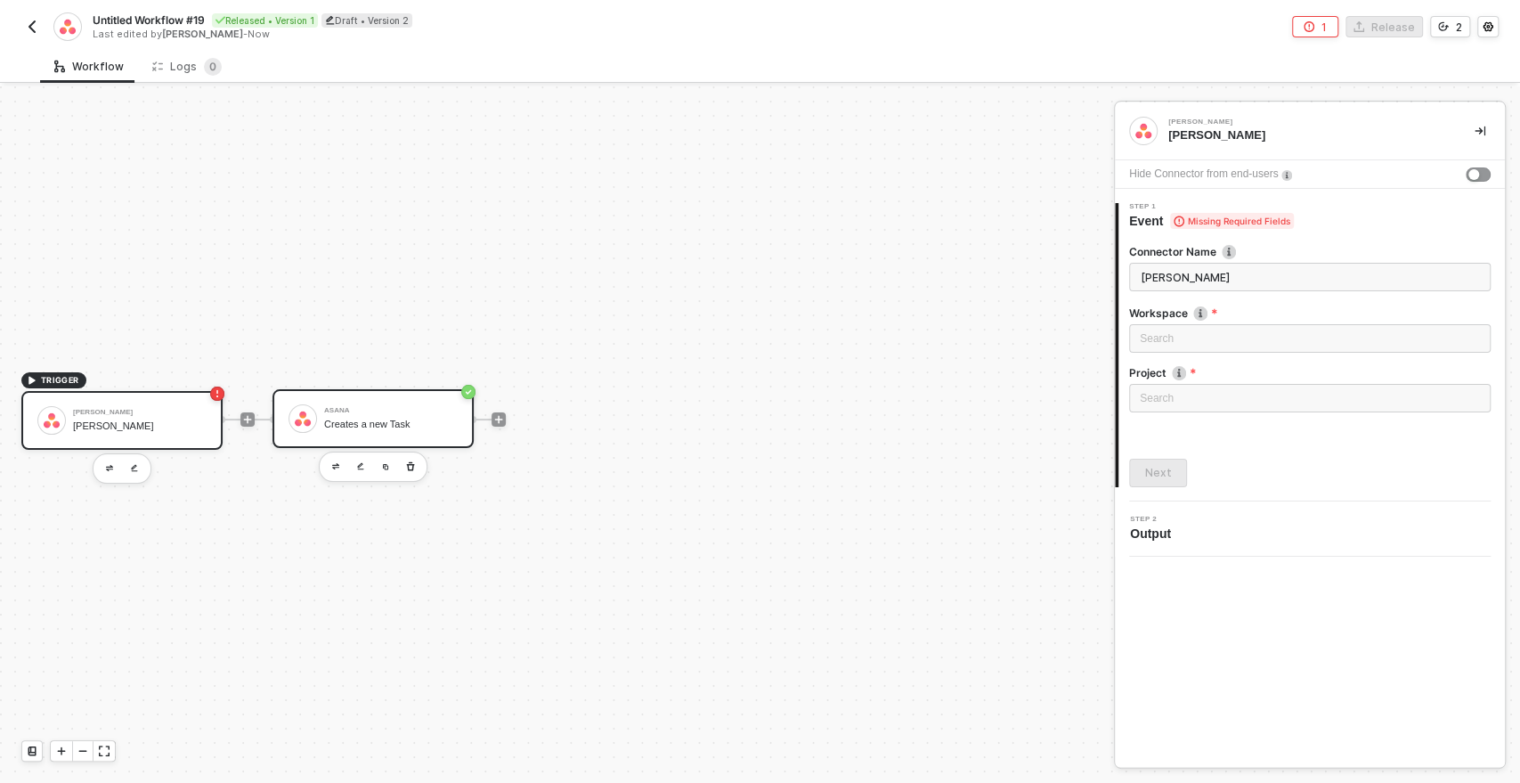
click at [420, 423] on div "Creates a new Task" at bounding box center [391, 425] width 134 height 12
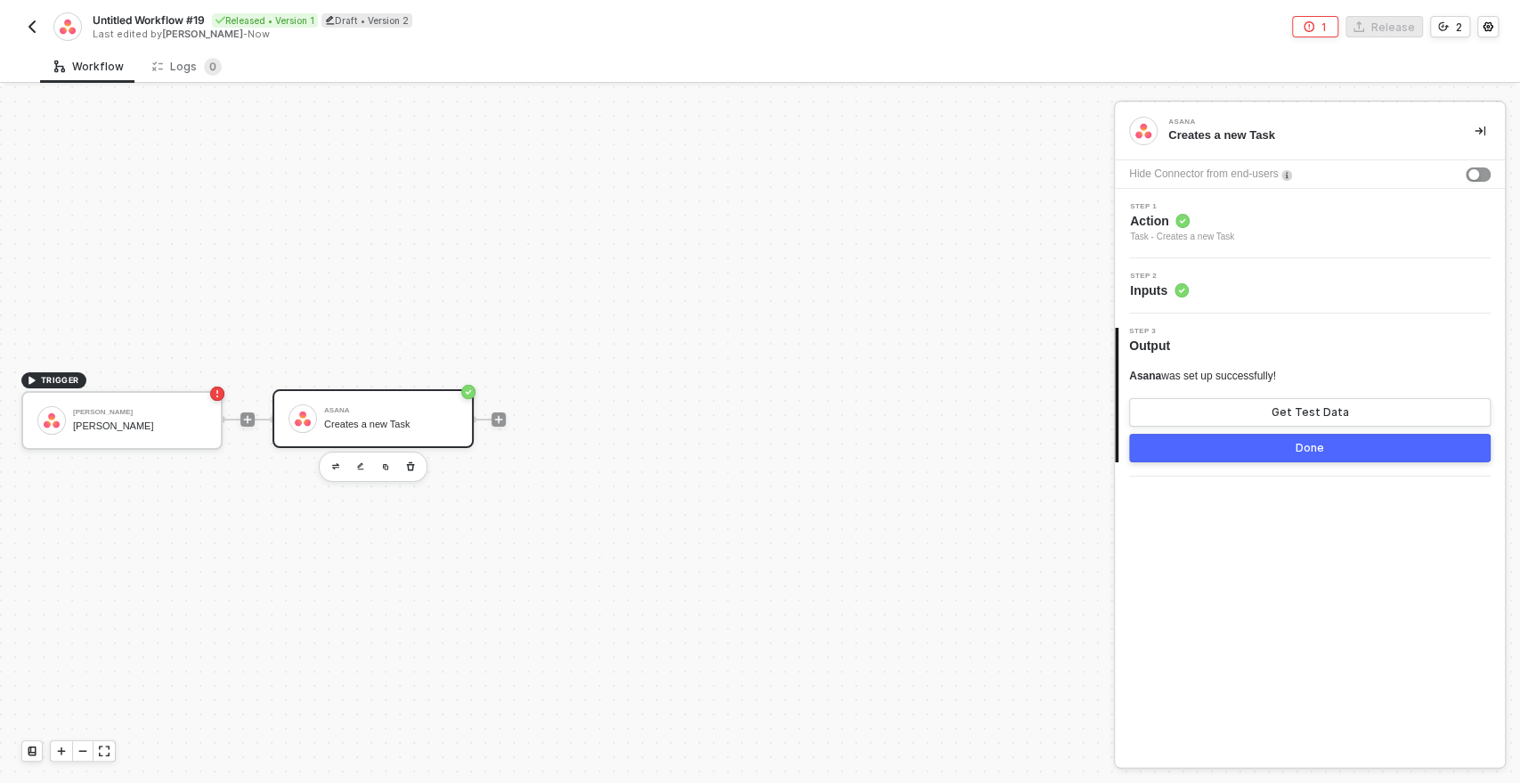
click at [1154, 282] on span "Inputs" at bounding box center [1159, 290] width 59 height 18
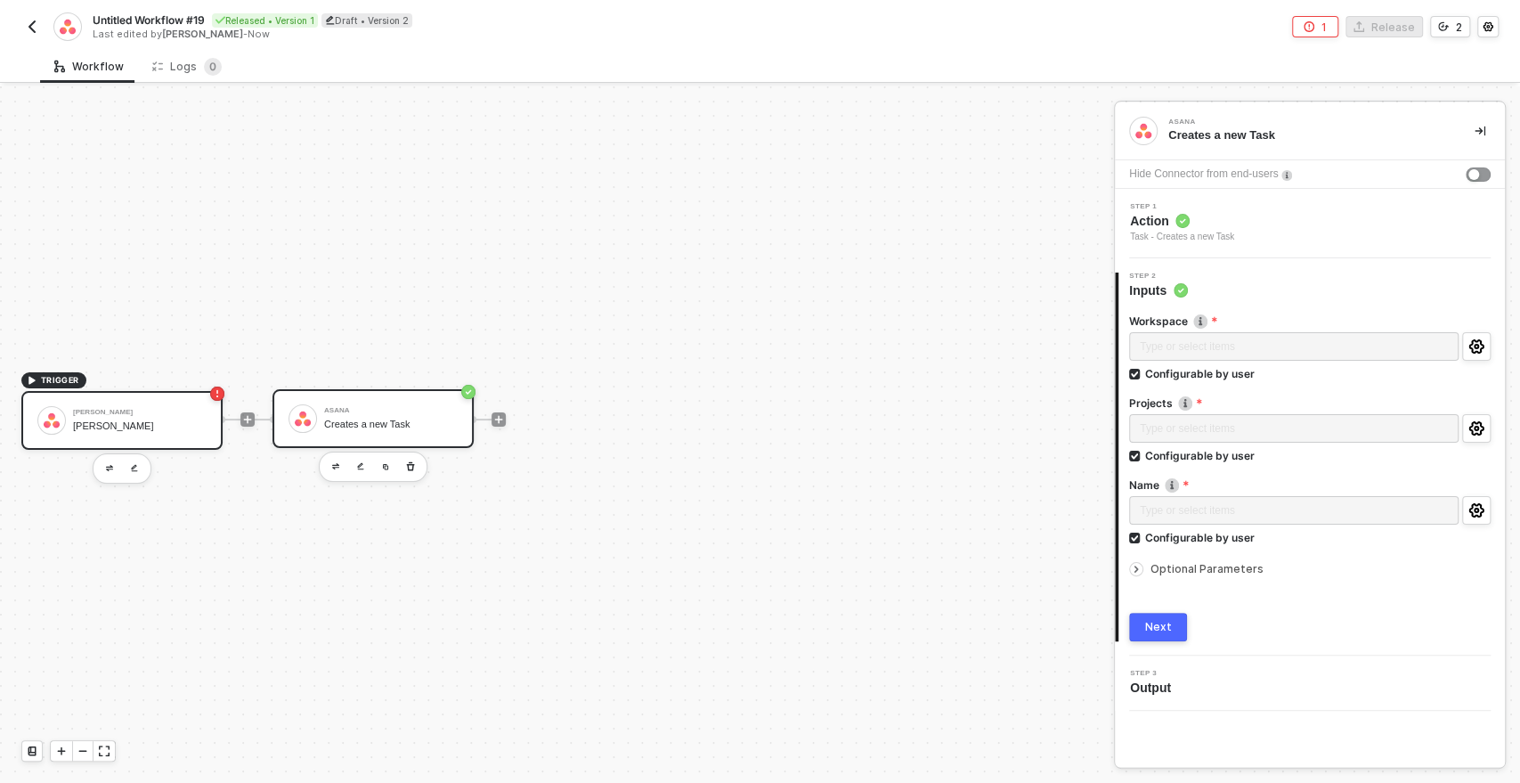
click at [143, 429] on div "Asana Trigger" at bounding box center [140, 426] width 134 height 12
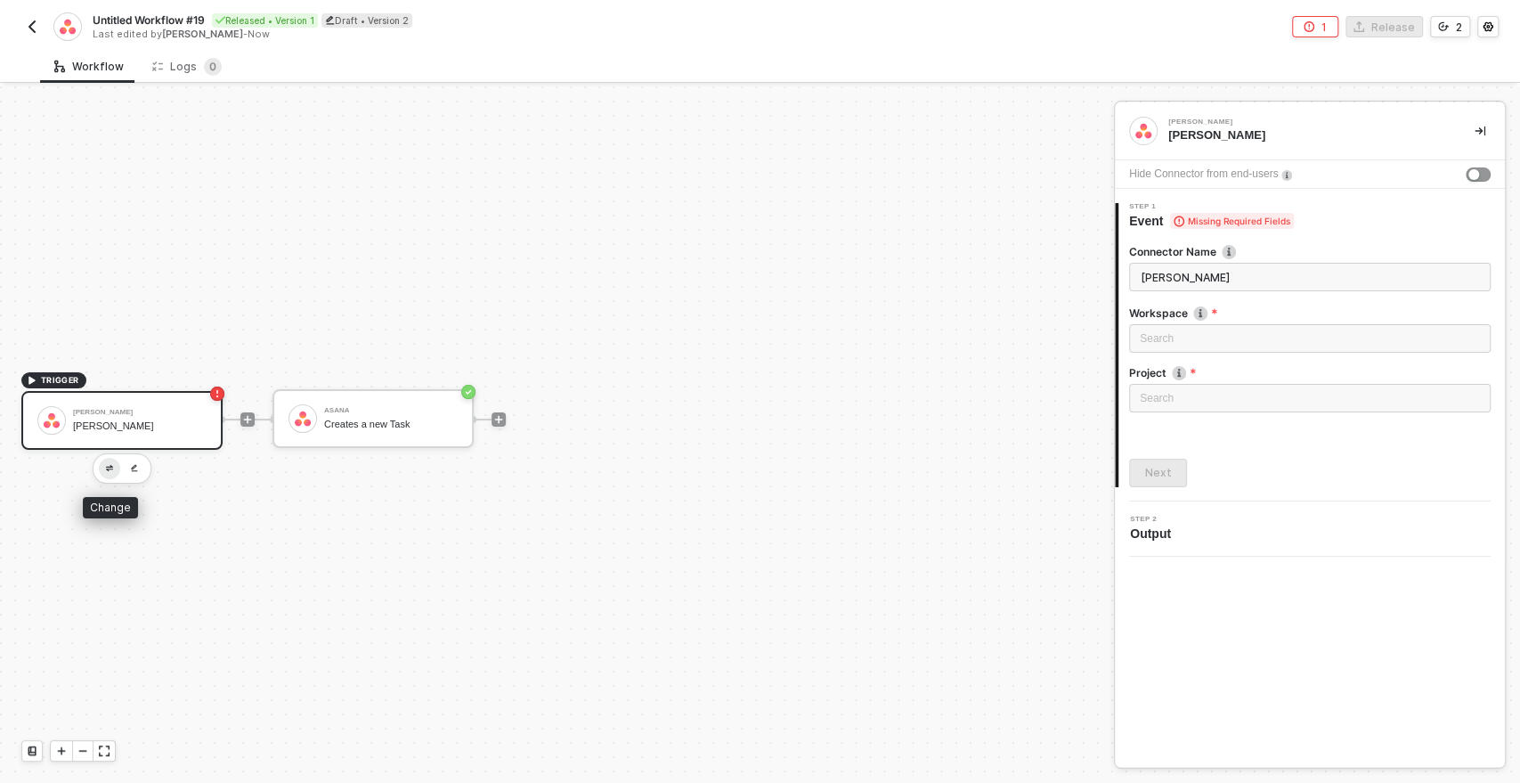
click at [111, 465] on img "button" at bounding box center [109, 468] width 7 height 6
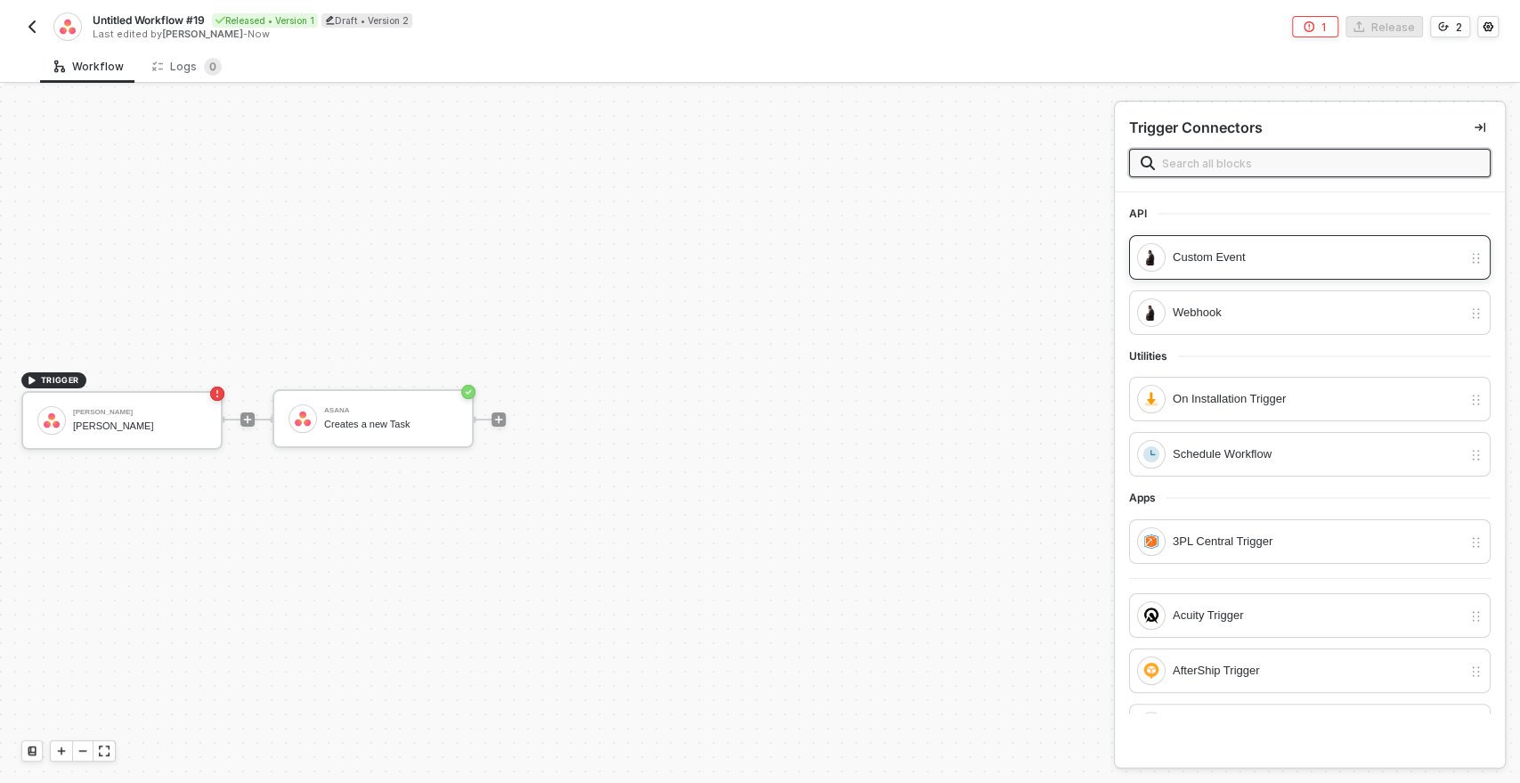
click at [1182, 261] on div "Custom Event" at bounding box center [1317, 258] width 289 height 20
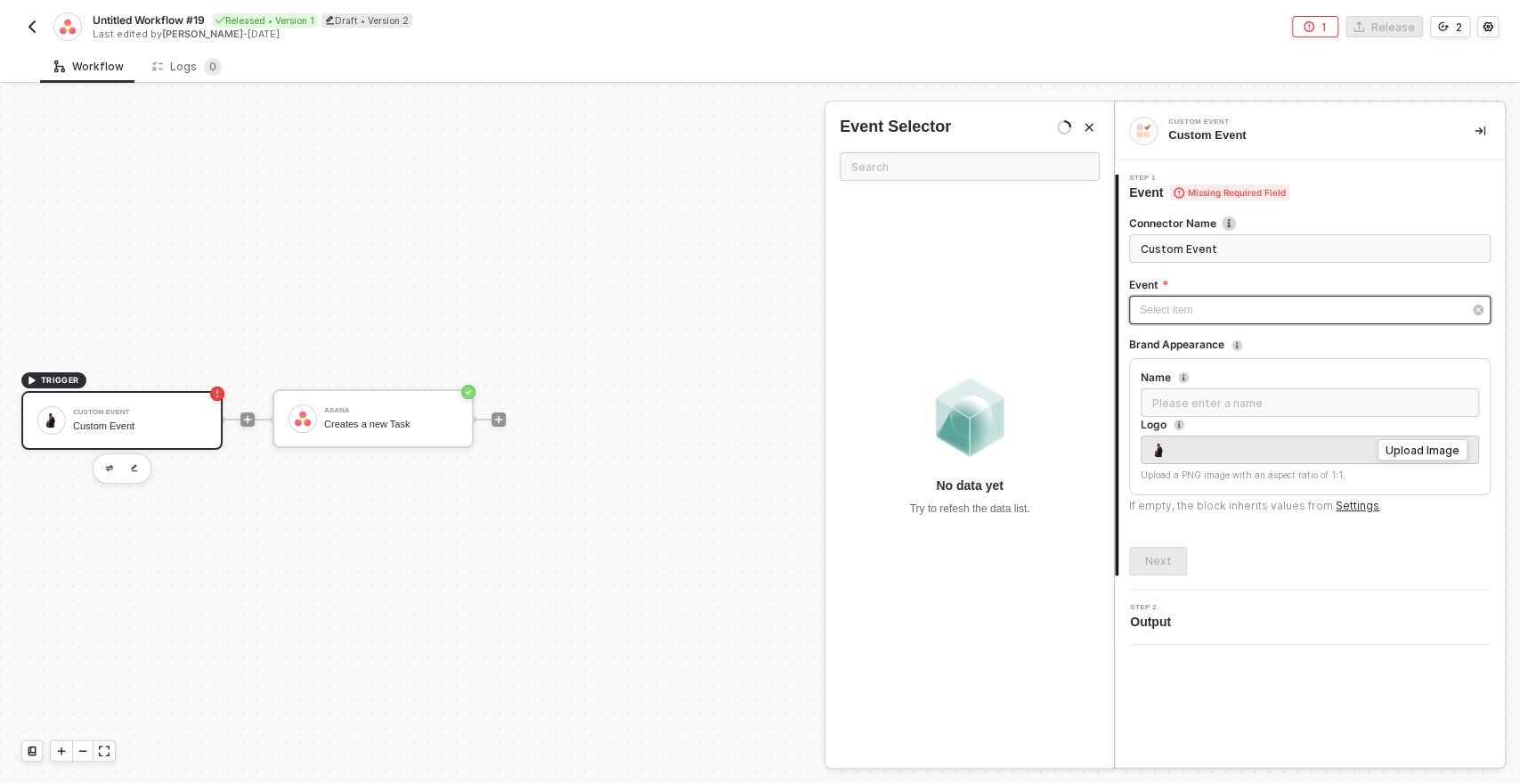
click at [1170, 309] on div "Select item ﻿" at bounding box center [1301, 310] width 322 height 17
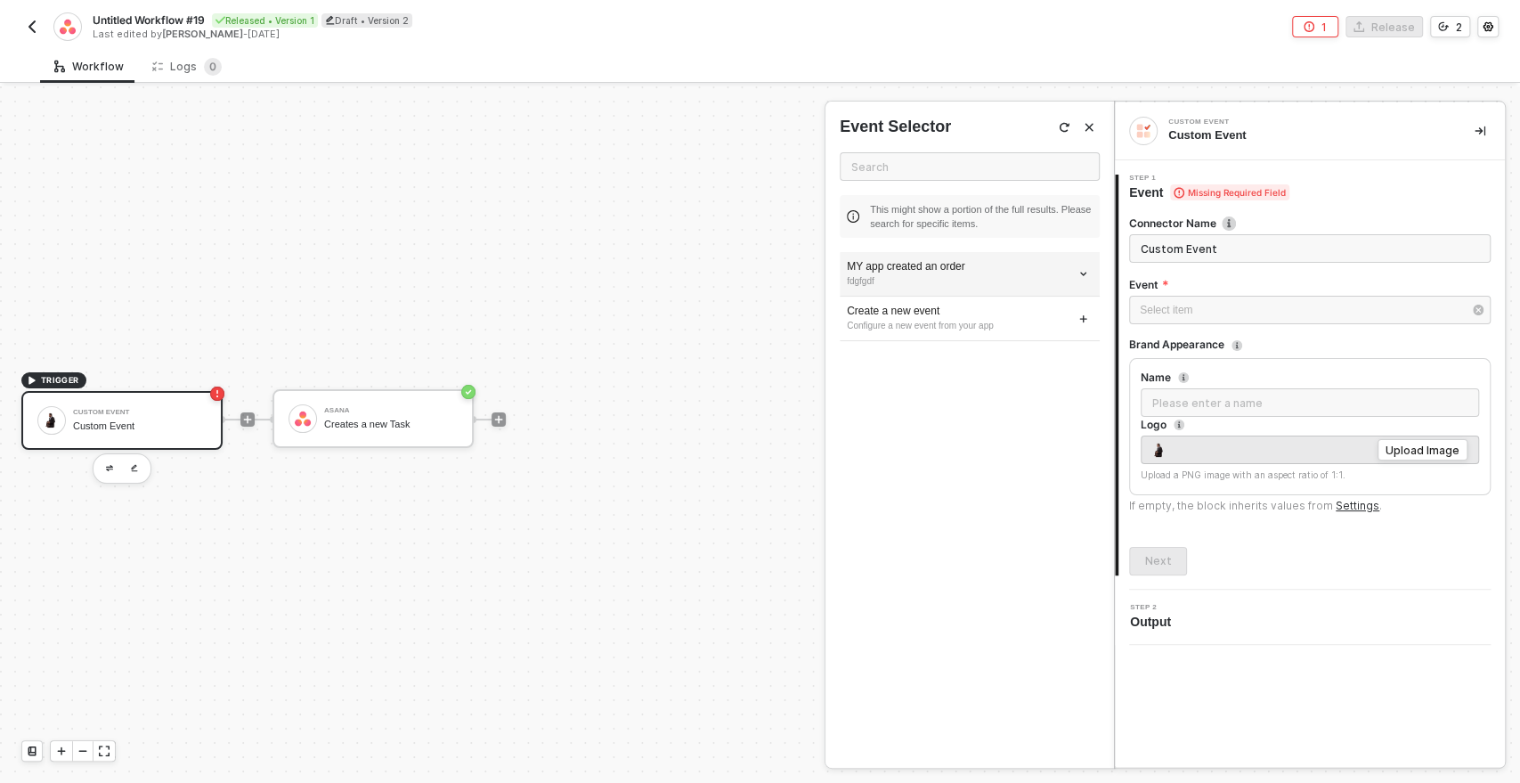
click at [911, 260] on div "MY app created an order" at bounding box center [970, 266] width 246 height 15
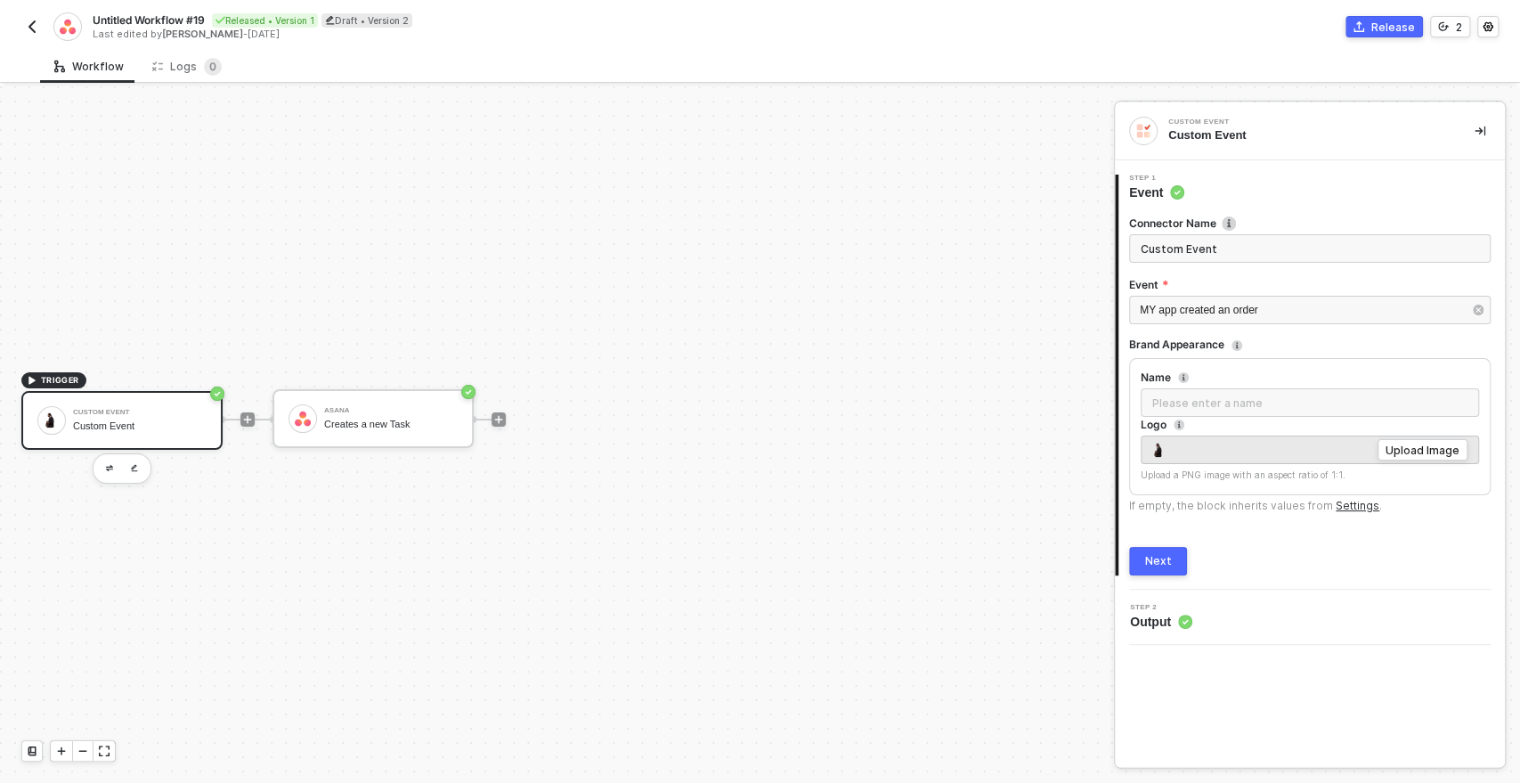
click at [700, 321] on div "TRIGGER Custom Event Custom Event Asana Creates a new Task" at bounding box center [552, 418] width 1105 height 729
click at [1148, 556] on div "Next" at bounding box center [1158, 561] width 27 height 14
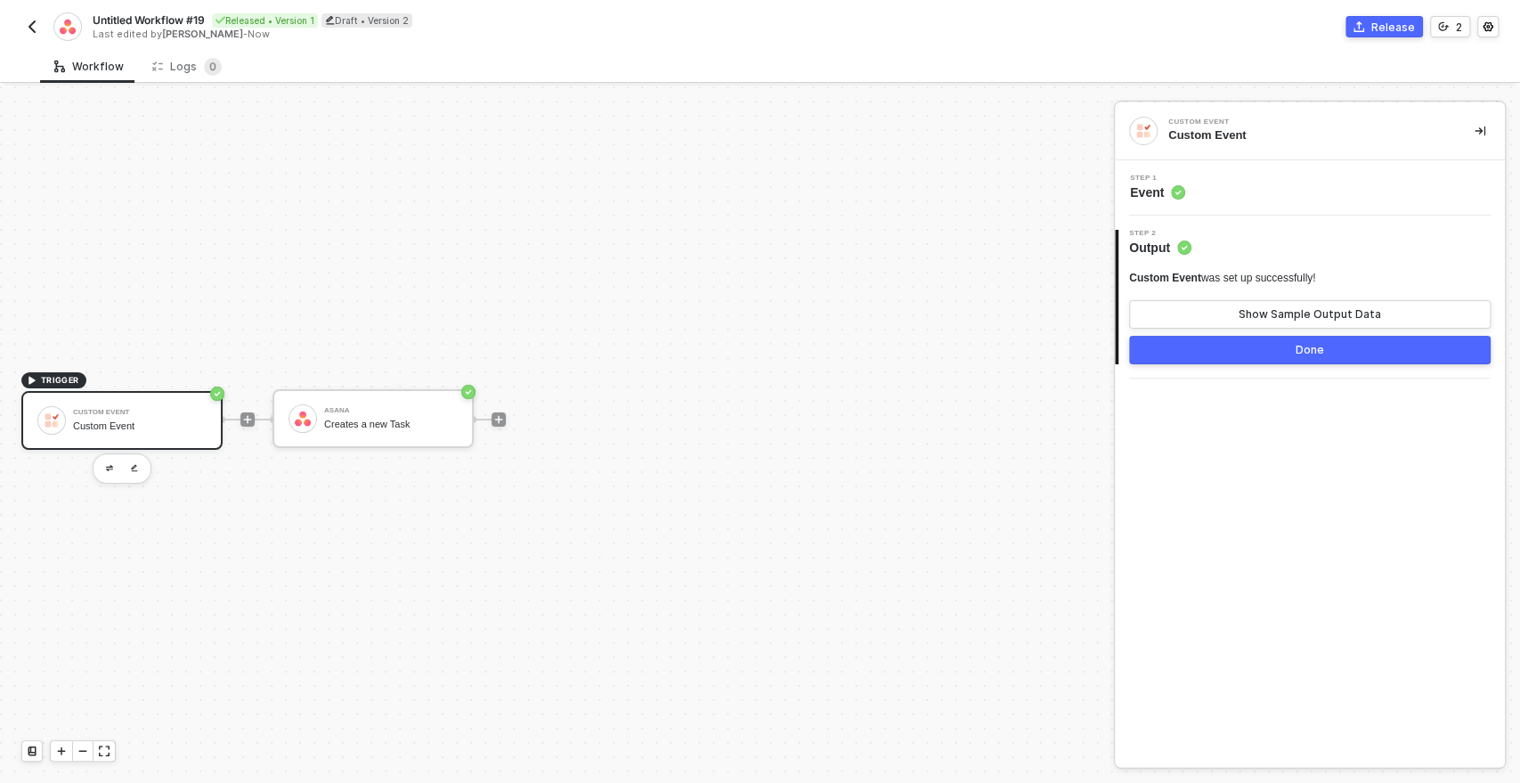
click at [1240, 356] on button "Done" at bounding box center [1310, 350] width 362 height 29
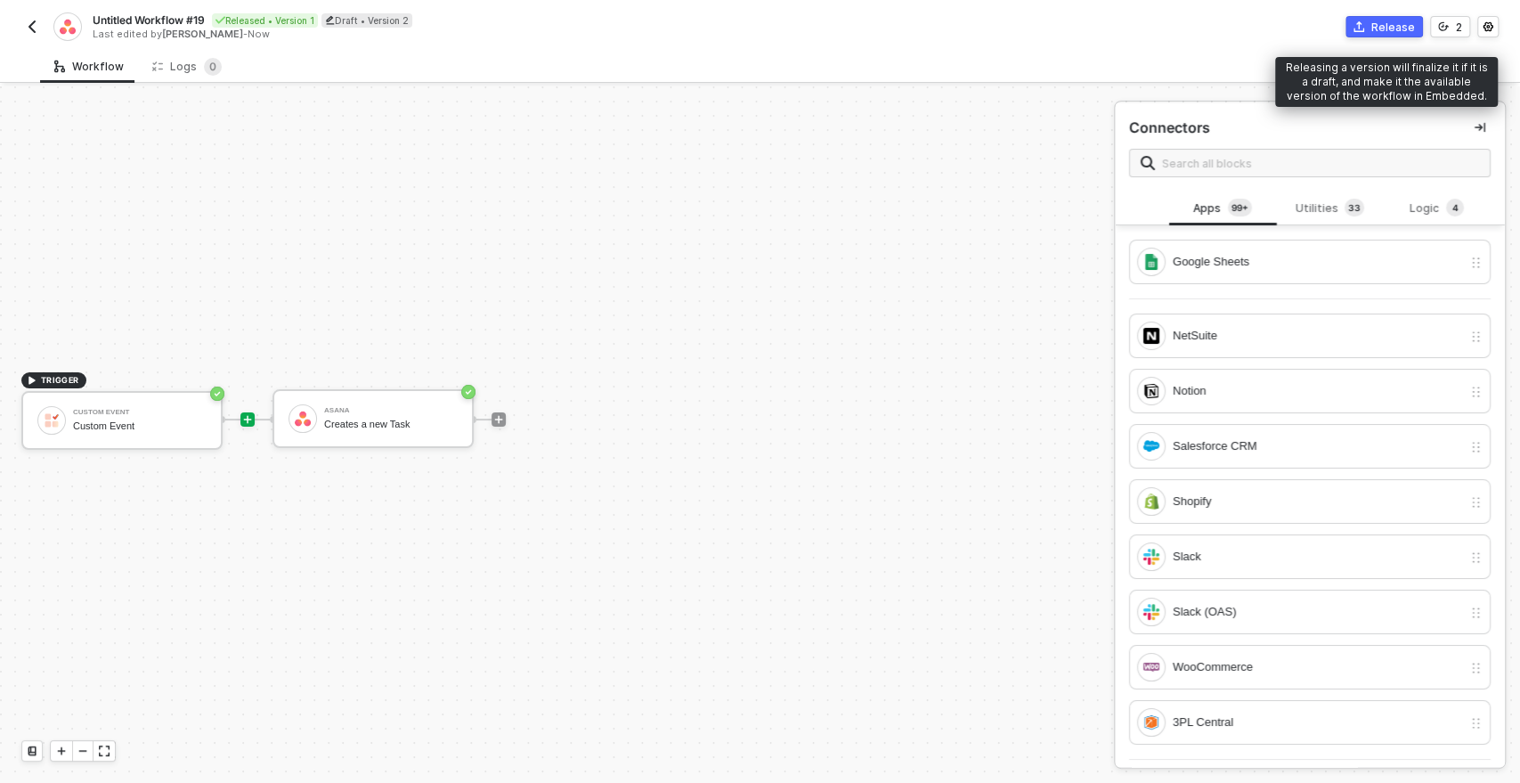
click at [1380, 29] on div "Release" at bounding box center [1394, 27] width 44 height 15
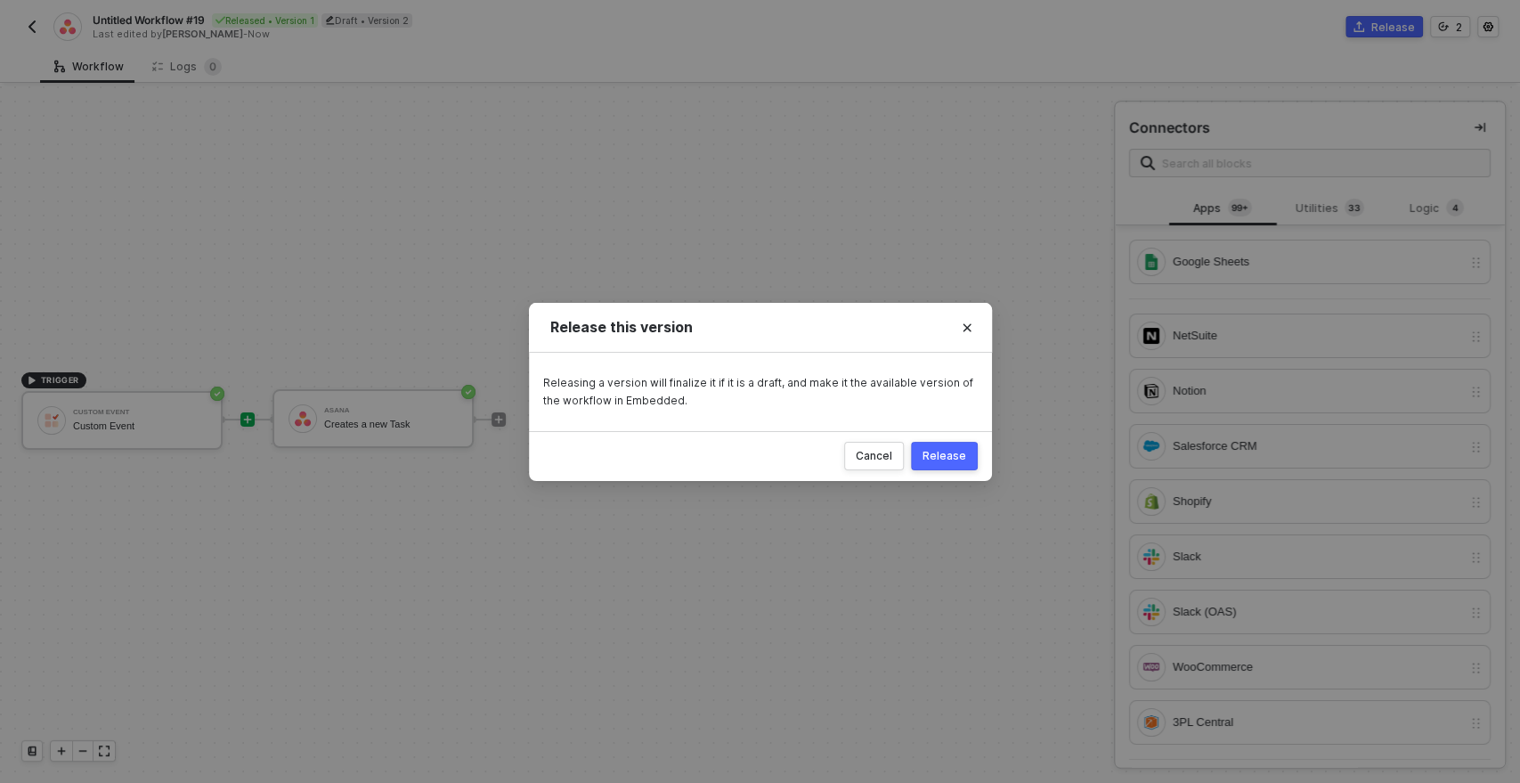
click at [949, 453] on div "Release" at bounding box center [945, 456] width 44 height 14
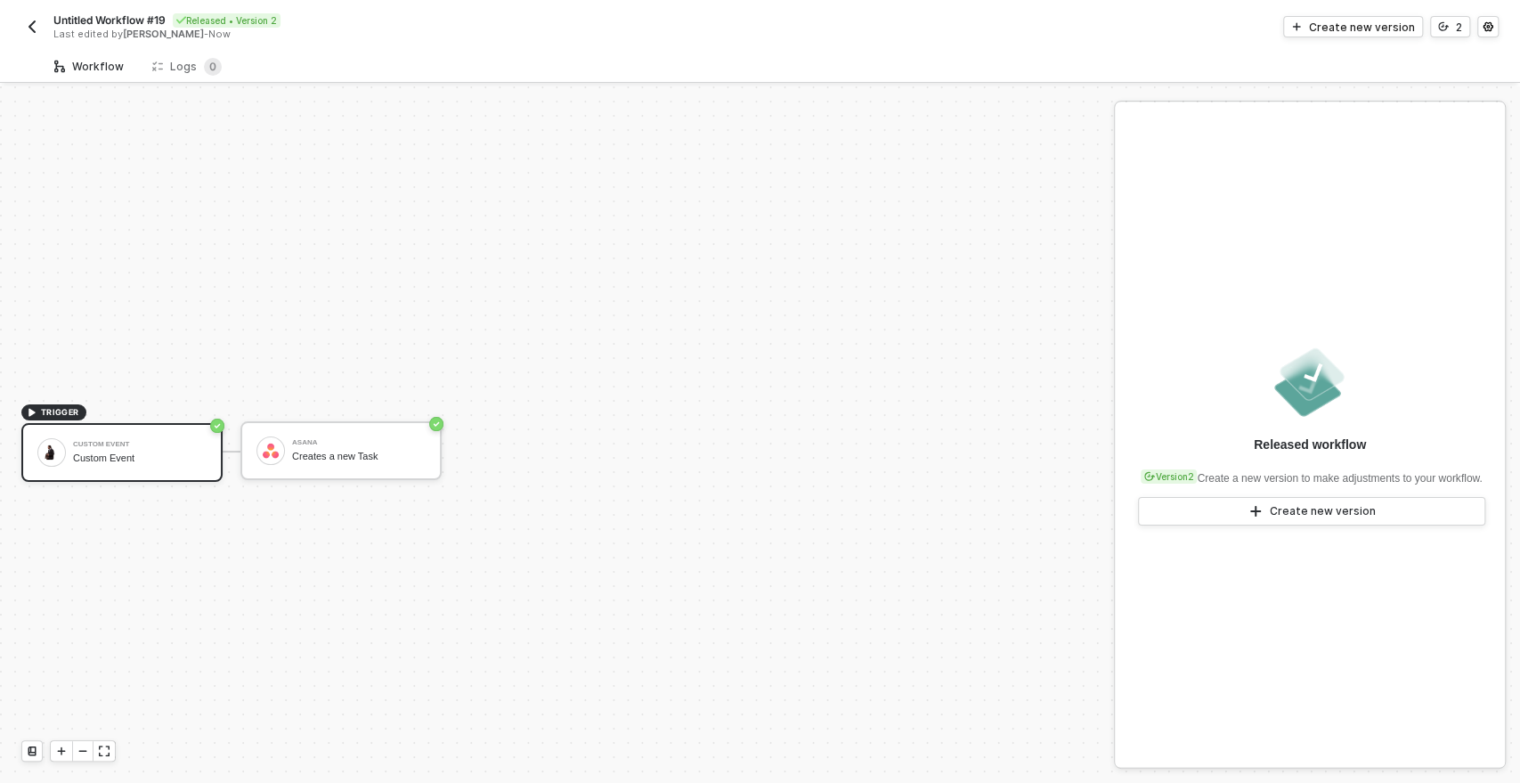
scroll to position [32, 0]
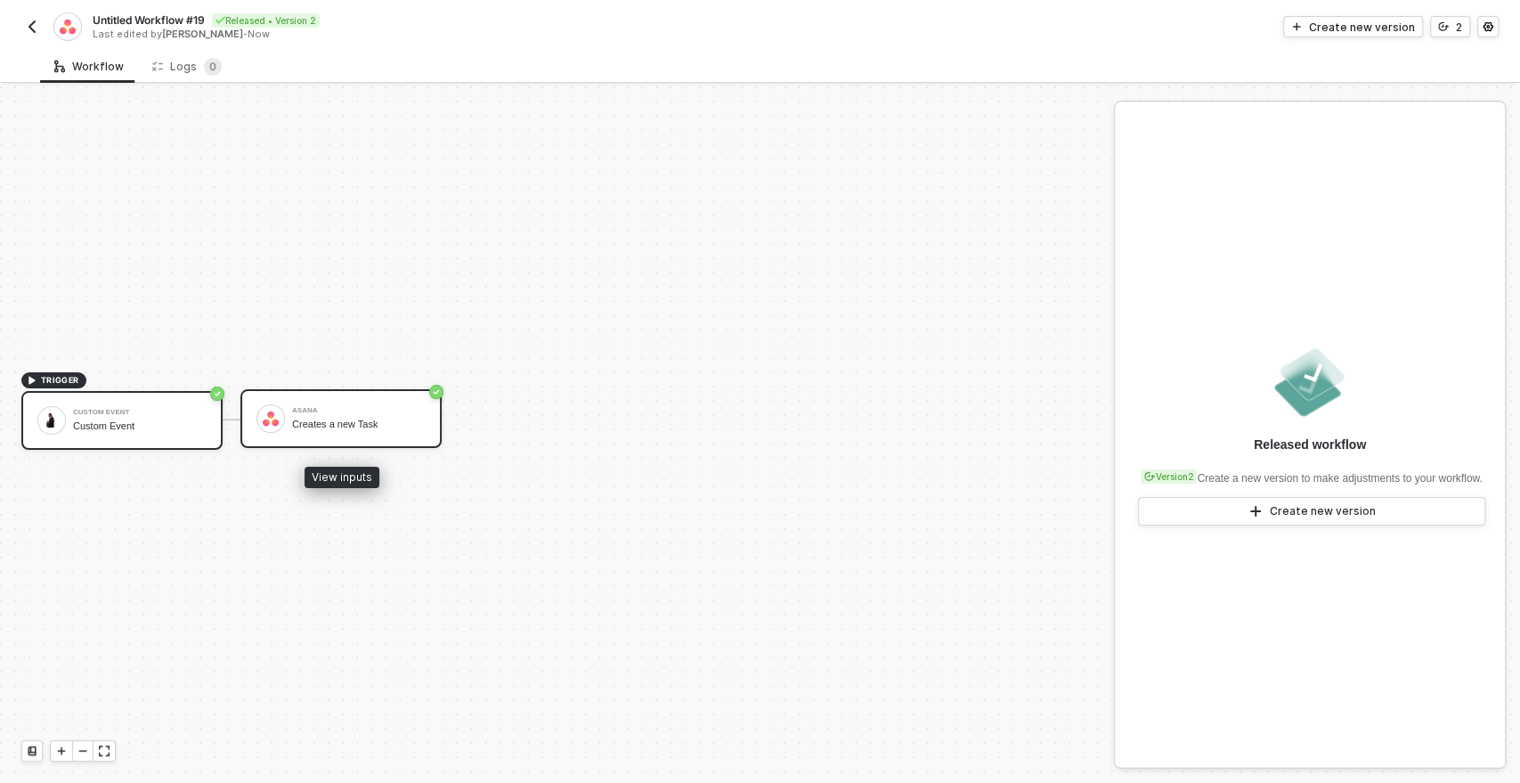
click at [333, 404] on div "Asana Creates a new Task" at bounding box center [359, 419] width 134 height 34
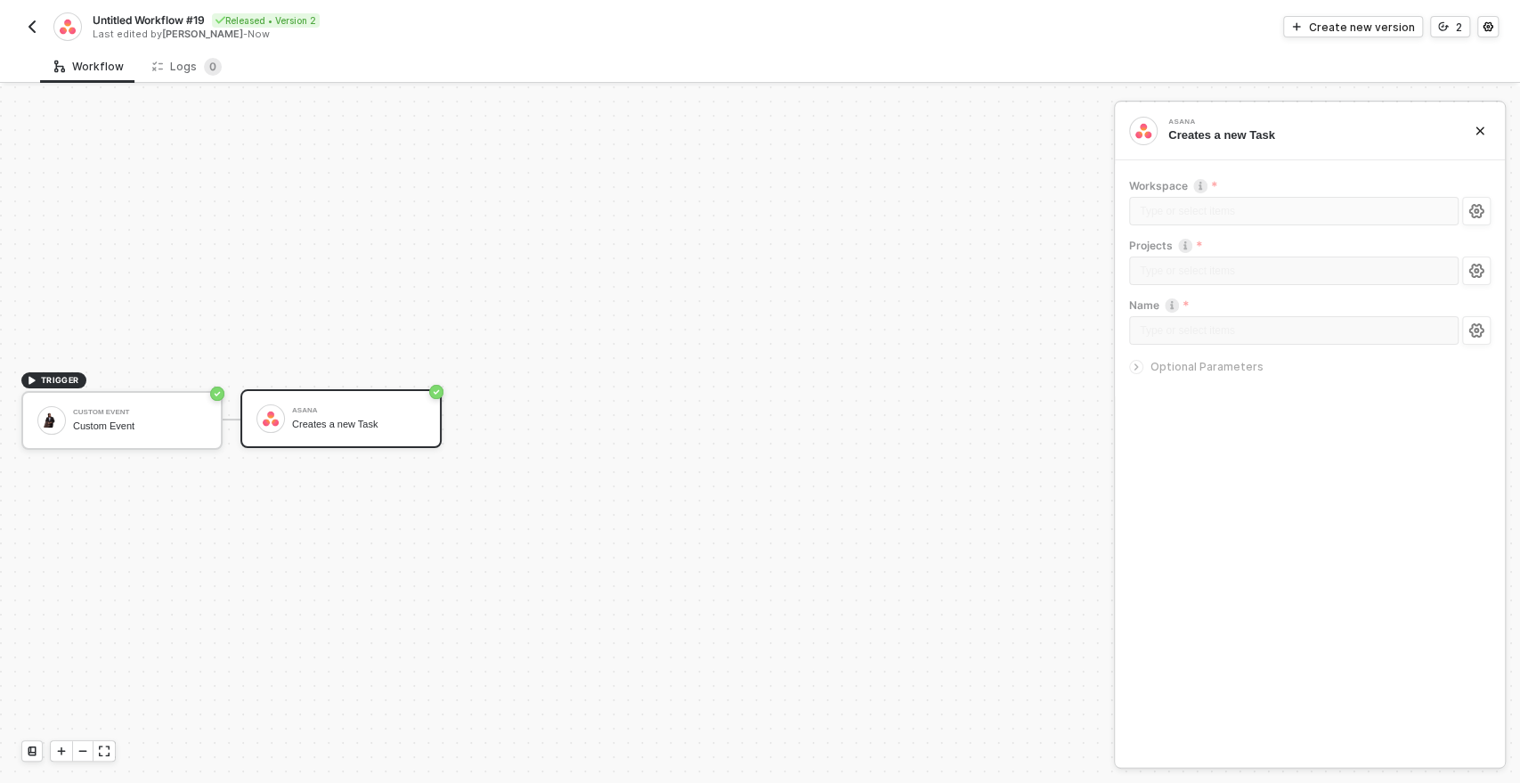
click at [29, 26] on img "button" at bounding box center [32, 27] width 14 height 14
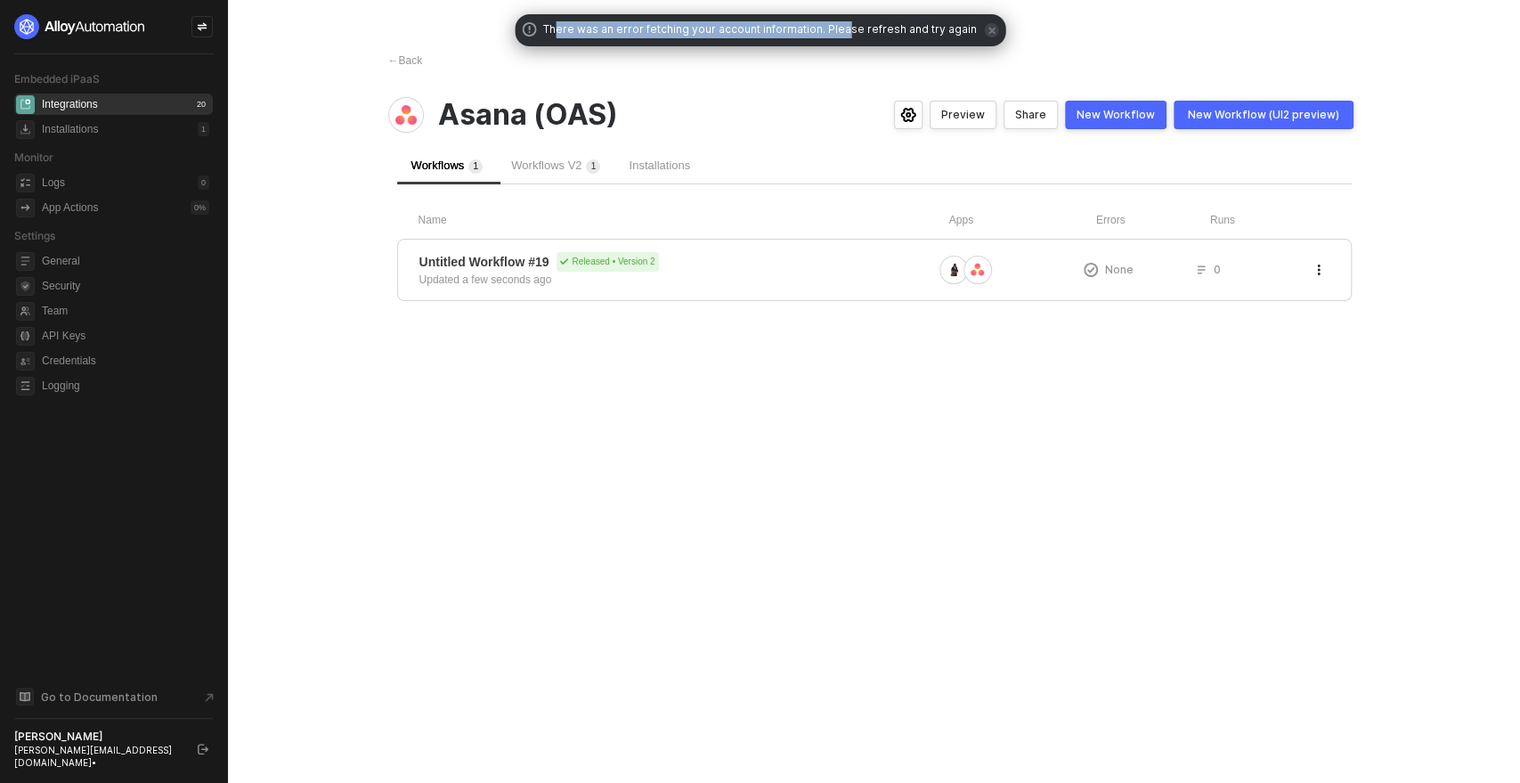
drag, startPoint x: 566, startPoint y: 30, endPoint x: 845, endPoint y: 26, distance: 279.7
click at [845, 26] on span "There was an error fetching your account information. Please refresh and try ag…" at bounding box center [760, 30] width 434 height 18
click at [798, 82] on div "← Back Asana (OAS) Preview Share New Workflow New Workflow (UI2 preview) Workfl…" at bounding box center [874, 391] width 1015 height 783
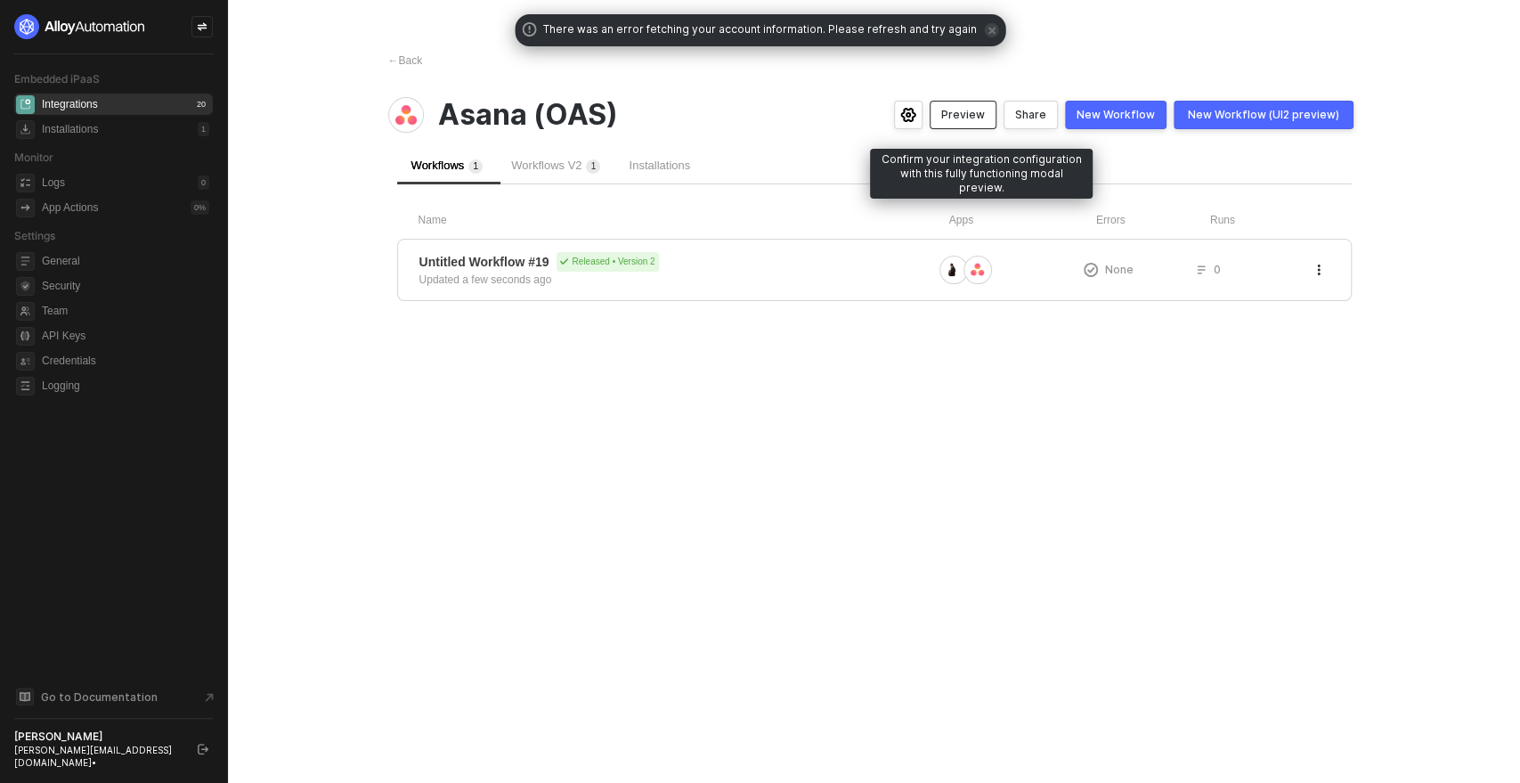
click at [975, 112] on div "Preview" at bounding box center [963, 115] width 44 height 14
